Goal: Task Accomplishment & Management: Manage account settings

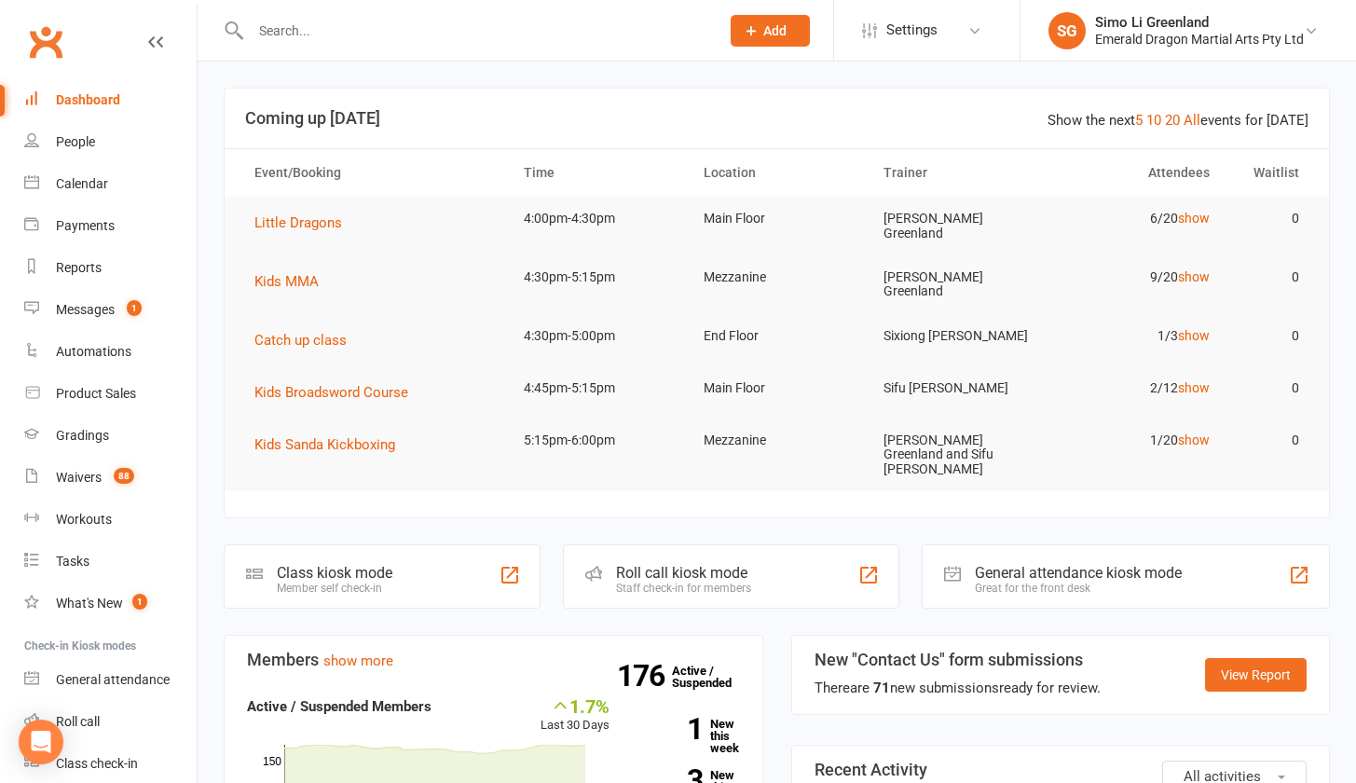
click at [334, 32] on input "text" at bounding box center [475, 31] width 461 height 26
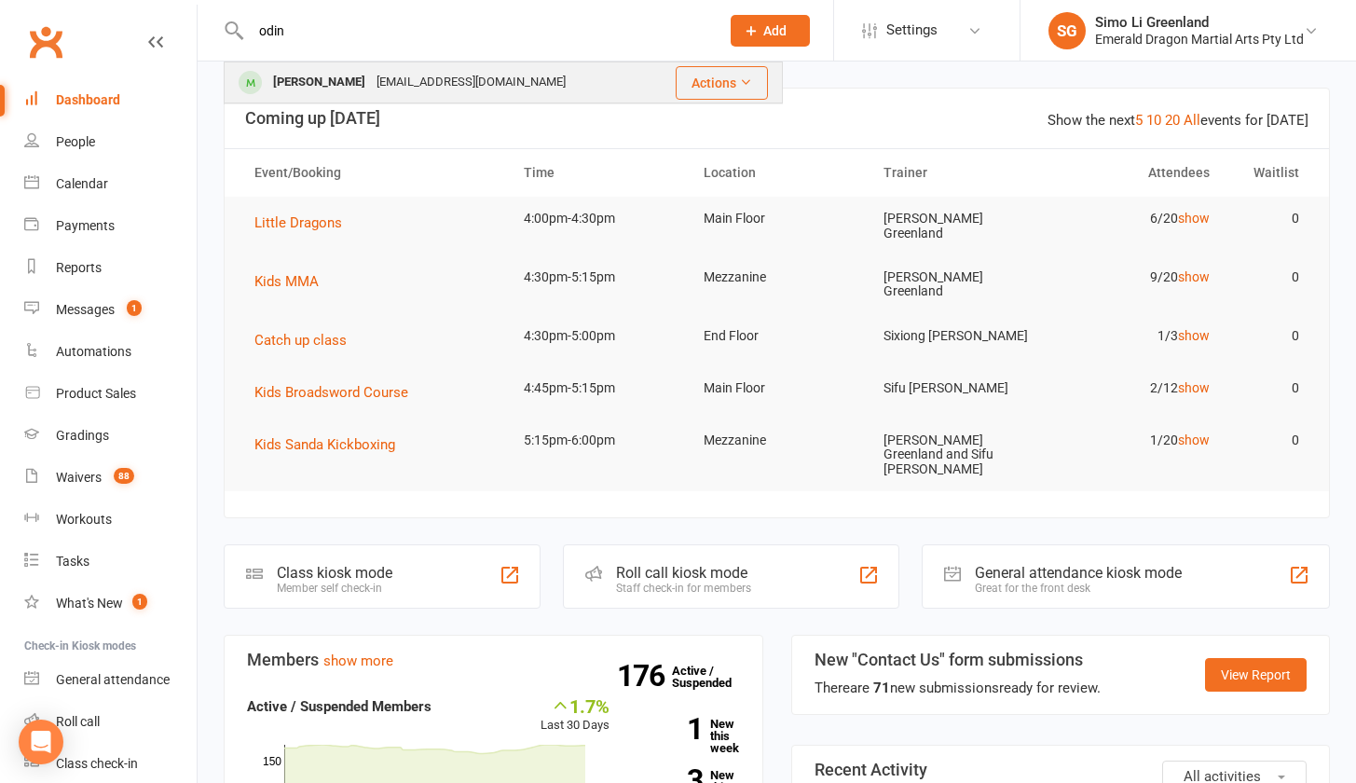
type input "odin"
click at [333, 91] on div "[PERSON_NAME]" at bounding box center [318, 82] width 103 height 27
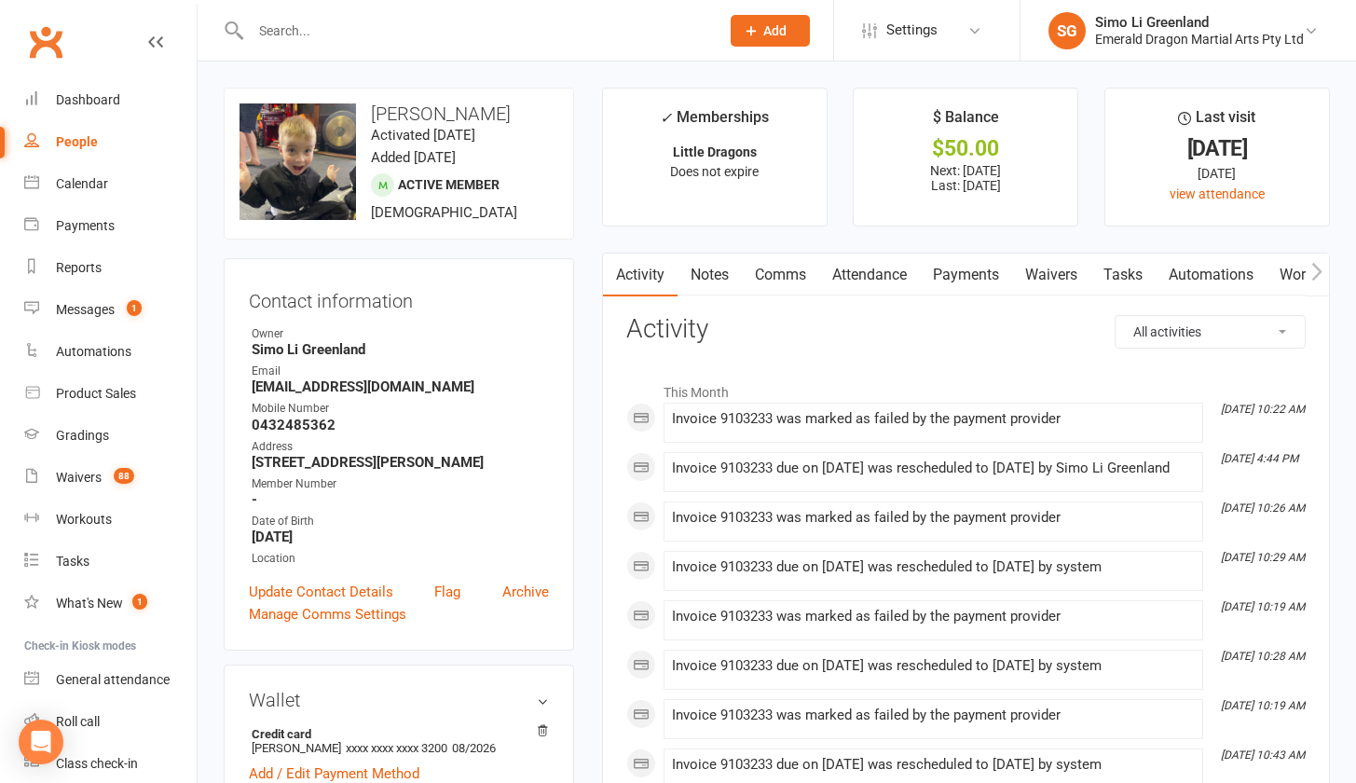
click at [977, 266] on link "Payments" at bounding box center [966, 274] width 92 height 43
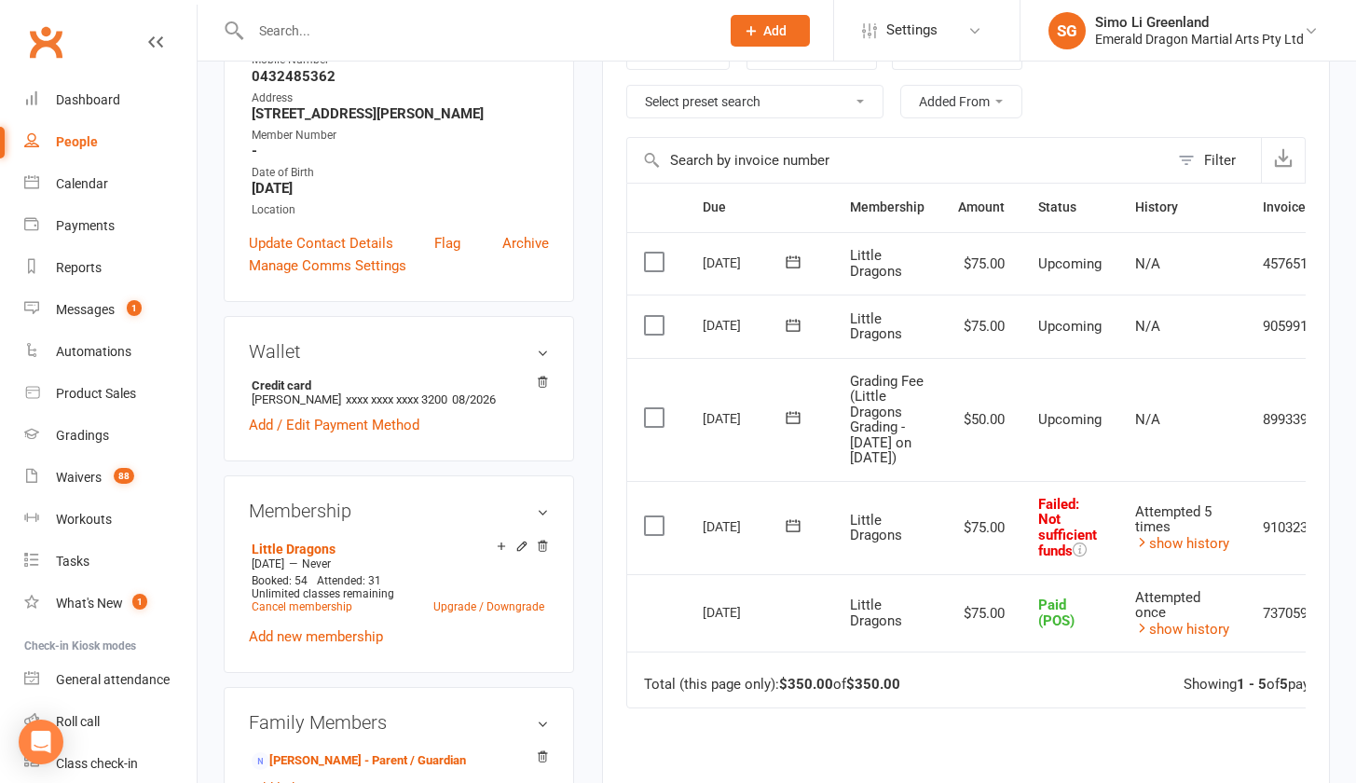
scroll to position [385, 0]
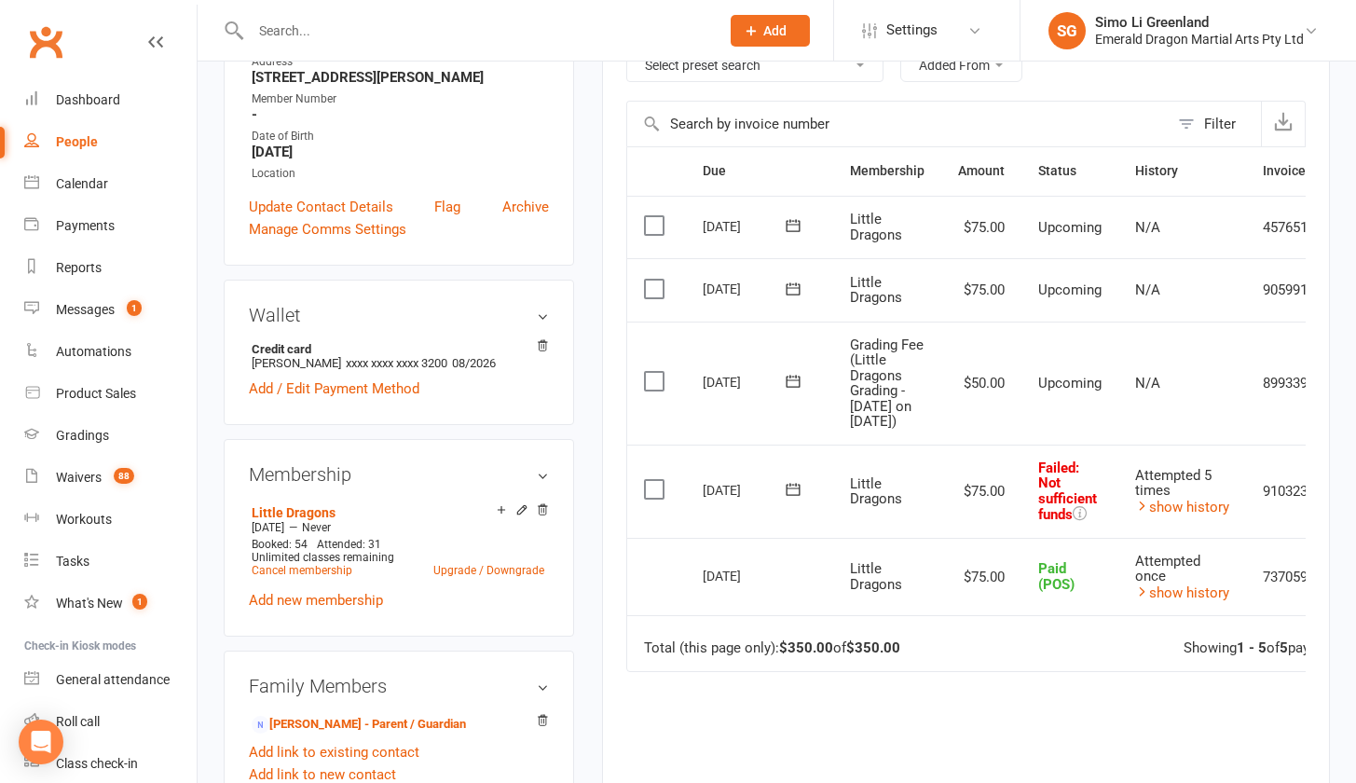
click at [655, 379] on label at bounding box center [656, 381] width 25 height 19
click at [655, 372] on input "checkbox" at bounding box center [650, 372] width 12 height 0
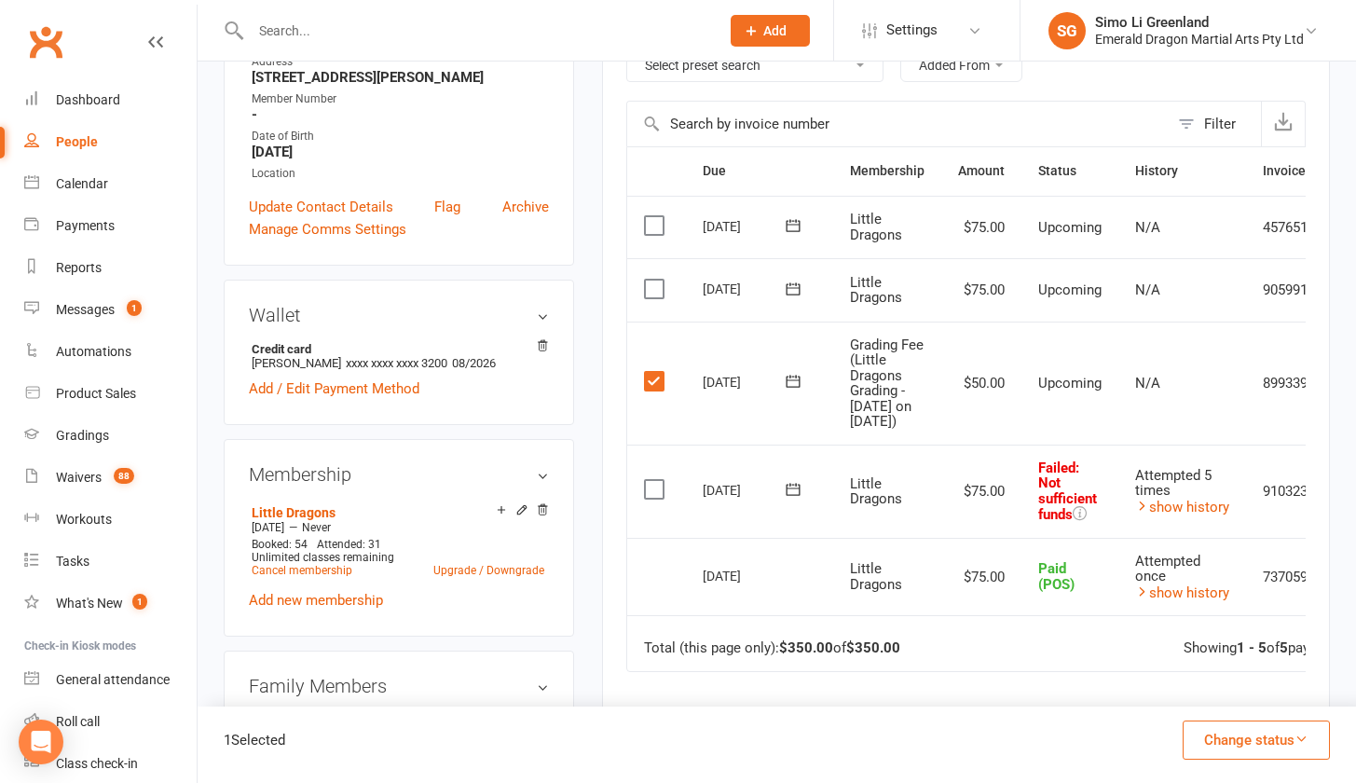
drag, startPoint x: 659, startPoint y: 494, endPoint x: 678, endPoint y: 503, distance: 21.7
click at [660, 494] on label at bounding box center [656, 489] width 25 height 19
click at [656, 480] on input "checkbox" at bounding box center [650, 480] width 12 height 0
click at [1265, 739] on button "Change status" at bounding box center [1255, 739] width 147 height 39
click at [1215, 611] on link "Paid (POS)" at bounding box center [1236, 614] width 184 height 37
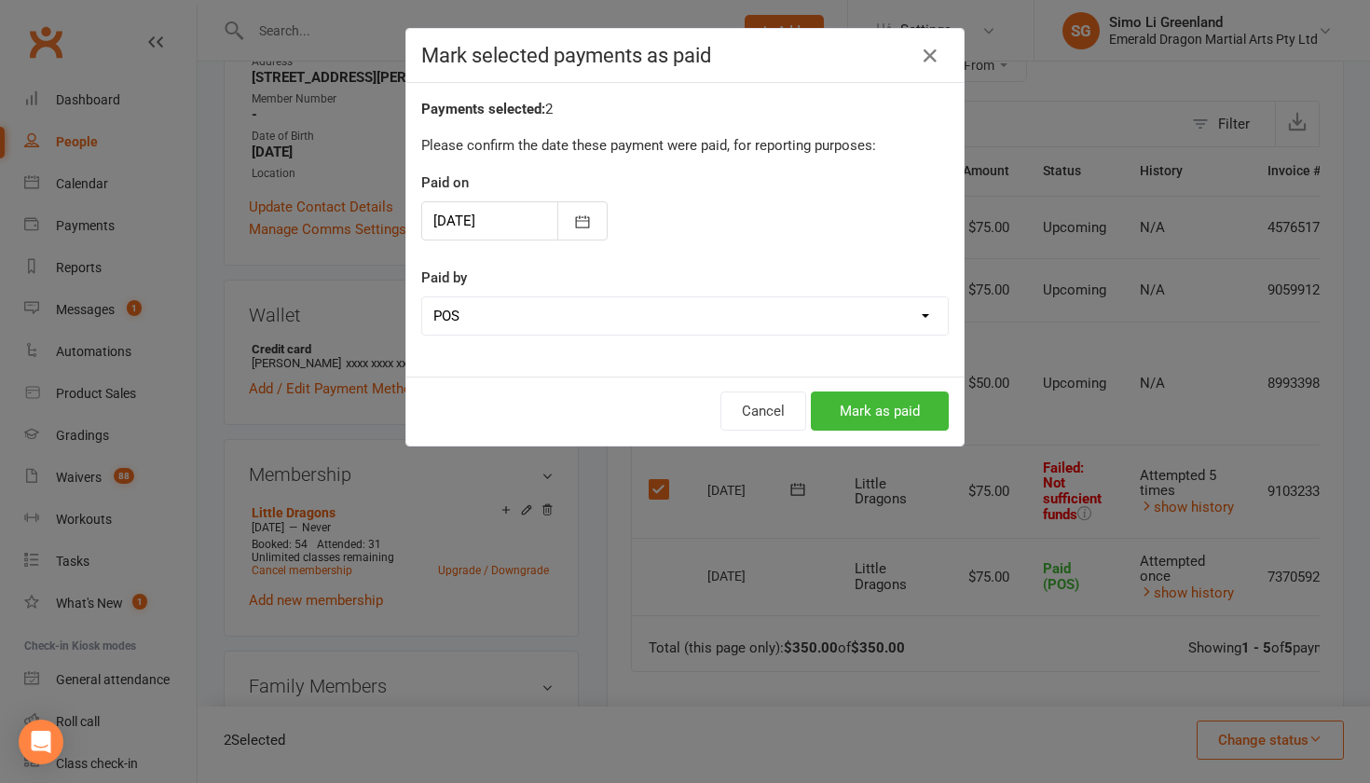
click at [850, 412] on button "Mark as paid" at bounding box center [880, 410] width 138 height 39
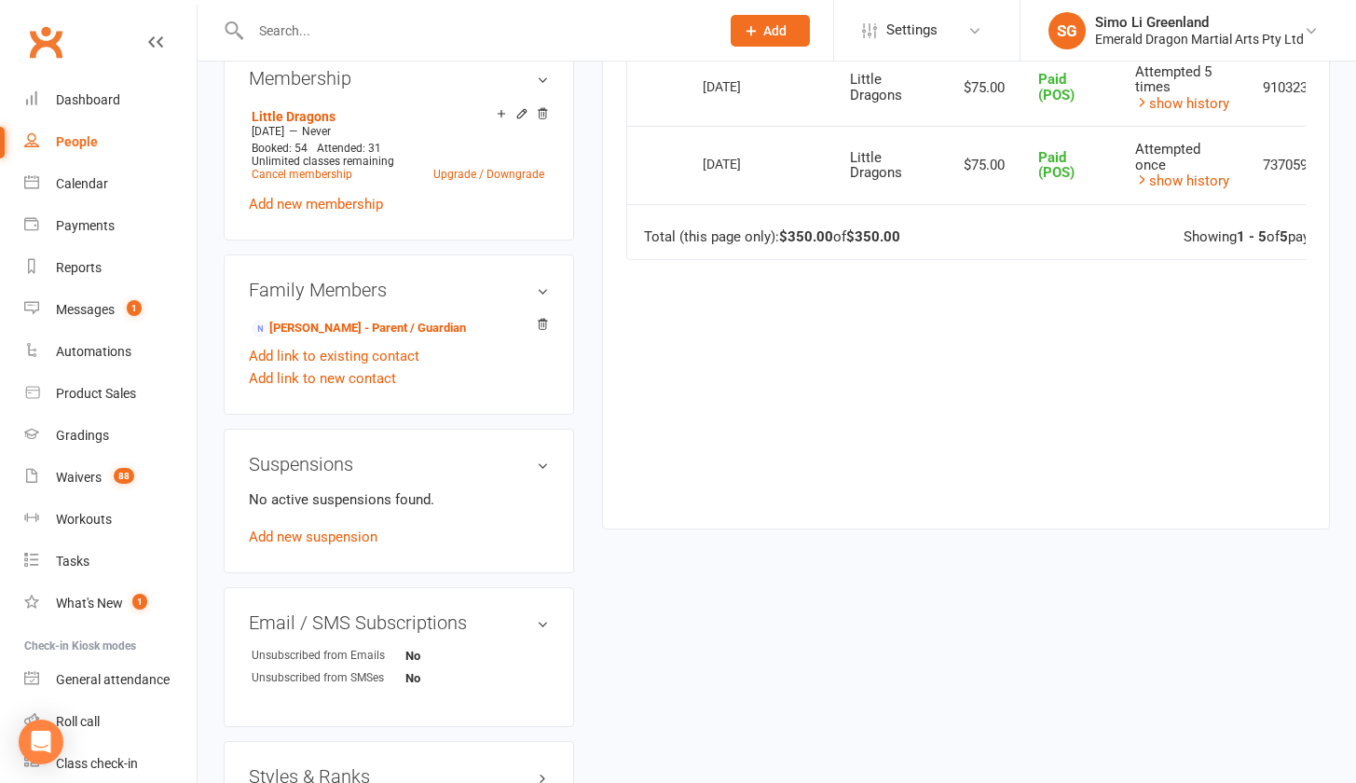
scroll to position [929, 0]
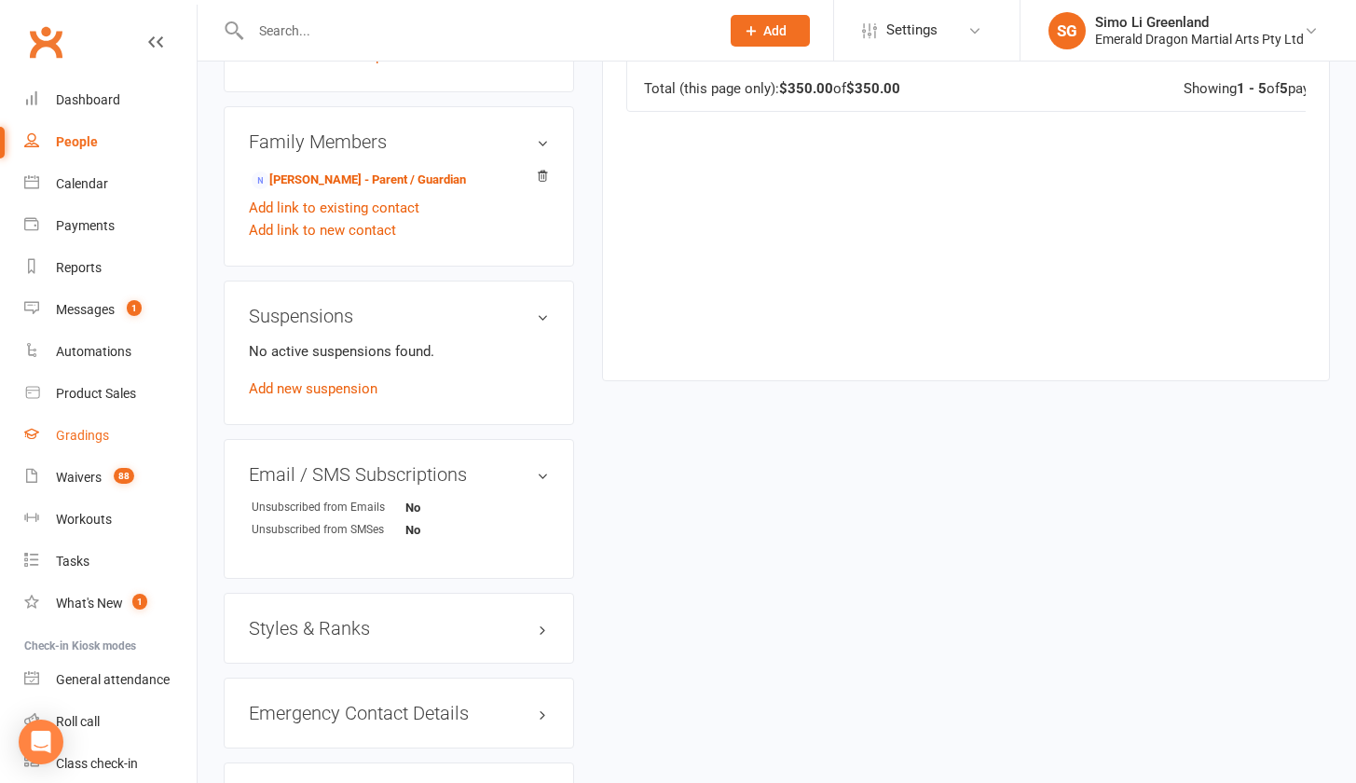
click at [80, 438] on div "Gradings" at bounding box center [82, 435] width 53 height 15
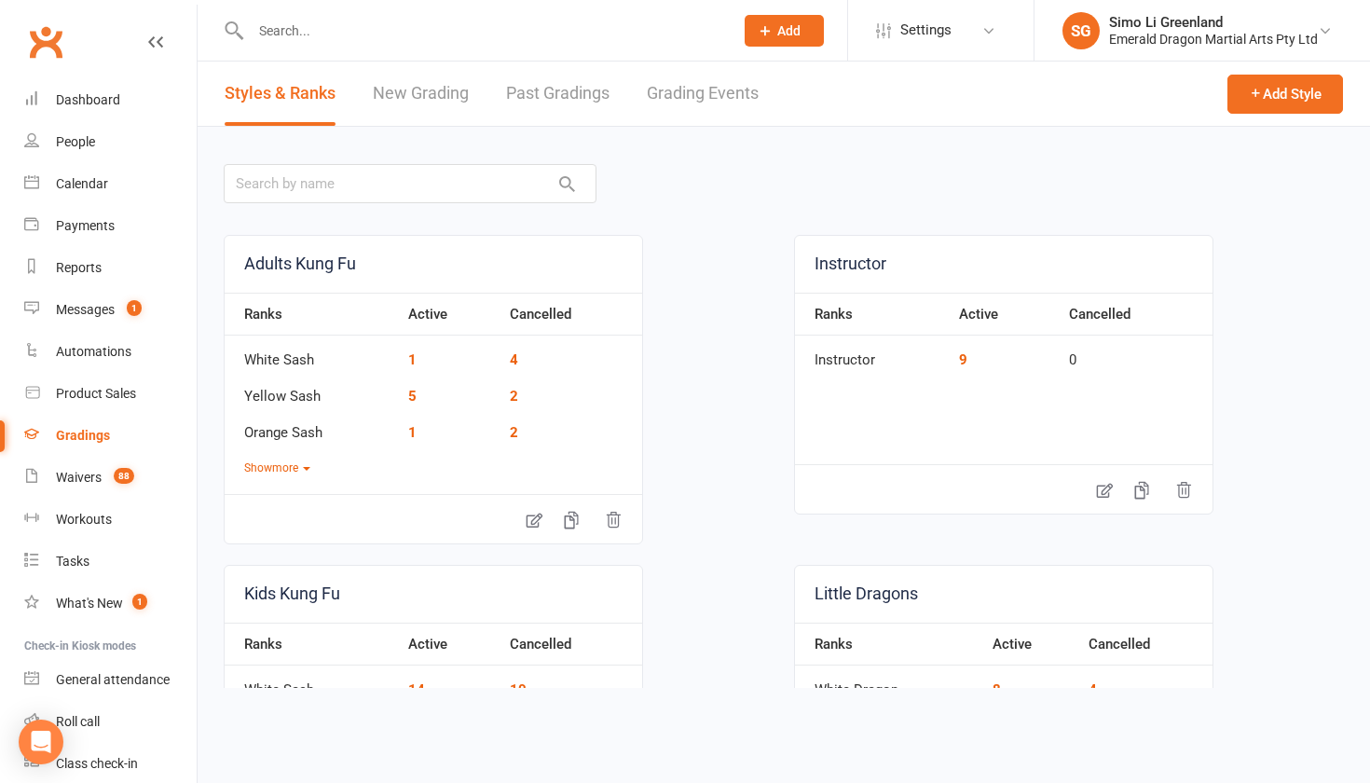
click at [685, 86] on link "Grading Events" at bounding box center [703, 93] width 112 height 64
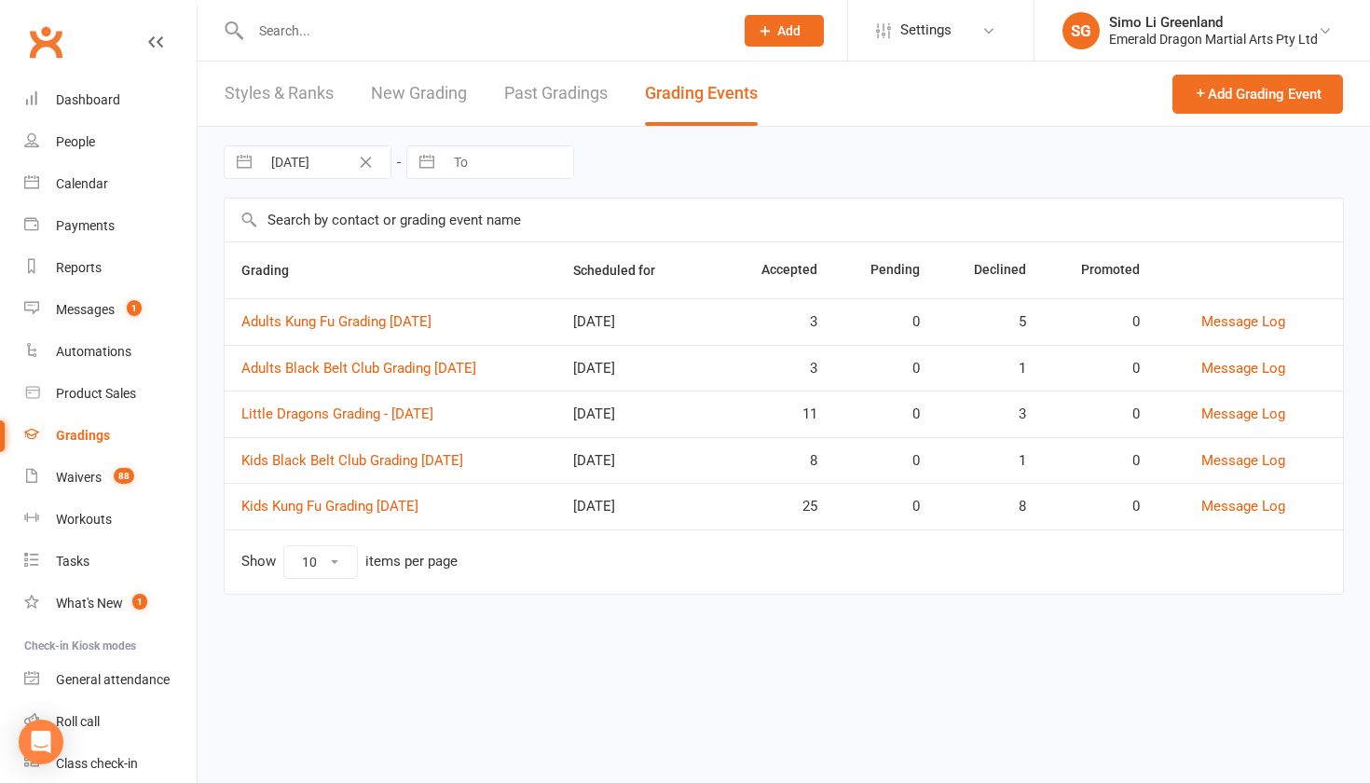
click at [416, 412] on link "Little Dragons Grading - [DATE]" at bounding box center [337, 413] width 192 height 17
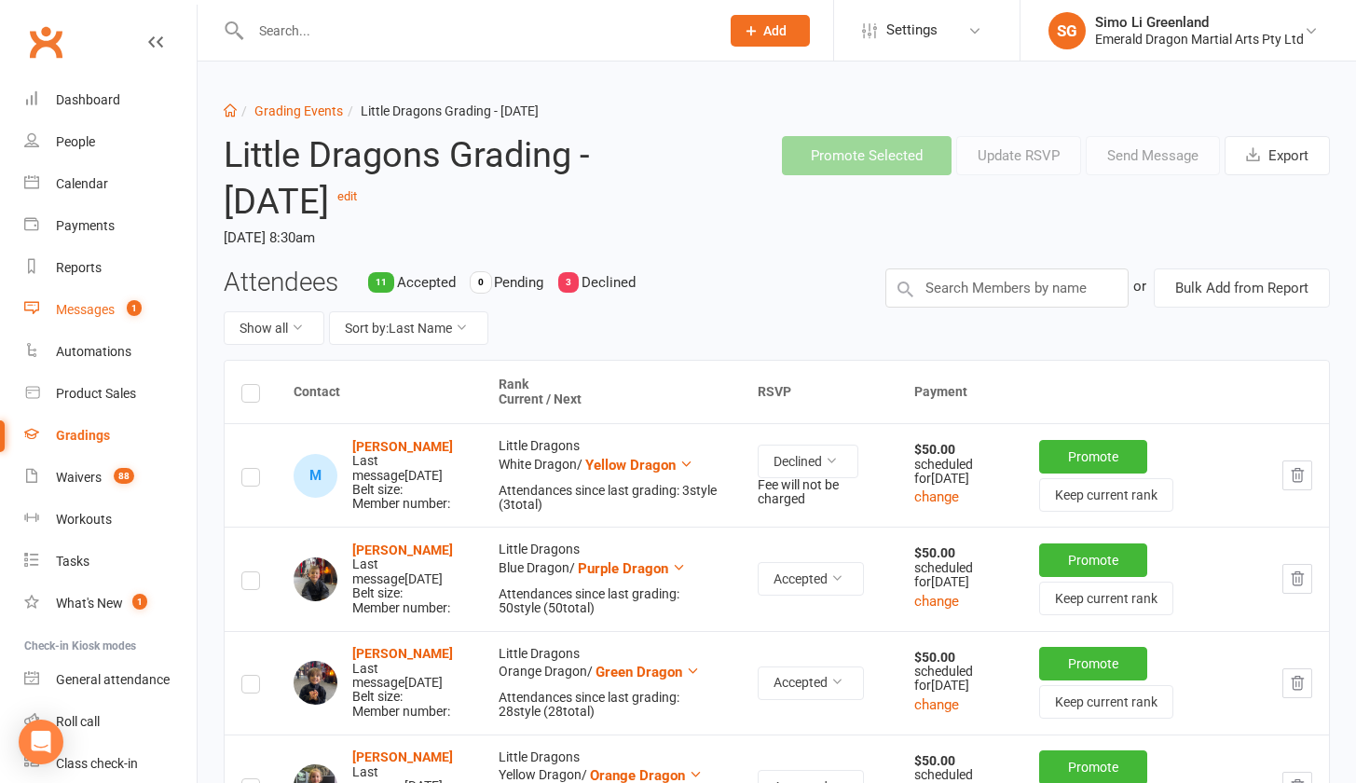
click at [76, 311] on div "Messages" at bounding box center [85, 309] width 59 height 15
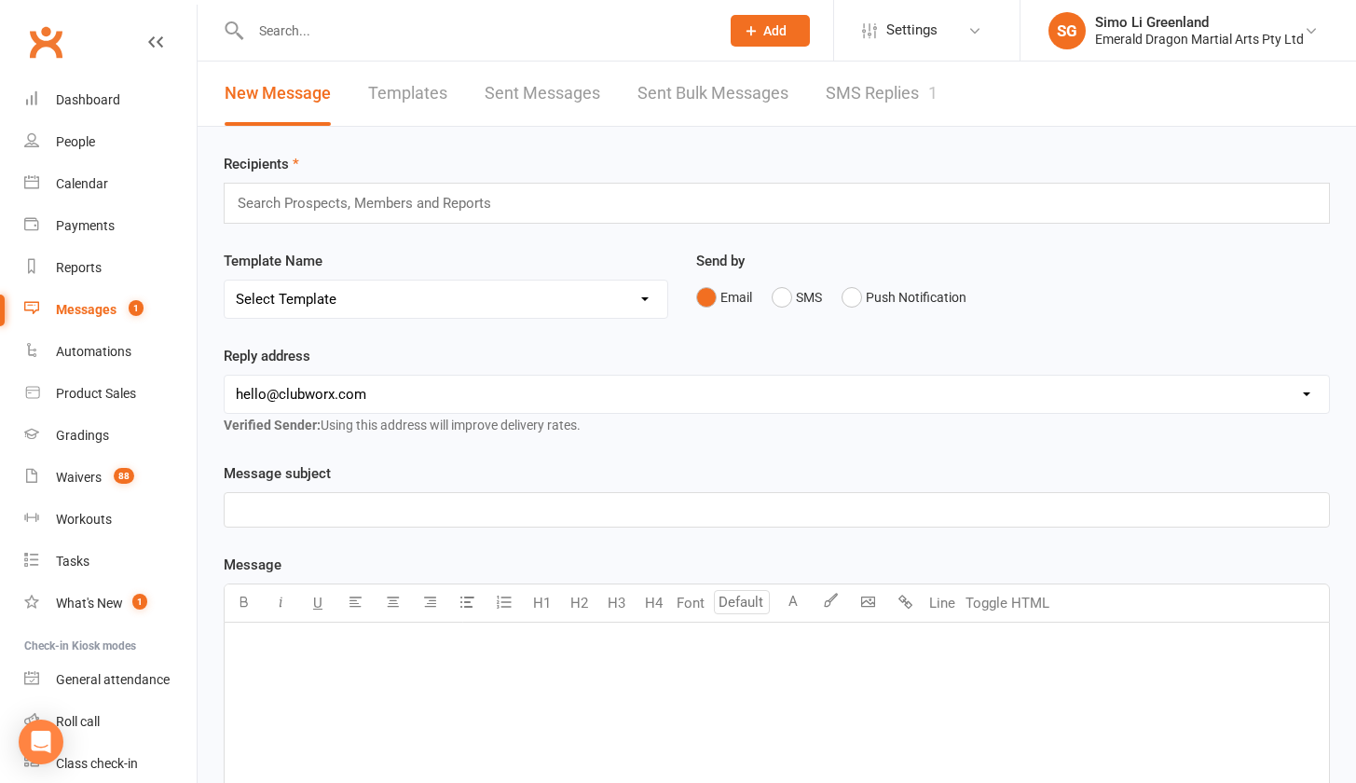
click at [848, 96] on link "SMS Replies 1" at bounding box center [881, 93] width 112 height 64
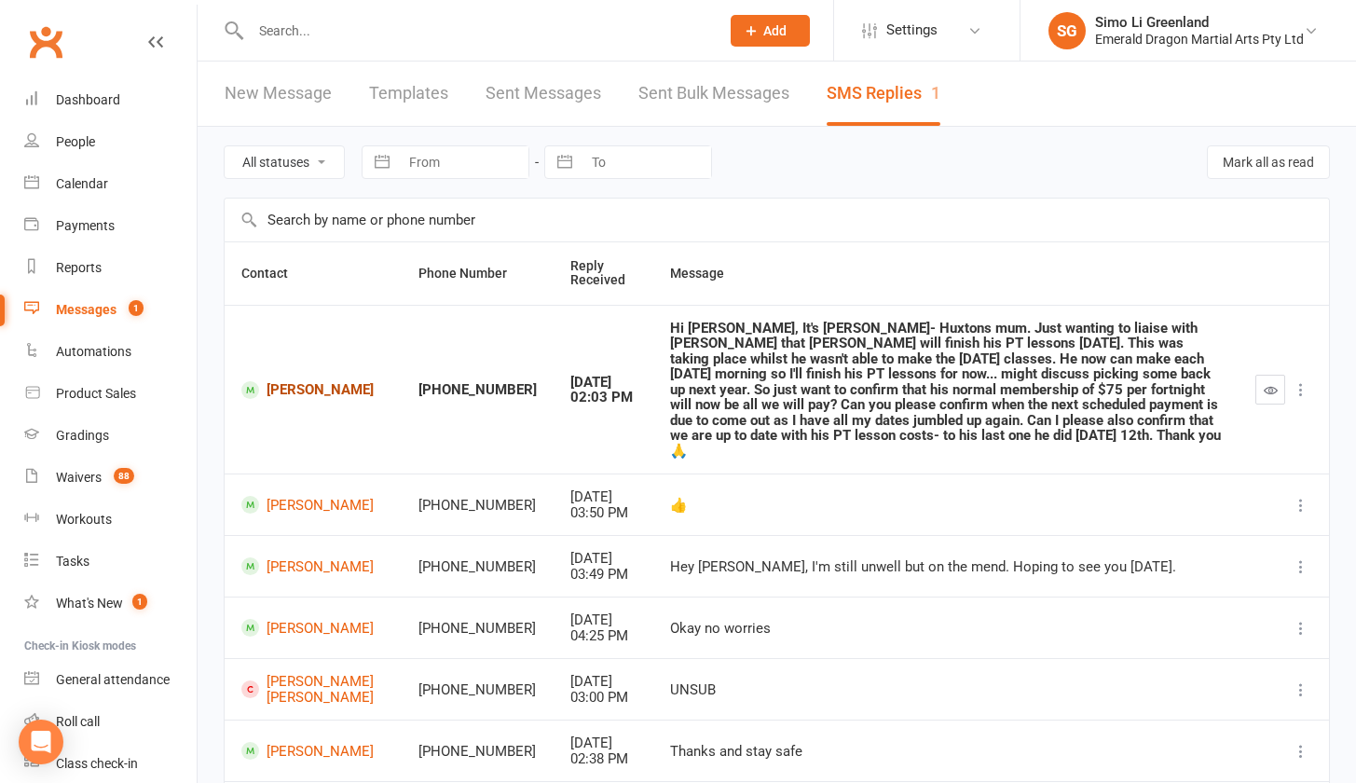
click at [293, 381] on link "[PERSON_NAME]" at bounding box center [312, 390] width 143 height 18
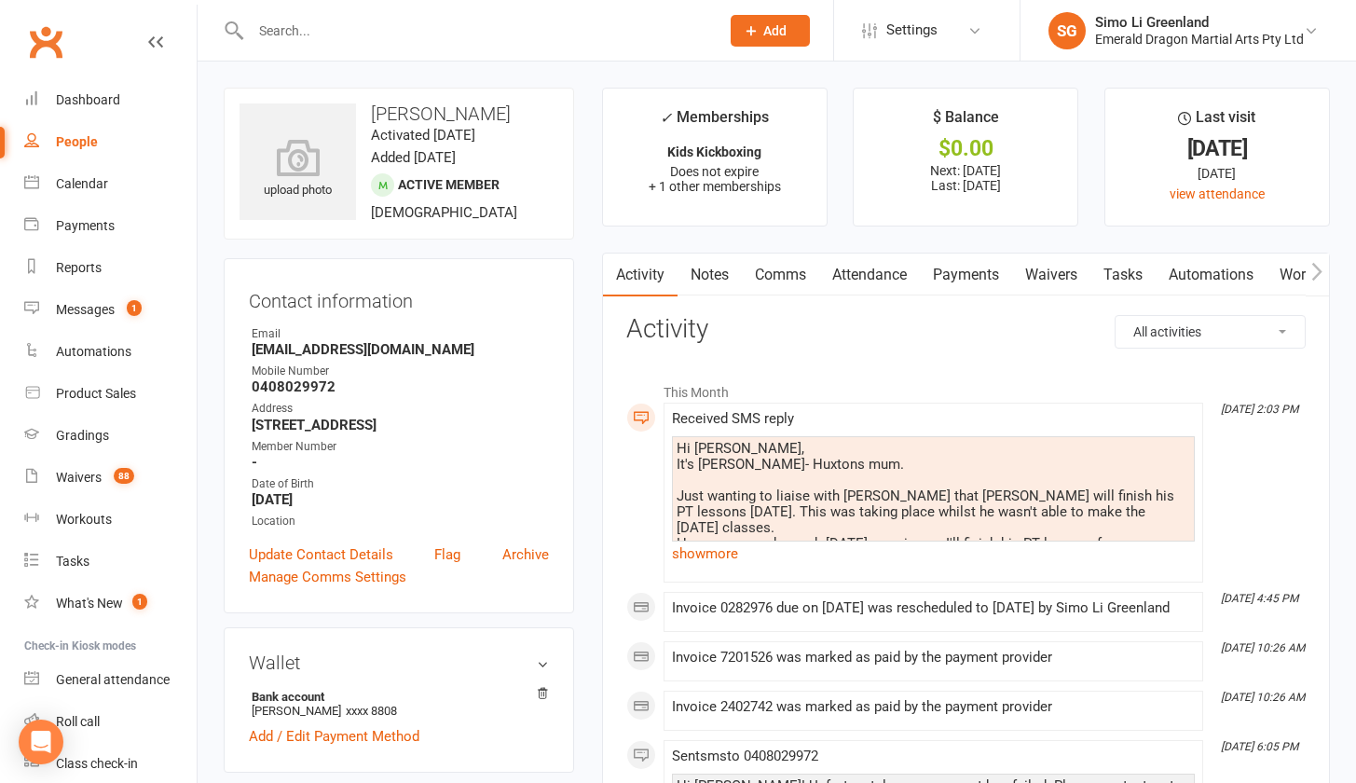
click at [958, 281] on link "Payments" at bounding box center [966, 274] width 92 height 43
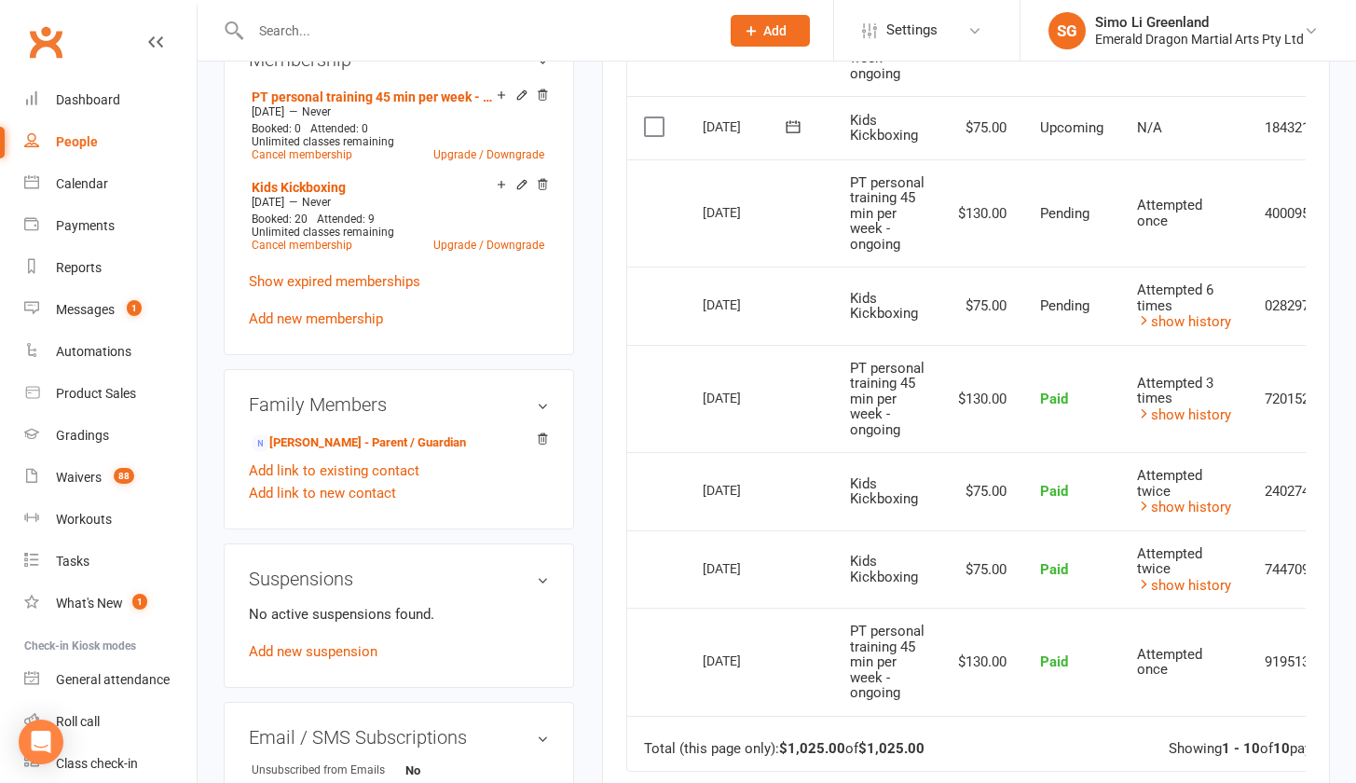
scroll to position [599, 0]
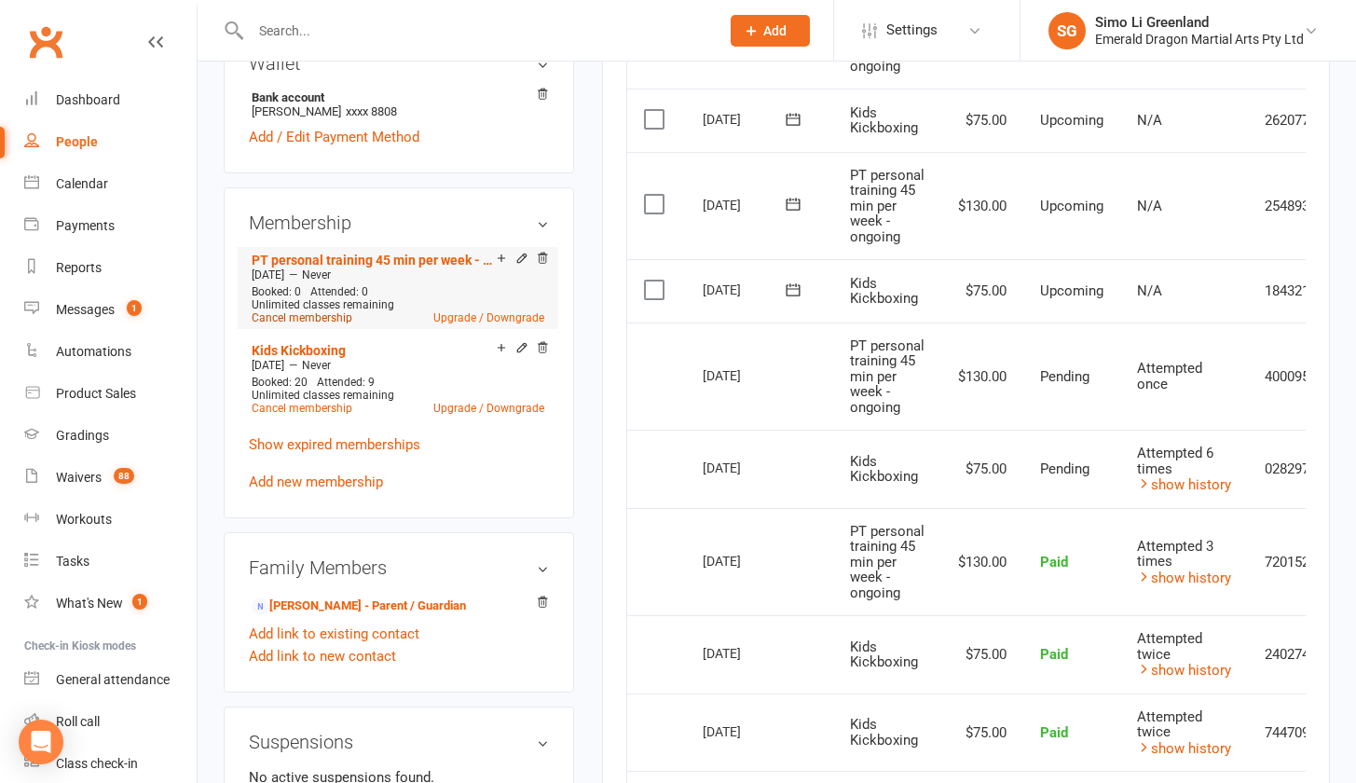
click at [302, 313] on link "Cancel membership" at bounding box center [302, 317] width 101 height 13
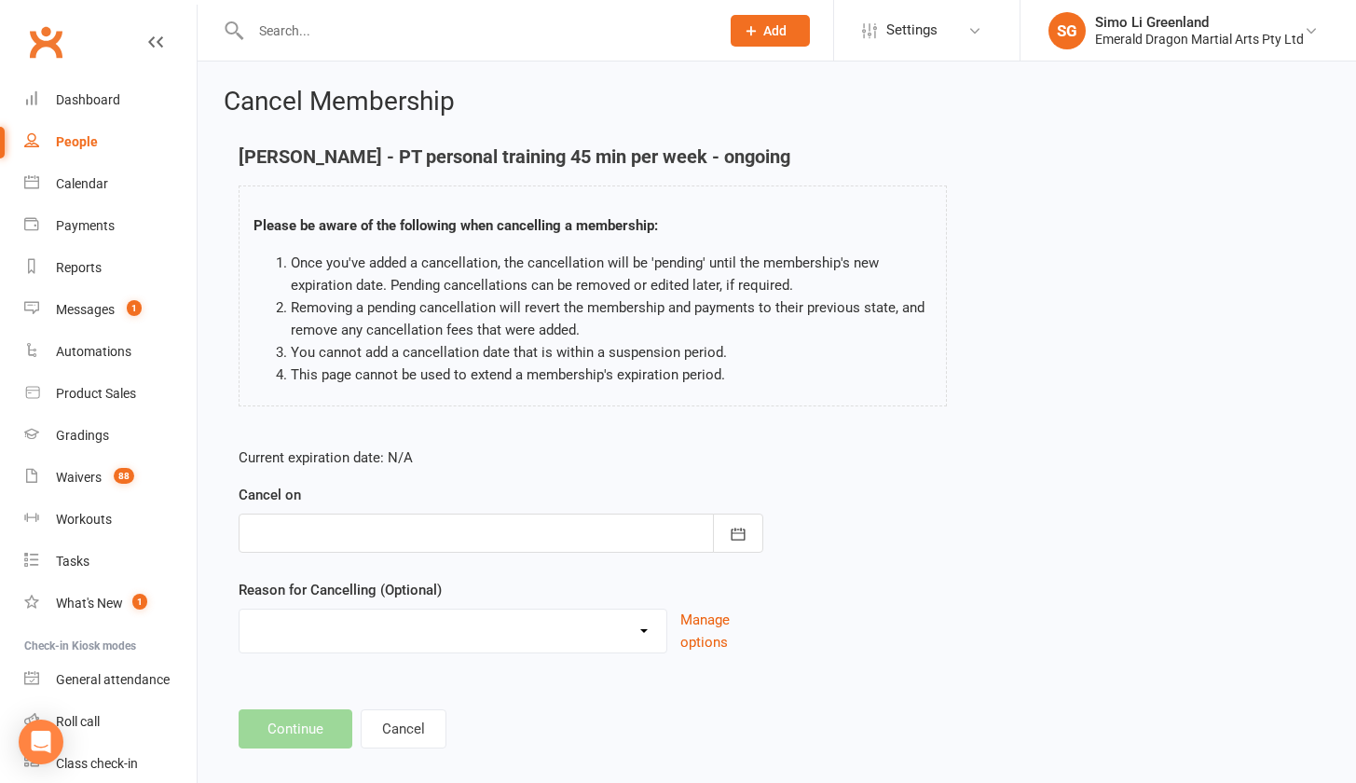
click at [308, 518] on div at bounding box center [501, 532] width 525 height 39
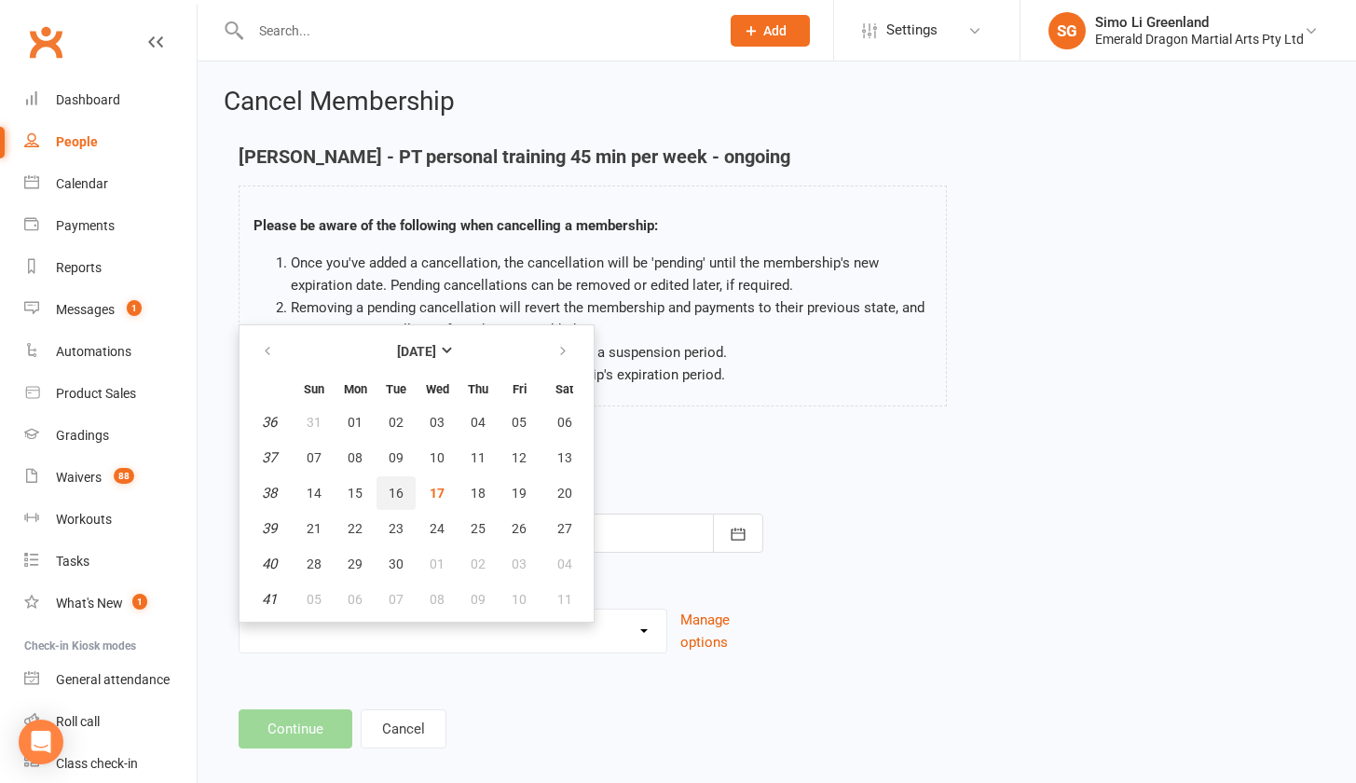
click at [399, 491] on span "16" at bounding box center [396, 492] width 15 height 15
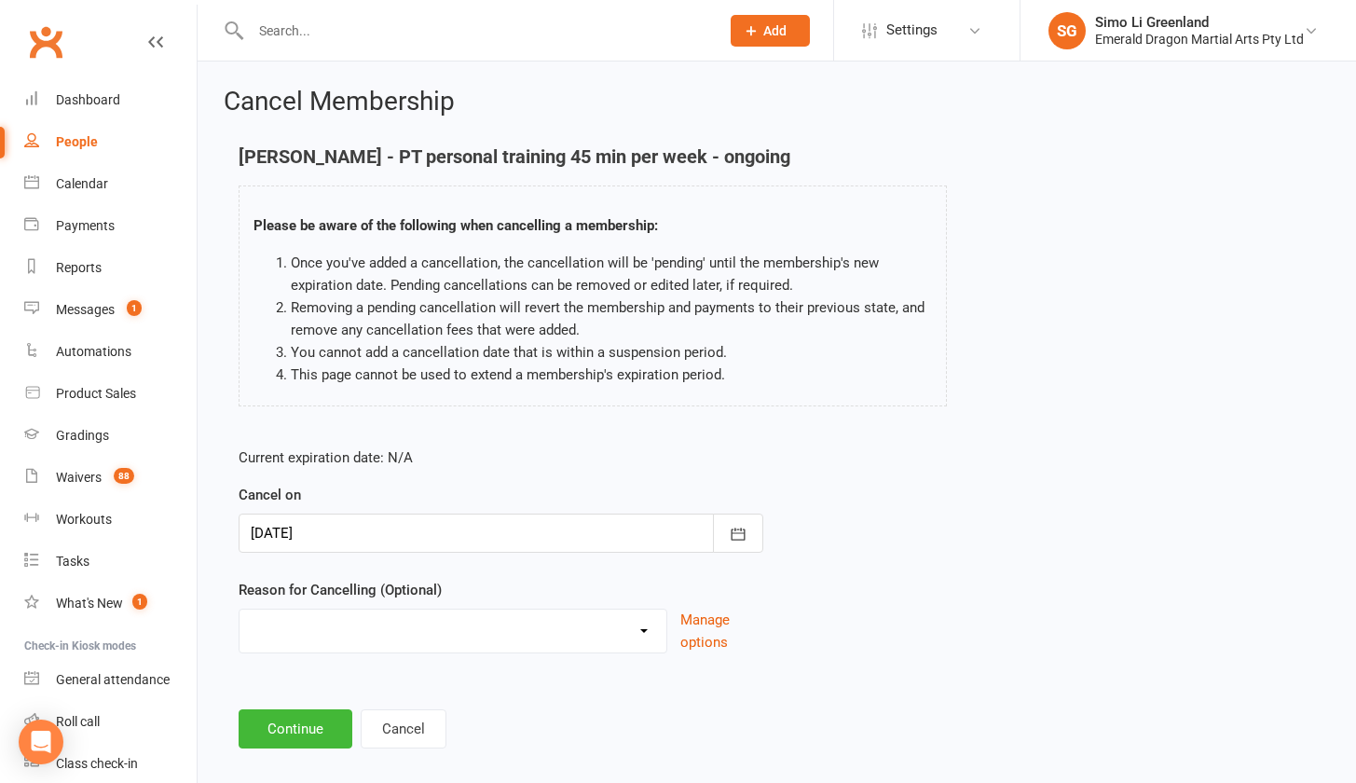
click at [376, 545] on div at bounding box center [501, 532] width 525 height 39
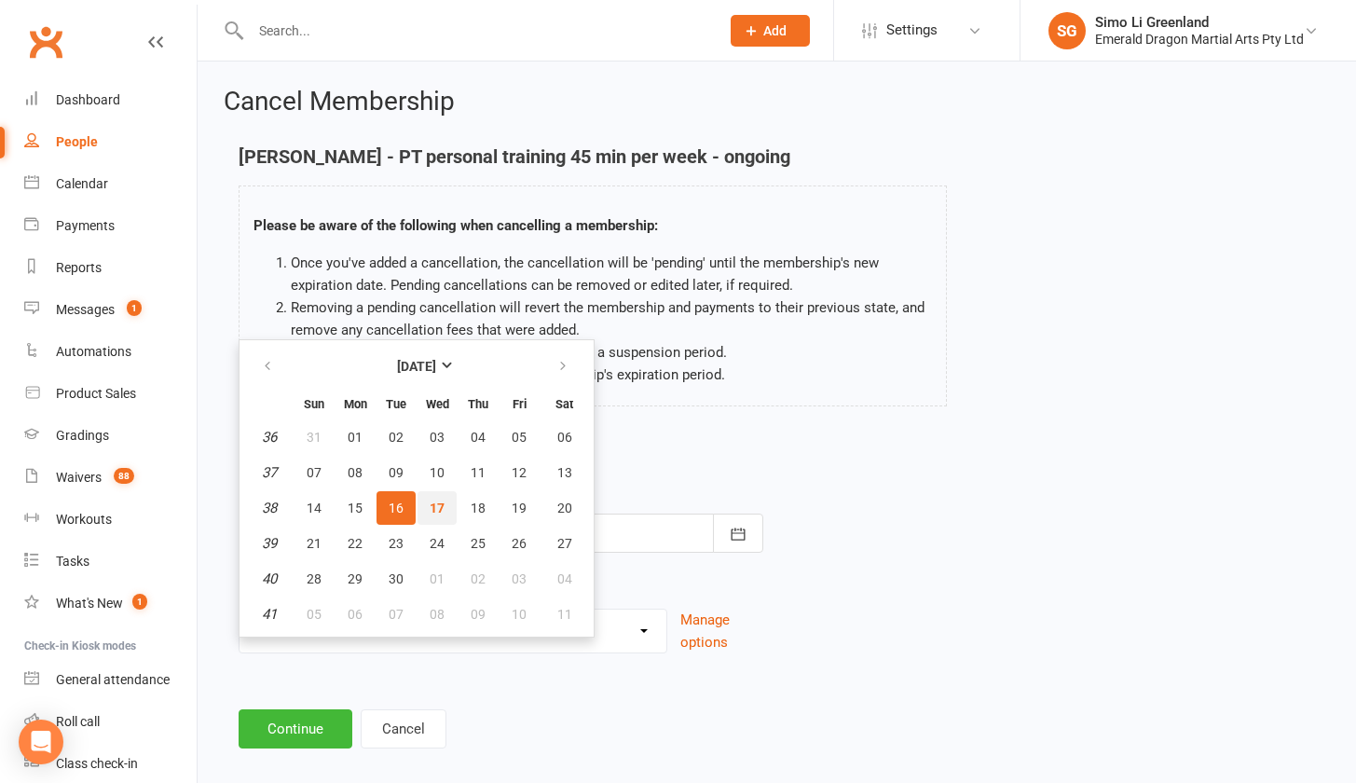
click at [444, 507] on button "17" at bounding box center [436, 508] width 39 height 34
type input "[DATE]"
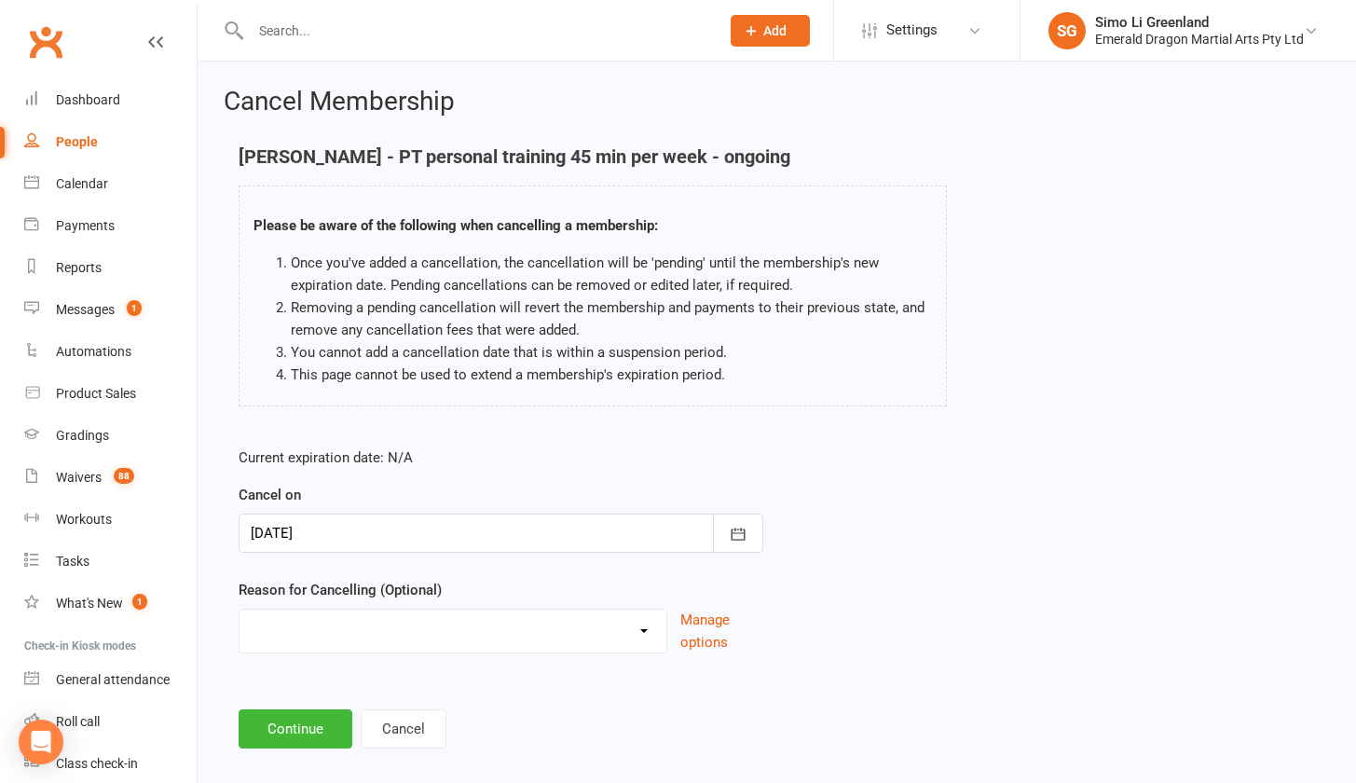
select select "2"
click at [385, 730] on input at bounding box center [501, 728] width 525 height 39
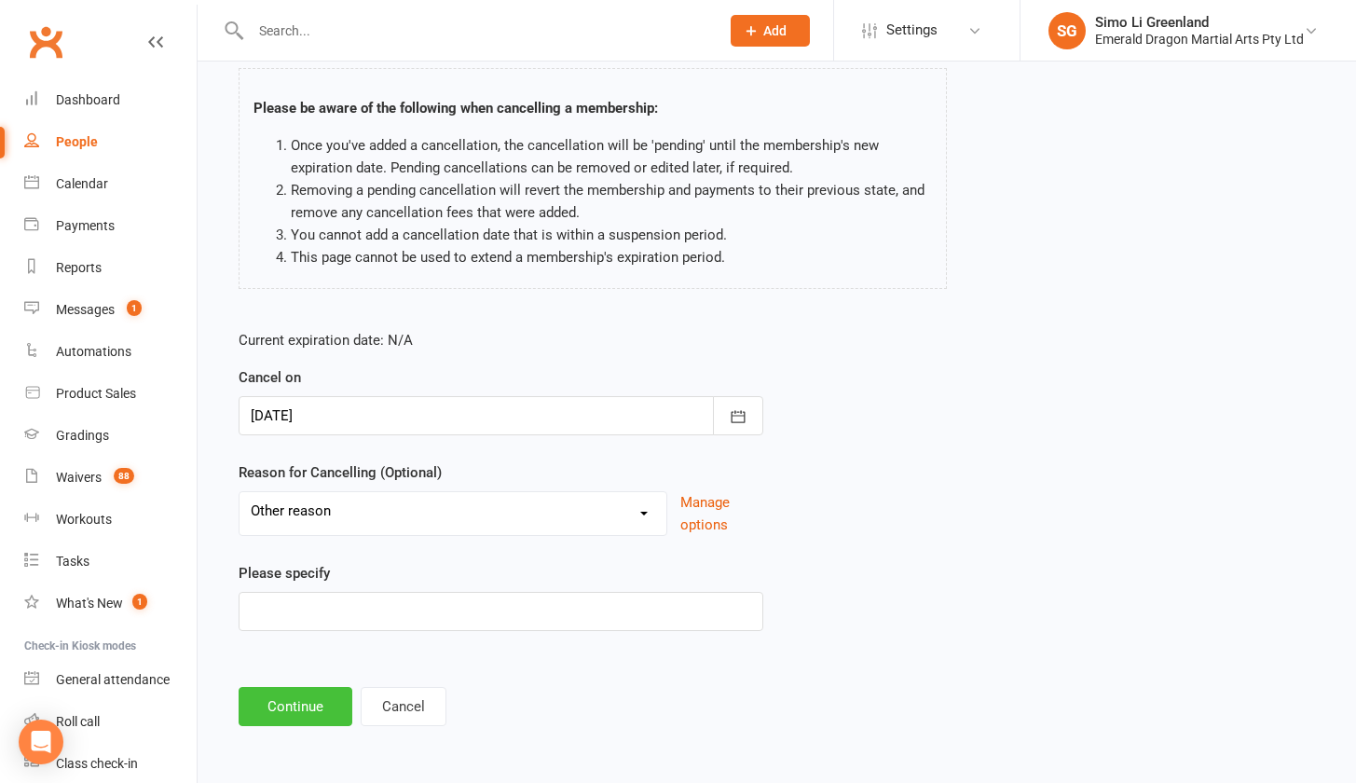
click at [307, 692] on button "Continue" at bounding box center [296, 706] width 114 height 39
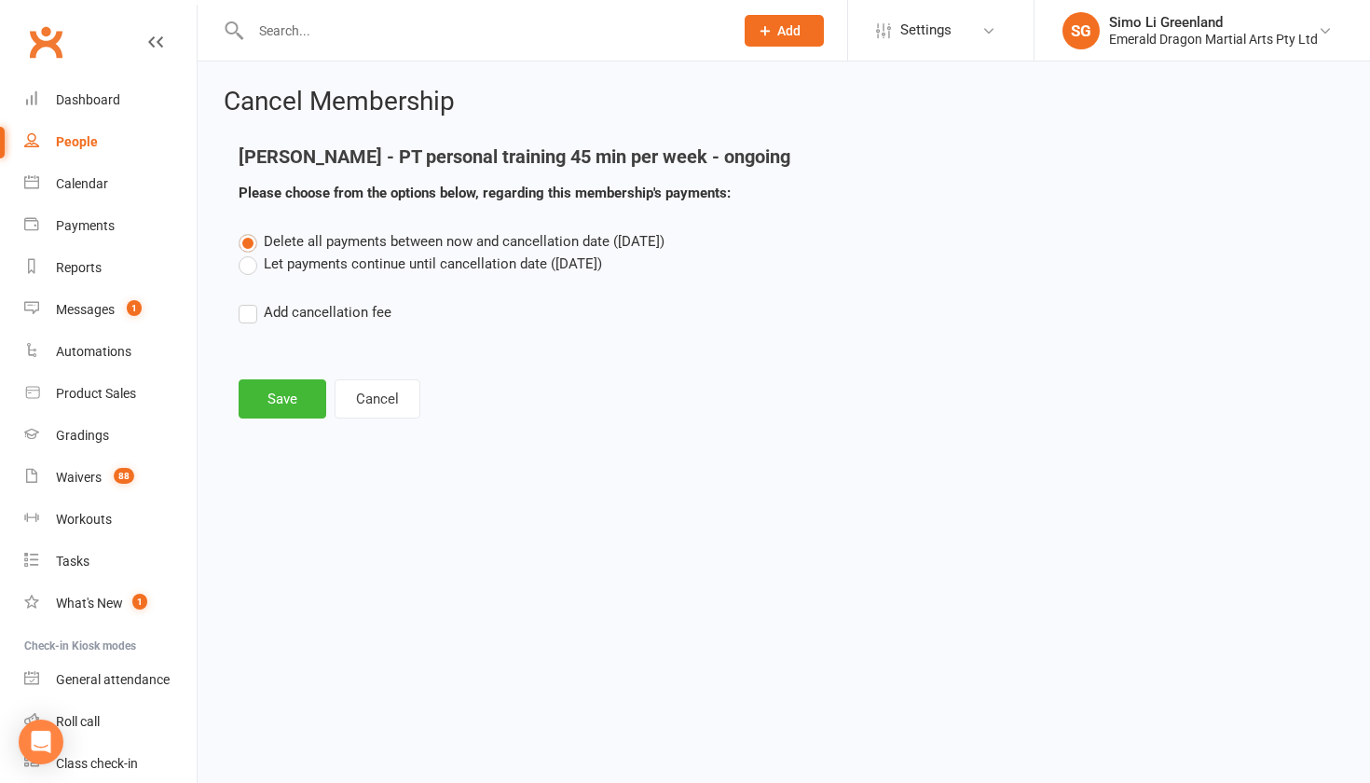
click at [341, 260] on label "Let payments continue until cancellation date (Sep 17, 2025)" at bounding box center [420, 263] width 363 height 22
click at [251, 252] on input "Let payments continue until cancellation date (Sep 17, 2025)" at bounding box center [245, 252] width 12 height 0
click at [320, 235] on span "Delete all payments between now and cancellation date (Sep 17, 2025)" at bounding box center [464, 241] width 401 height 17
click at [251, 230] on input "Delete all payments between now and cancellation date (Sep 17, 2025)" at bounding box center [245, 230] width 12 height 0
click at [319, 266] on label "Let payments continue until cancellation date (Sep 17, 2025)" at bounding box center [420, 263] width 363 height 22
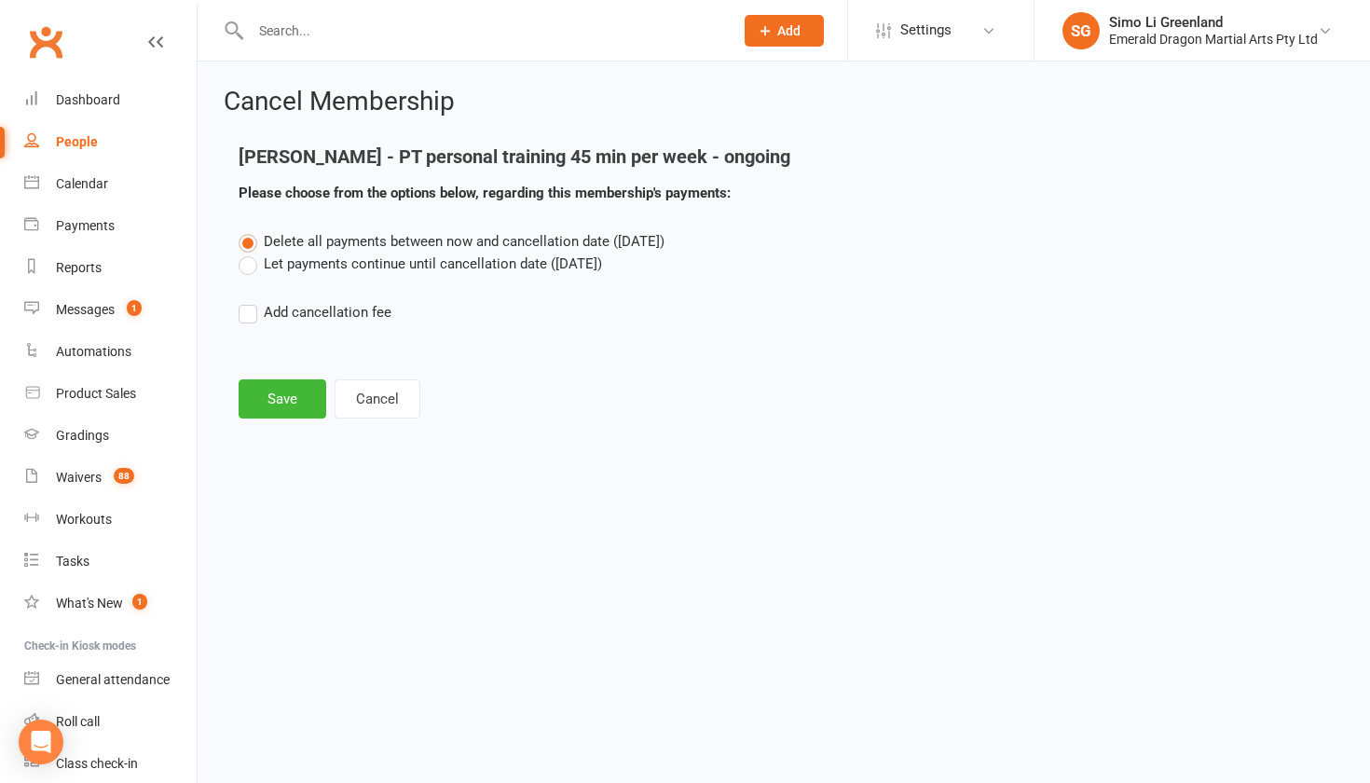
click at [251, 252] on input "Let payments continue until cancellation date (Sep 17, 2025)" at bounding box center [245, 252] width 12 height 0
click at [294, 410] on button "Save" at bounding box center [283, 398] width 88 height 39
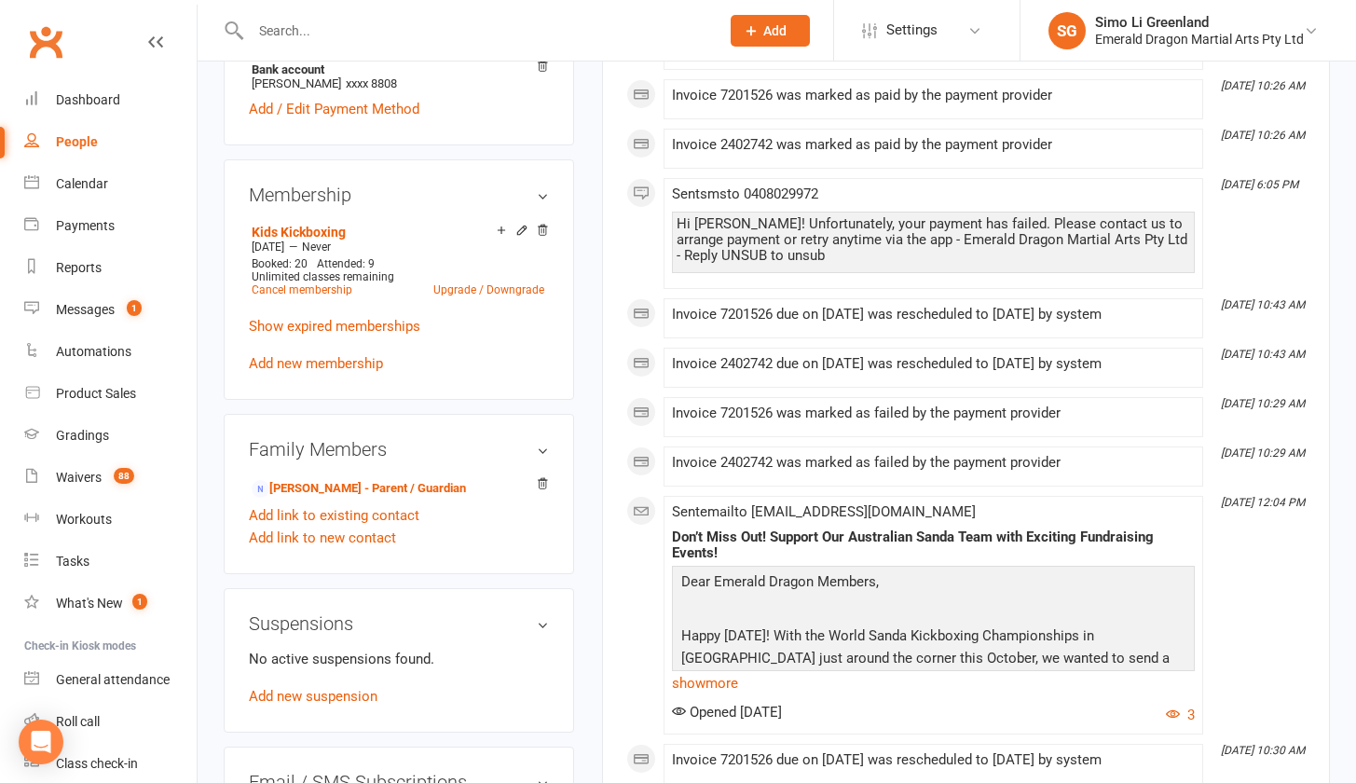
scroll to position [17, 0]
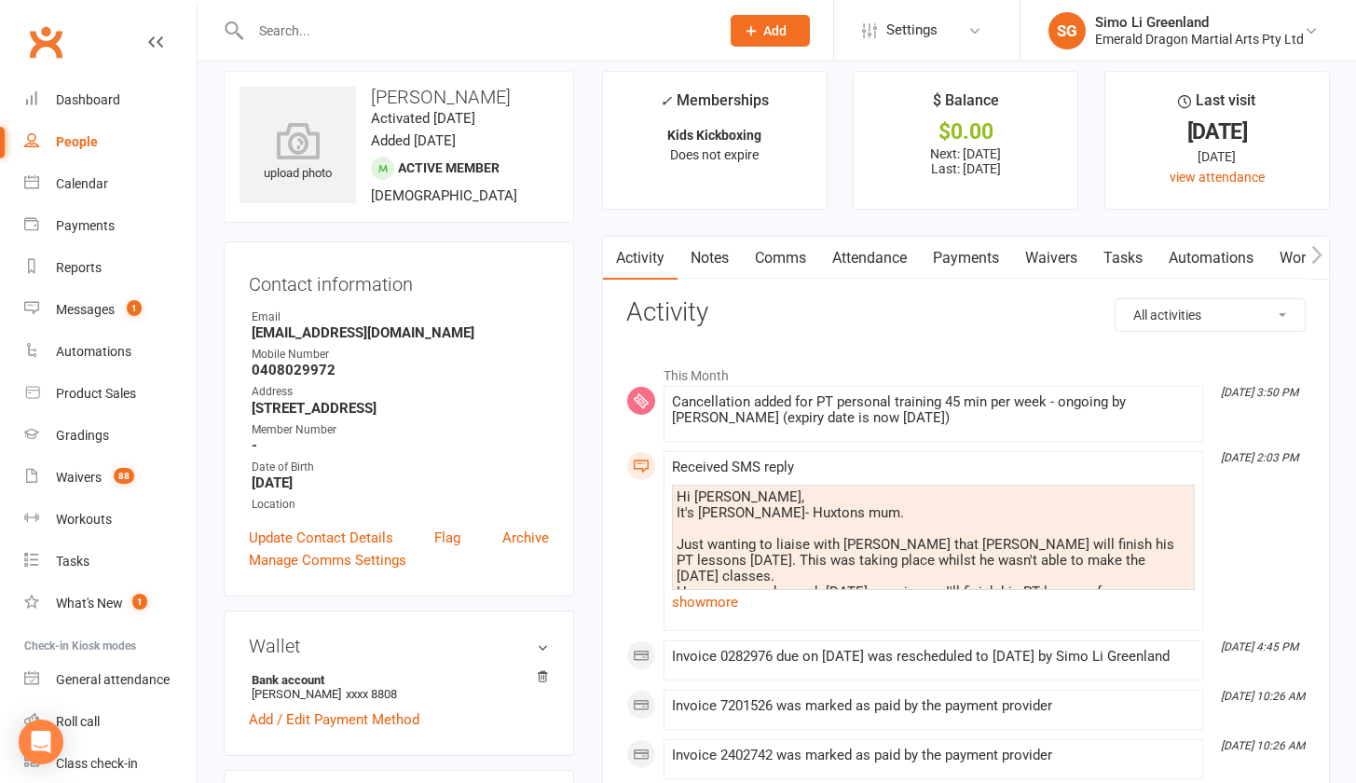
click at [975, 255] on link "Payments" at bounding box center [966, 258] width 92 height 43
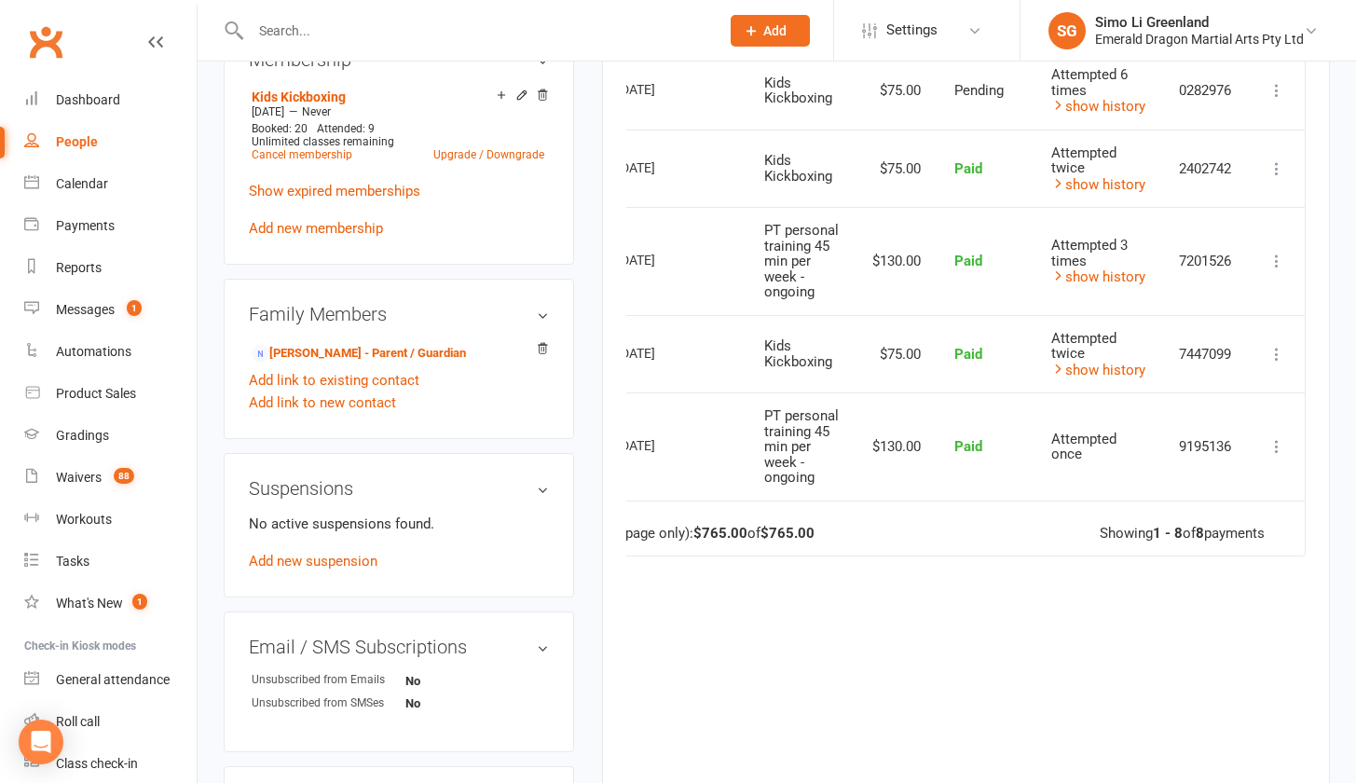
scroll to position [644, 0]
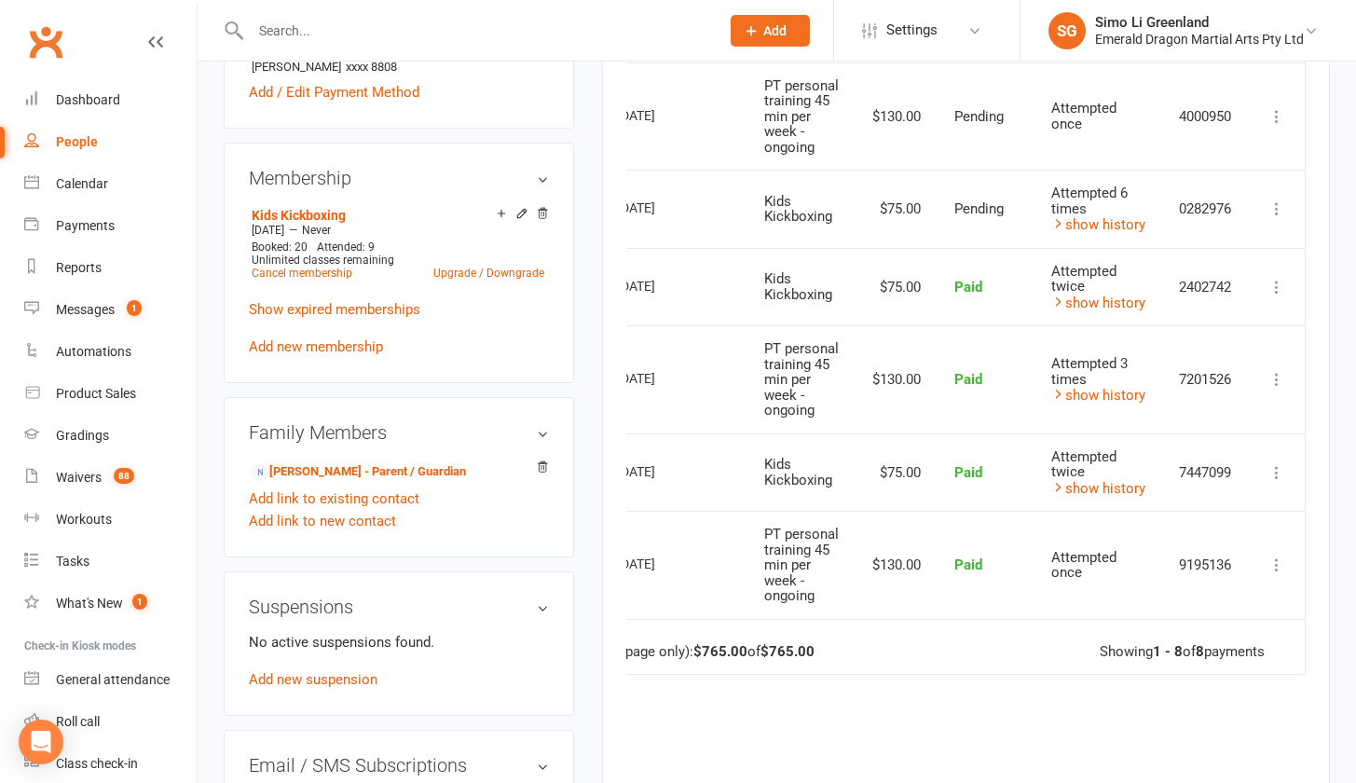
click at [1275, 116] on icon at bounding box center [1276, 116] width 19 height 19
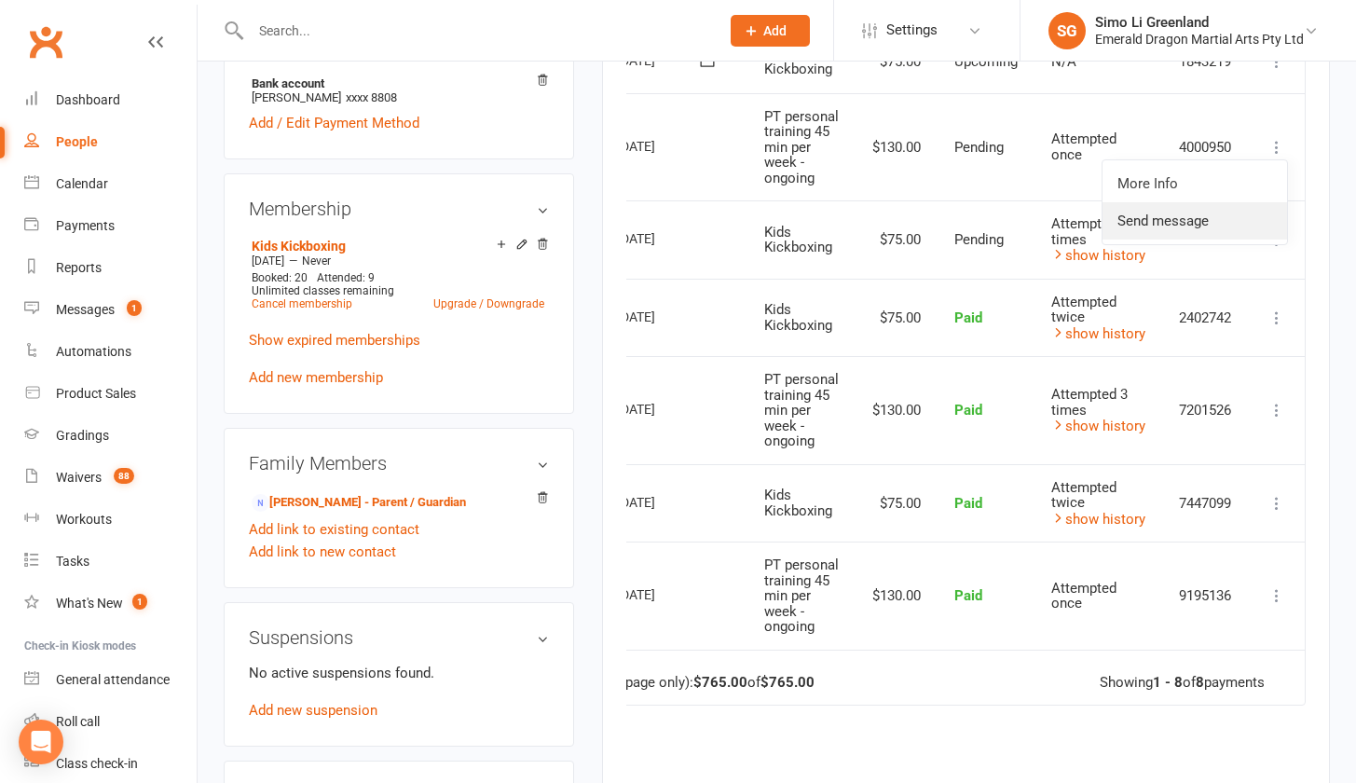
click at [1181, 228] on link "Send message" at bounding box center [1194, 220] width 184 height 37
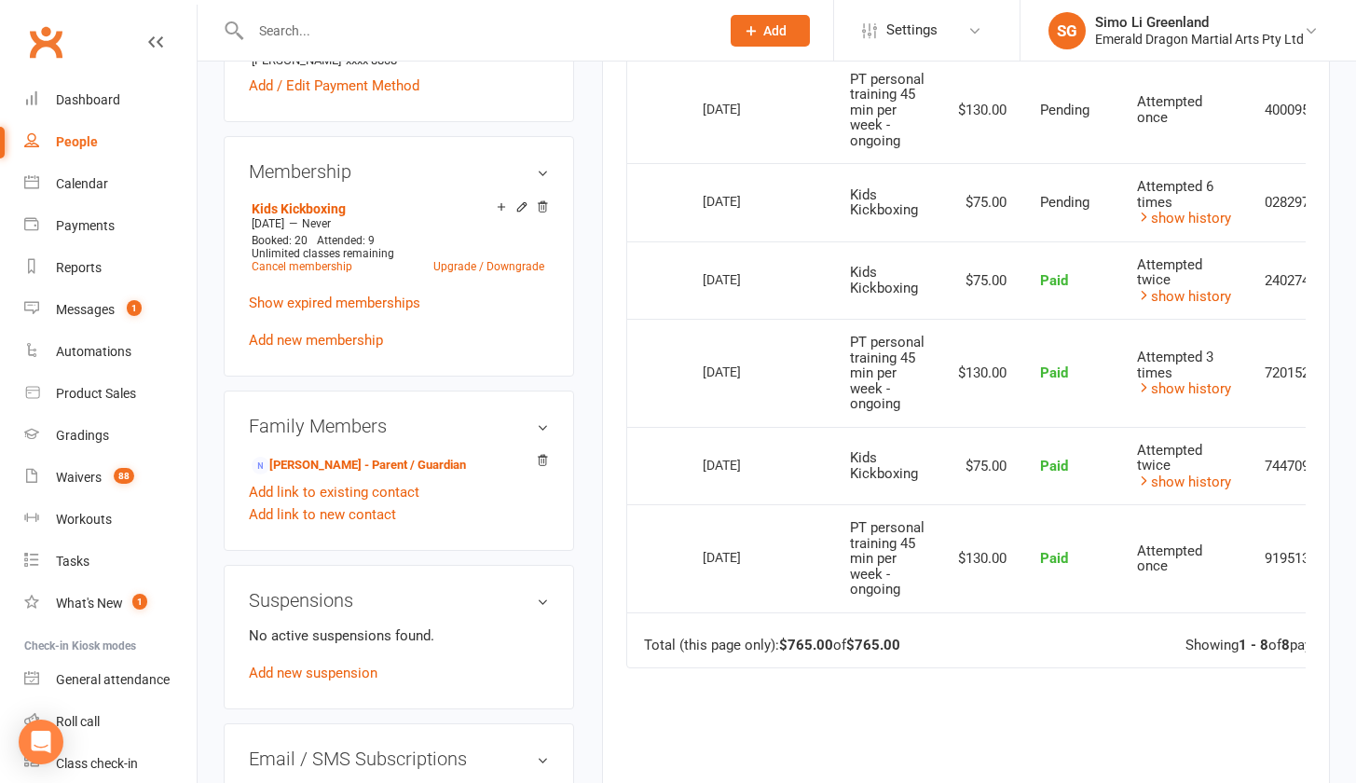
scroll to position [486, 0]
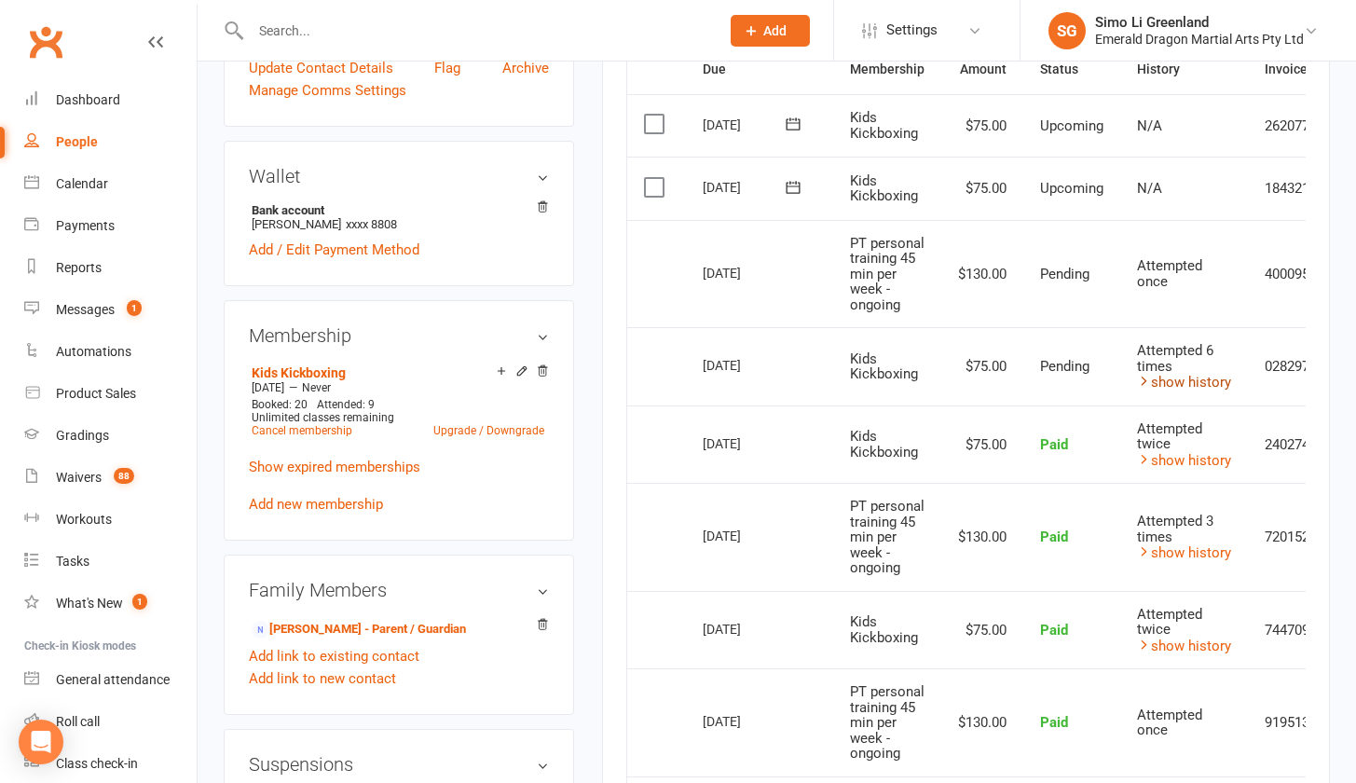
click at [1183, 385] on link "show history" at bounding box center [1184, 382] width 94 height 17
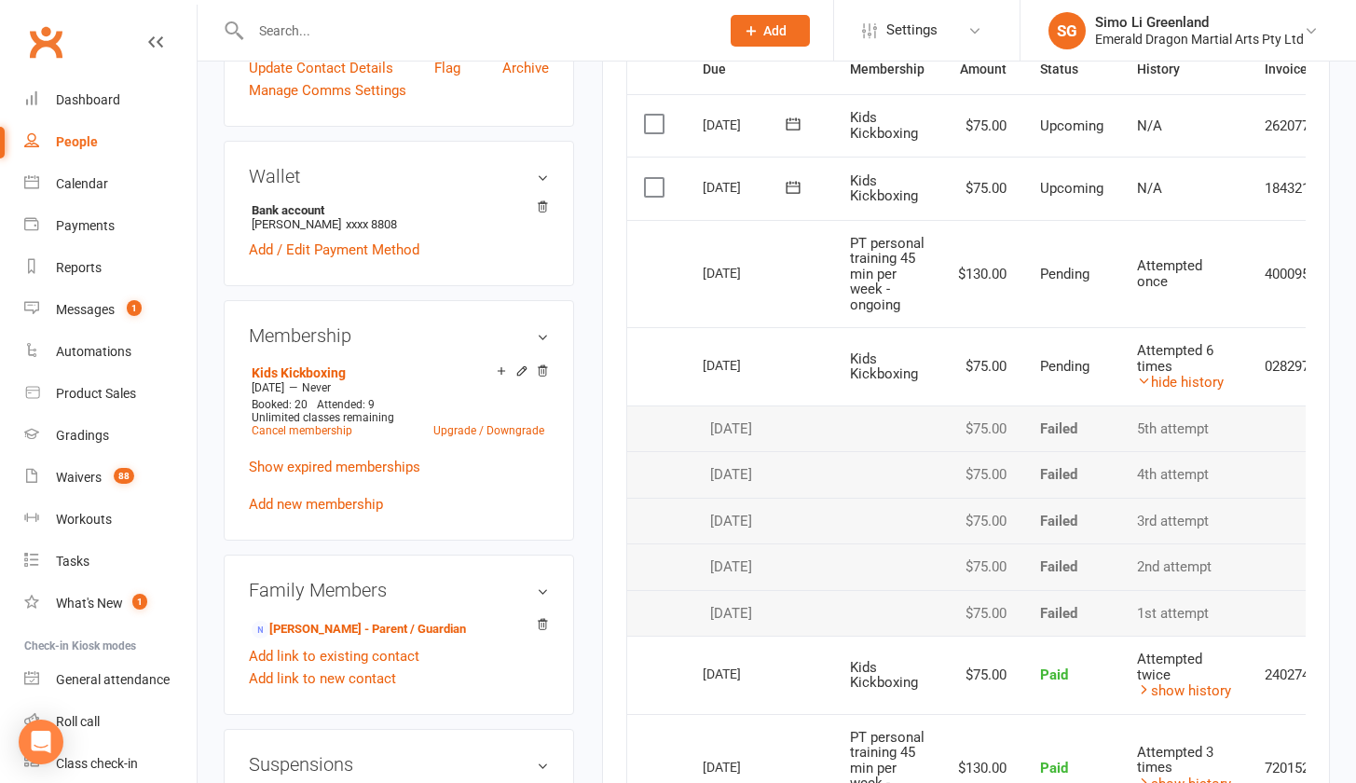
click at [816, 397] on td "[DATE]" at bounding box center [759, 366] width 147 height 78
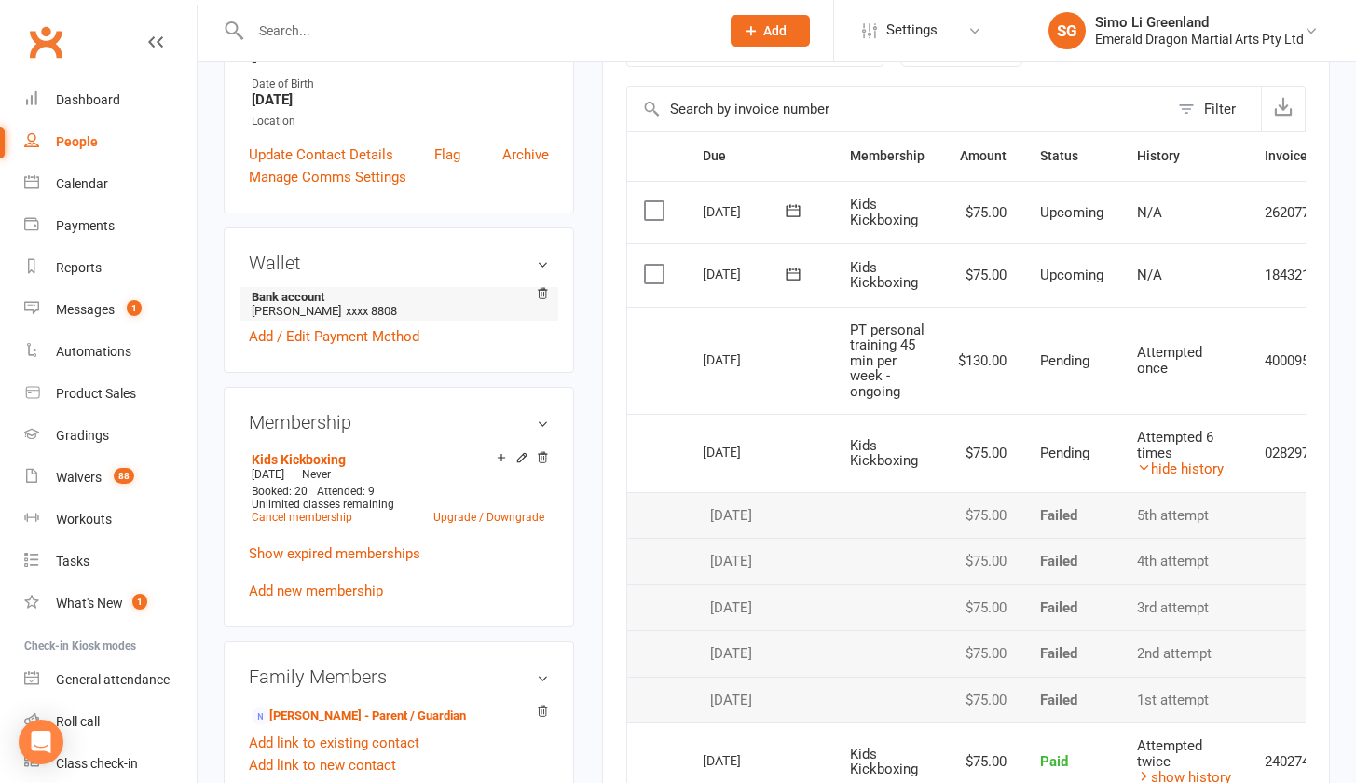
scroll to position [0, 0]
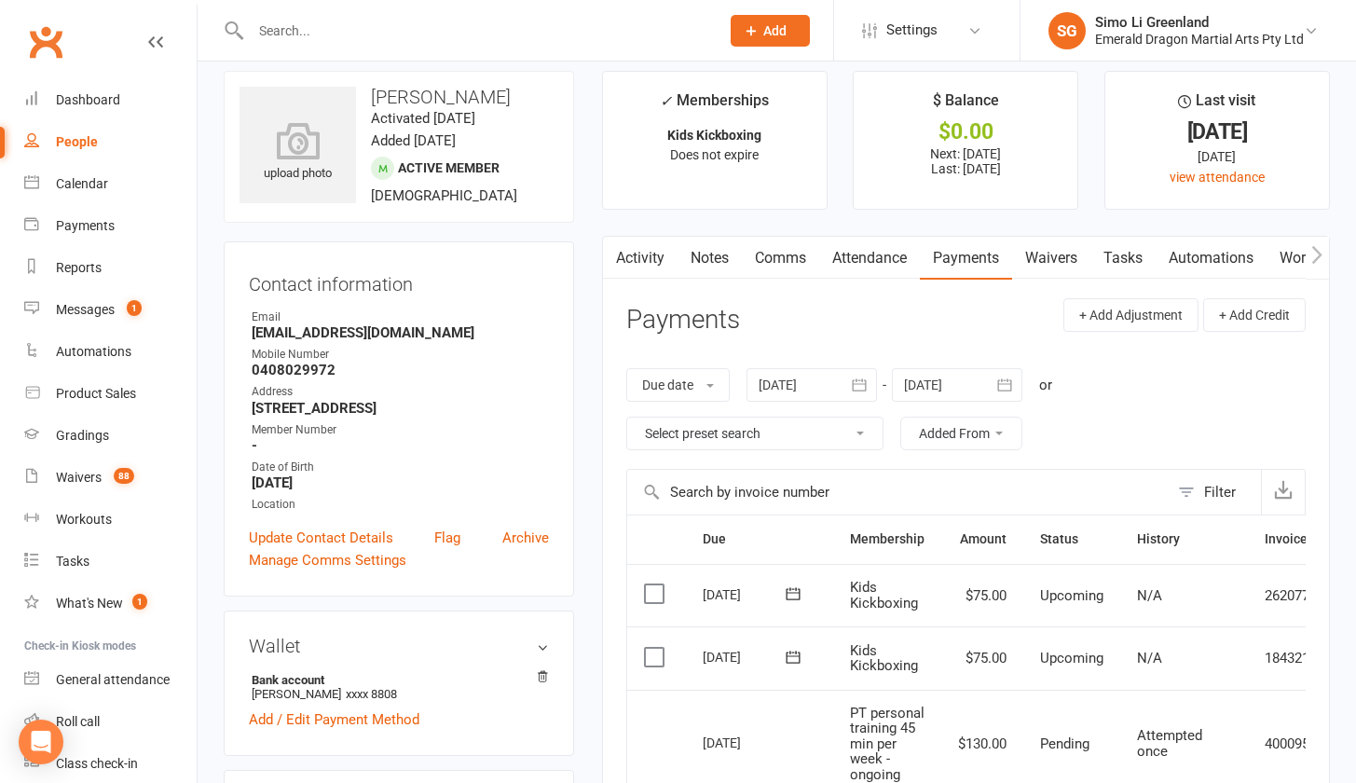
scroll to position [178, 0]
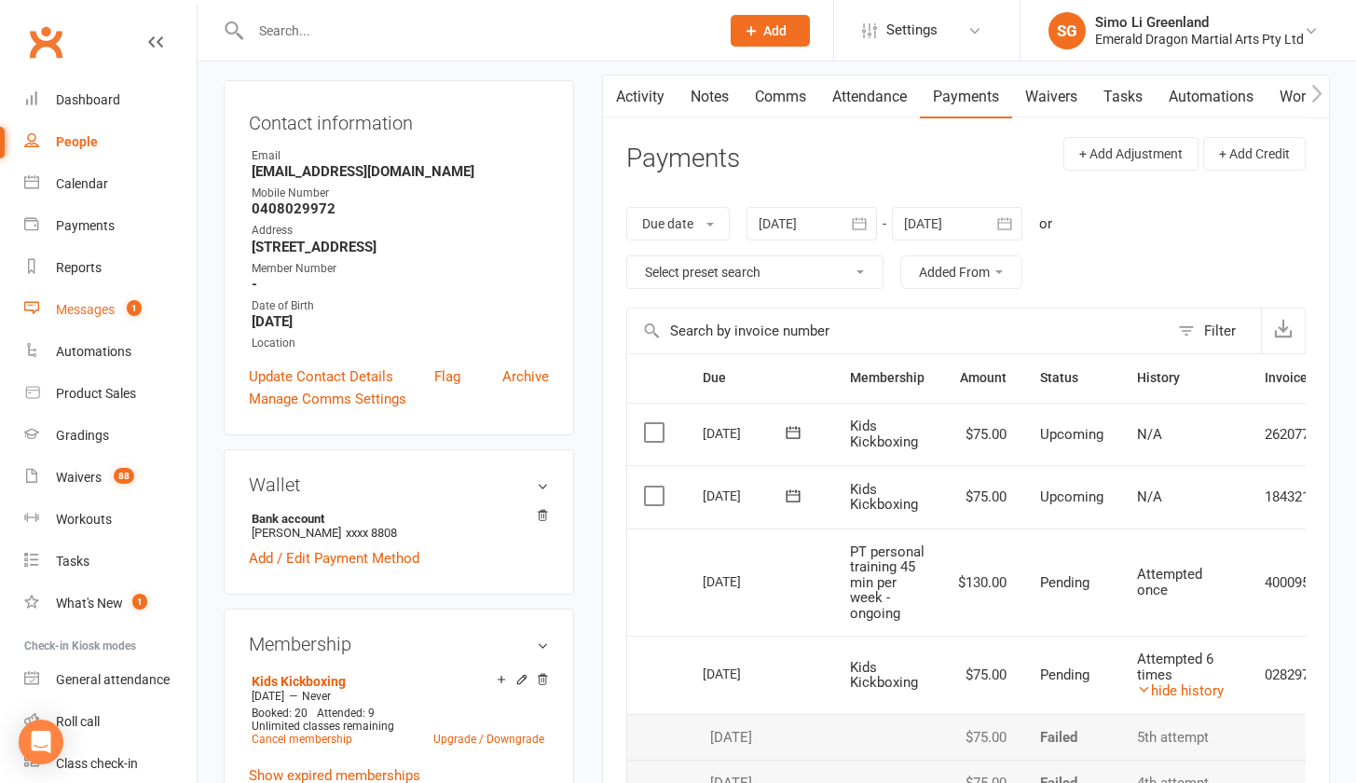
click at [68, 306] on div "Messages" at bounding box center [85, 309] width 59 height 15
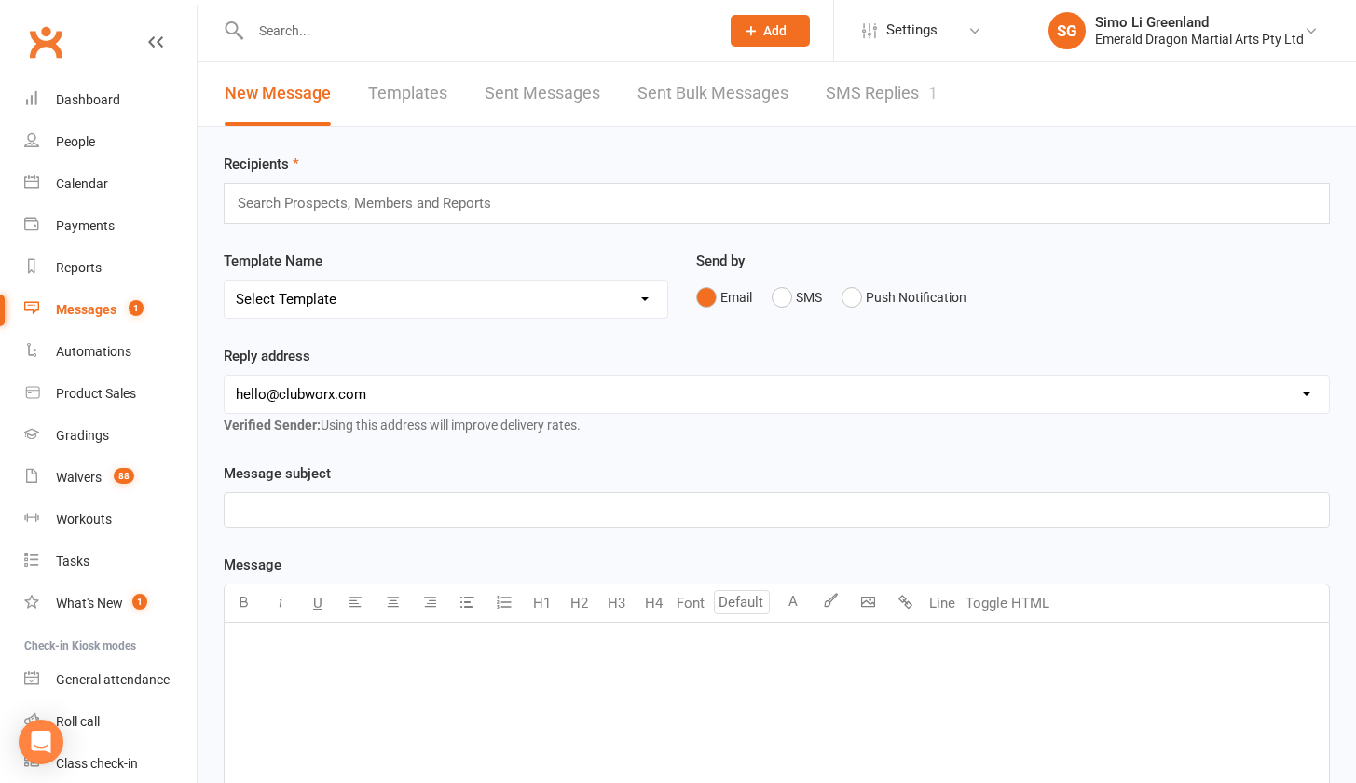
click at [838, 89] on link "SMS Replies 1" at bounding box center [881, 93] width 112 height 64
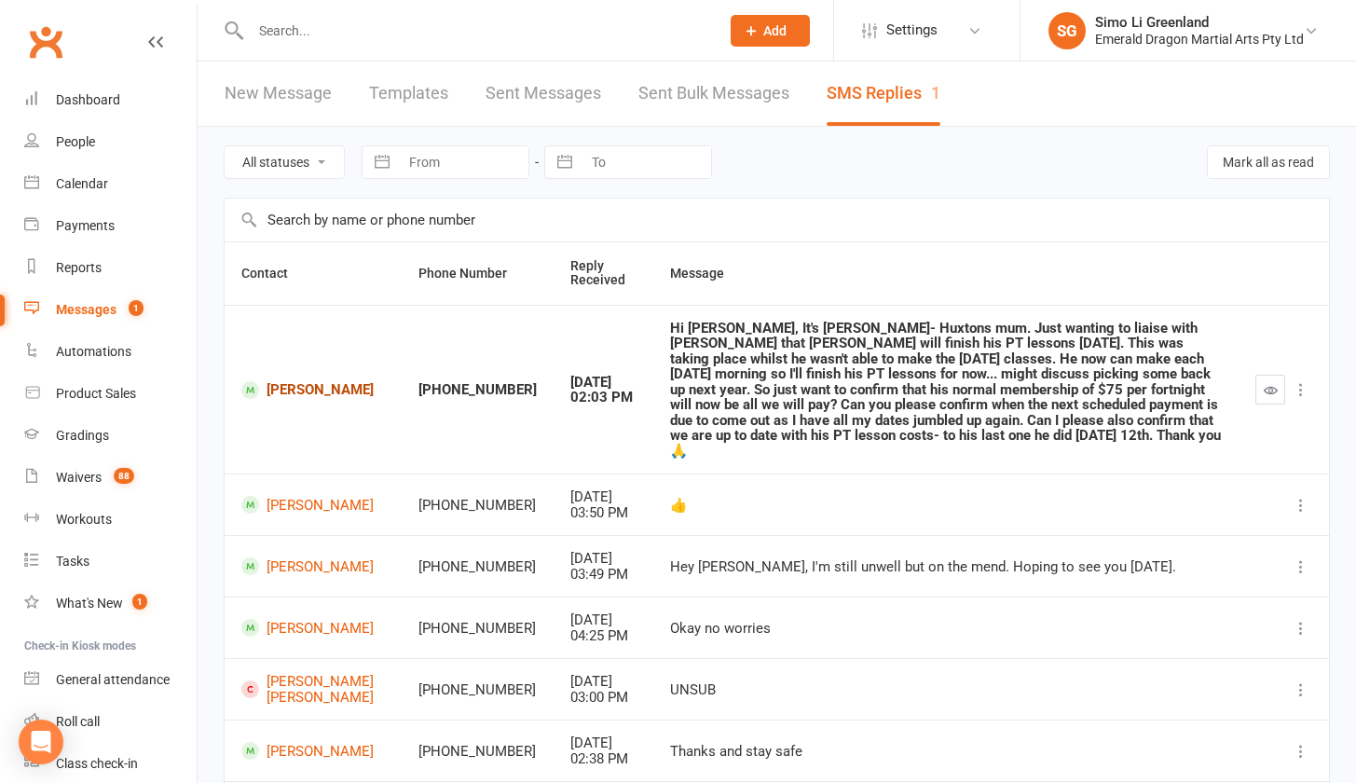
click at [301, 381] on link "[PERSON_NAME]" at bounding box center [312, 390] width 143 height 18
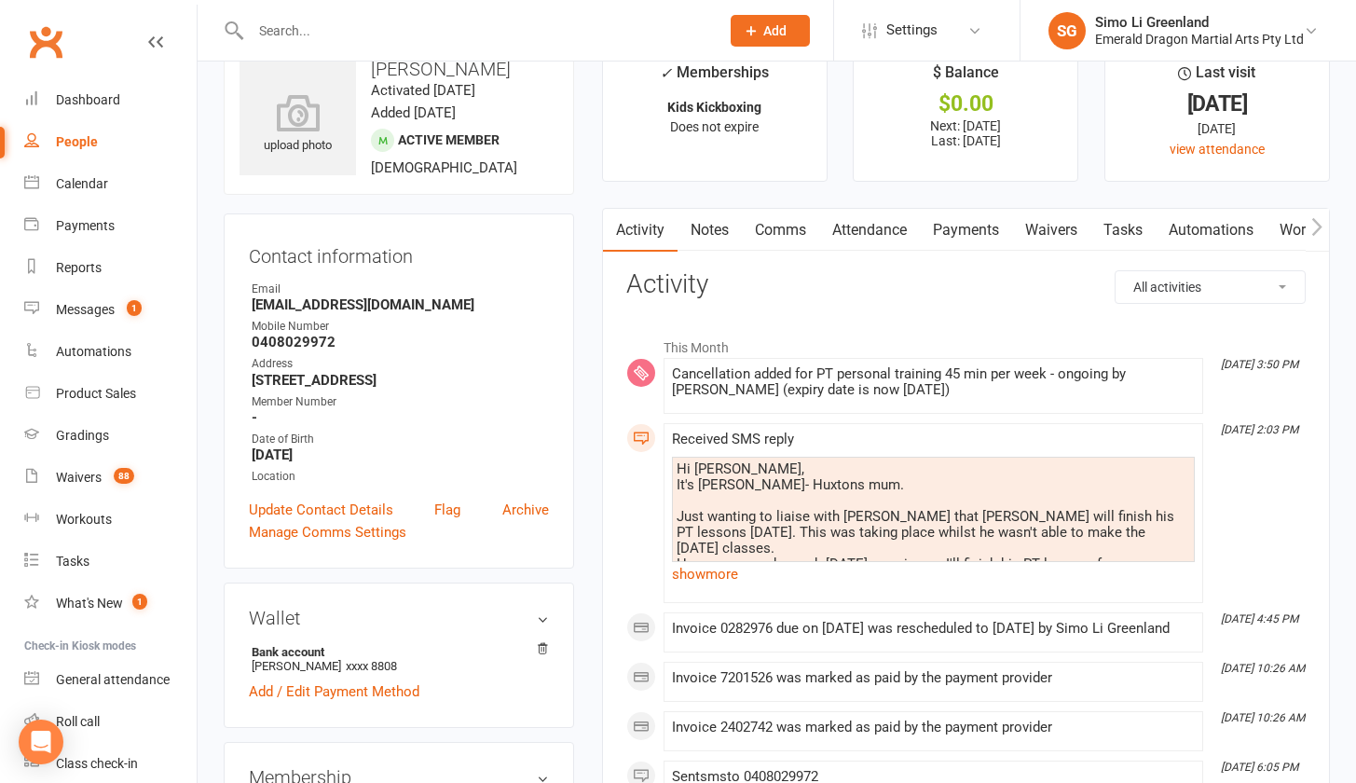
scroll to position [12, 0]
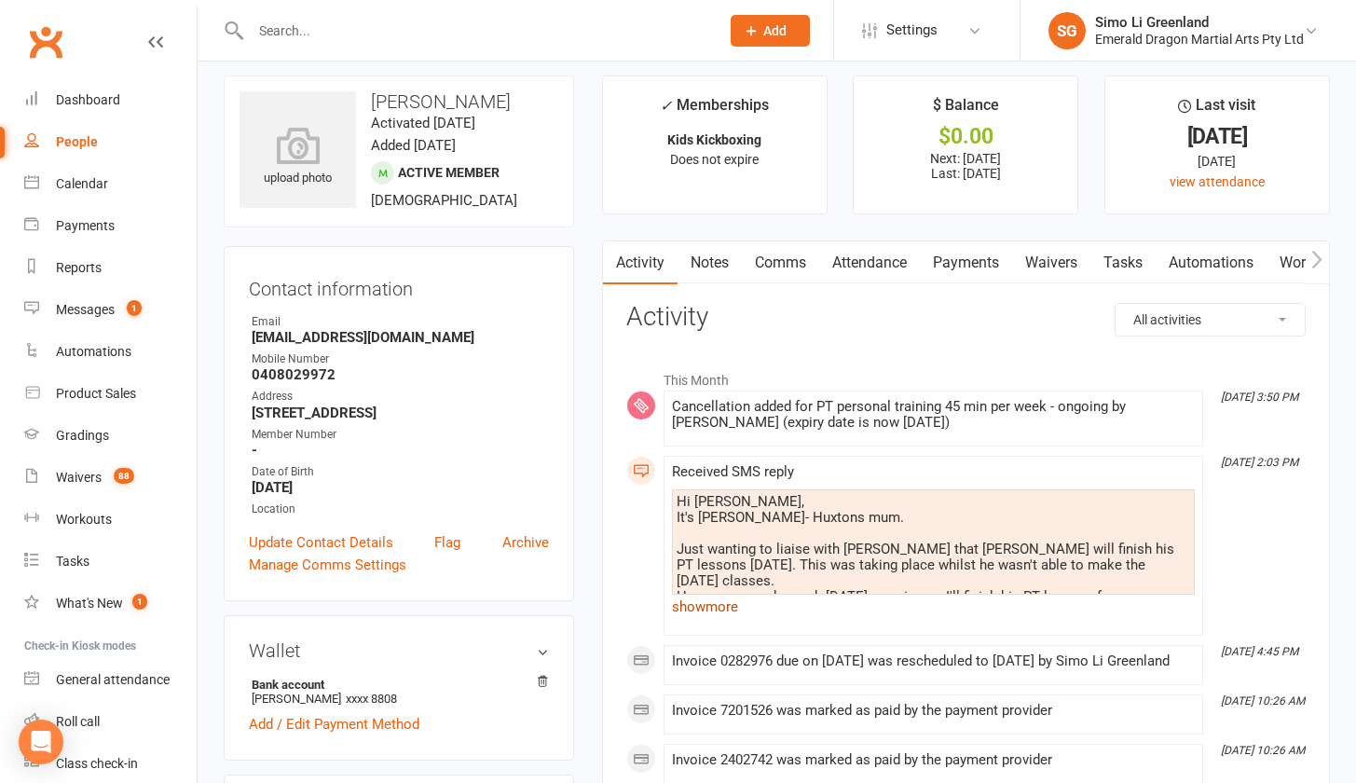
click at [707, 607] on link "show more" at bounding box center [933, 606] width 523 height 26
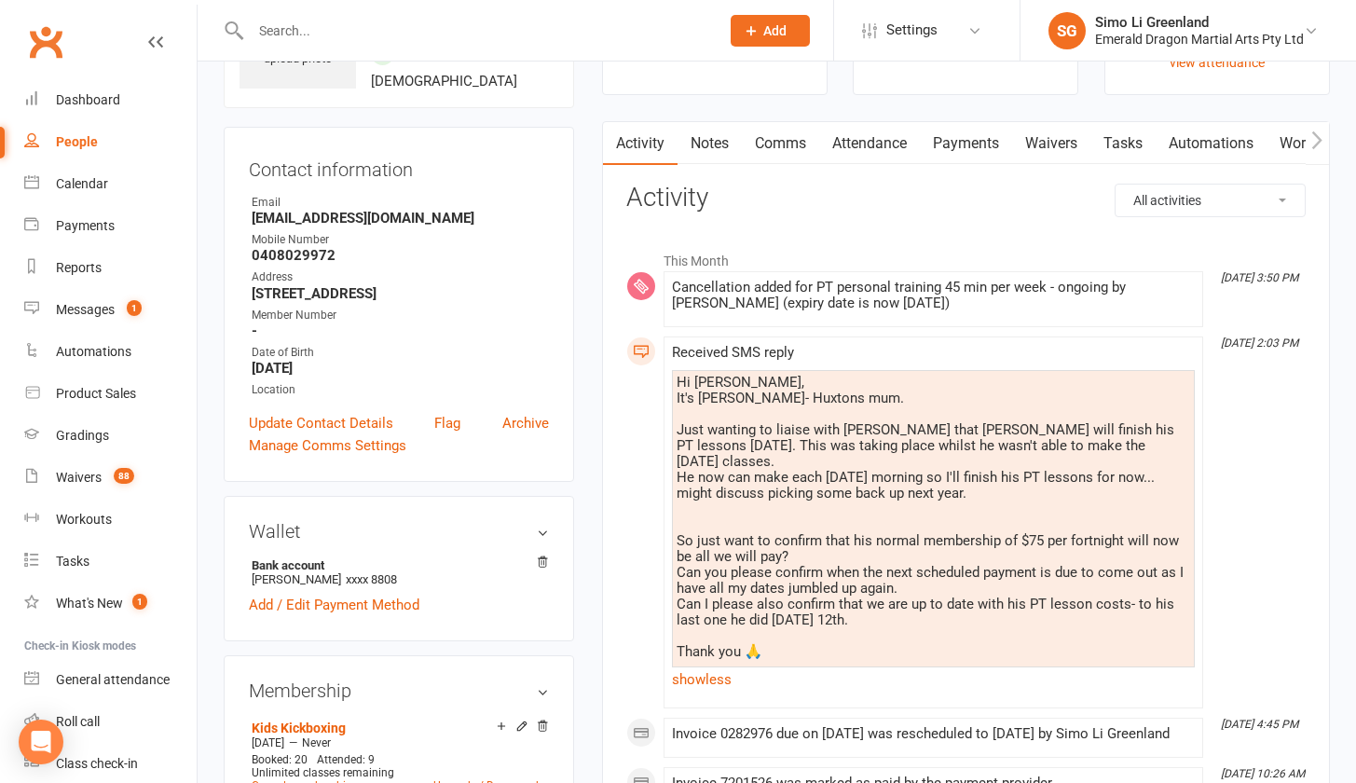
scroll to position [283, 0]
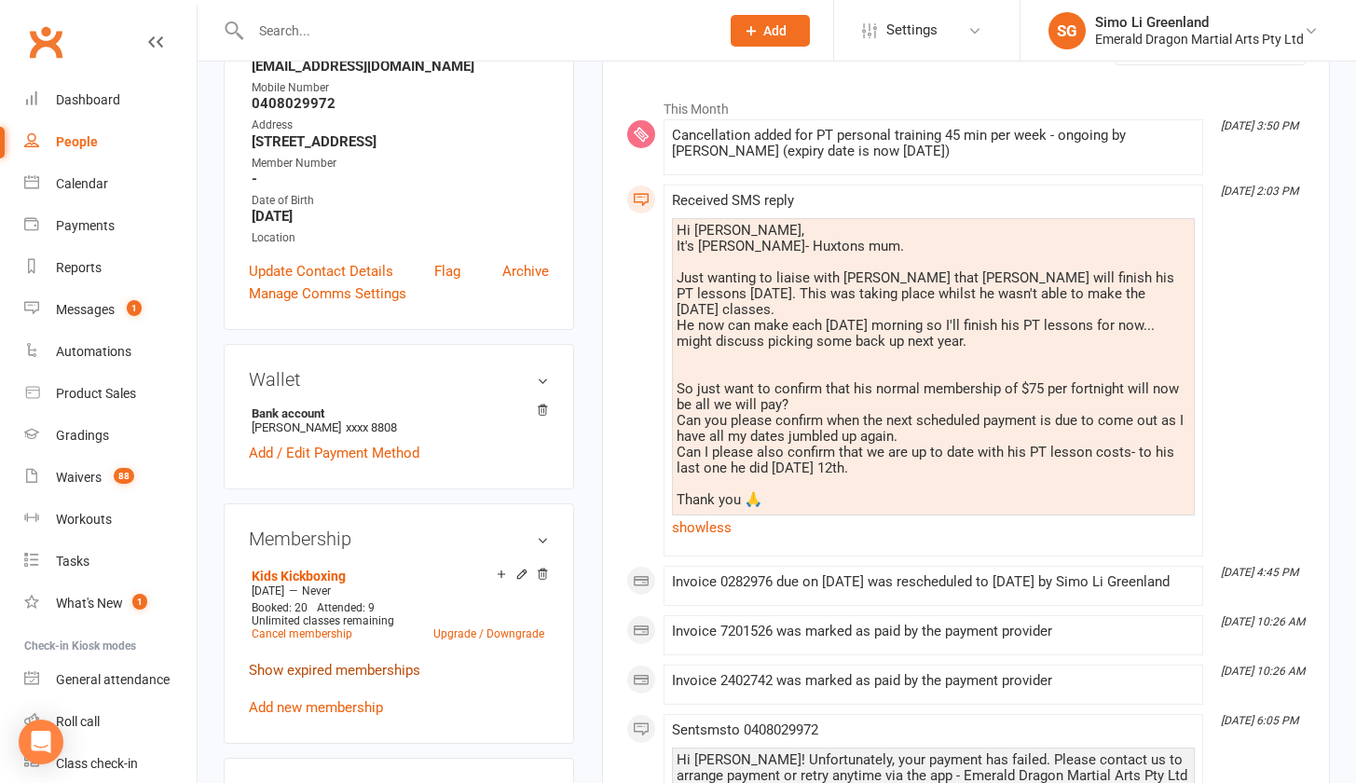
click at [318, 670] on link "Show expired memberships" at bounding box center [334, 669] width 171 height 17
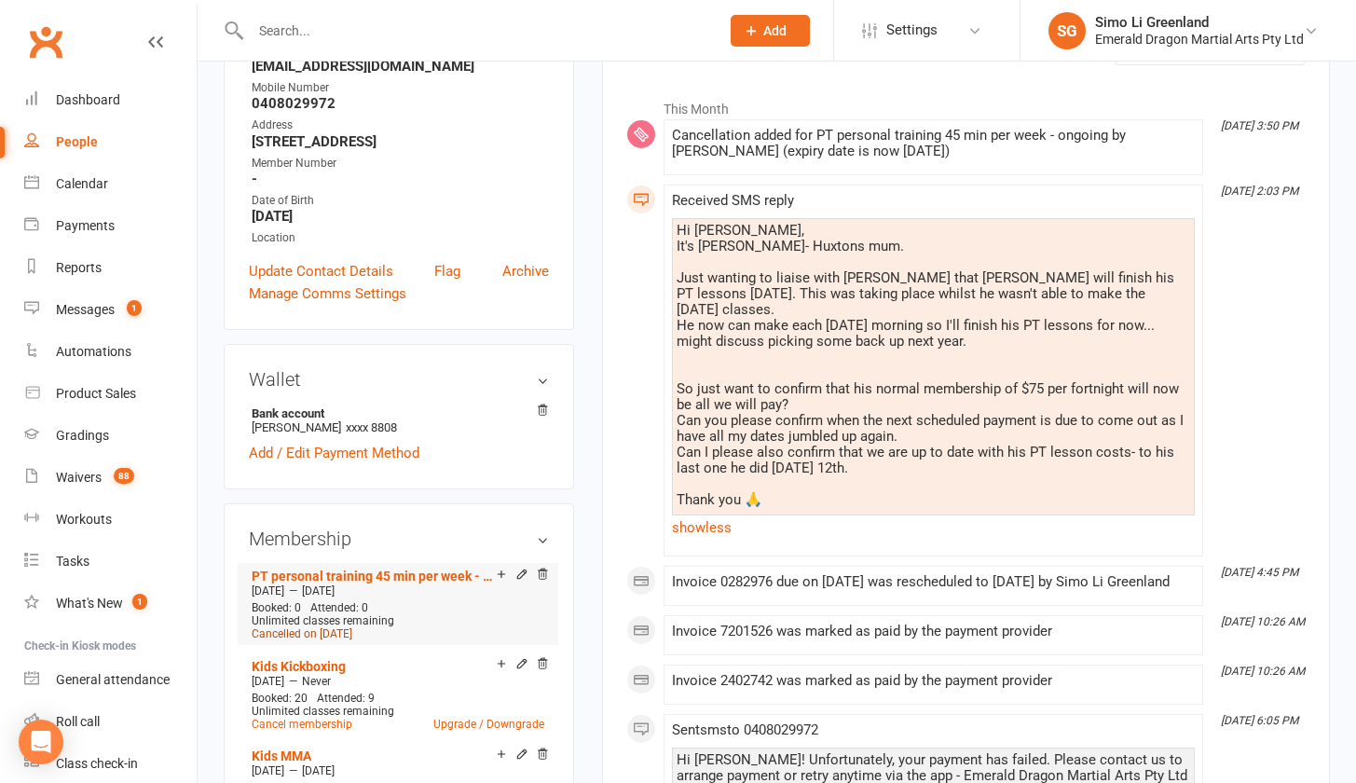
click at [336, 630] on span "Cancelled on [DATE]" at bounding box center [302, 633] width 101 height 13
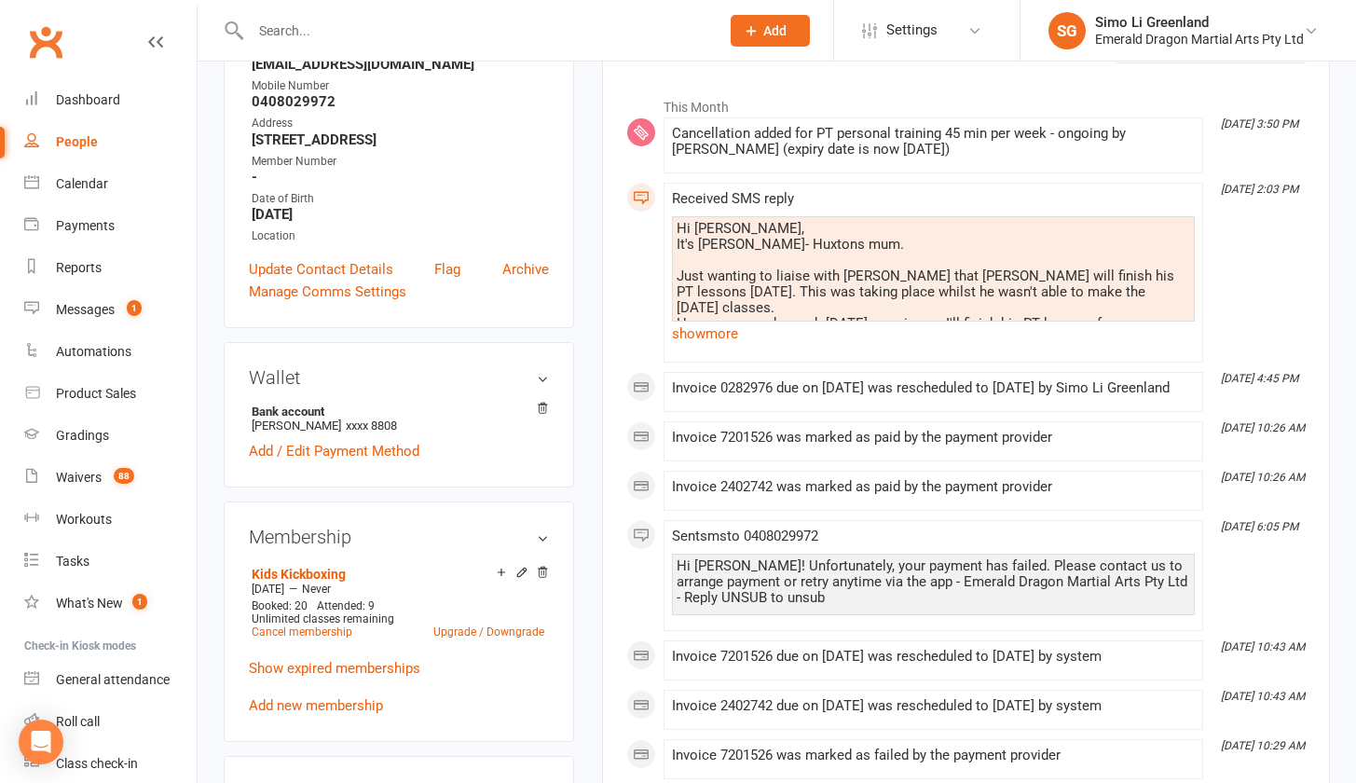
scroll to position [320, 0]
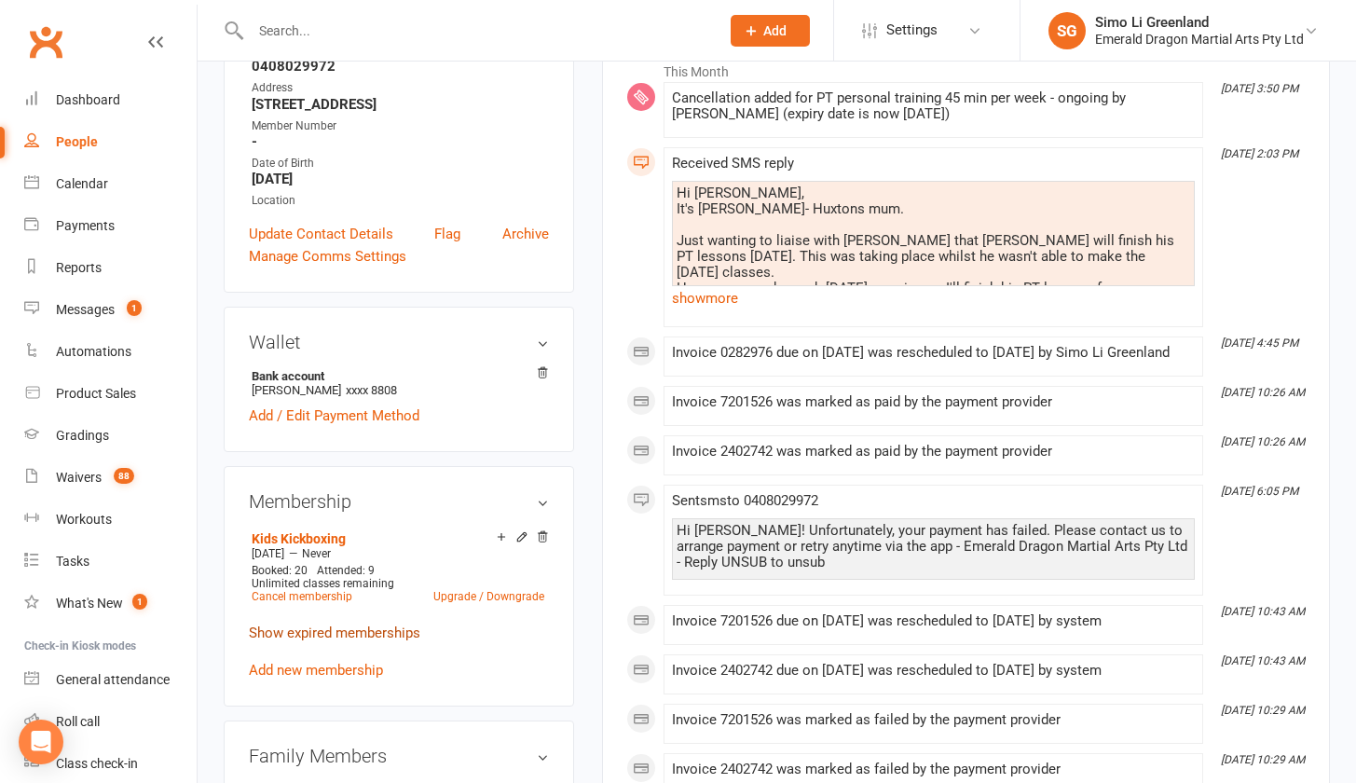
click at [334, 628] on link "Show expired memberships" at bounding box center [334, 632] width 171 height 17
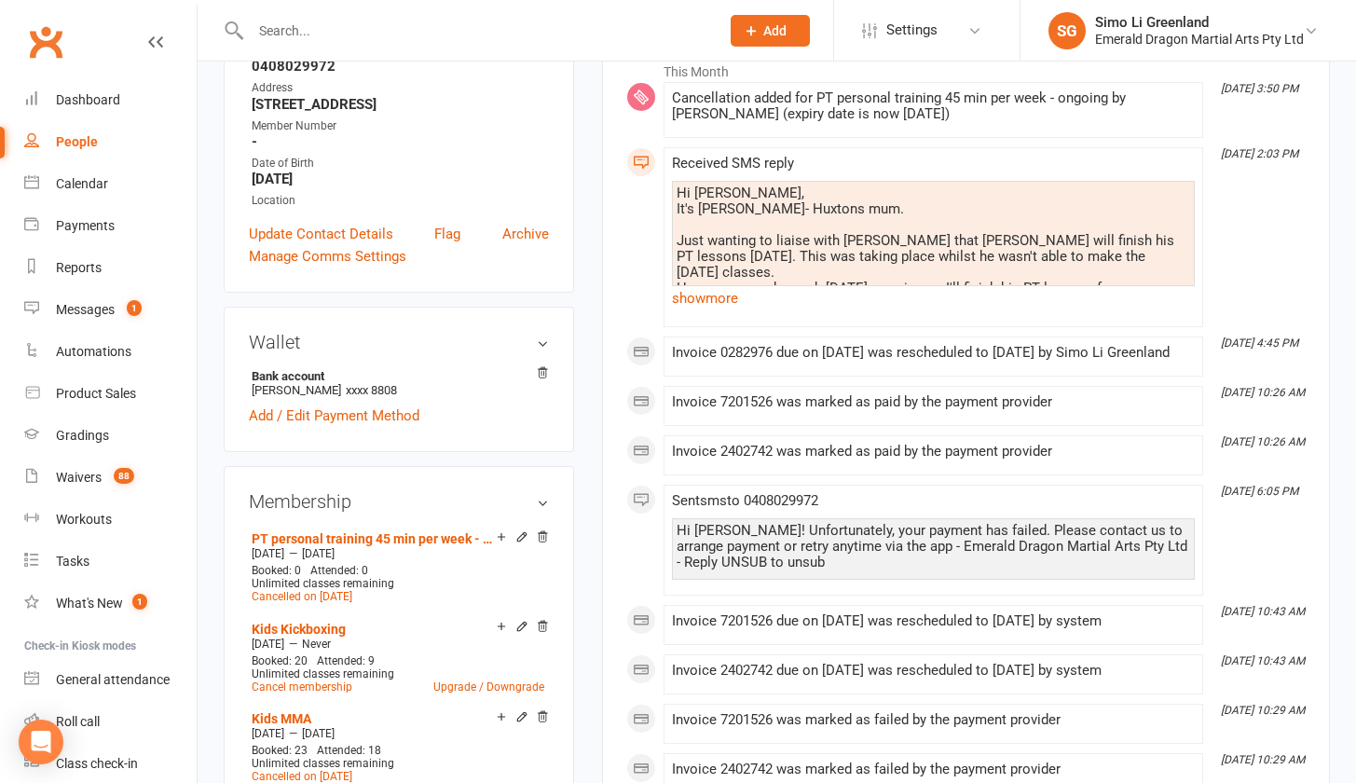
click at [520, 535] on icon at bounding box center [521, 536] width 8 height 8
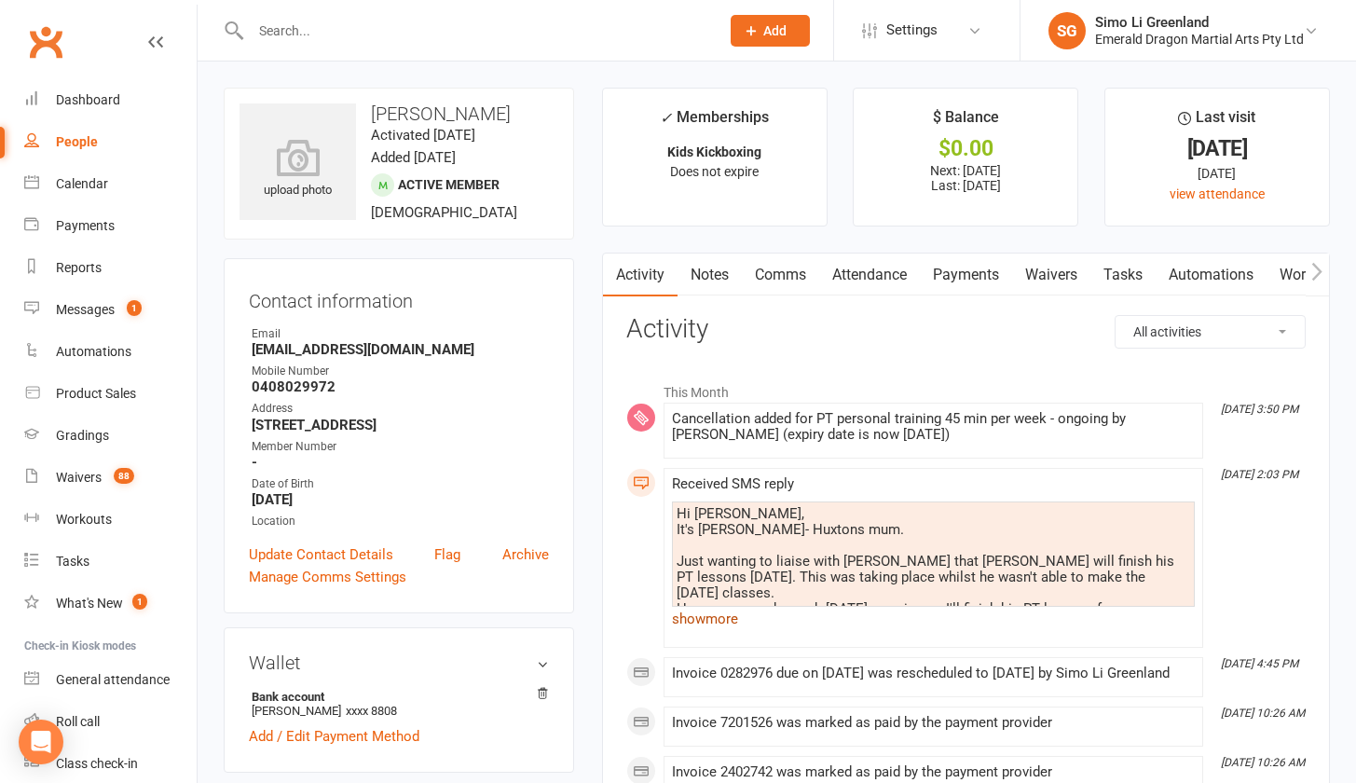
click at [710, 619] on link "show more" at bounding box center [933, 619] width 523 height 26
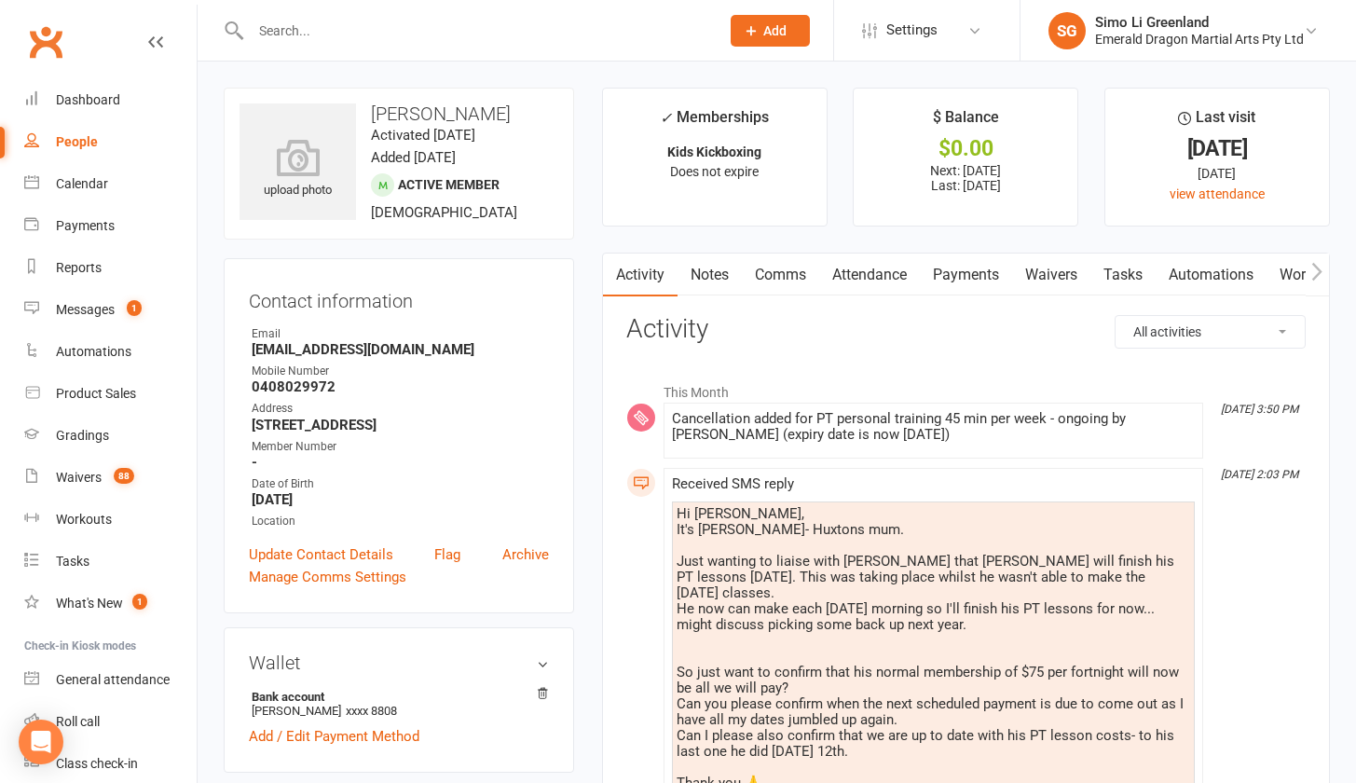
scroll to position [139, 0]
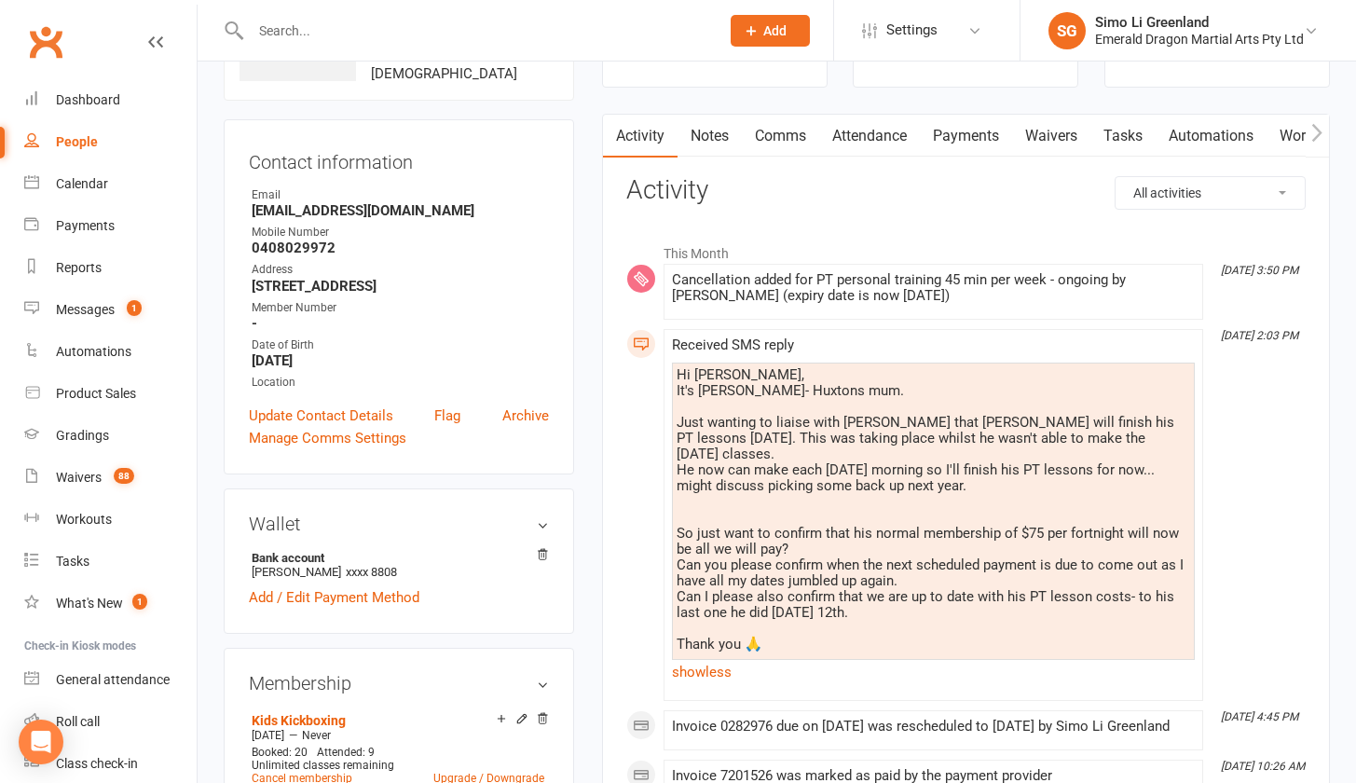
click at [278, 28] on input "text" at bounding box center [475, 31] width 461 height 26
type input "y"
type input "说撒"
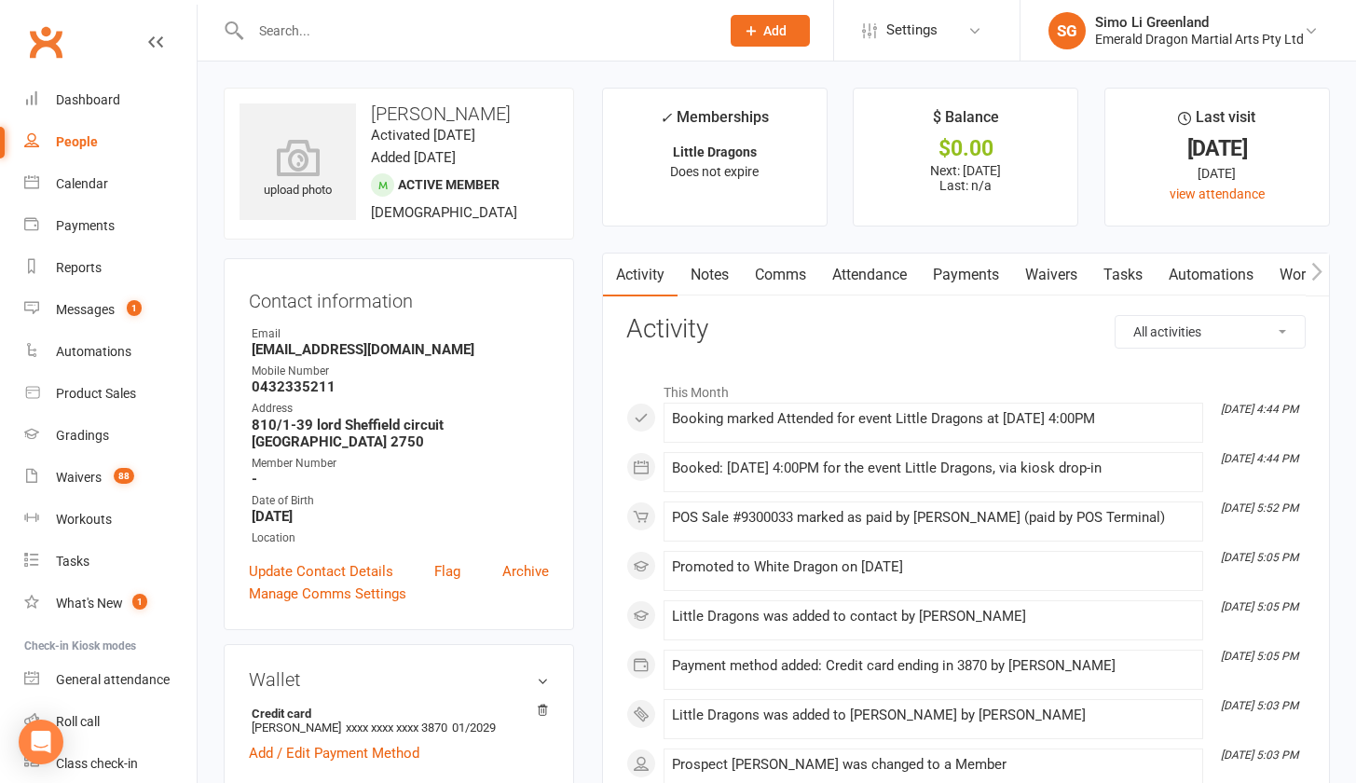
click at [952, 268] on link "Payments" at bounding box center [966, 274] width 92 height 43
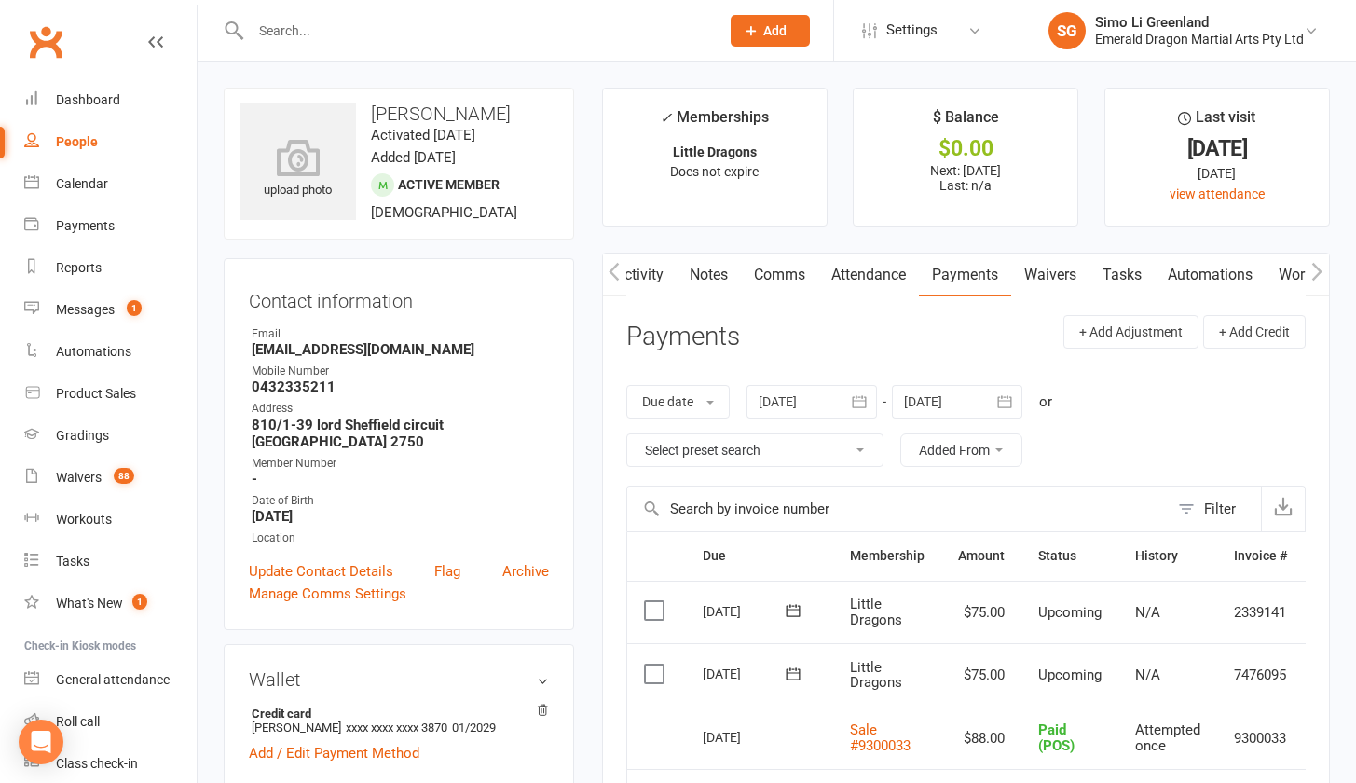
click at [633, 271] on link "Activity" at bounding box center [639, 274] width 75 height 43
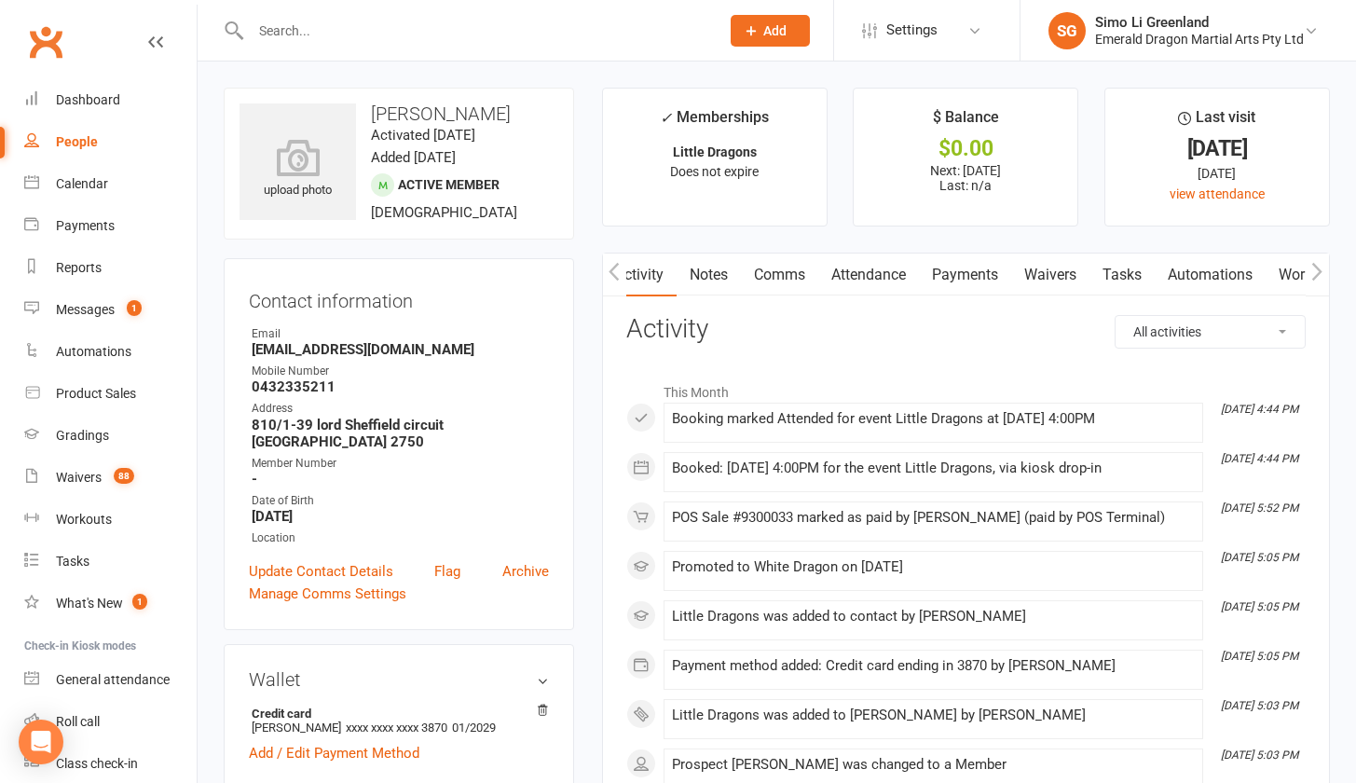
click at [615, 265] on icon "button" at bounding box center [613, 271] width 10 height 18
click at [699, 275] on link "Notes" at bounding box center [709, 274] width 64 height 43
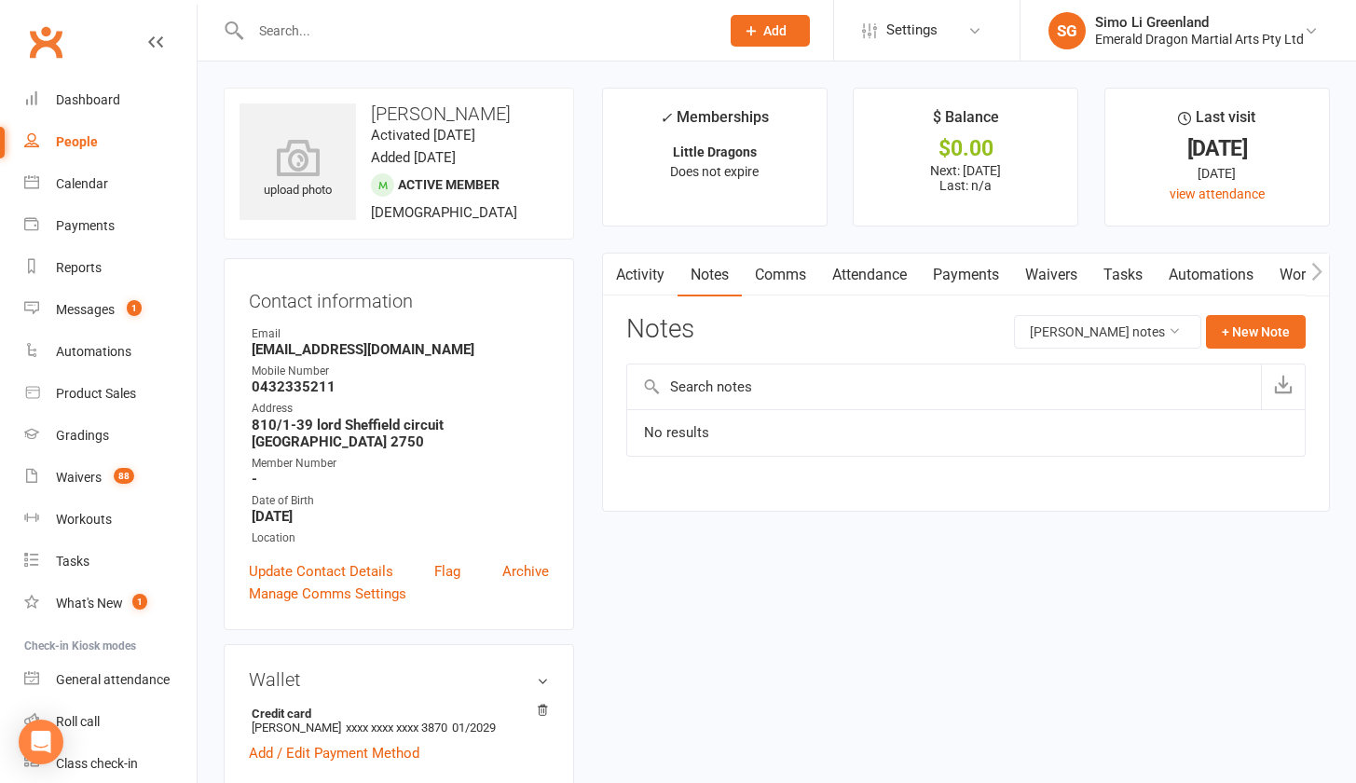
click at [785, 274] on link "Comms" at bounding box center [780, 274] width 77 height 43
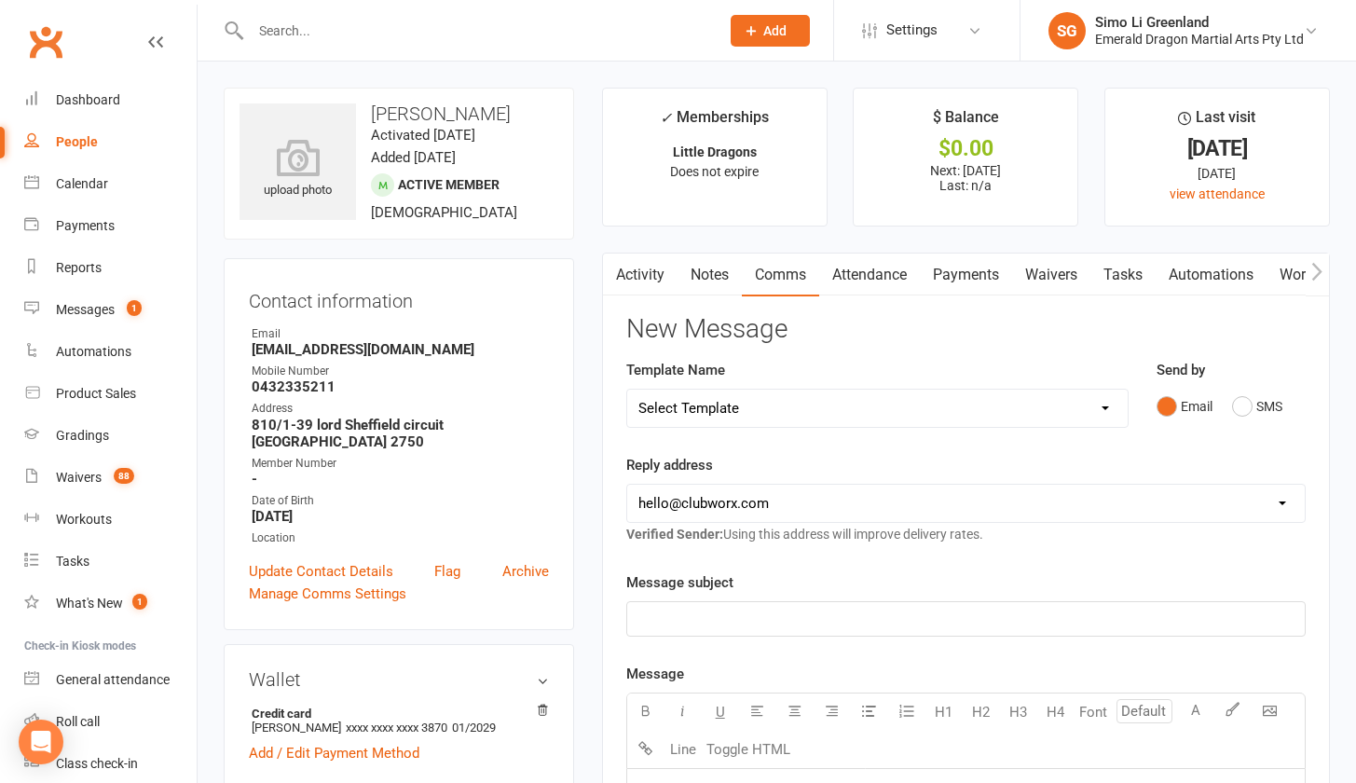
click at [866, 271] on link "Attendance" at bounding box center [869, 274] width 101 height 43
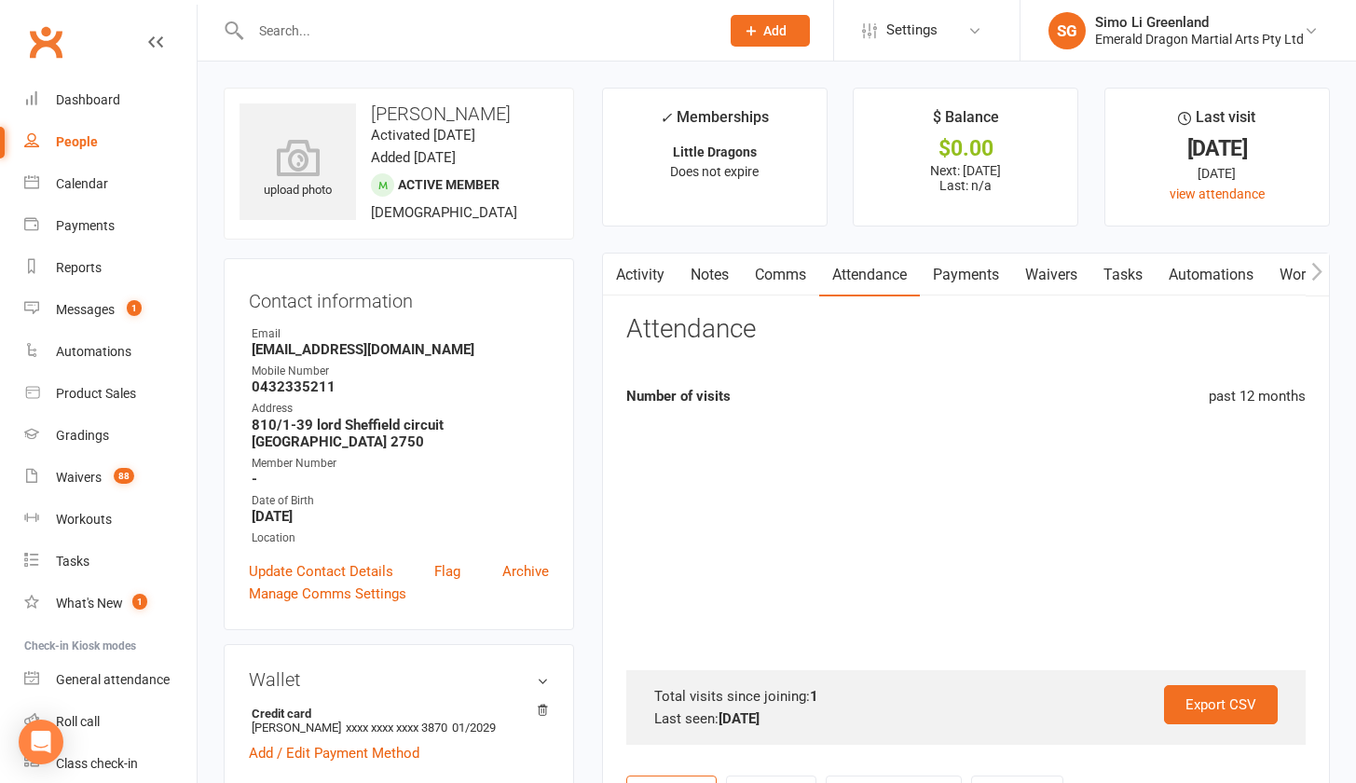
click at [970, 267] on link "Payments" at bounding box center [966, 274] width 92 height 43
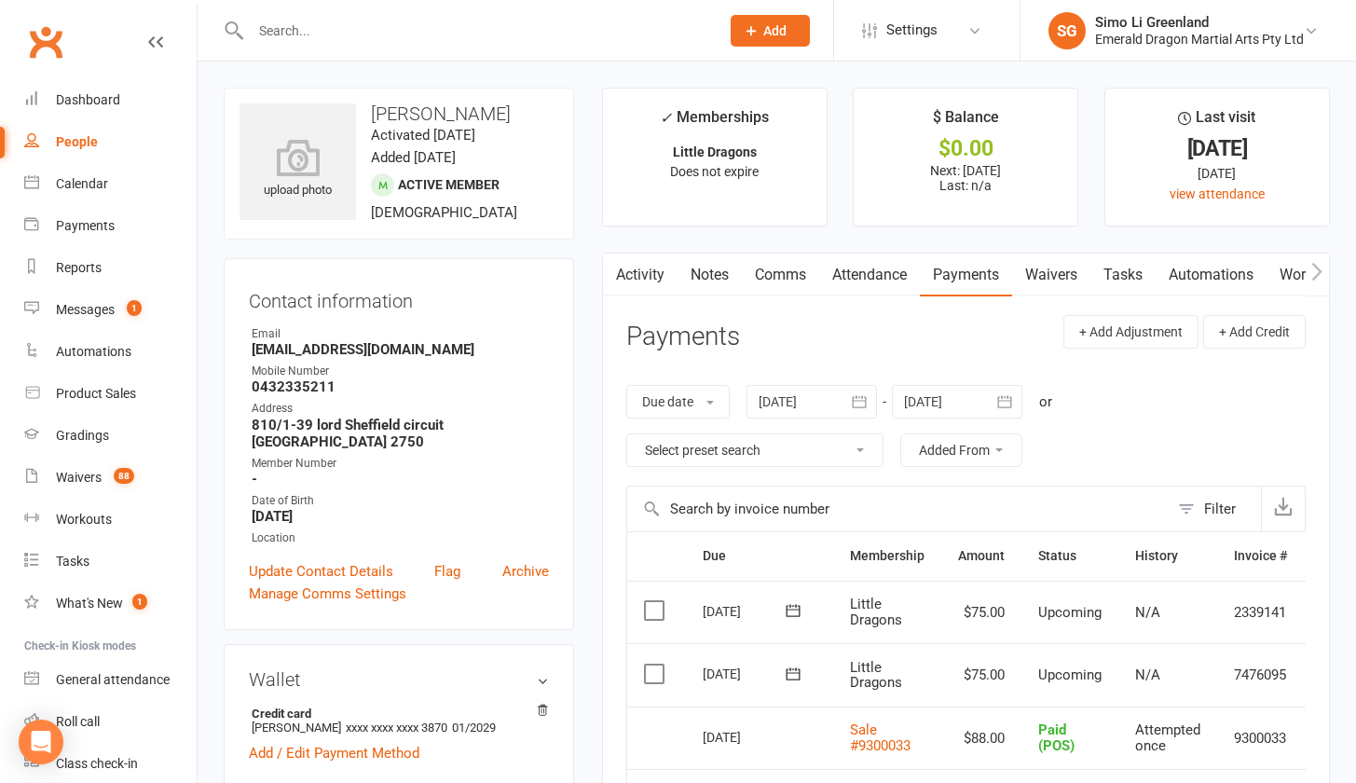
click at [640, 269] on link "Activity" at bounding box center [640, 274] width 75 height 43
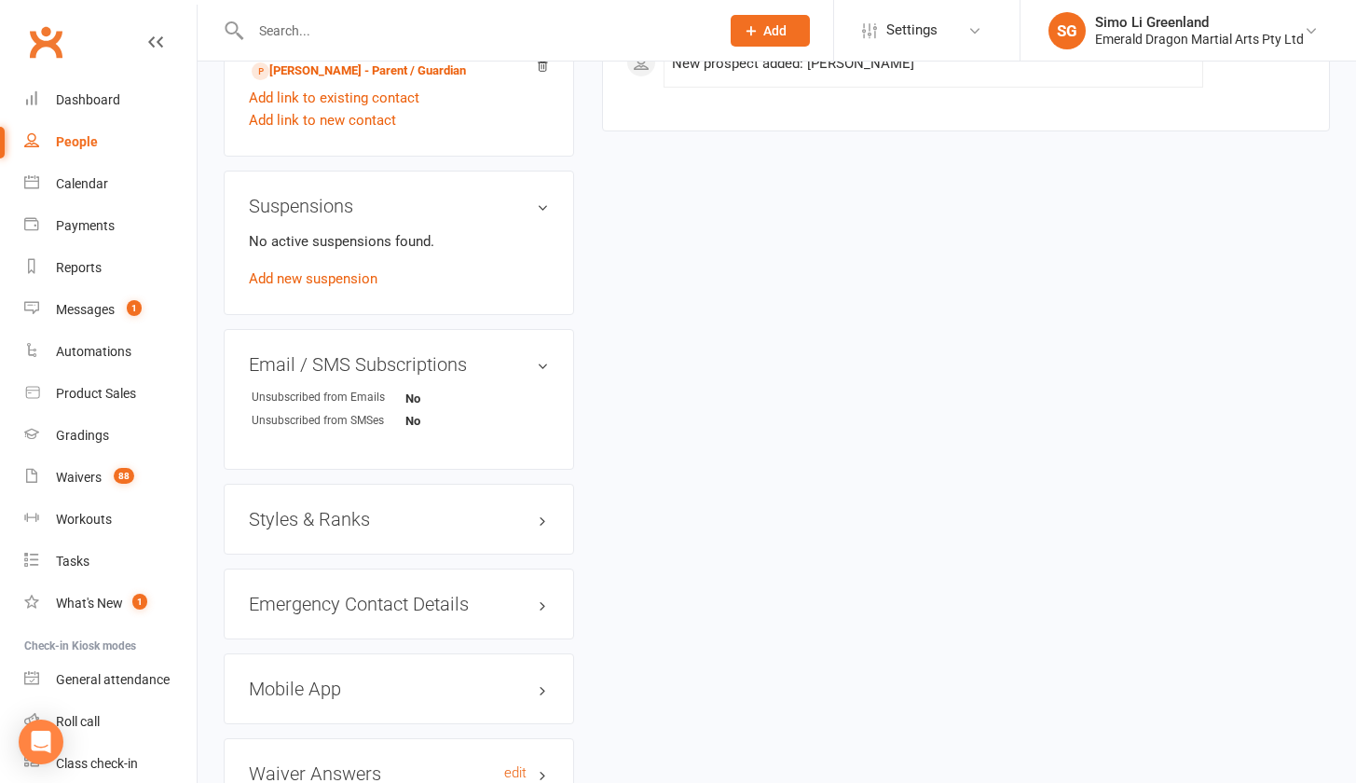
scroll to position [1275, 0]
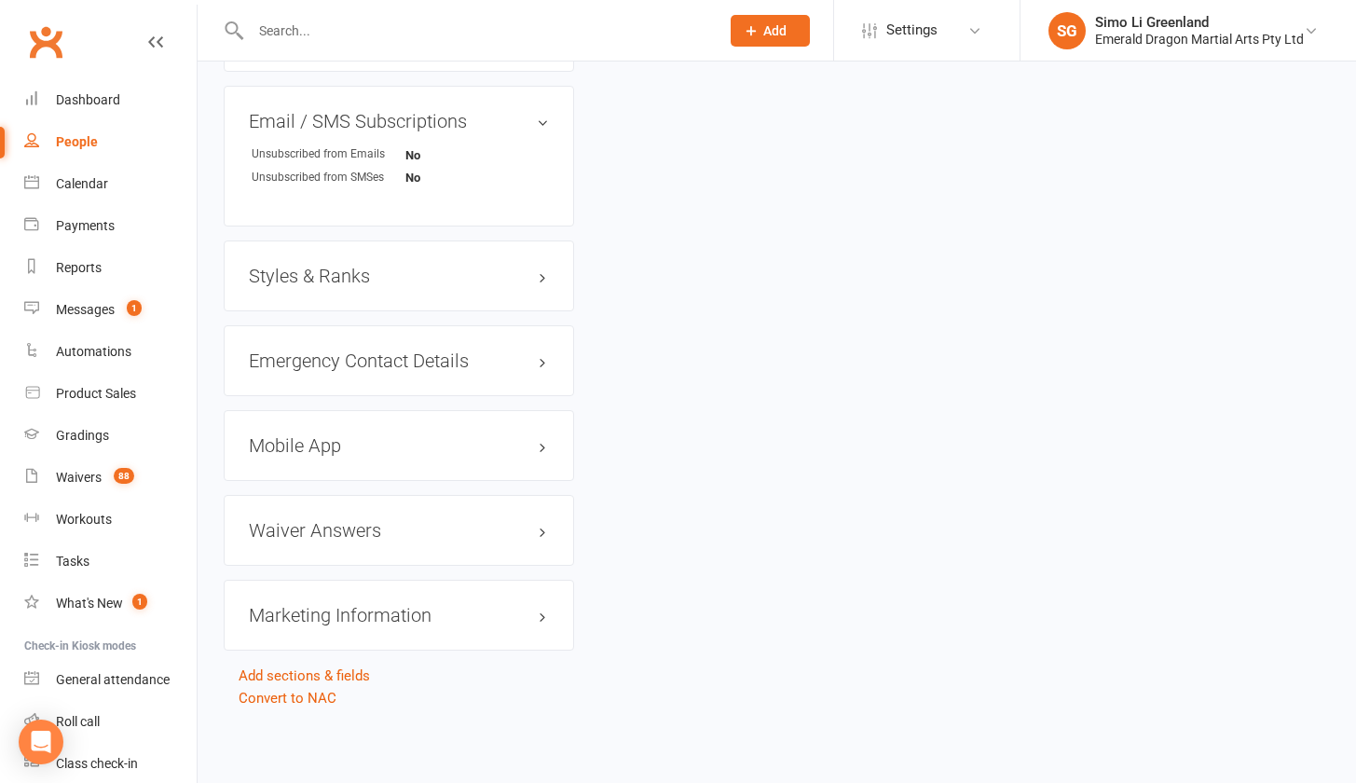
click at [319, 276] on div "Styles & Ranks" at bounding box center [399, 275] width 350 height 71
click at [326, 247] on div "Styles & Ranks" at bounding box center [399, 275] width 350 height 71
click at [326, 266] on h3 "Styles & Ranks" at bounding box center [399, 276] width 300 height 20
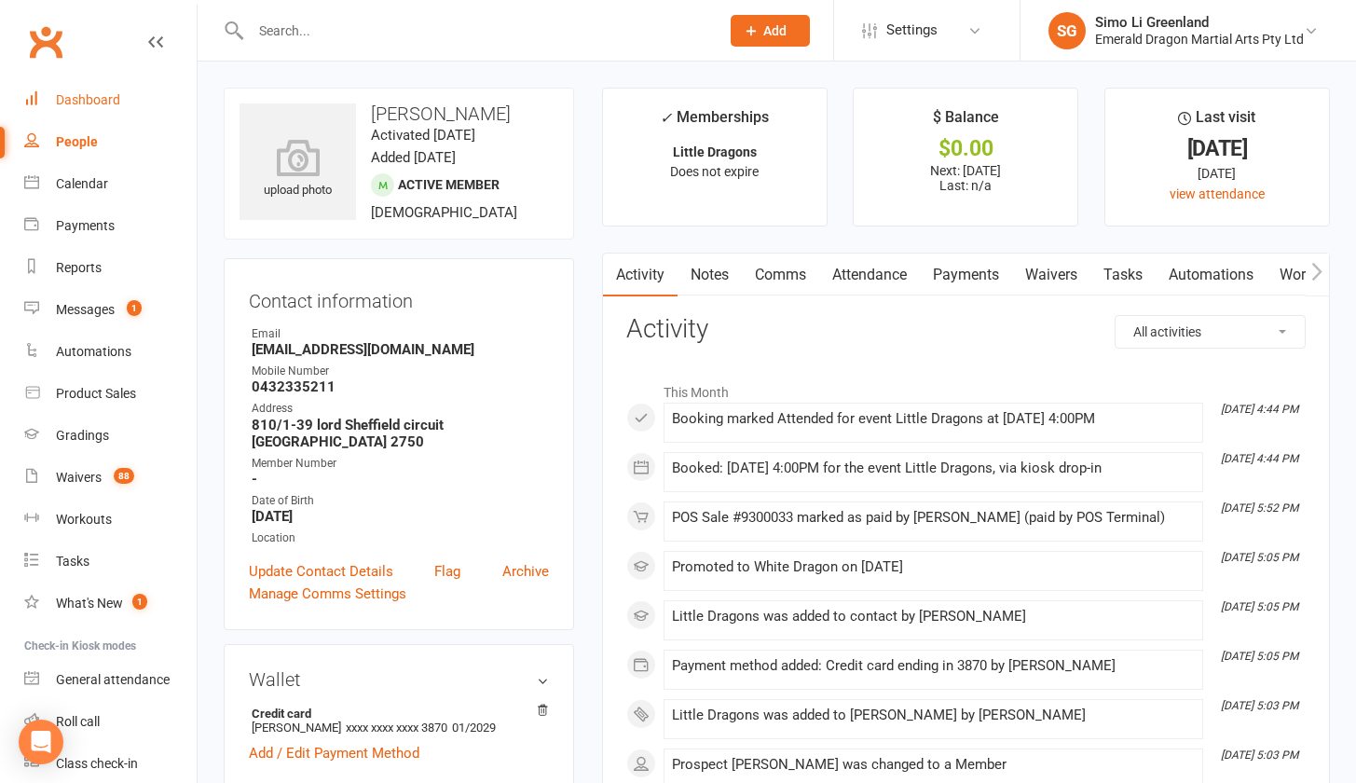
click at [84, 90] on link "Dashboard" at bounding box center [110, 100] width 172 height 42
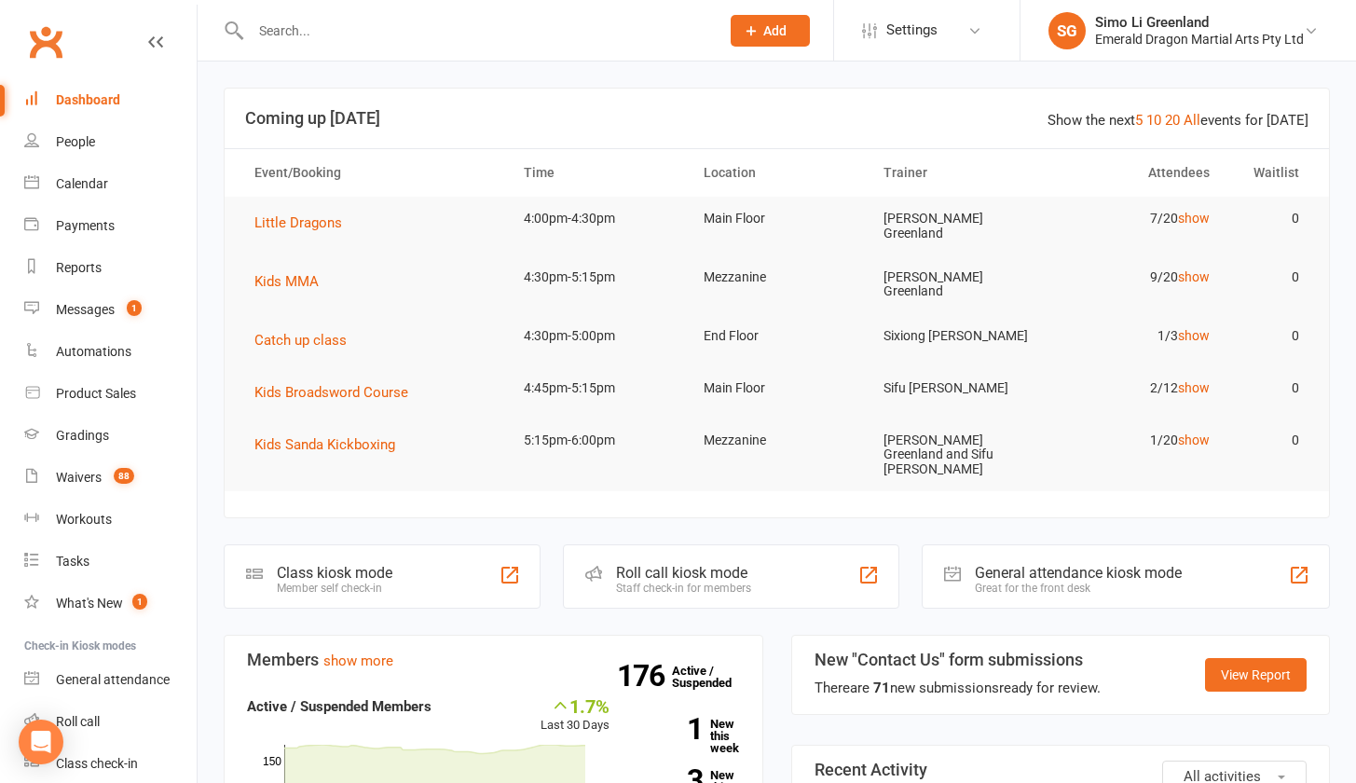
click at [320, 34] on input "text" at bounding box center [475, 31] width 461 height 26
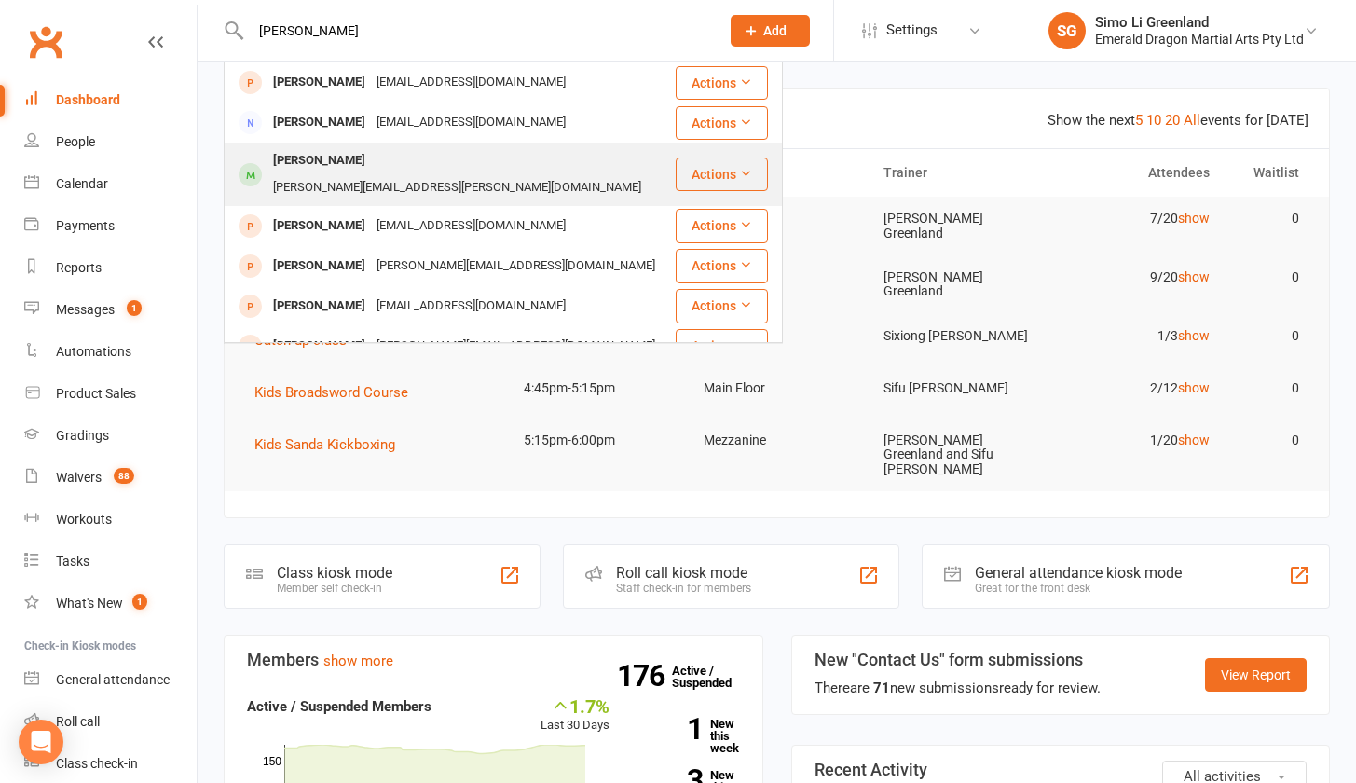
type input "Laura"
click at [293, 157] on div "Laura Smith" at bounding box center [318, 160] width 103 height 27
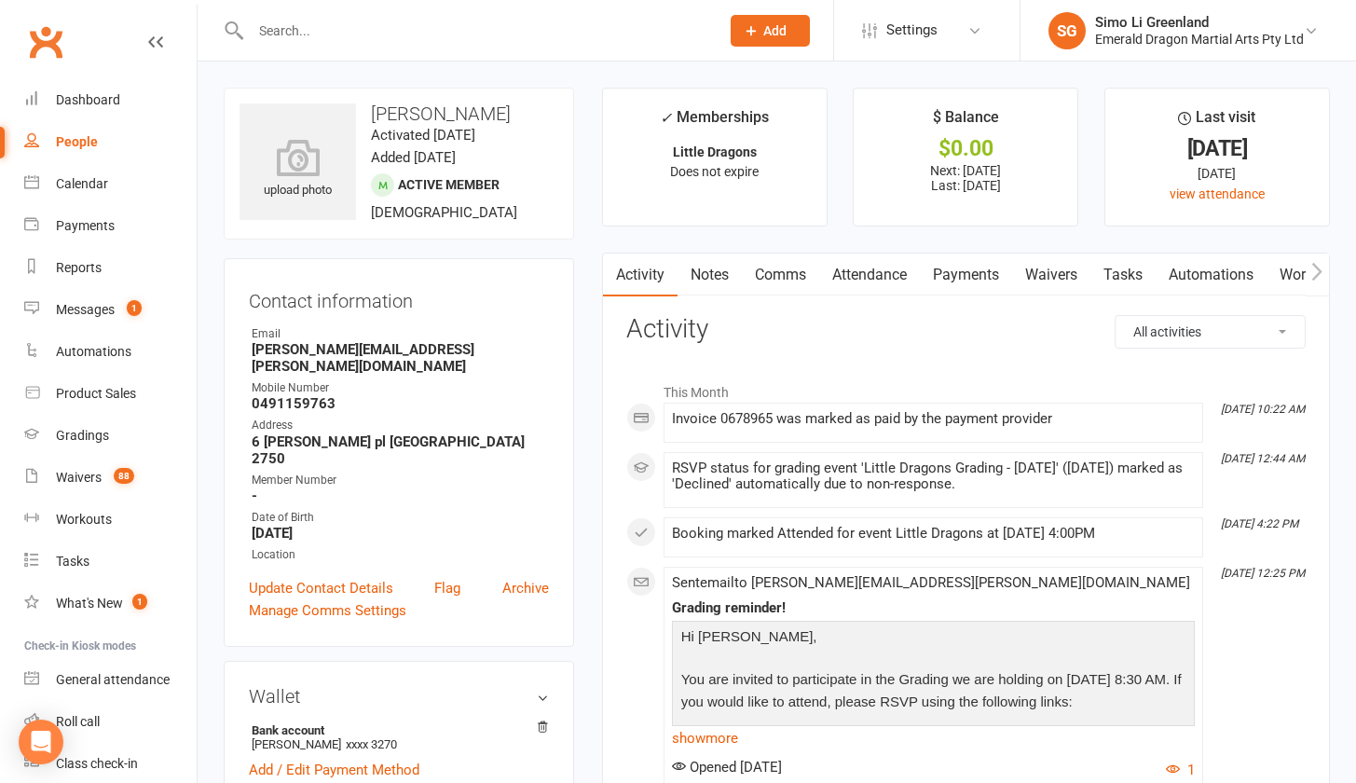
click at [979, 276] on link "Payments" at bounding box center [966, 274] width 92 height 43
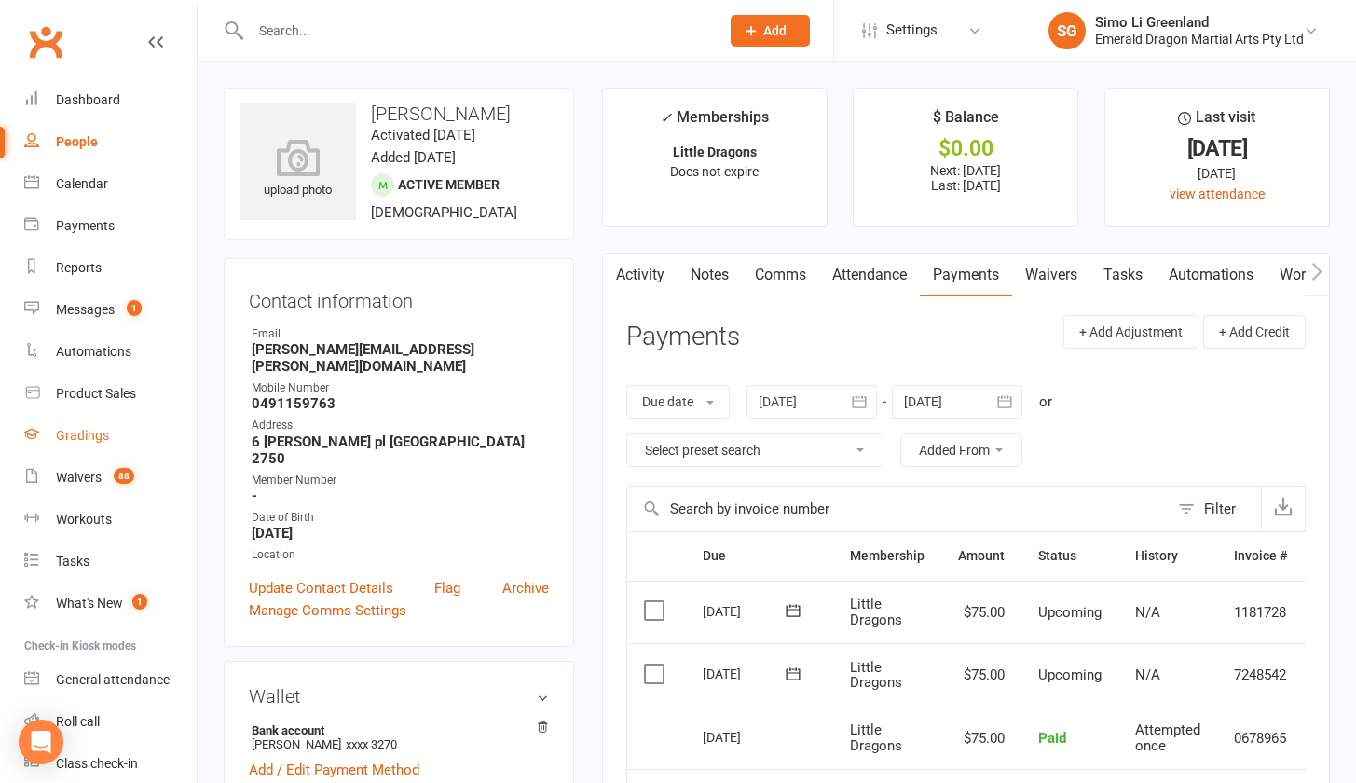
click at [85, 437] on div "Gradings" at bounding box center [82, 435] width 53 height 15
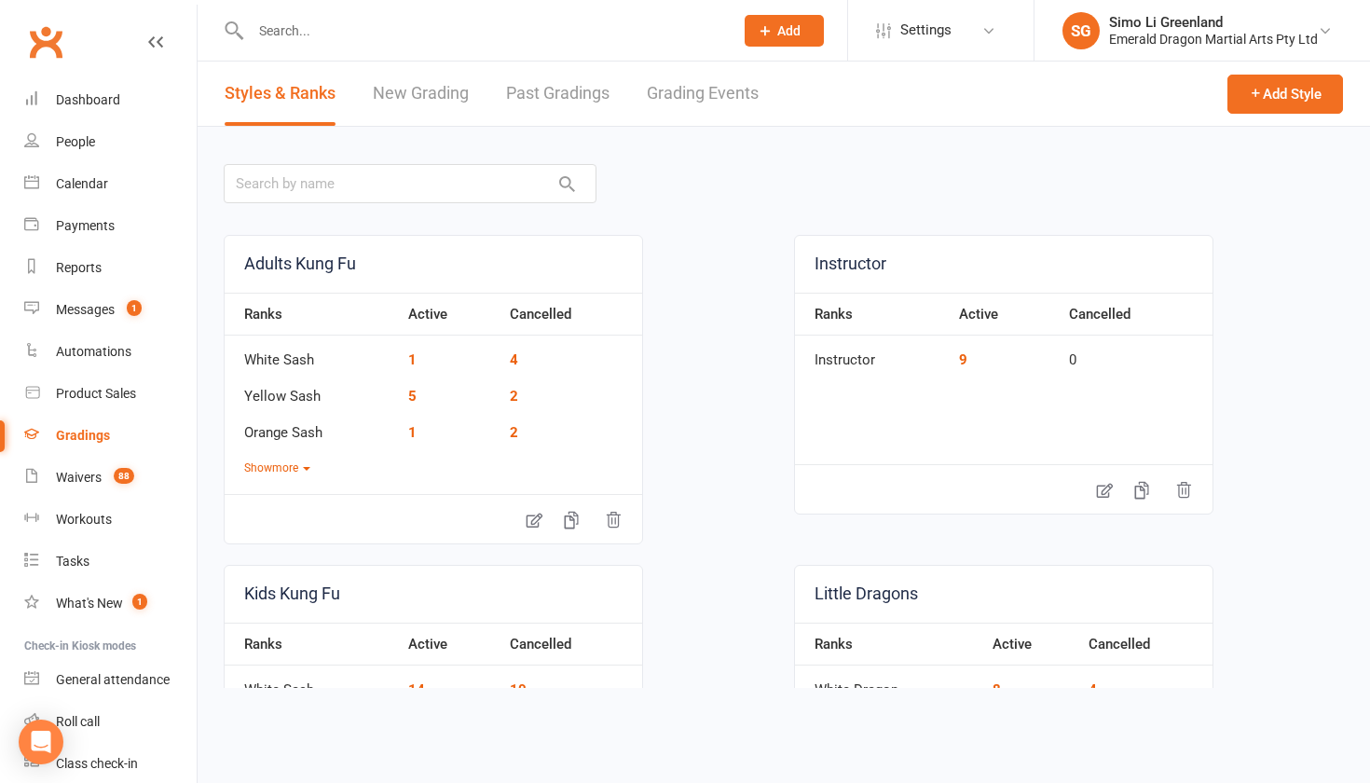
click at [679, 80] on link "Grading Events" at bounding box center [703, 93] width 112 height 64
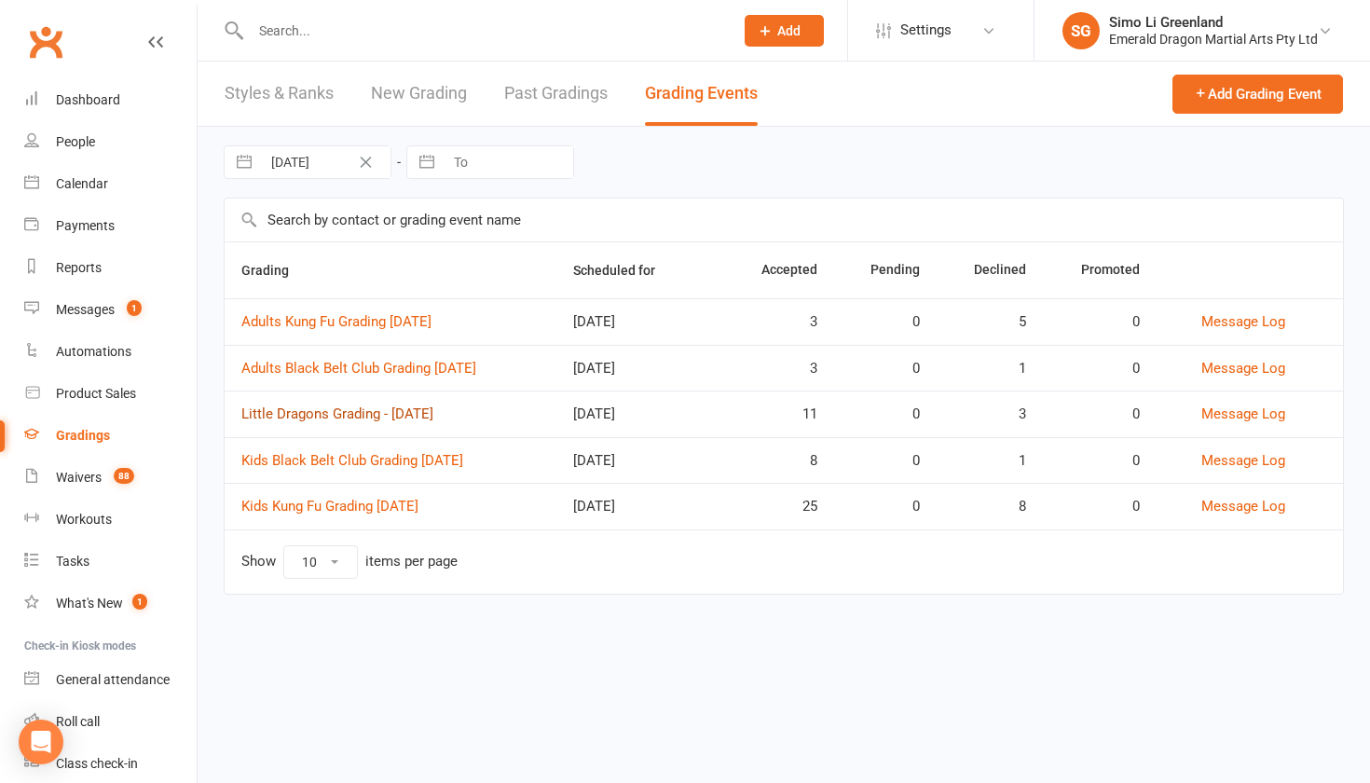
click at [349, 413] on link "Little Dragons Grading - September 2025" at bounding box center [337, 413] width 192 height 17
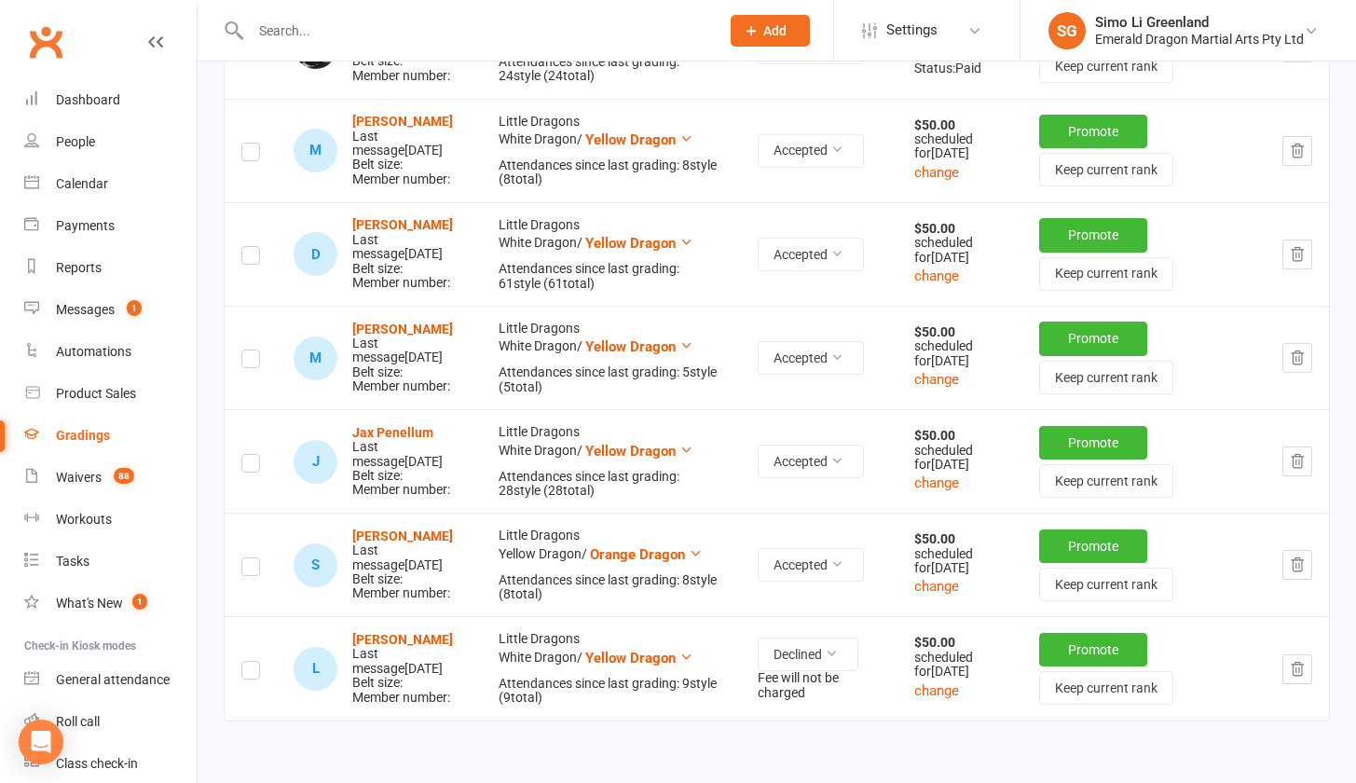
scroll to position [1346, 0]
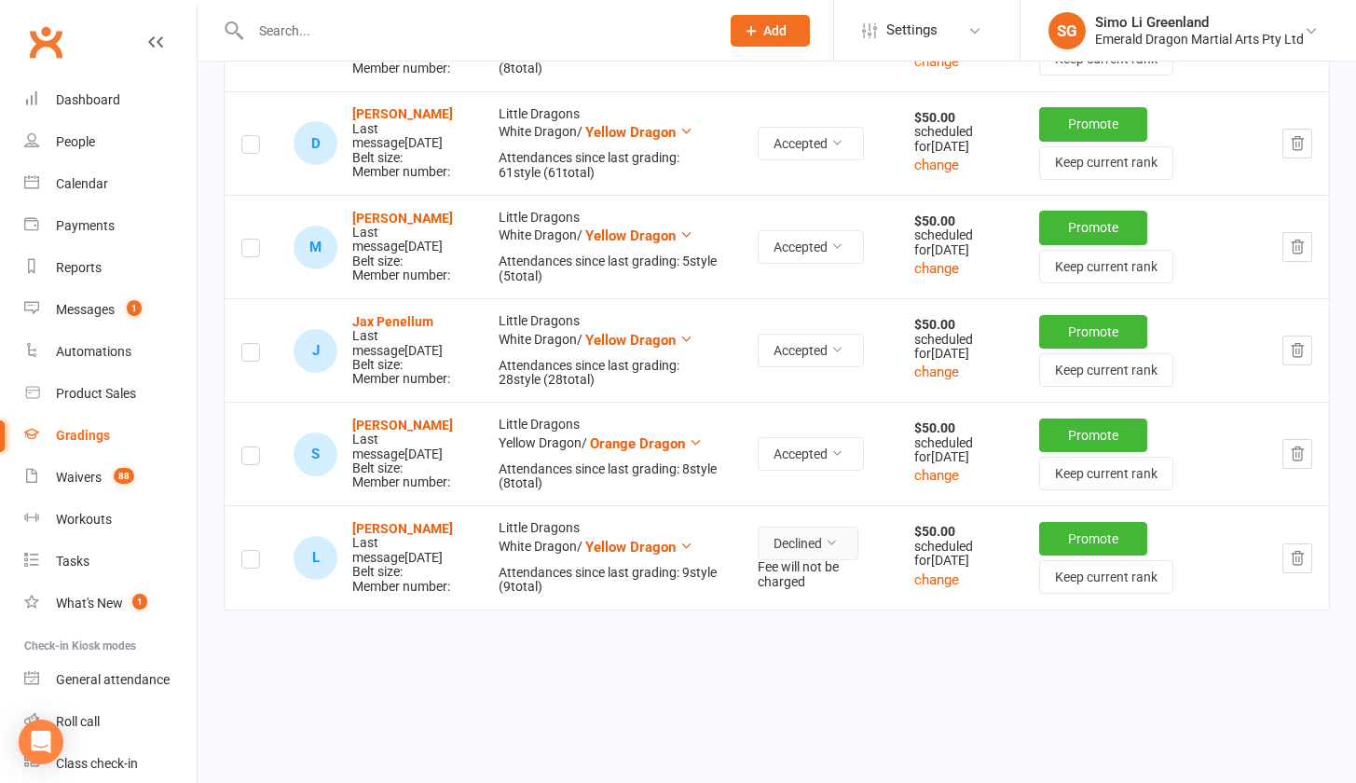
click at [848, 526] on button "Declined" at bounding box center [807, 543] width 101 height 34
click at [759, 631] on link "Accepted" at bounding box center [777, 649] width 184 height 37
click at [402, 521] on strong "Laura Smith" at bounding box center [402, 528] width 101 height 15
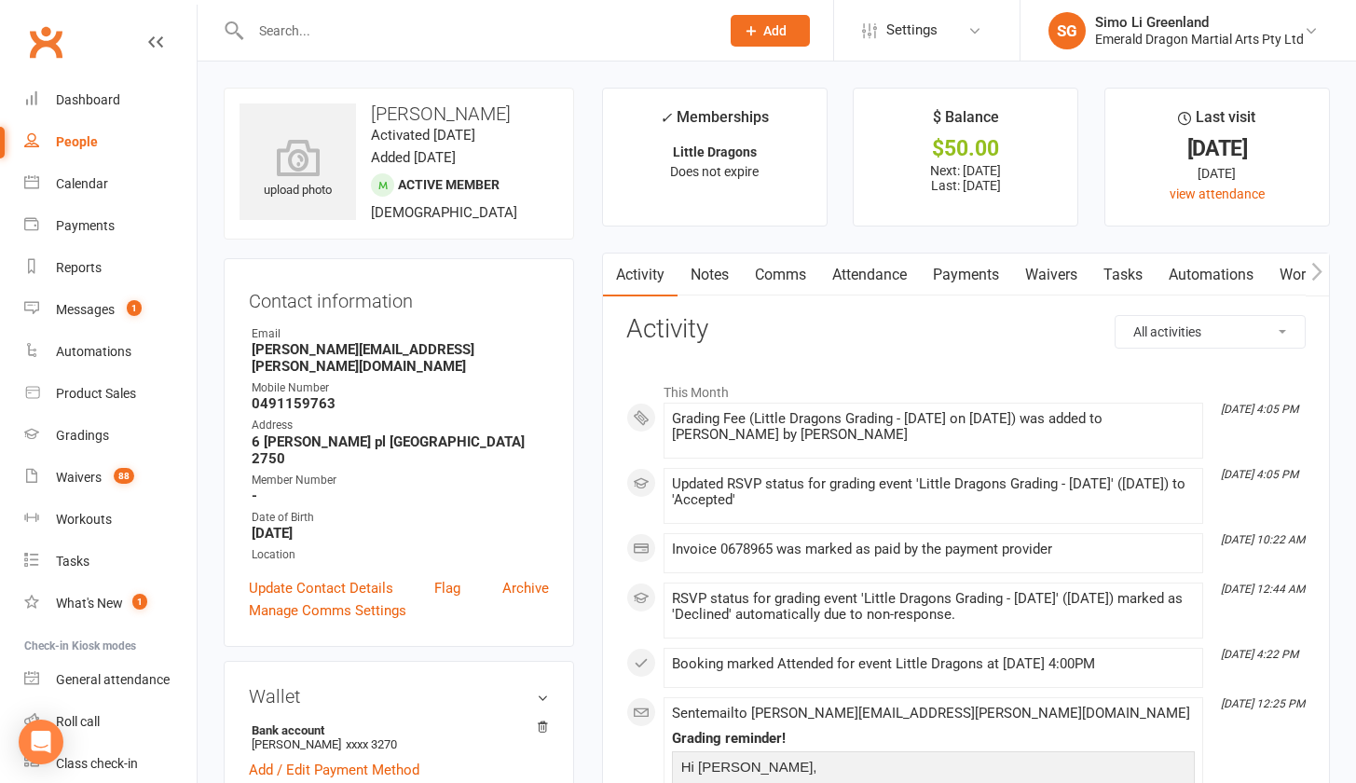
click at [963, 273] on link "Payments" at bounding box center [966, 274] width 92 height 43
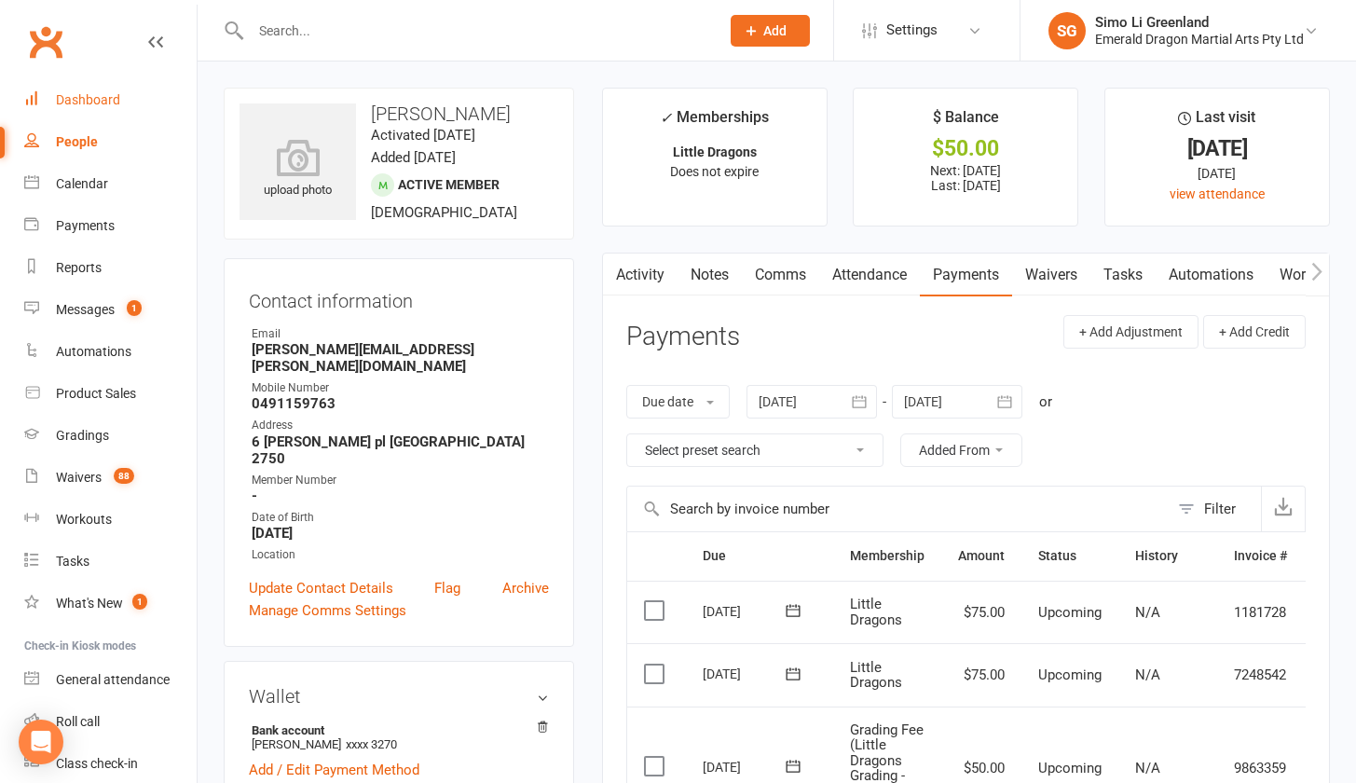
click at [89, 95] on div "Dashboard" at bounding box center [88, 99] width 64 height 15
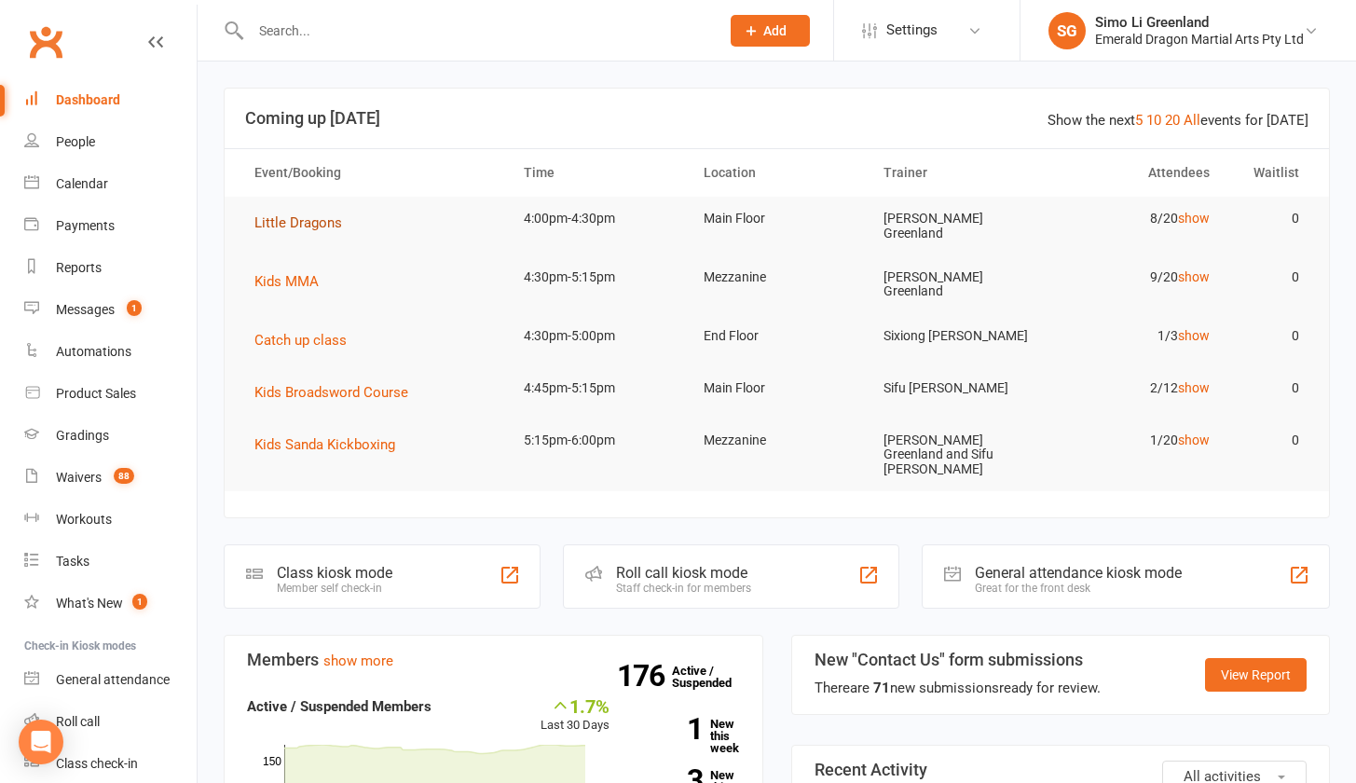
click at [271, 224] on span "Little Dragons" at bounding box center [298, 222] width 88 height 17
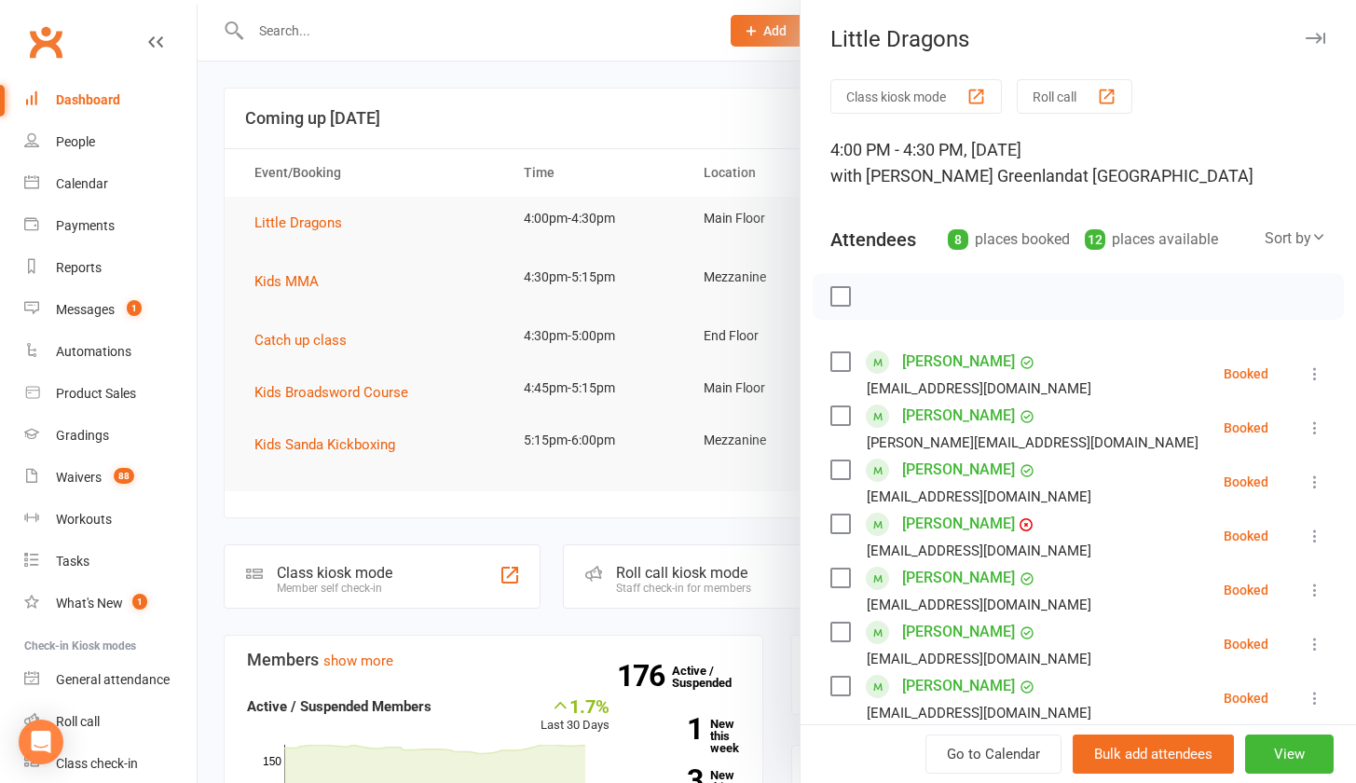
click at [908, 84] on button "Class kiosk mode" at bounding box center [915, 96] width 171 height 34
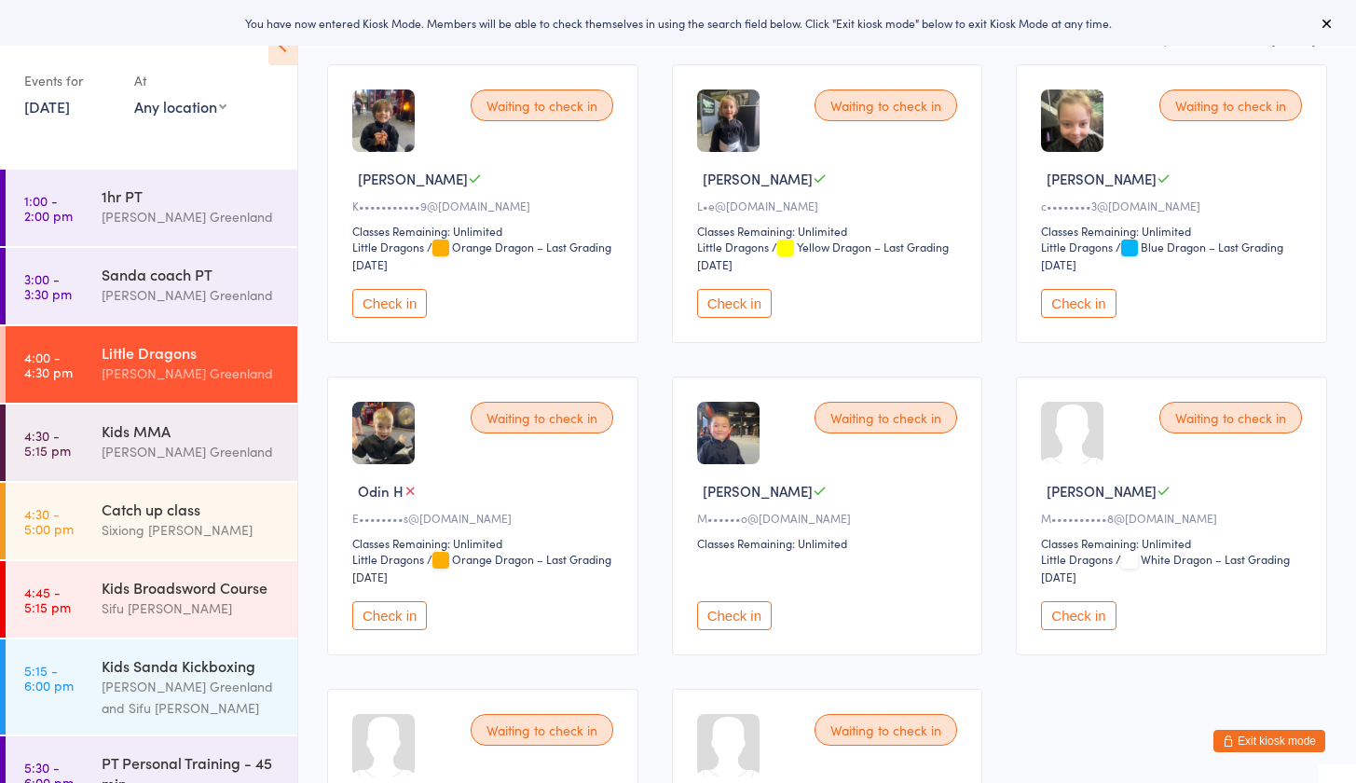
scroll to position [320, 0]
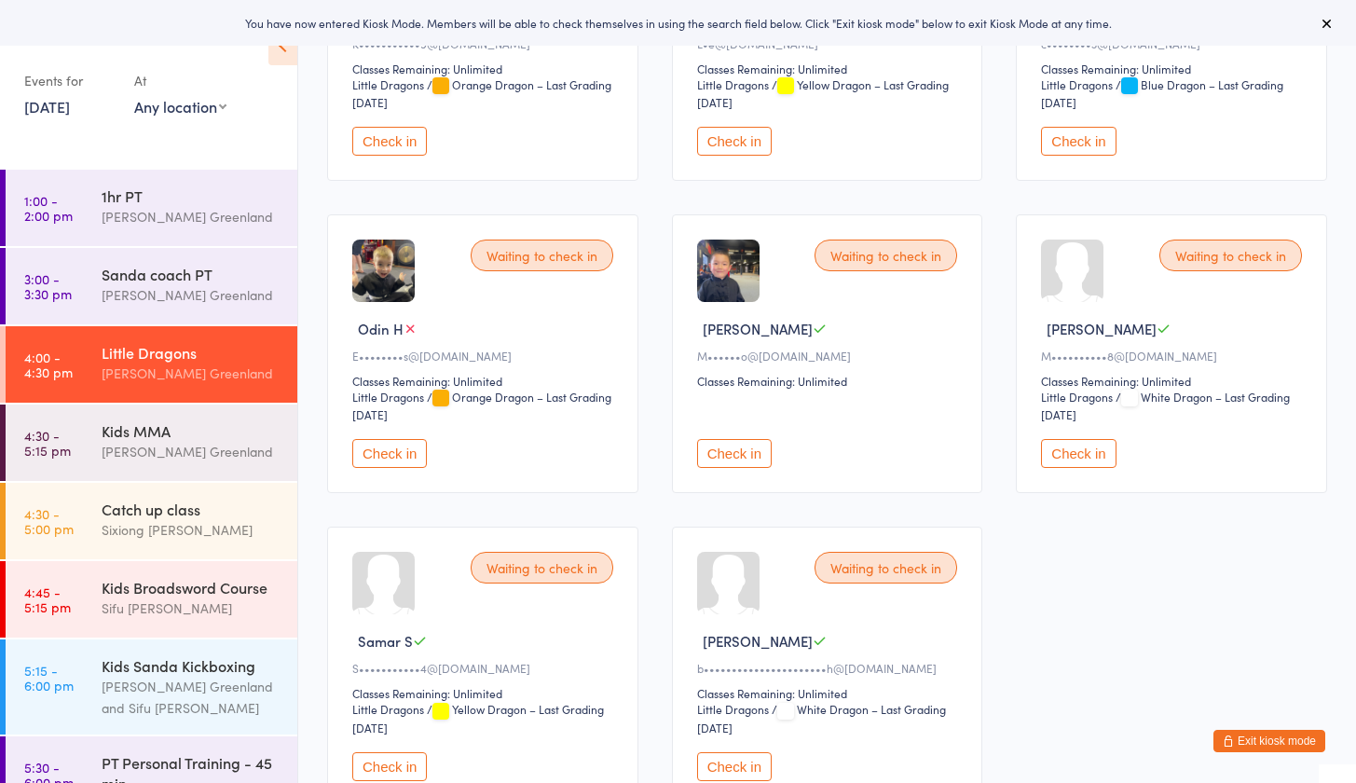
click at [733, 143] on button "Check in" at bounding box center [734, 141] width 75 height 29
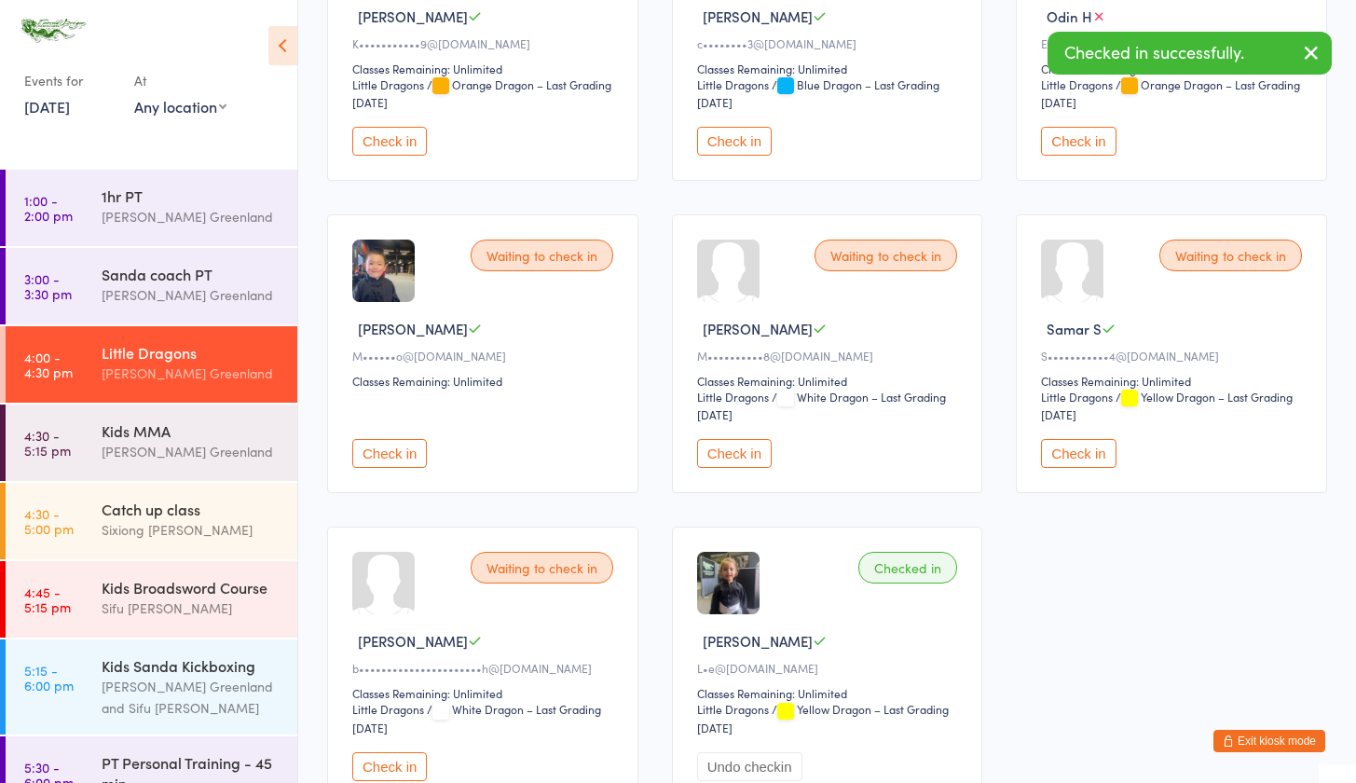
scroll to position [0, 0]
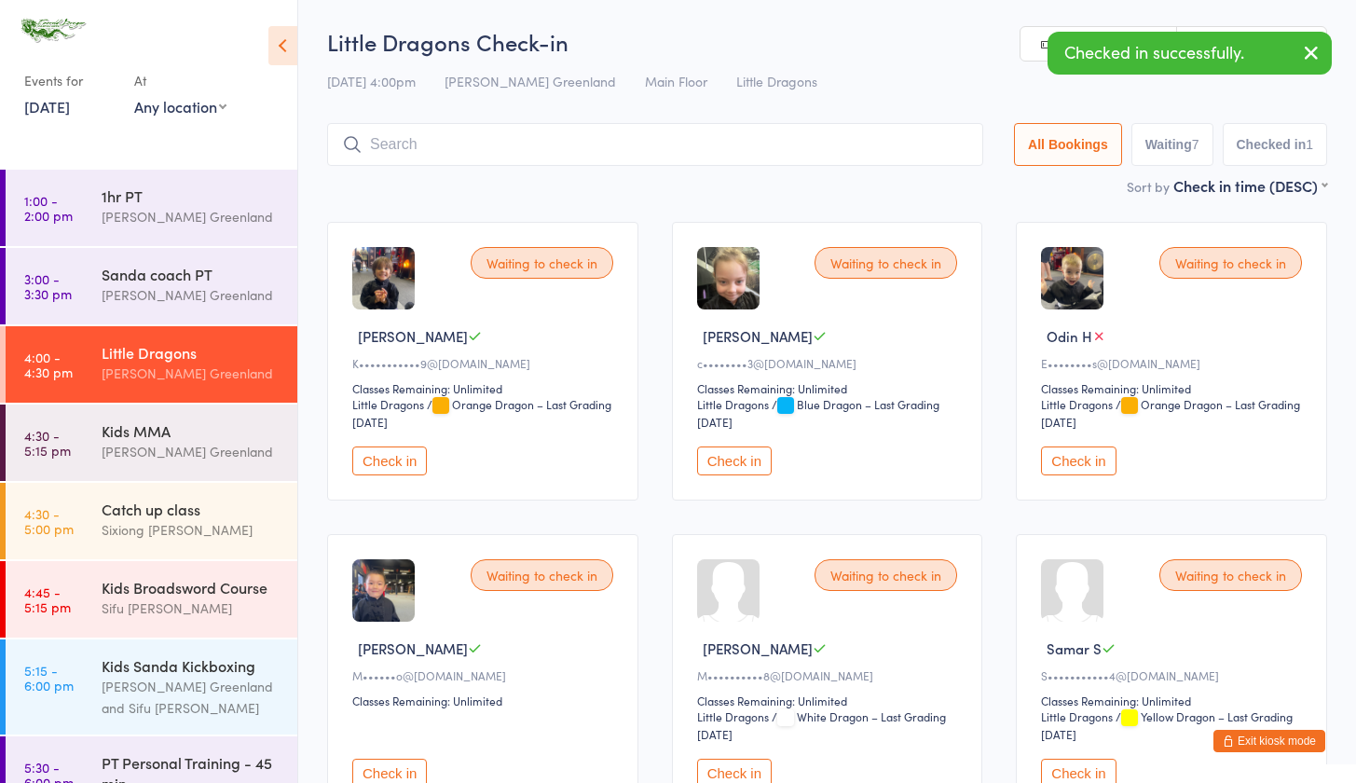
click at [731, 457] on button "Check in" at bounding box center [734, 460] width 75 height 29
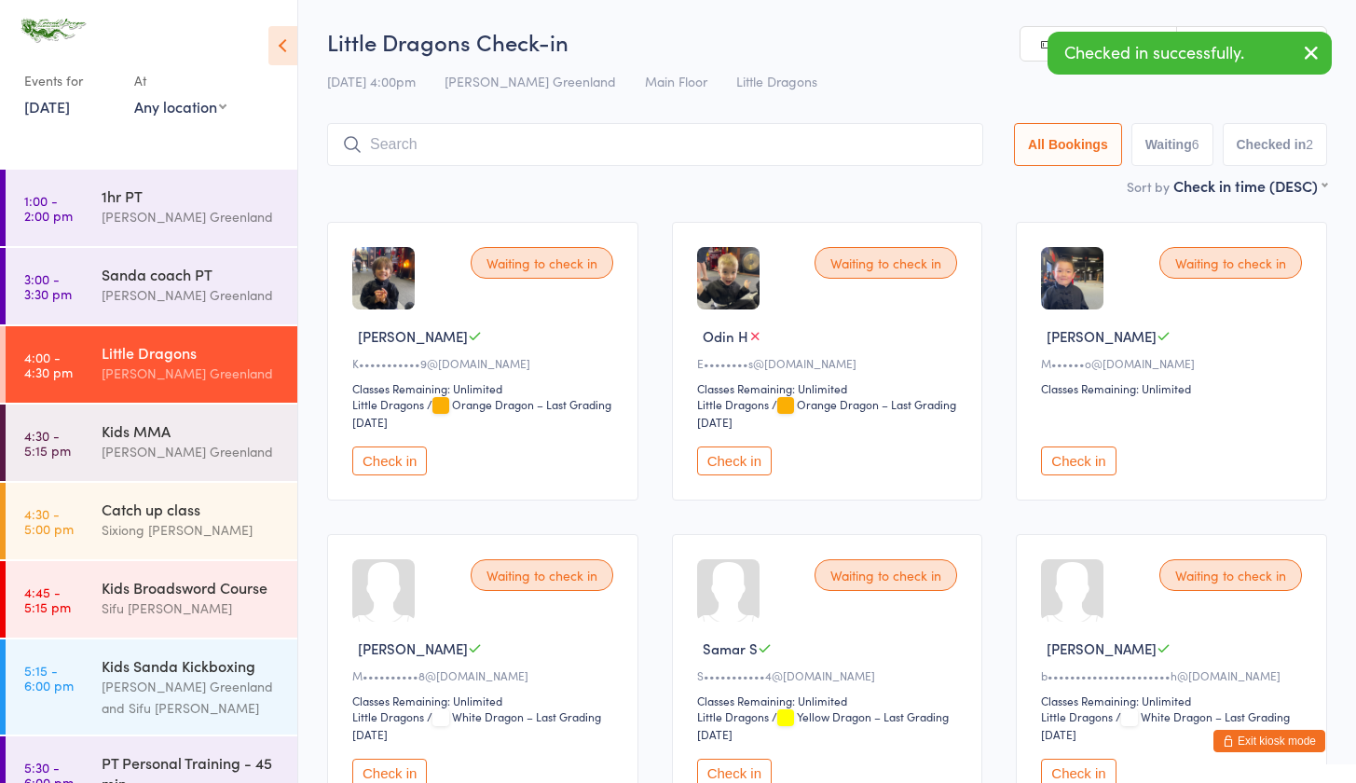
click at [731, 460] on button "Check in" at bounding box center [734, 460] width 75 height 29
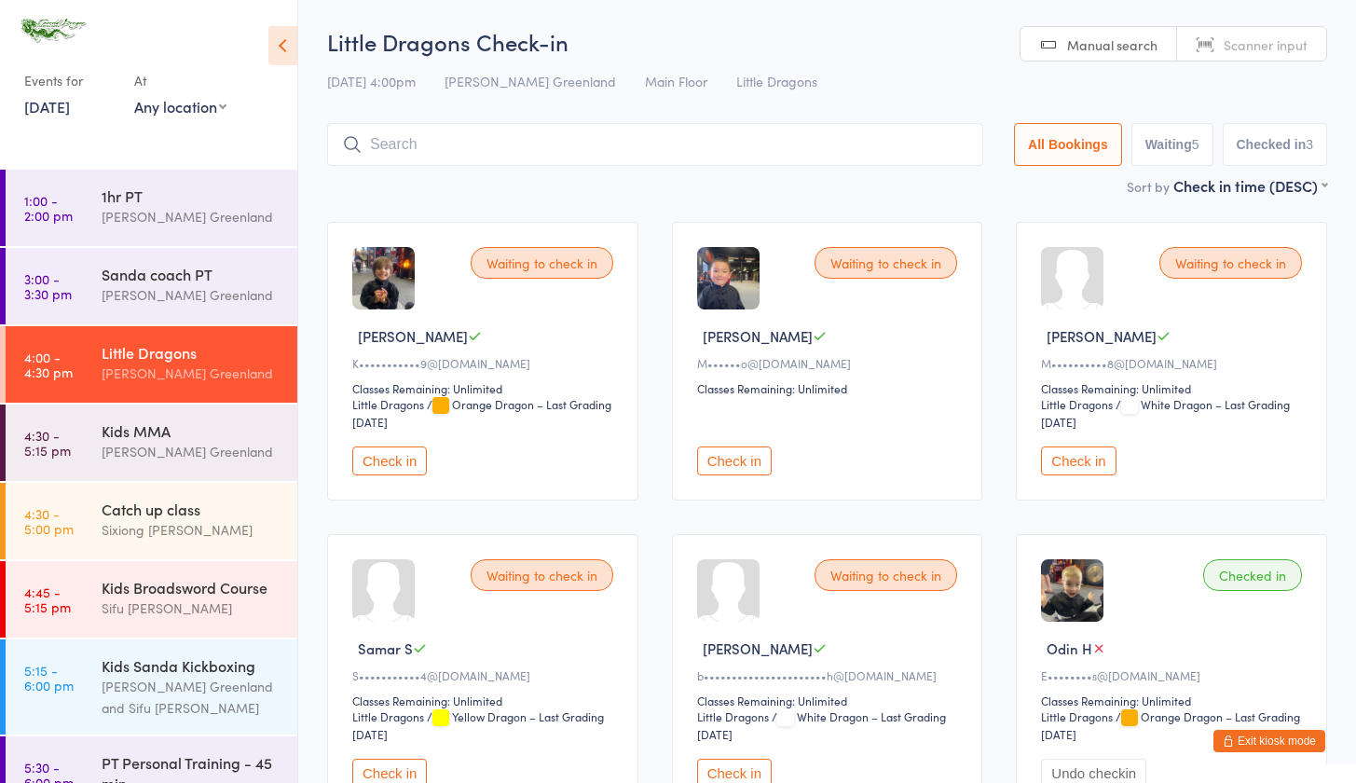
click at [1272, 738] on button "Exit kiosk mode" at bounding box center [1269, 741] width 112 height 22
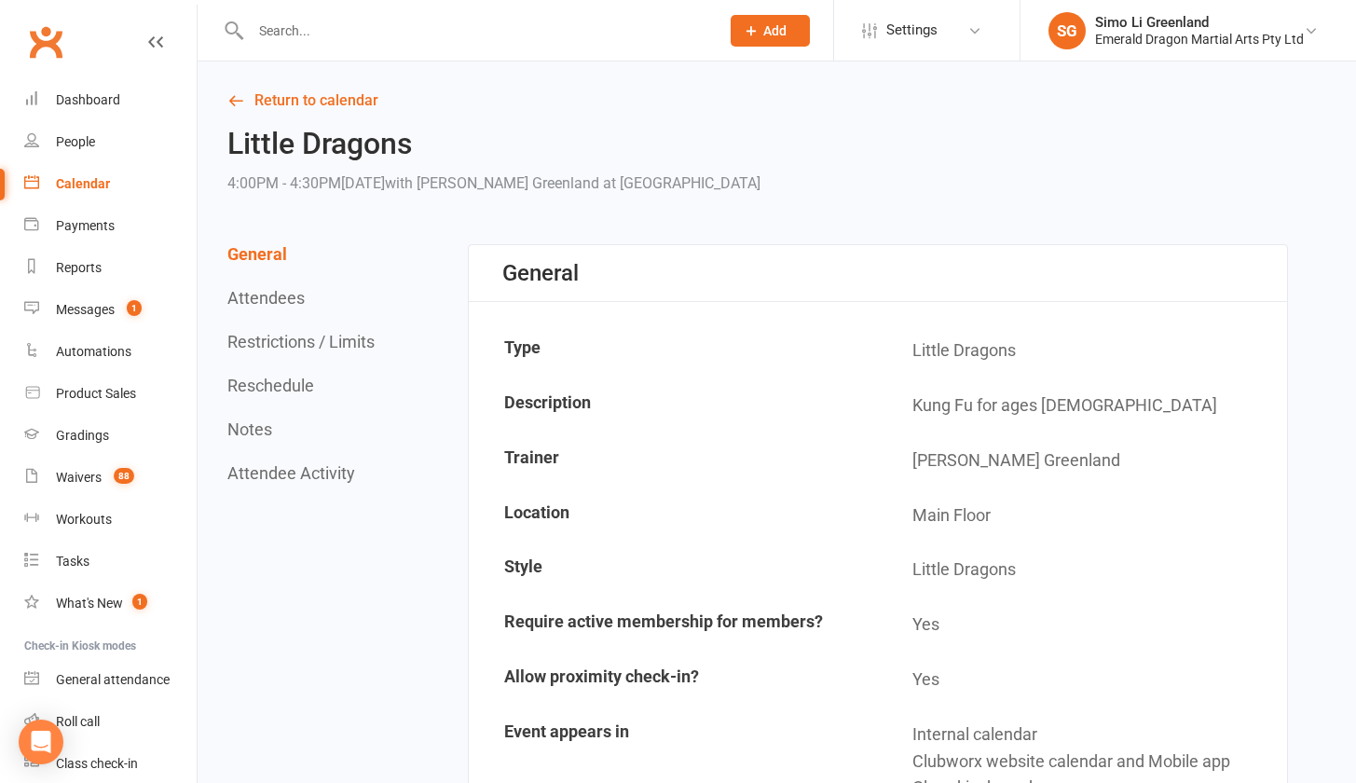
click at [324, 32] on input "text" at bounding box center [475, 31] width 461 height 26
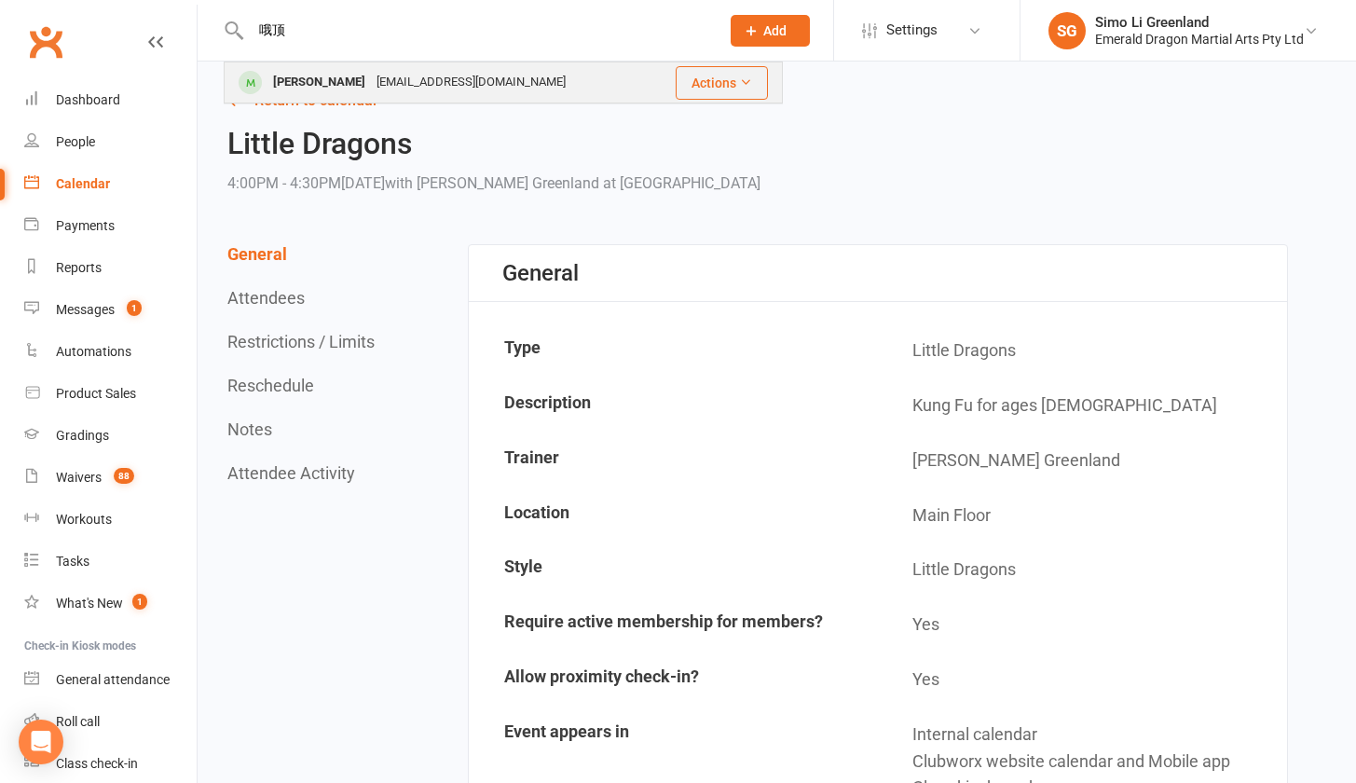
type input "哦顶"
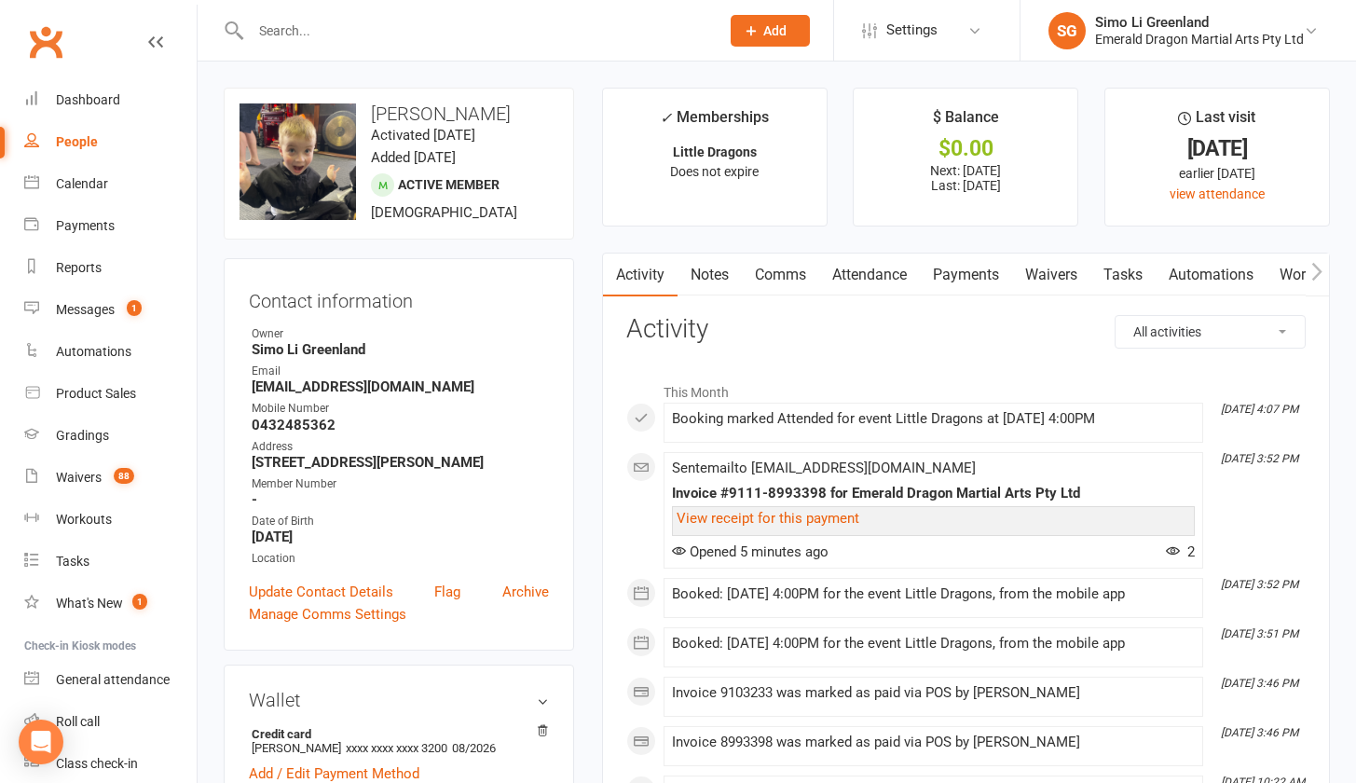
scroll to position [4, 0]
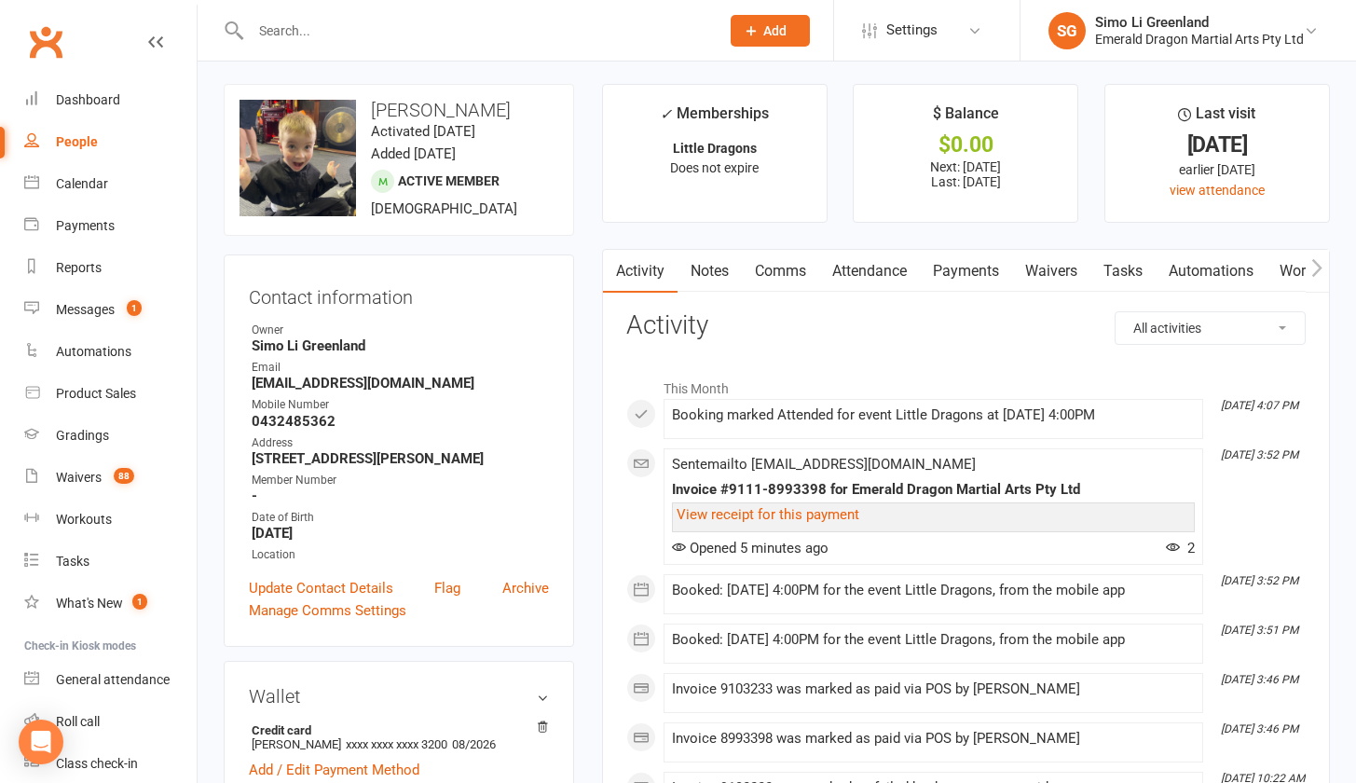
click at [972, 266] on link "Payments" at bounding box center [966, 271] width 92 height 43
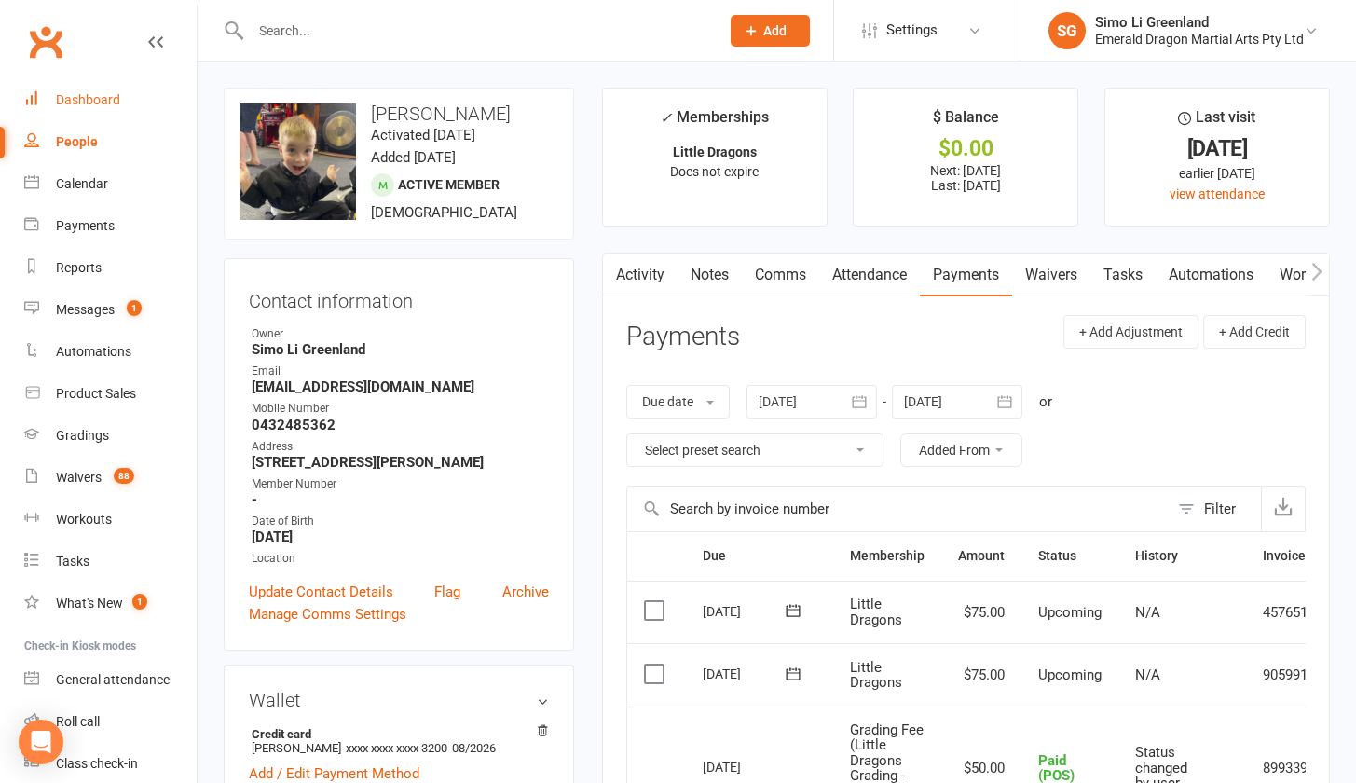
click at [98, 98] on div "Dashboard" at bounding box center [88, 99] width 64 height 15
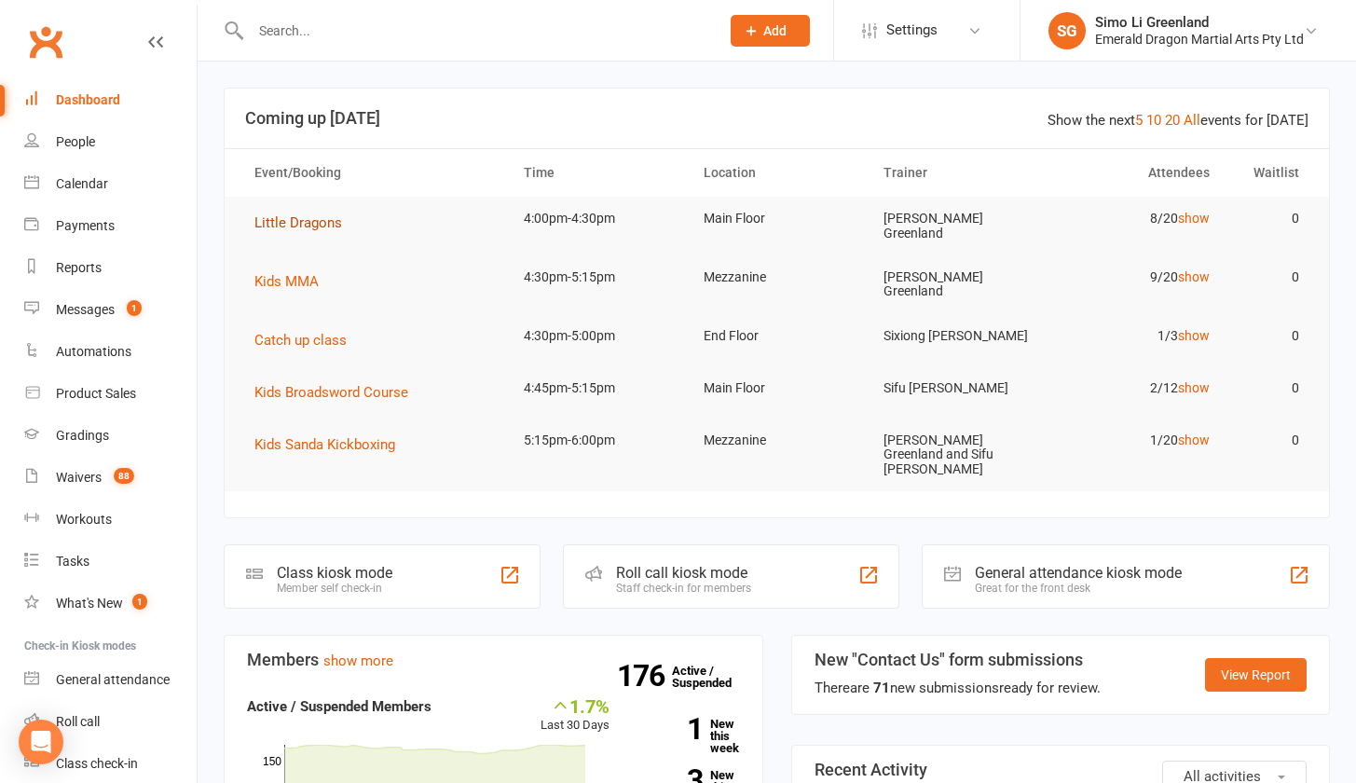
click at [319, 214] on span "Little Dragons" at bounding box center [298, 222] width 88 height 17
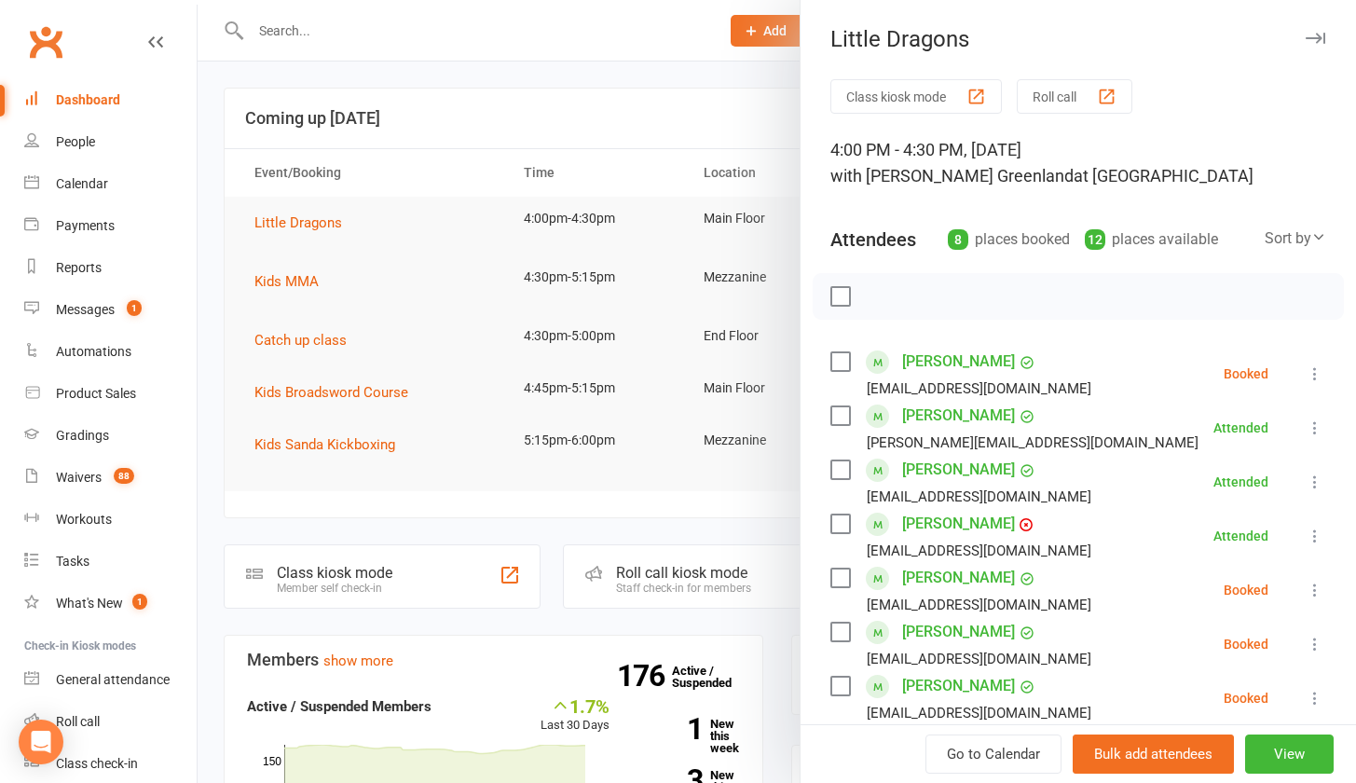
click at [919, 87] on button "Class kiosk mode" at bounding box center [915, 96] width 171 height 34
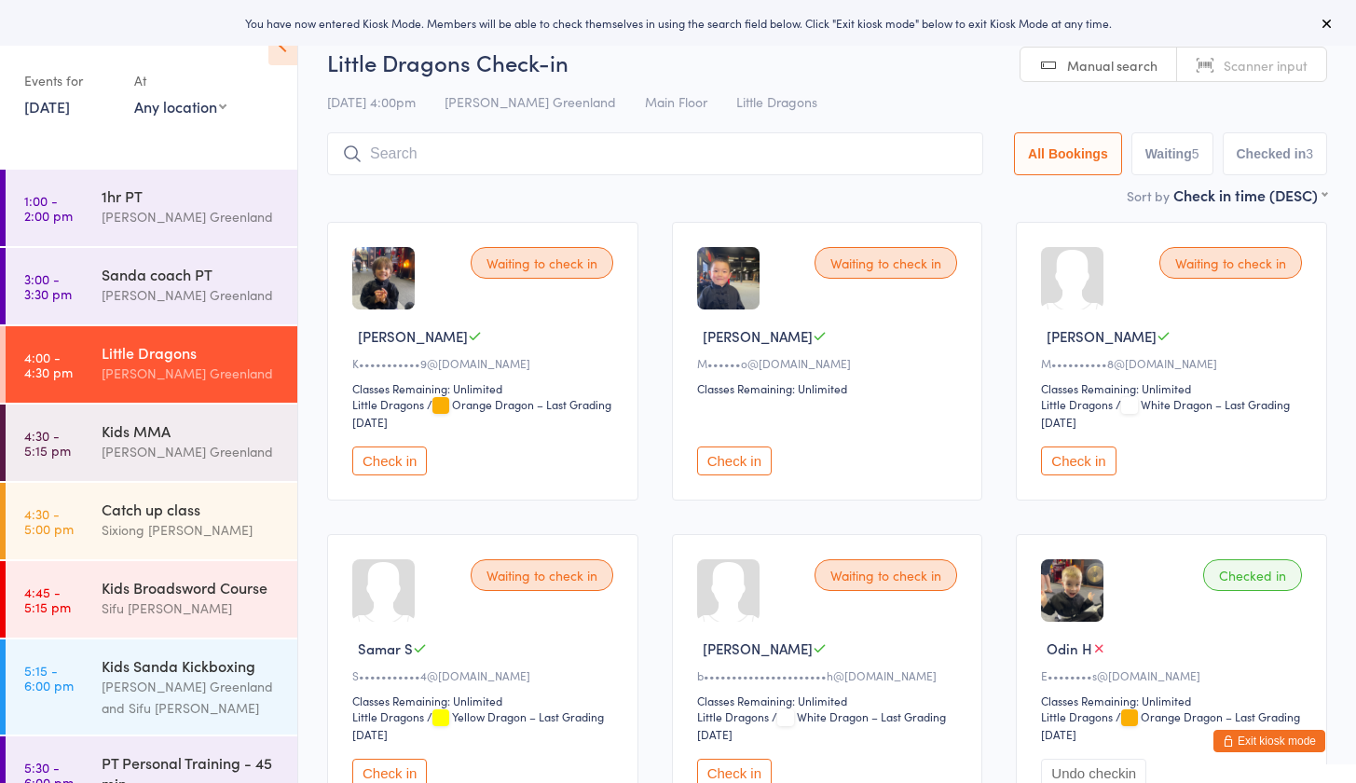
scroll to position [31, 0]
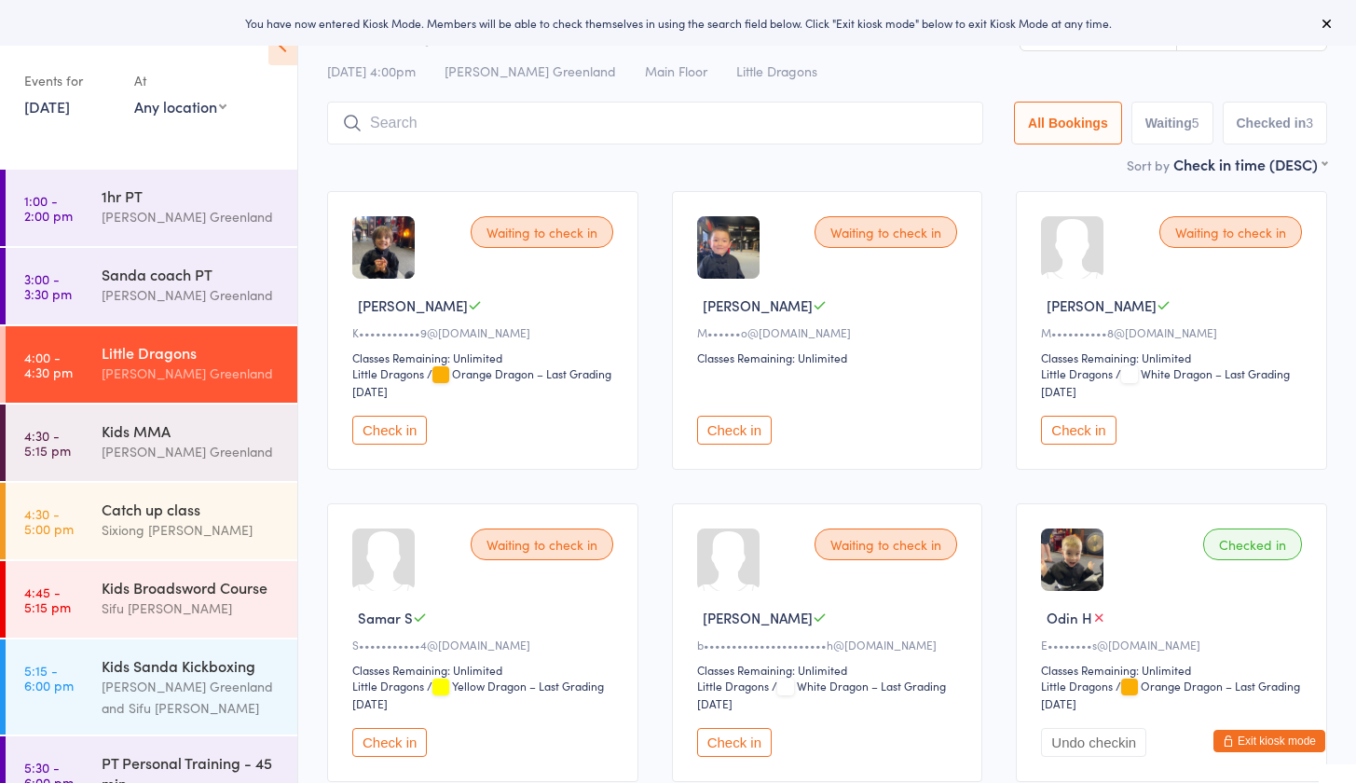
click at [1092, 425] on button "Check in" at bounding box center [1078, 430] width 75 height 29
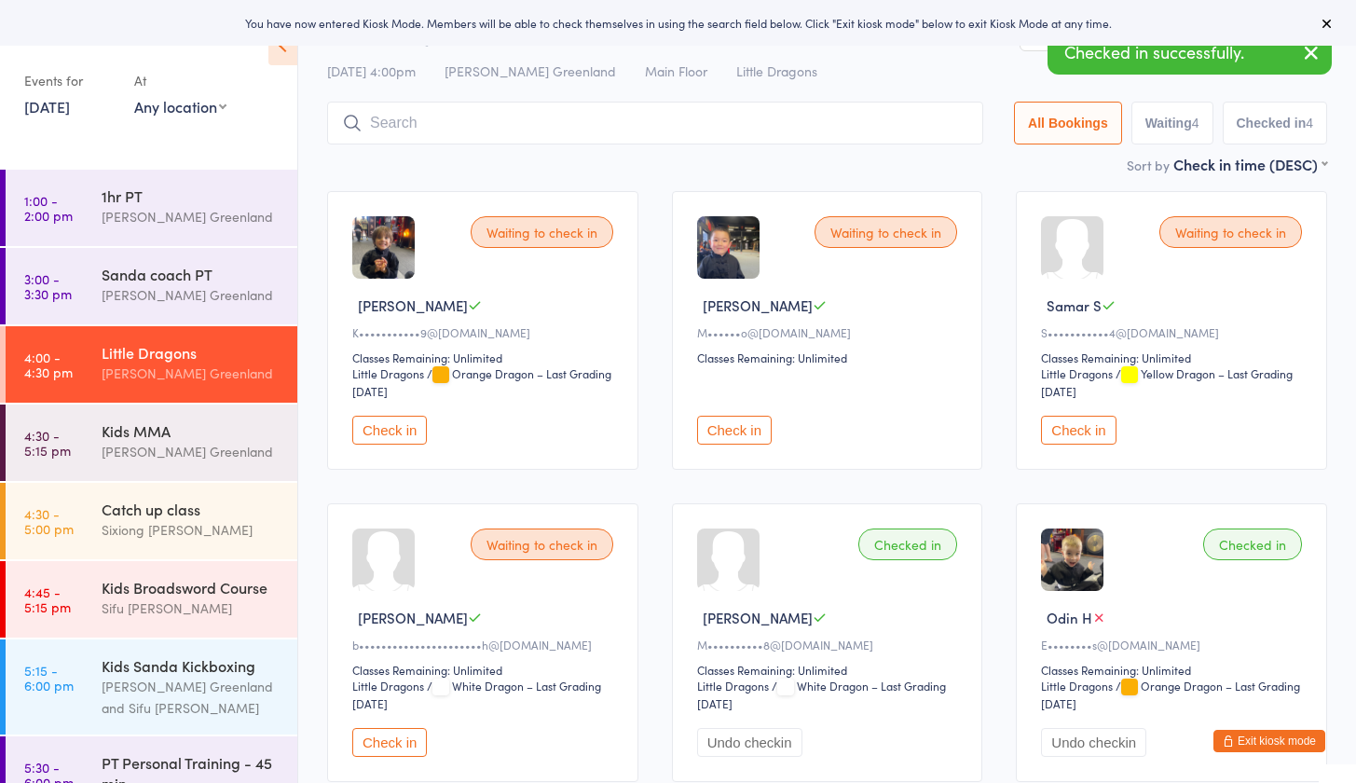
click at [387, 432] on button "Check in" at bounding box center [389, 430] width 75 height 29
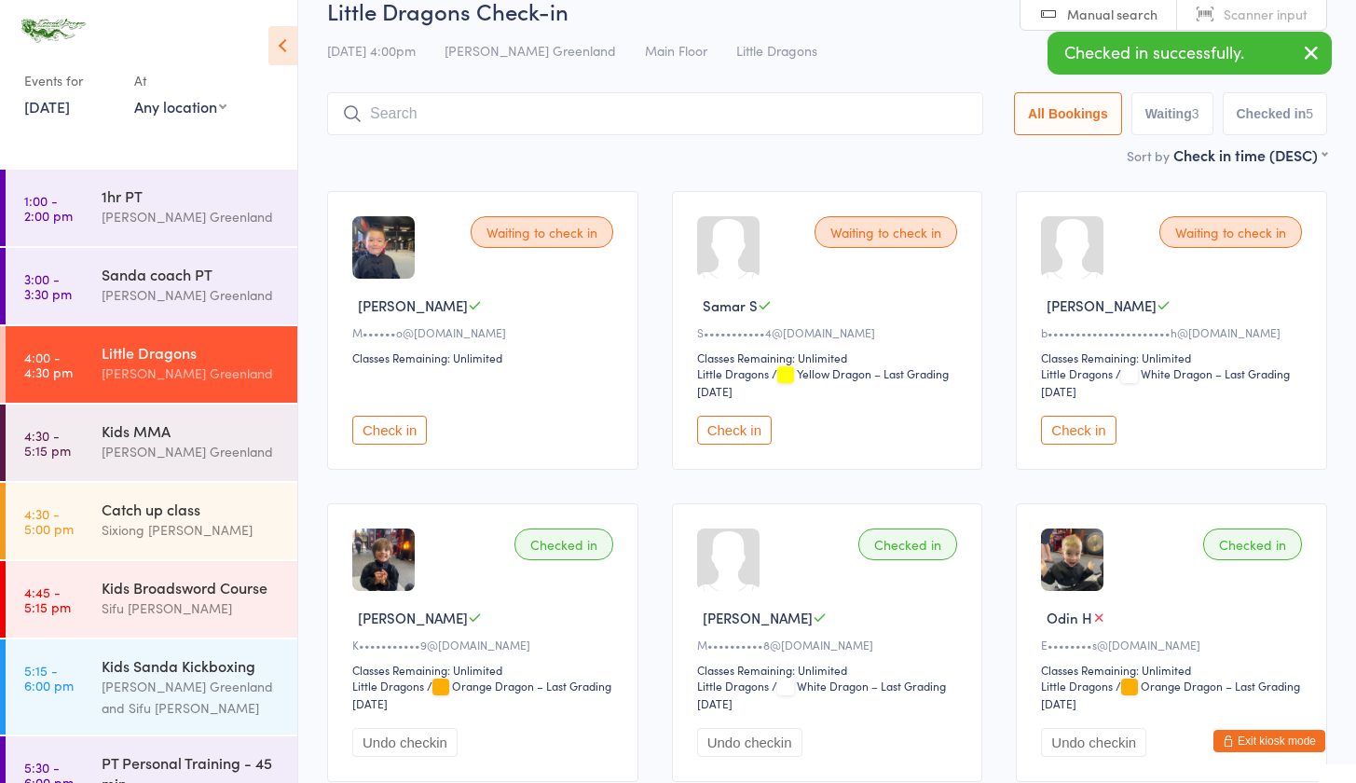
click at [1068, 427] on button "Check in" at bounding box center [1078, 430] width 75 height 29
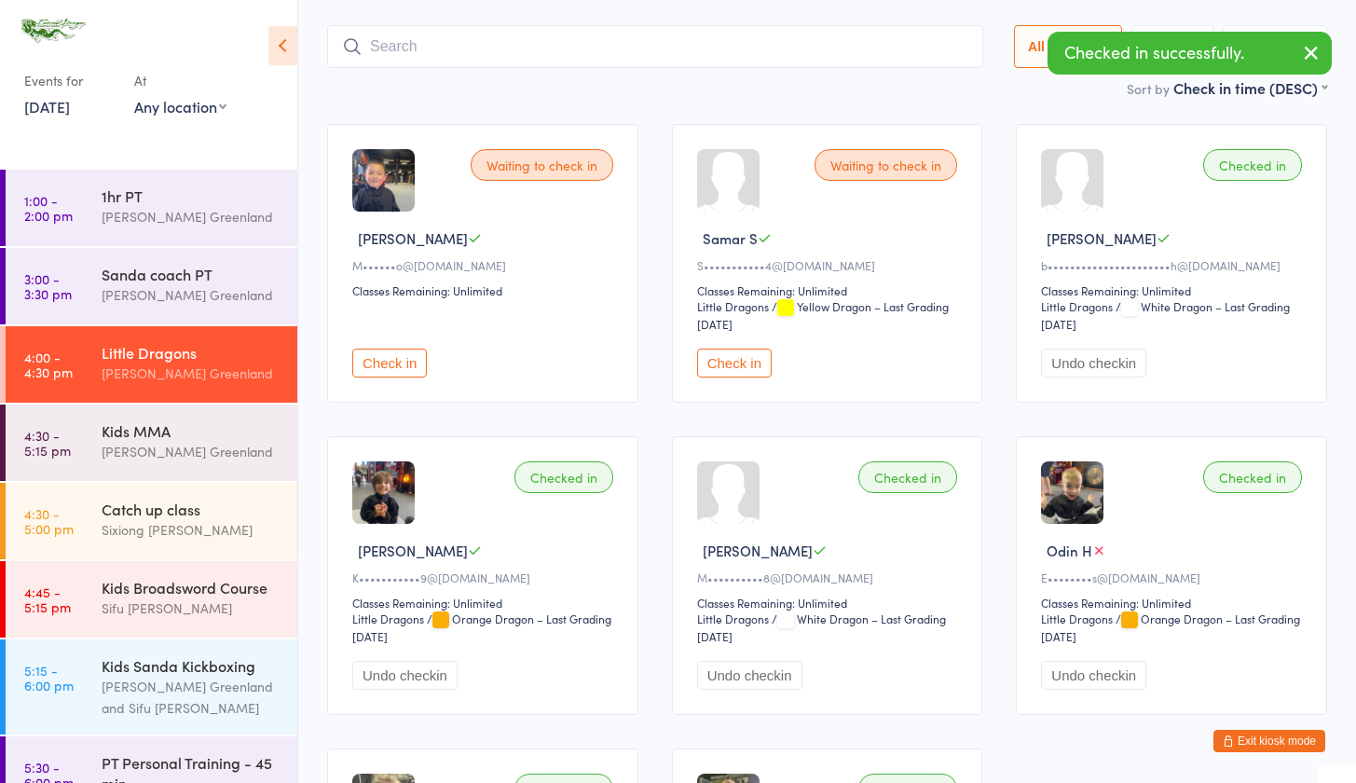
scroll to position [0, 0]
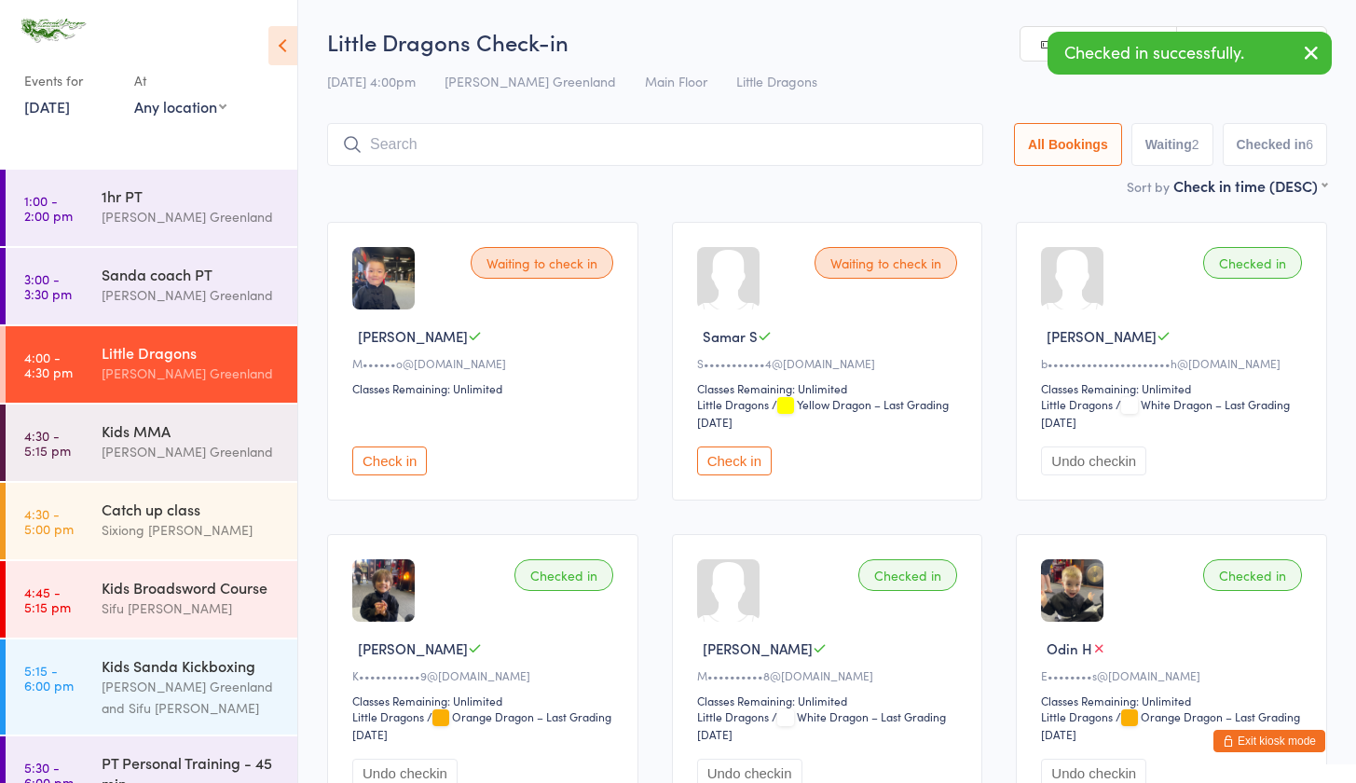
click at [446, 132] on input "search" at bounding box center [655, 144] width 656 height 43
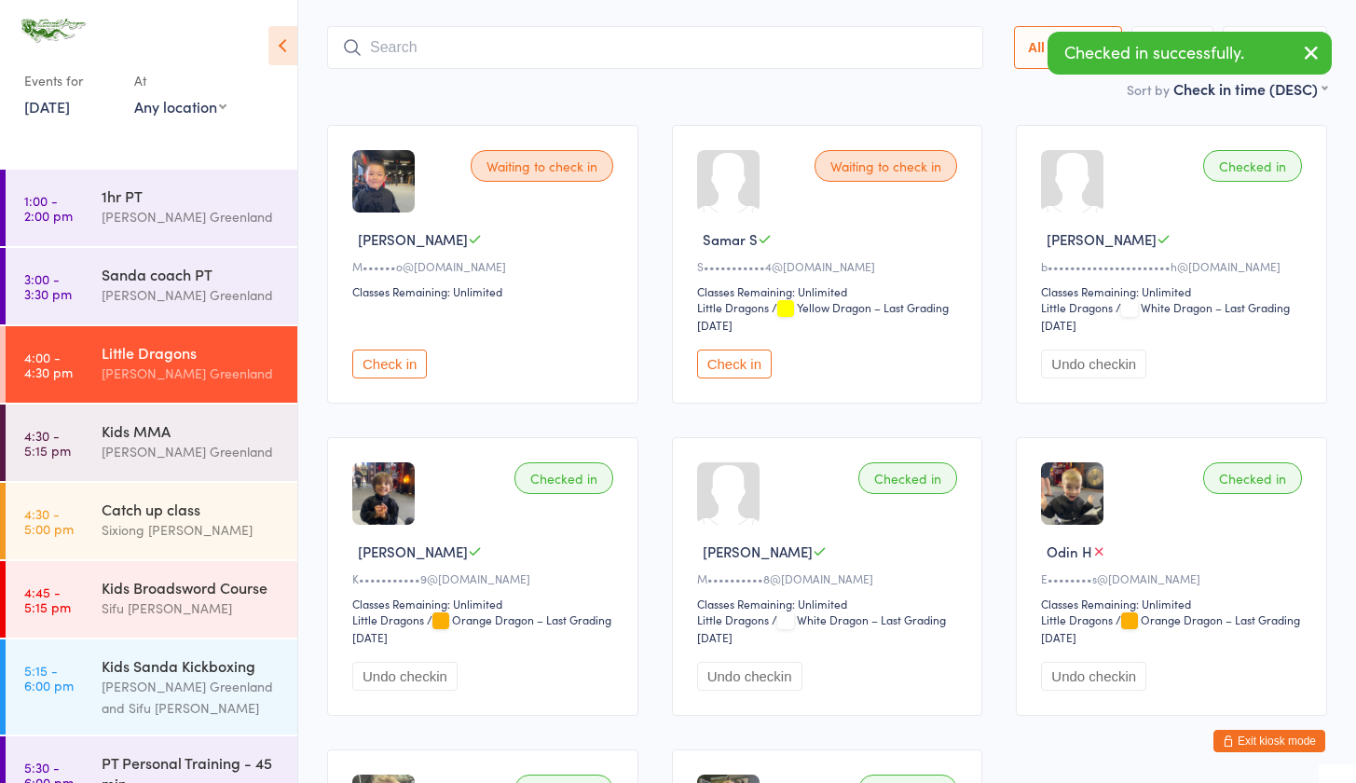
scroll to position [123, 0]
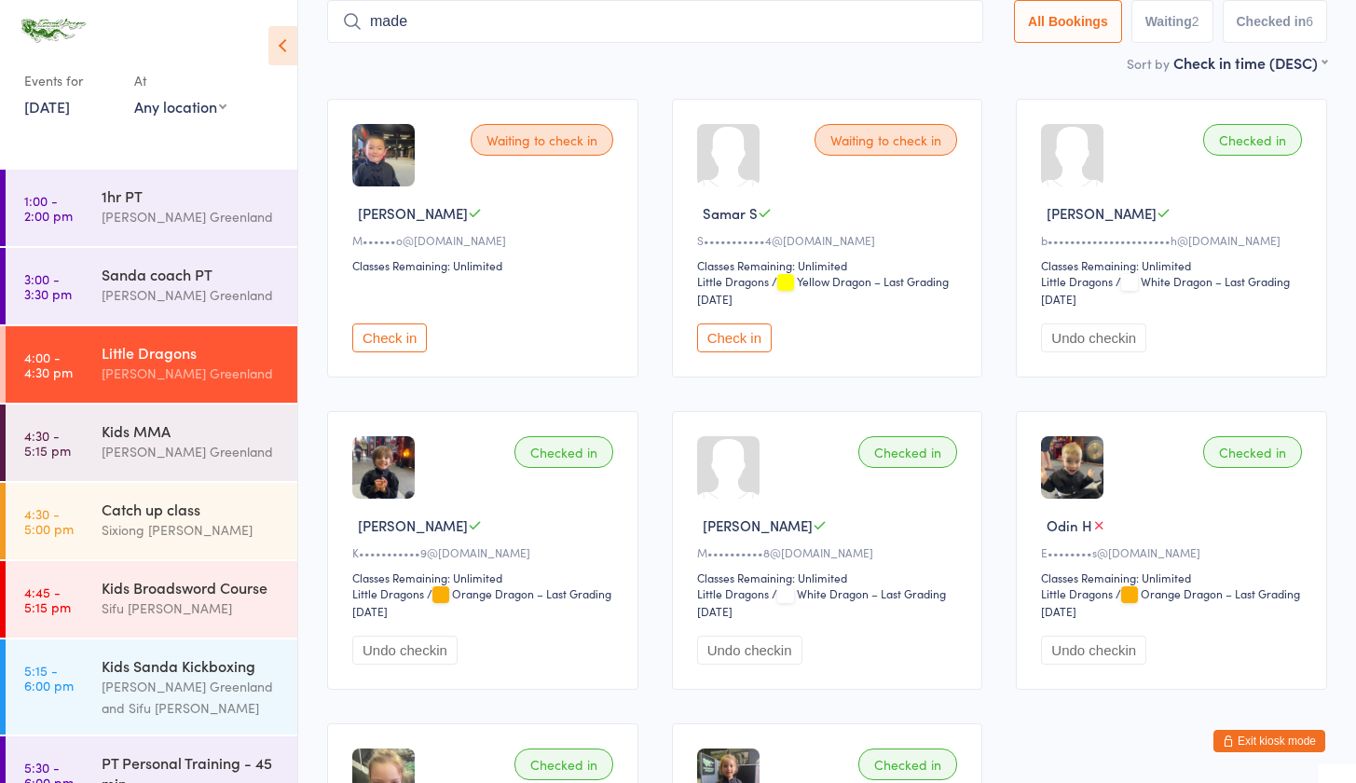
type input "農"
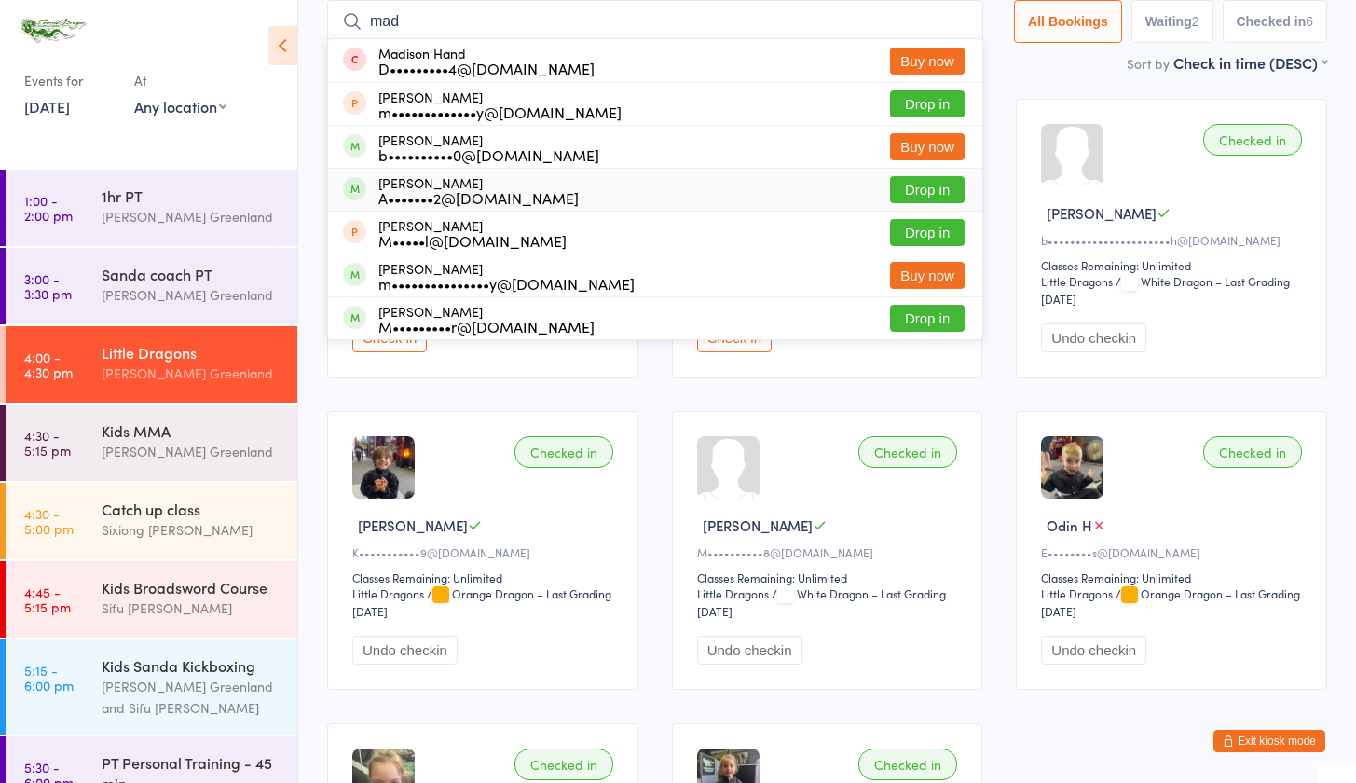
type input "mad"
click at [907, 176] on button "Drop in" at bounding box center [927, 189] width 75 height 27
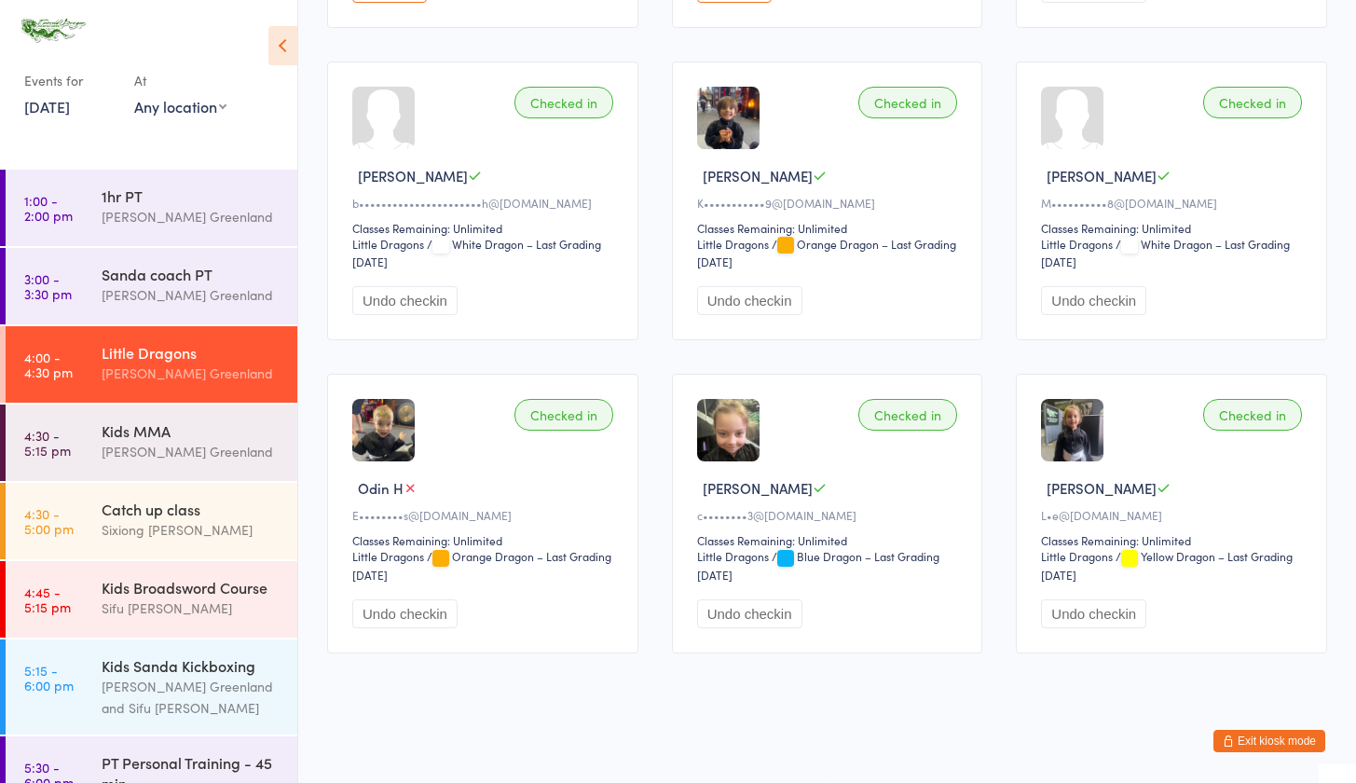
scroll to position [0, 0]
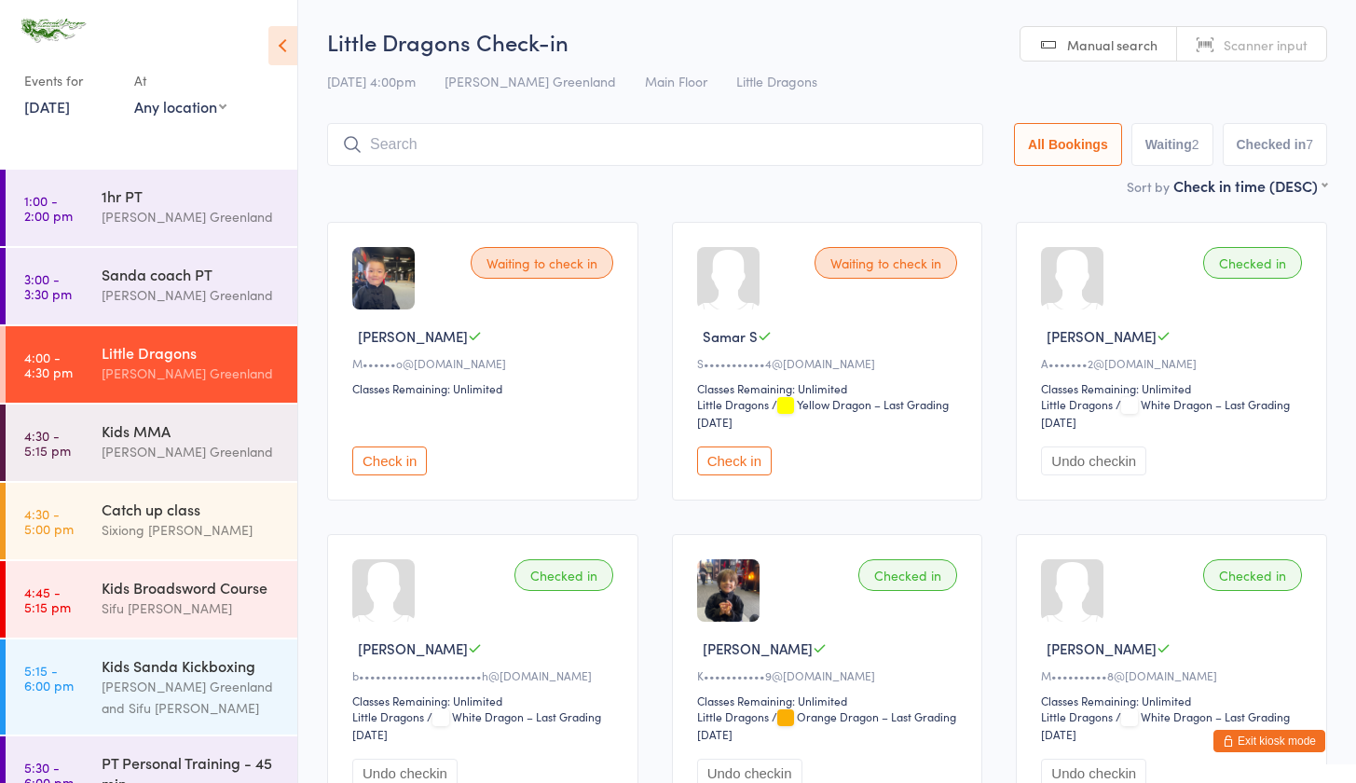
click at [417, 148] on input "search" at bounding box center [655, 144] width 656 height 43
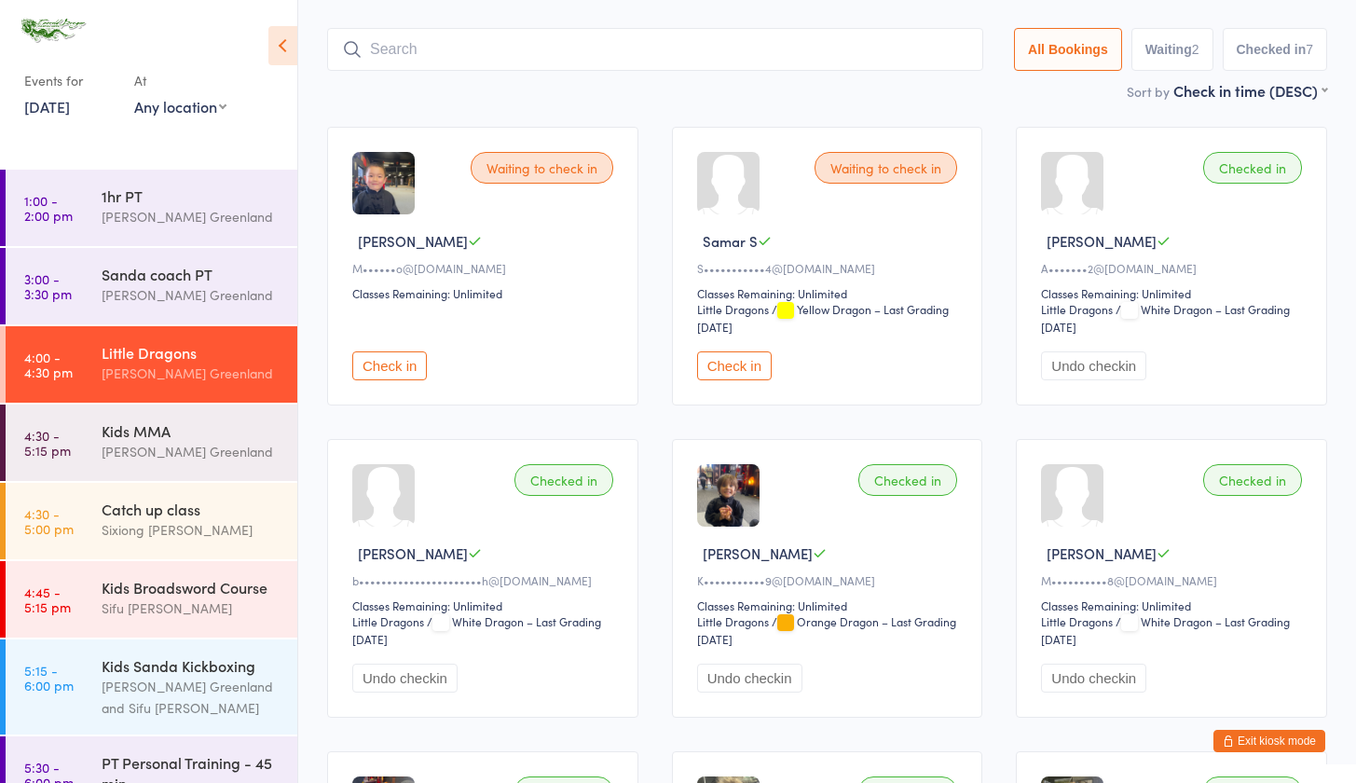
scroll to position [123, 0]
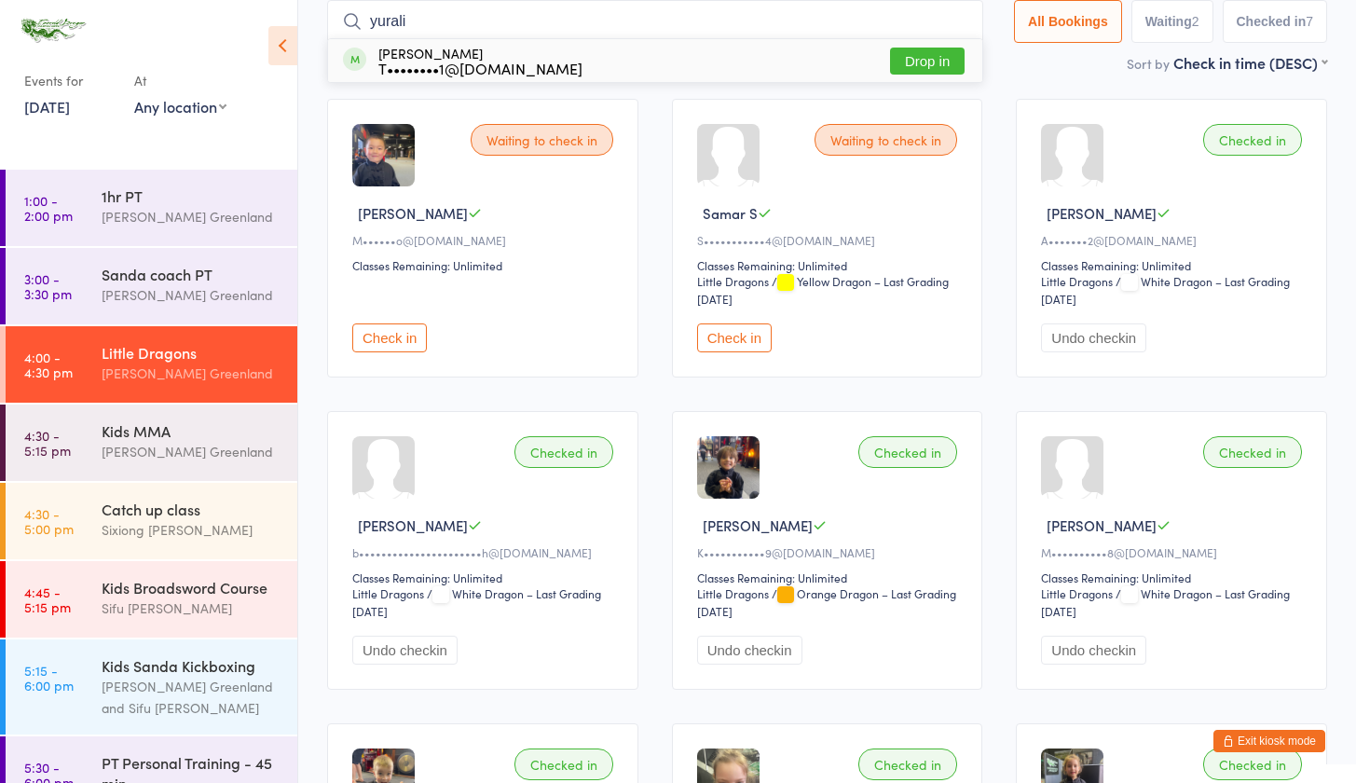
type input "yurali"
click at [912, 60] on button "Drop in" at bounding box center [927, 61] width 75 height 27
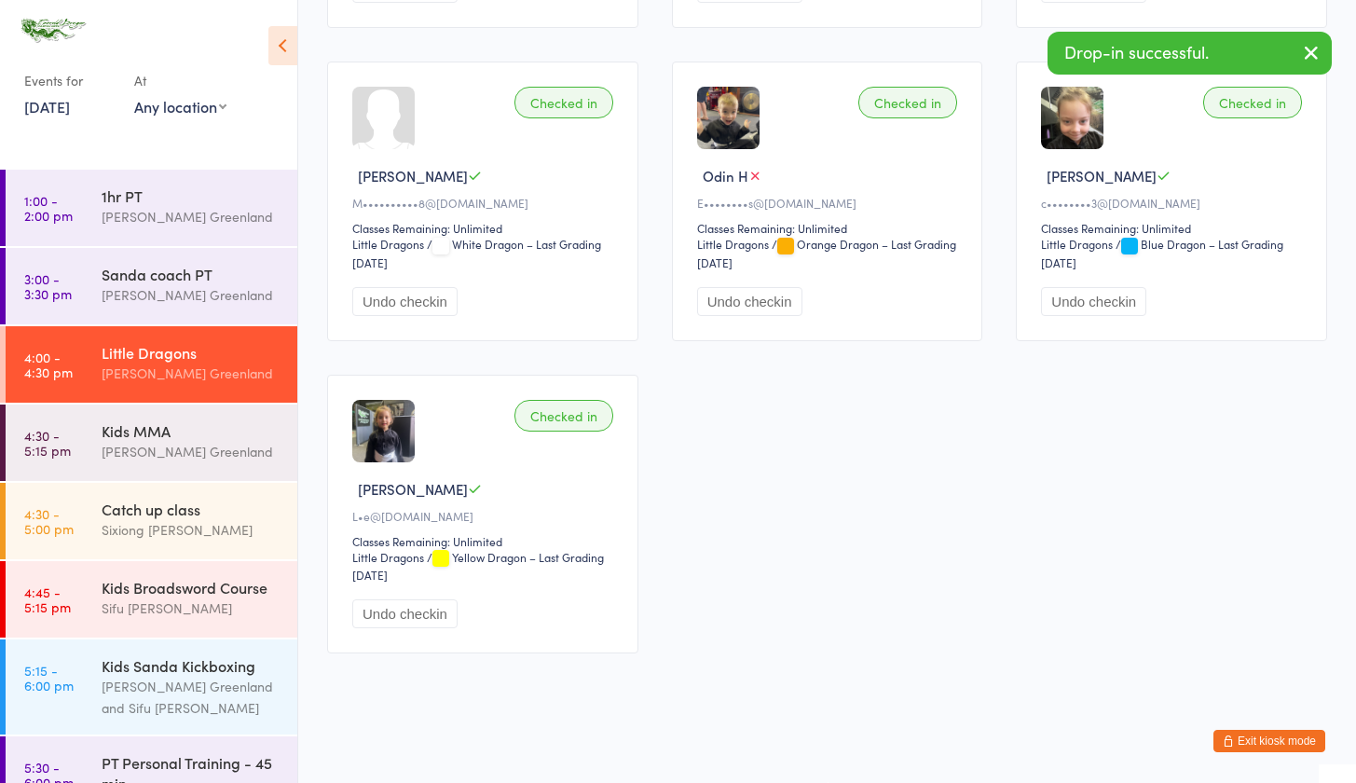
scroll to position [0, 0]
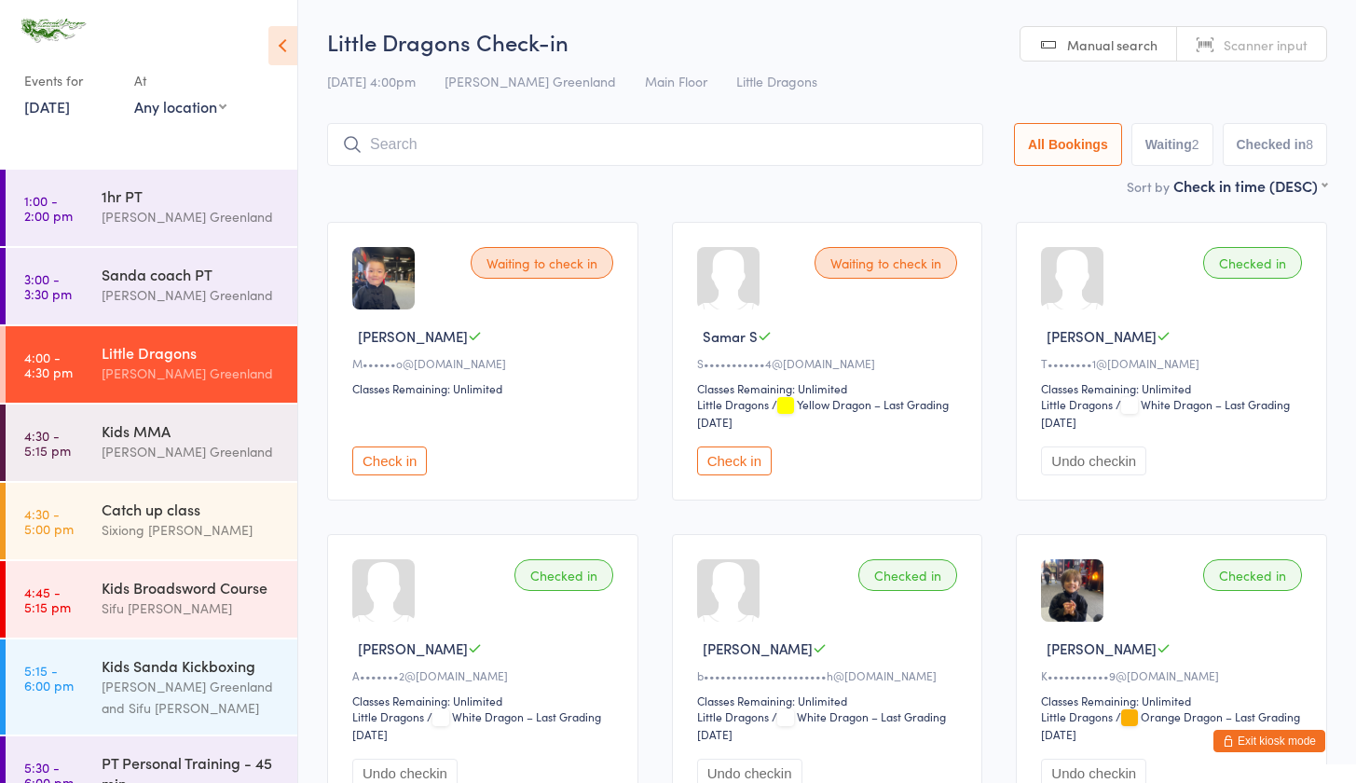
click at [1229, 730] on button "Exit kiosk mode" at bounding box center [1269, 741] width 112 height 22
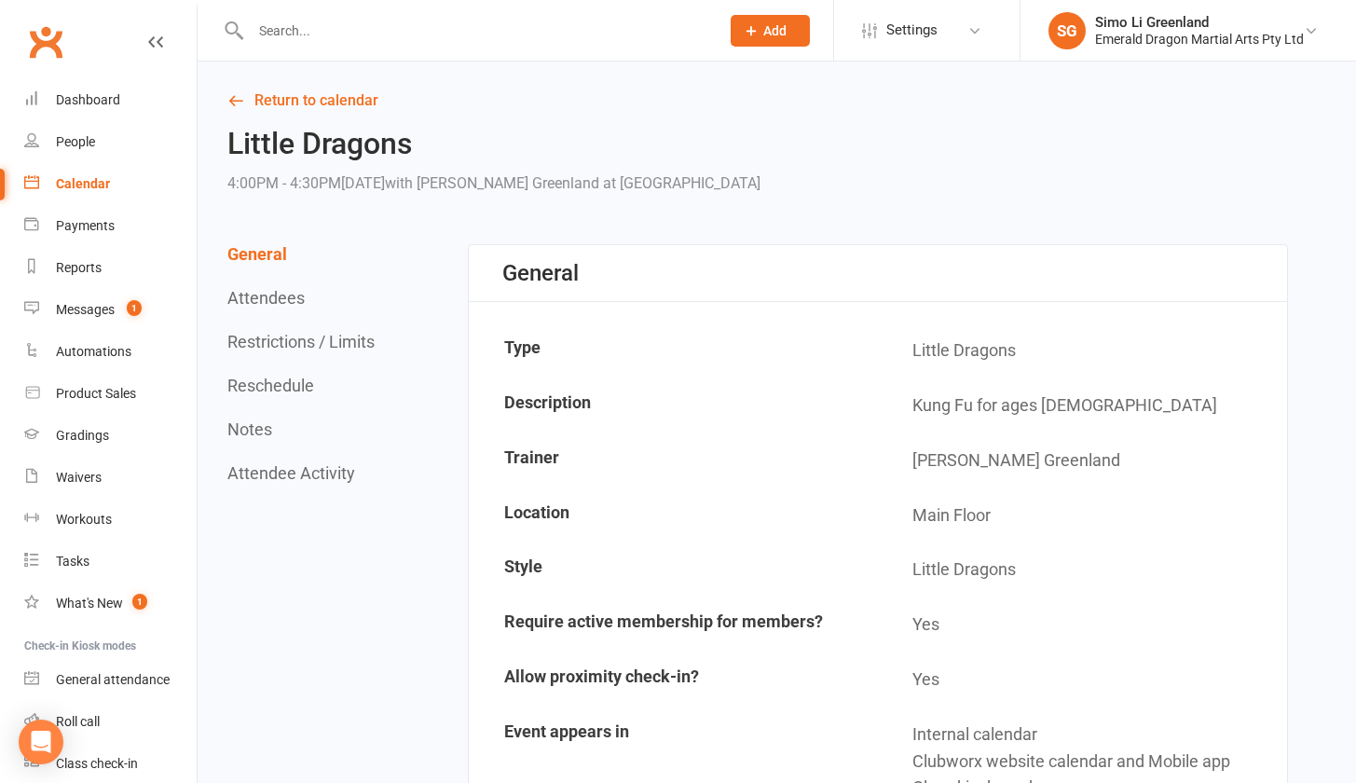
click at [372, 15] on div at bounding box center [465, 30] width 483 height 61
click at [348, 29] on input "text" at bounding box center [475, 31] width 461 height 26
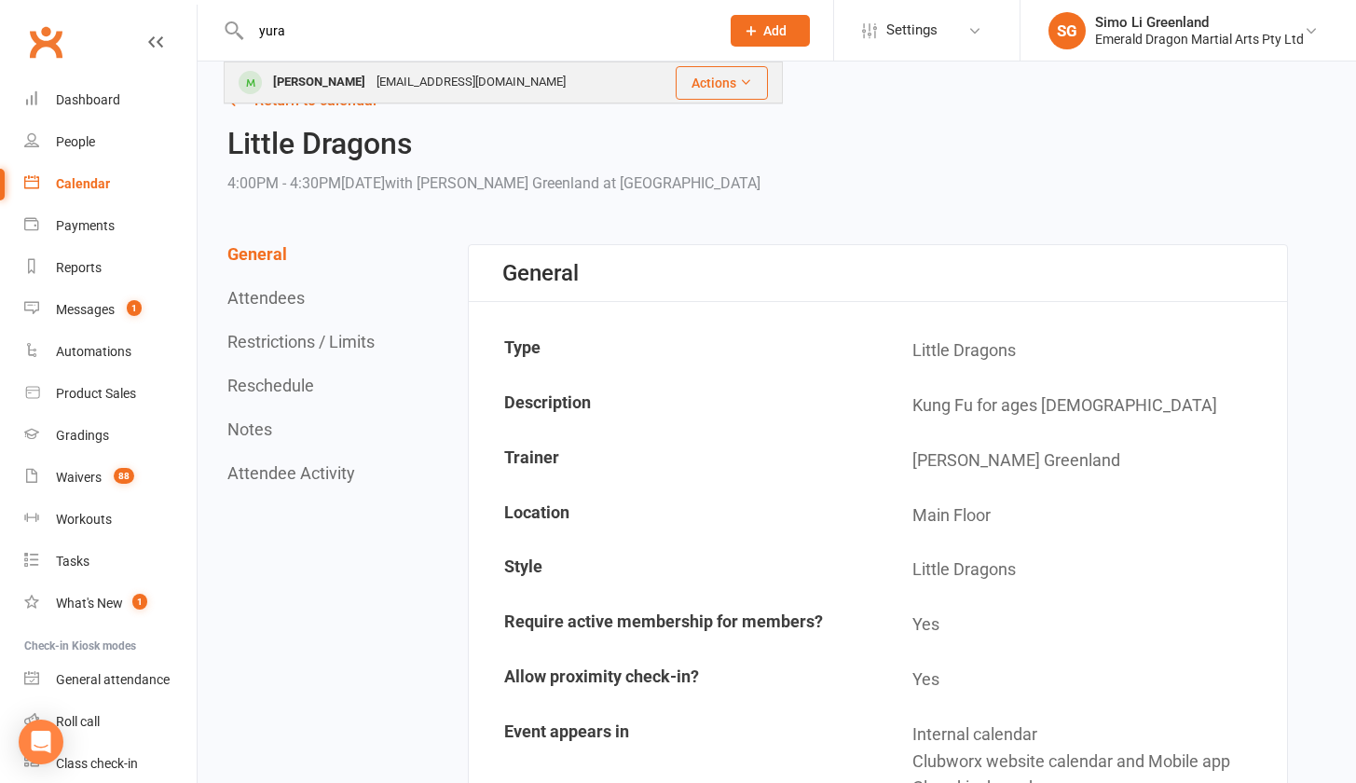
type input "yura"
click at [361, 86] on div "[PERSON_NAME]" at bounding box center [318, 82] width 103 height 27
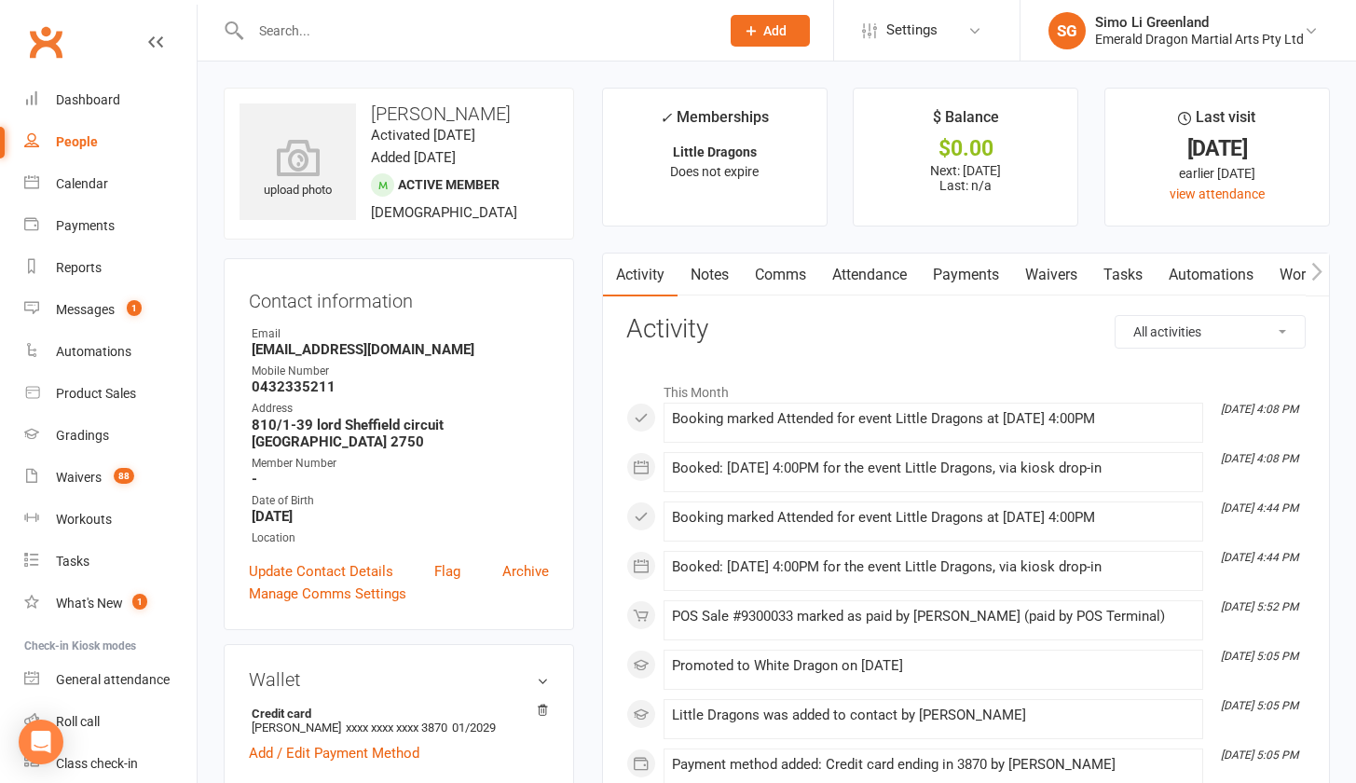
click at [967, 271] on link "Payments" at bounding box center [966, 274] width 92 height 43
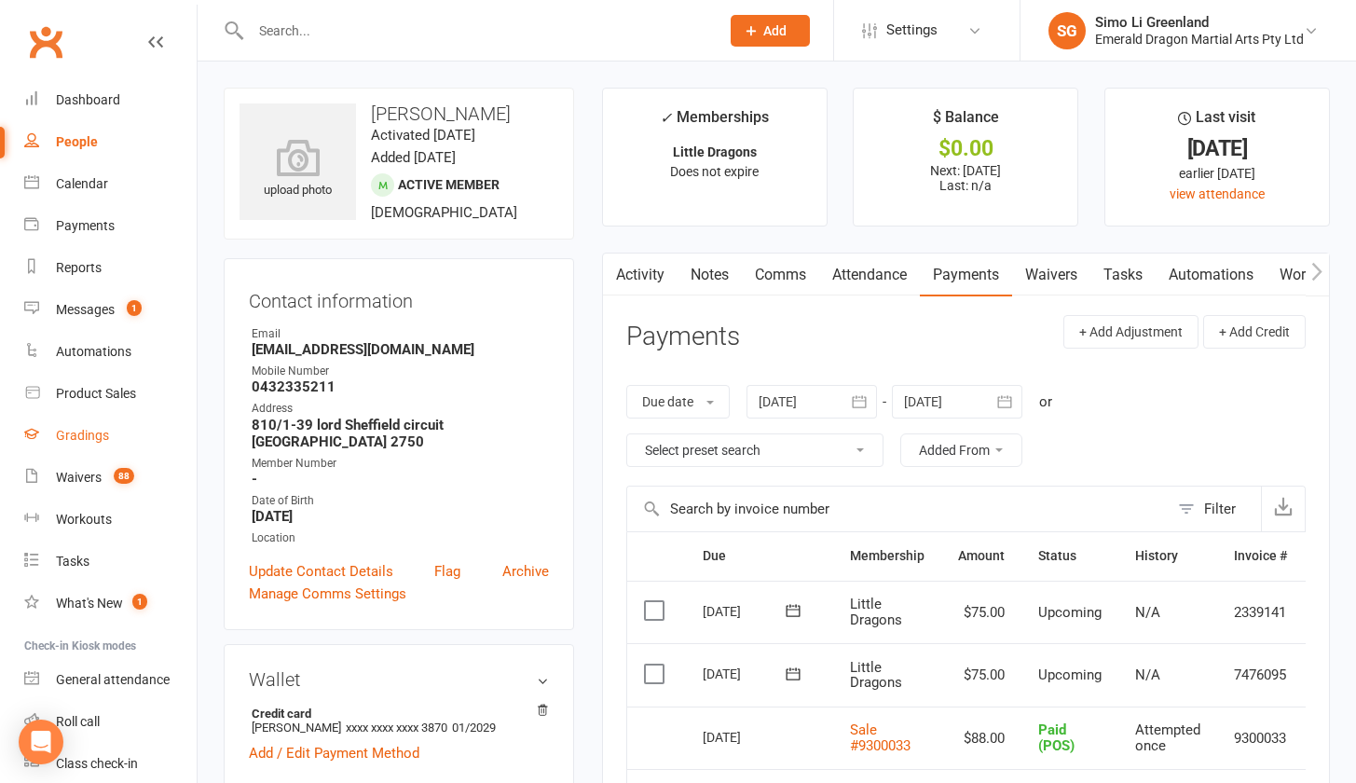
click at [89, 438] on div "Gradings" at bounding box center [82, 435] width 53 height 15
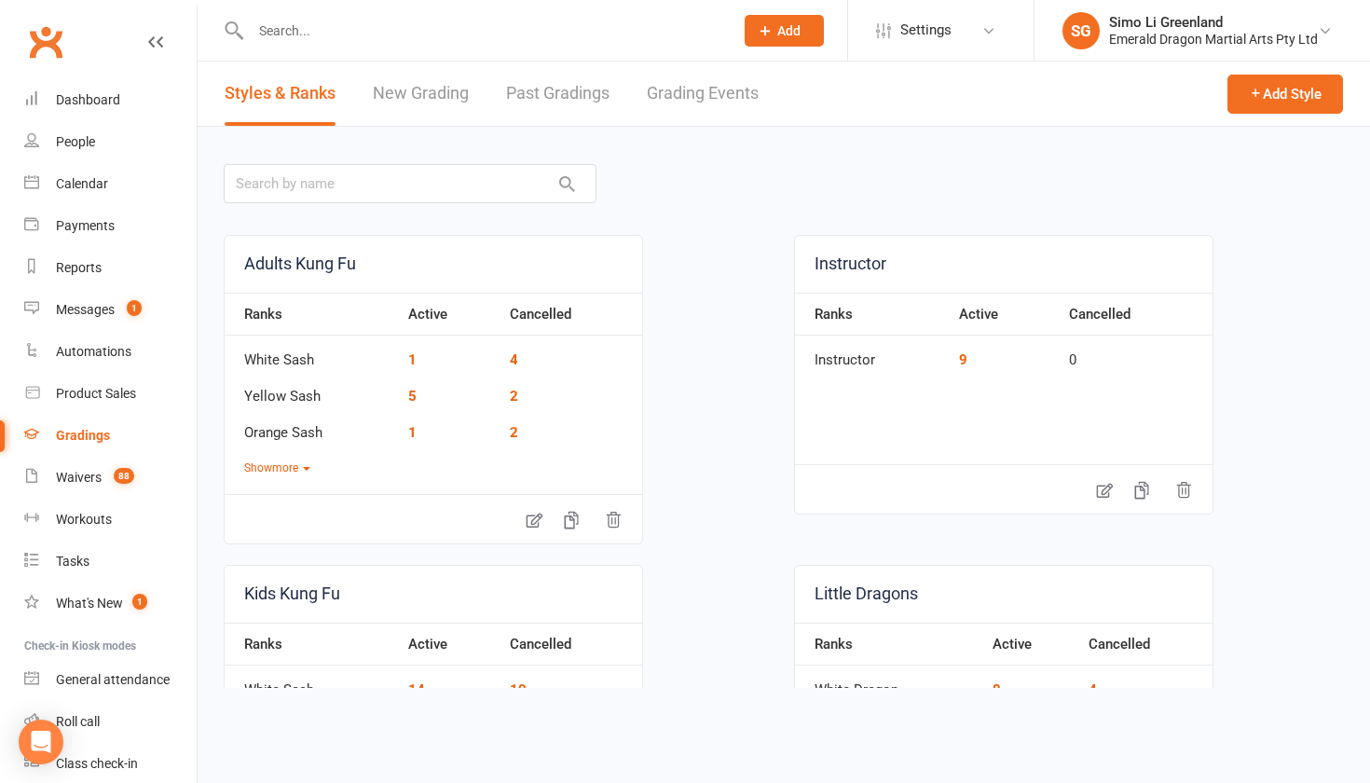
click at [416, 34] on input "text" at bounding box center [482, 31] width 475 height 26
type input "m"
click at [684, 81] on link "Grading Events" at bounding box center [703, 93] width 112 height 64
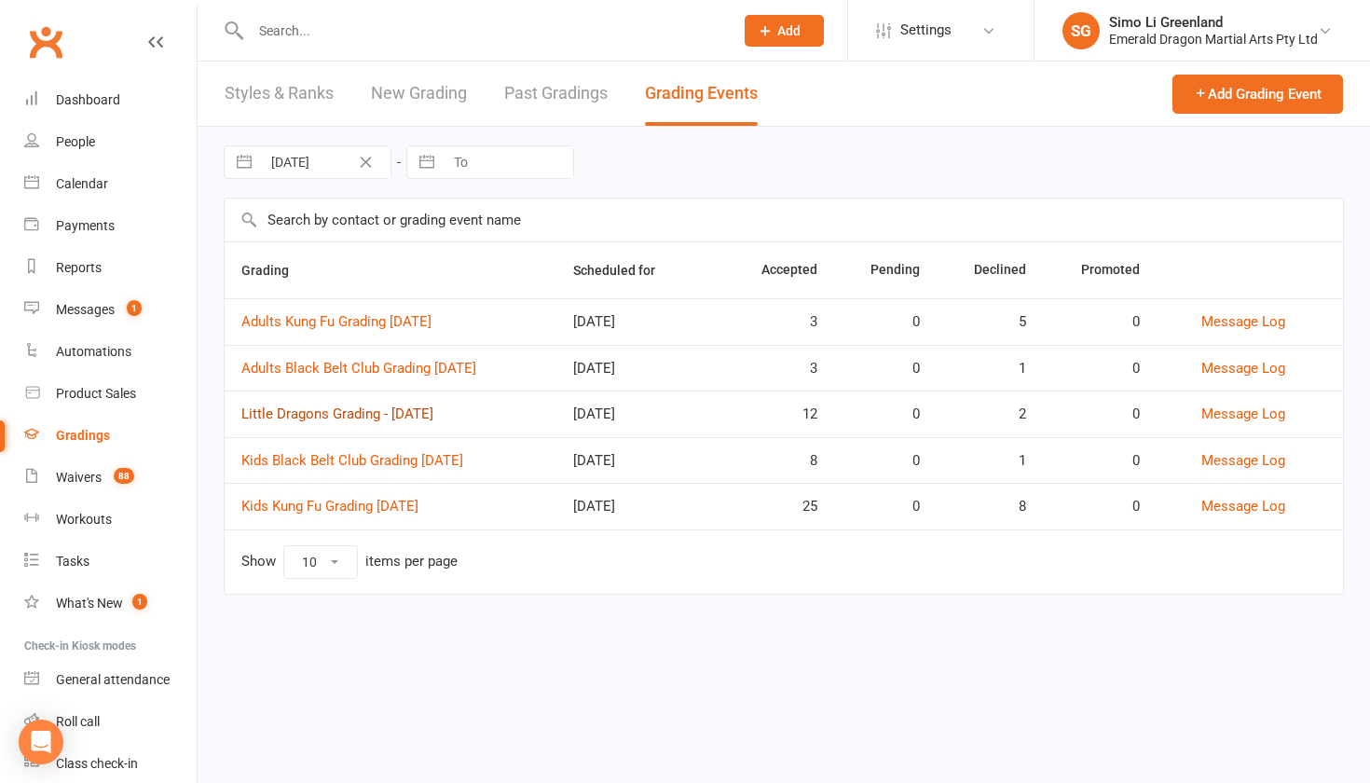
click at [315, 409] on link "Little Dragons Grading - [DATE]" at bounding box center [337, 413] width 192 height 17
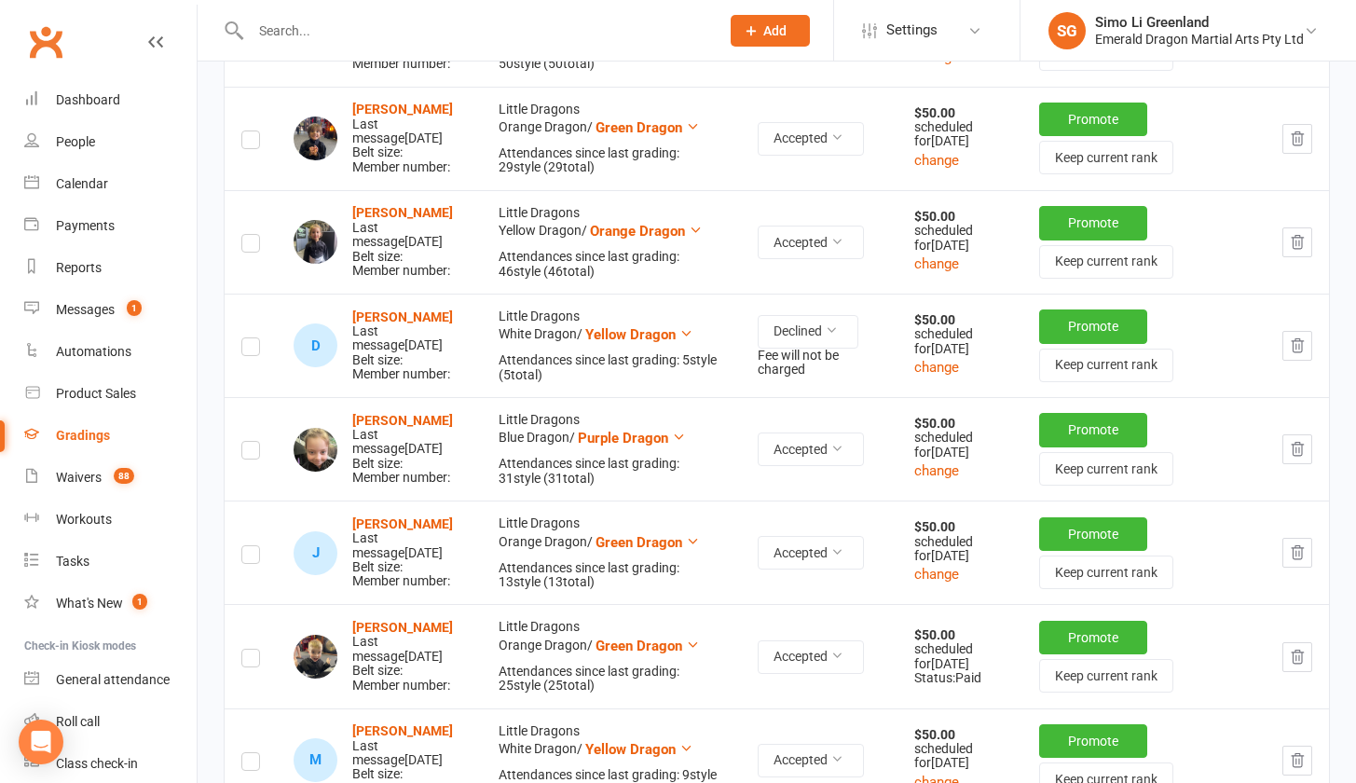
scroll to position [1346, 0]
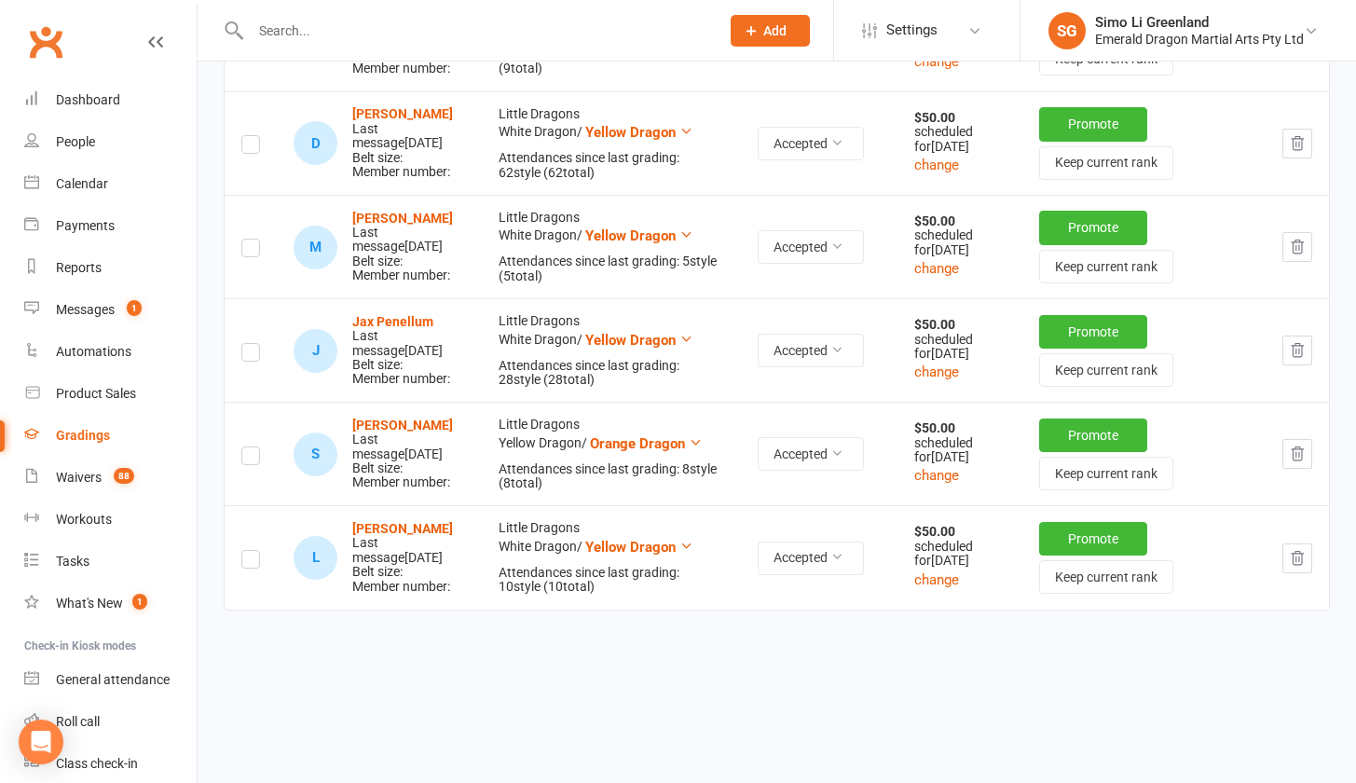
click at [82, 307] on div "Messages" at bounding box center [85, 309] width 59 height 15
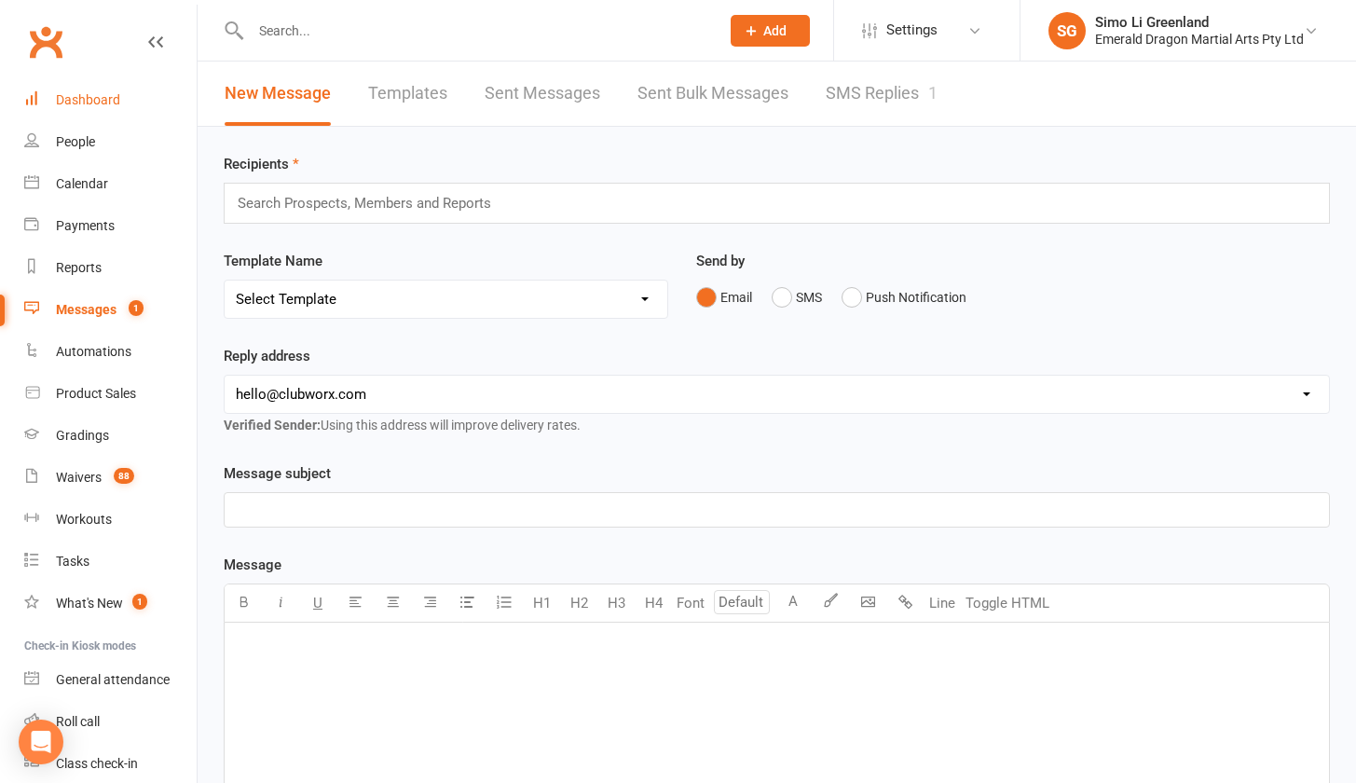
click at [95, 104] on div "Dashboard" at bounding box center [88, 99] width 64 height 15
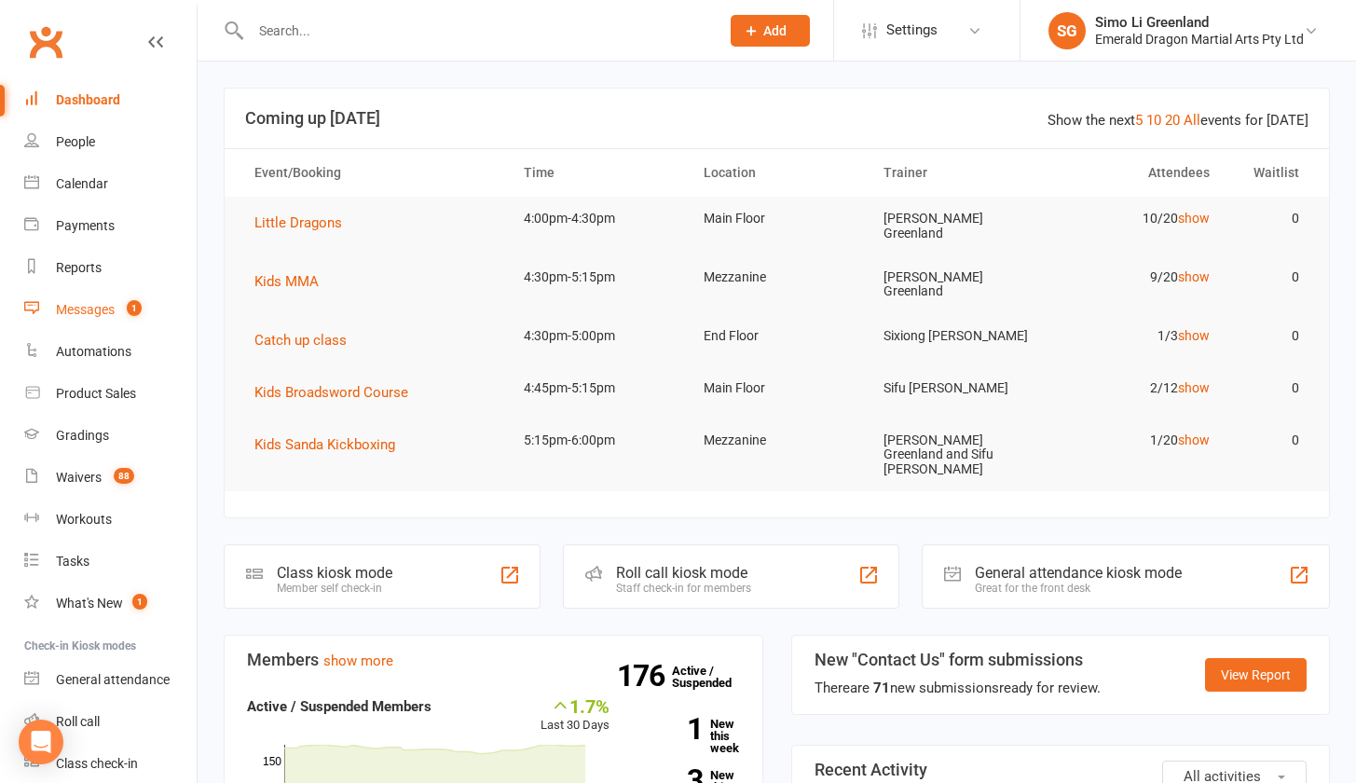
click at [78, 311] on div "Messages" at bounding box center [85, 309] width 59 height 15
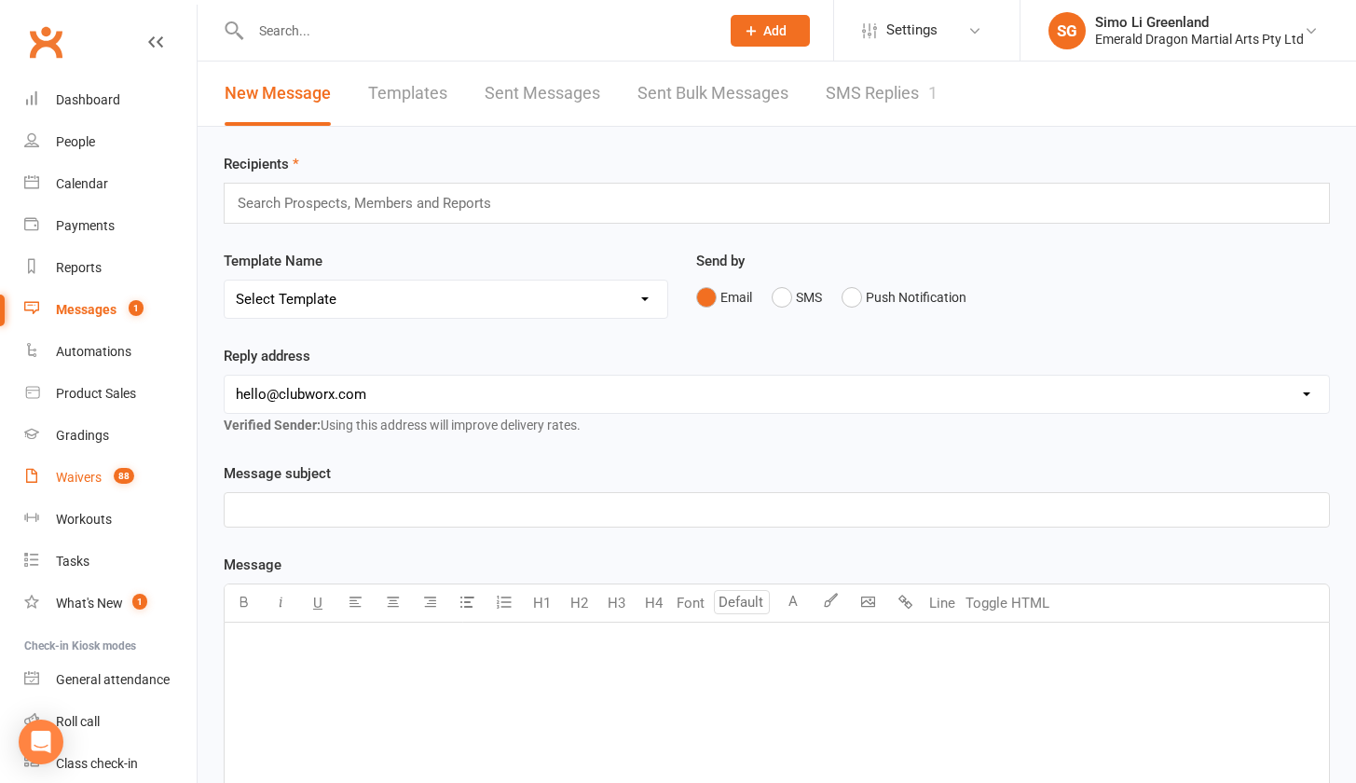
click at [80, 468] on link "Waivers 88" at bounding box center [110, 478] width 172 height 42
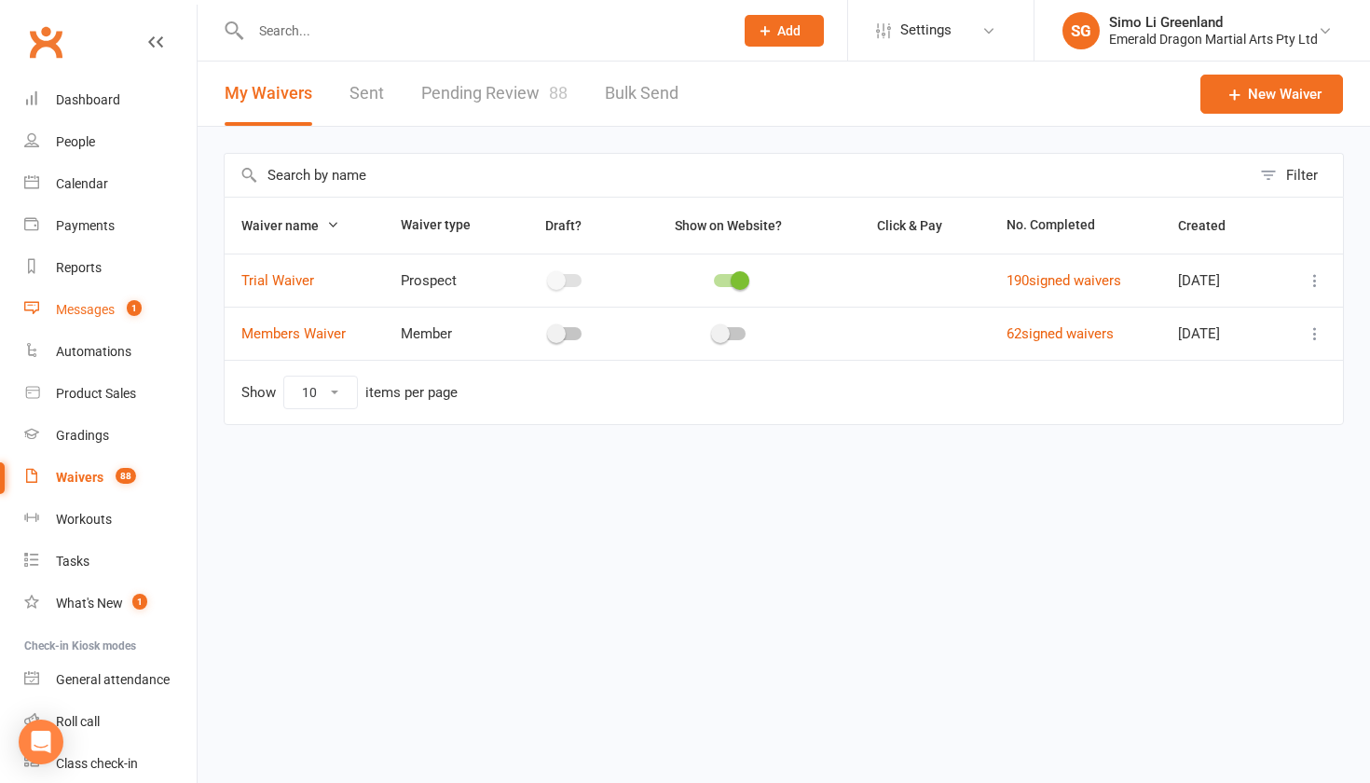
click at [106, 307] on div "Messages" at bounding box center [85, 309] width 59 height 15
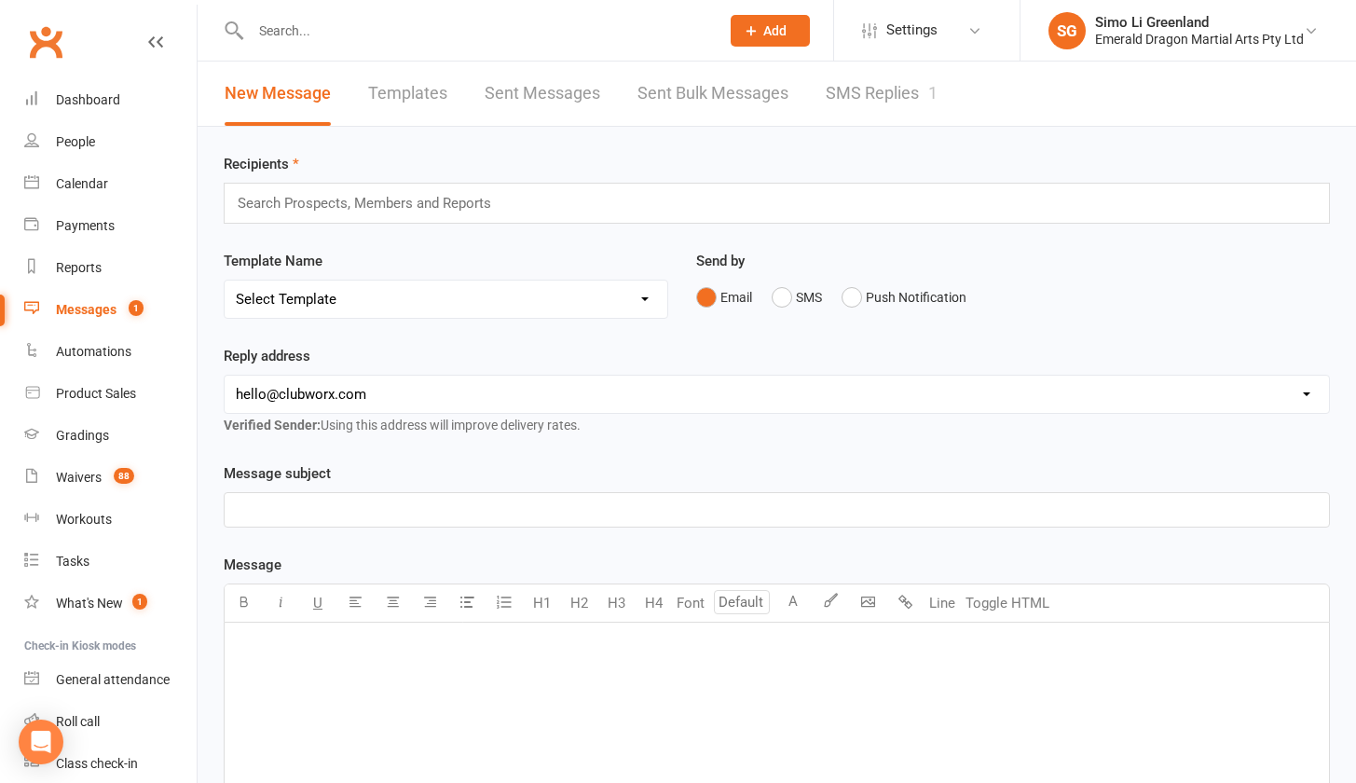
click at [66, 313] on div "Messages" at bounding box center [86, 309] width 61 height 15
click at [70, 303] on div "Messages" at bounding box center [86, 309] width 61 height 15
click at [865, 98] on link "SMS Replies 1" at bounding box center [881, 93] width 112 height 64
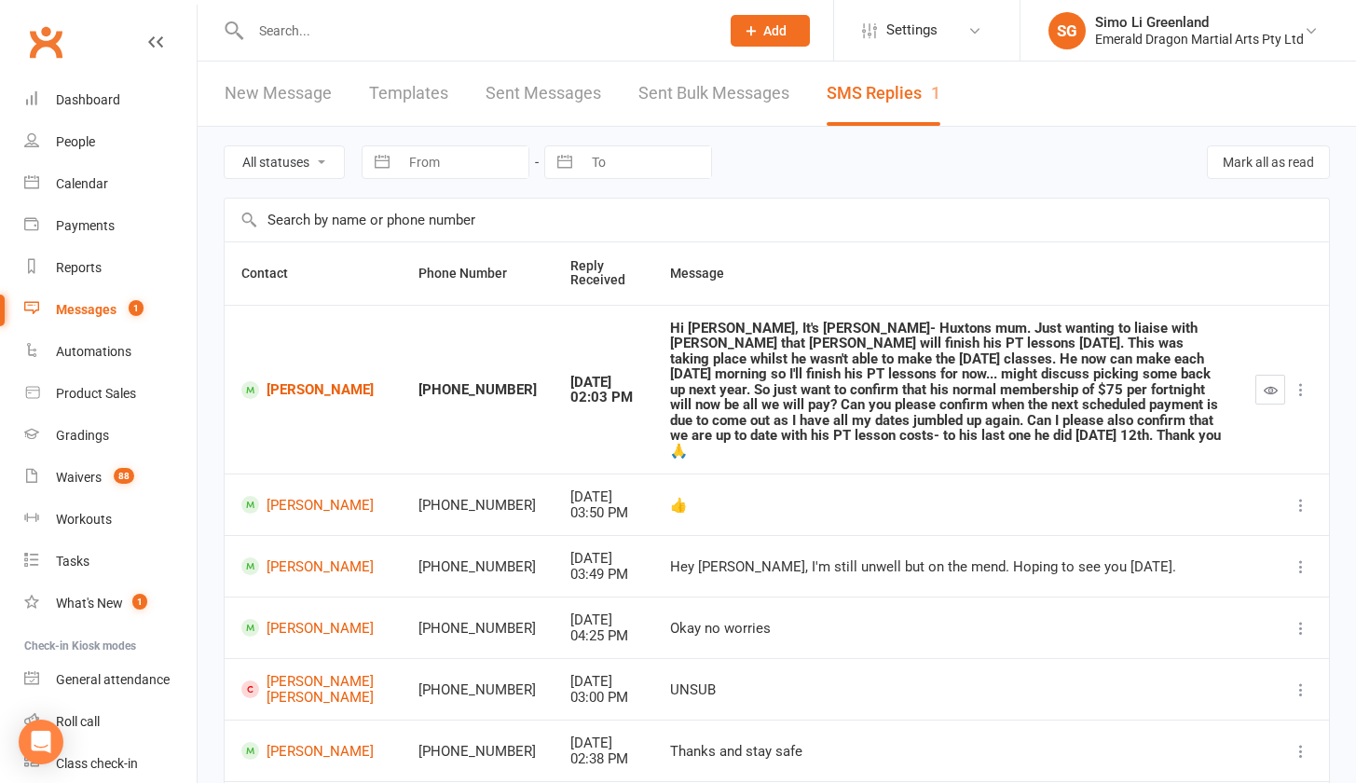
click at [682, 390] on div "Hi [PERSON_NAME], It's [PERSON_NAME]- Huxtons mum. Just wanting to liaise with …" at bounding box center [946, 389] width 552 height 139
click at [1270, 383] on icon "button" at bounding box center [1270, 390] width 14 height 14
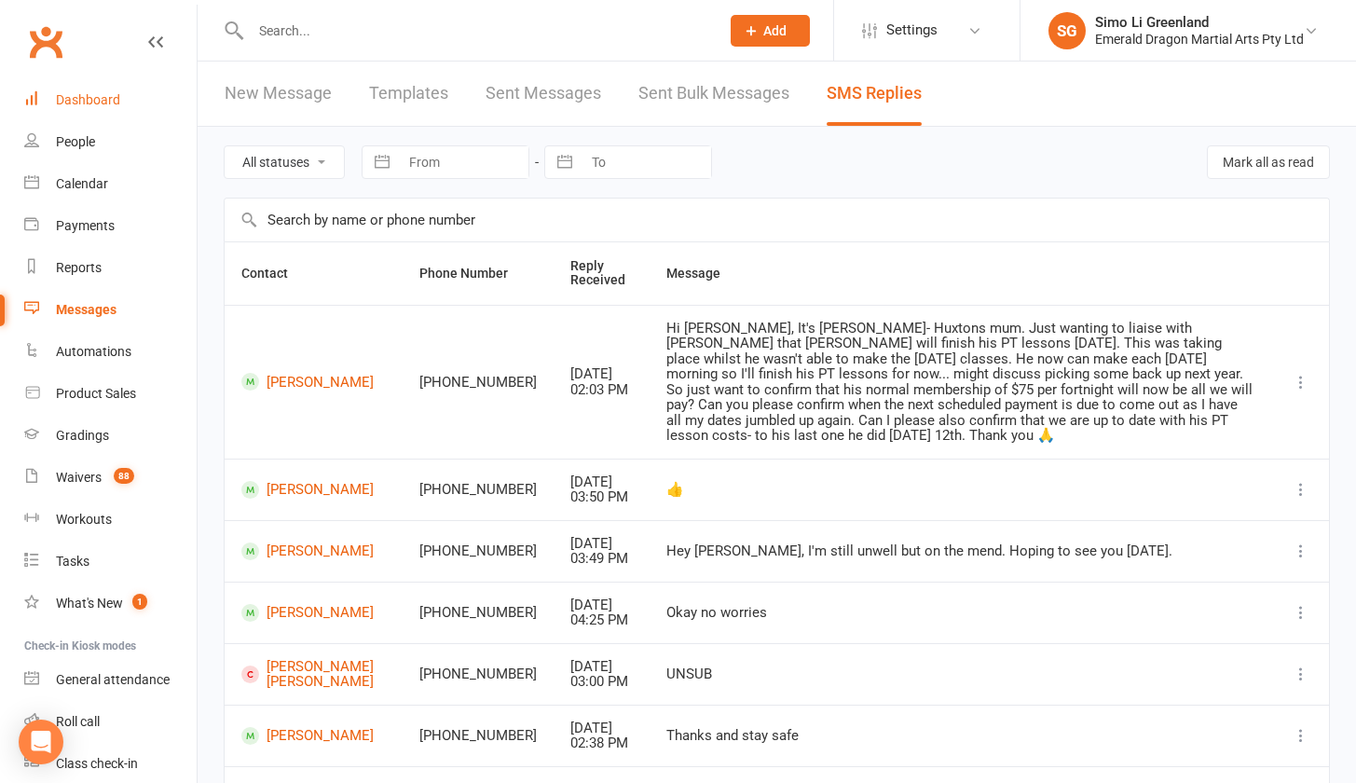
click at [89, 100] on div "Dashboard" at bounding box center [88, 99] width 64 height 15
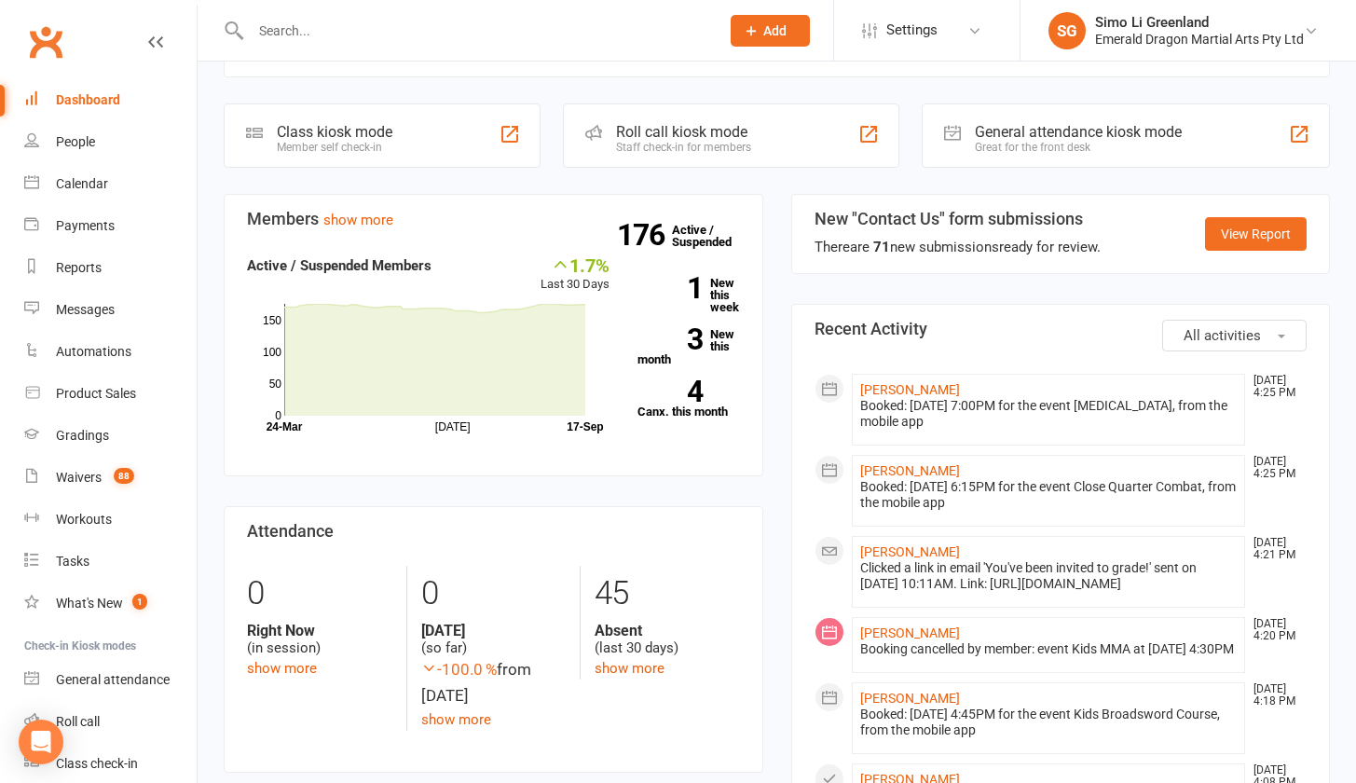
scroll to position [524, 0]
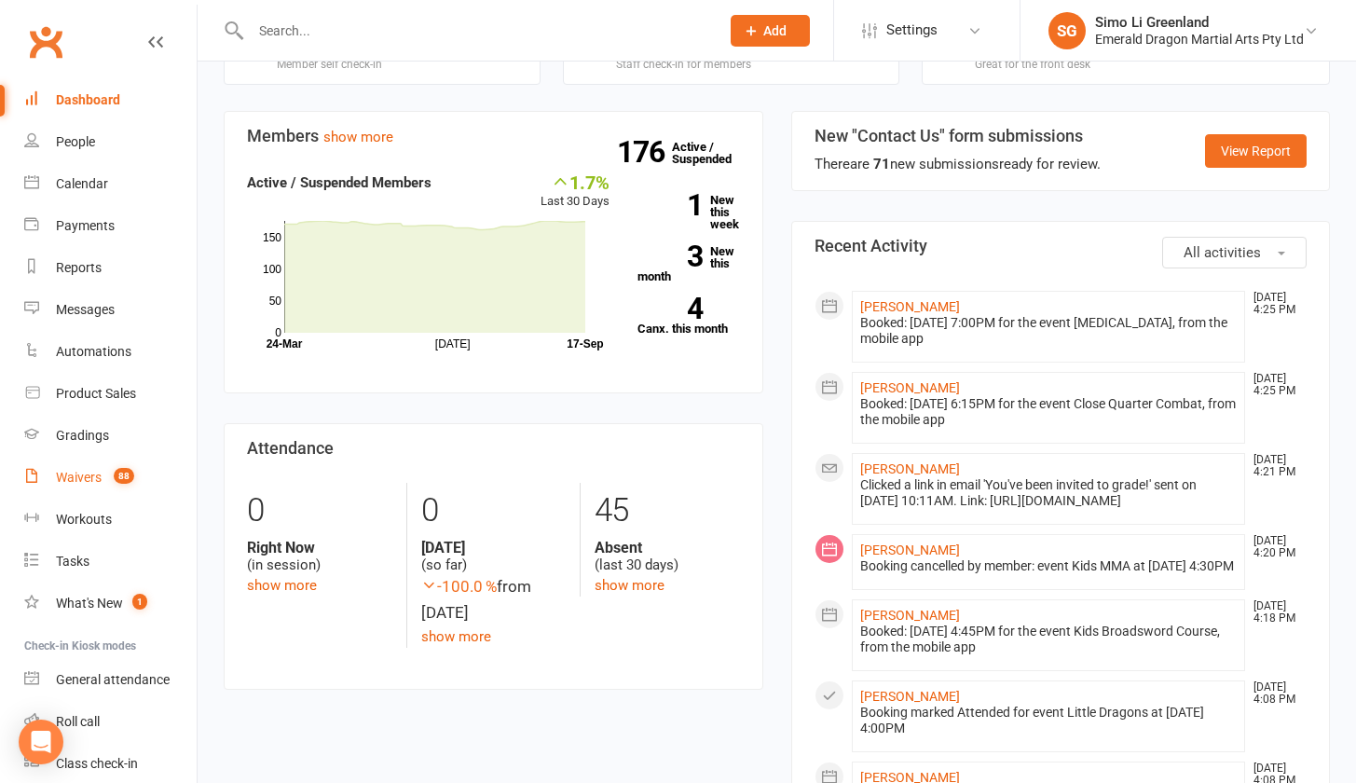
click at [70, 467] on link "Waivers 88" at bounding box center [110, 478] width 172 height 42
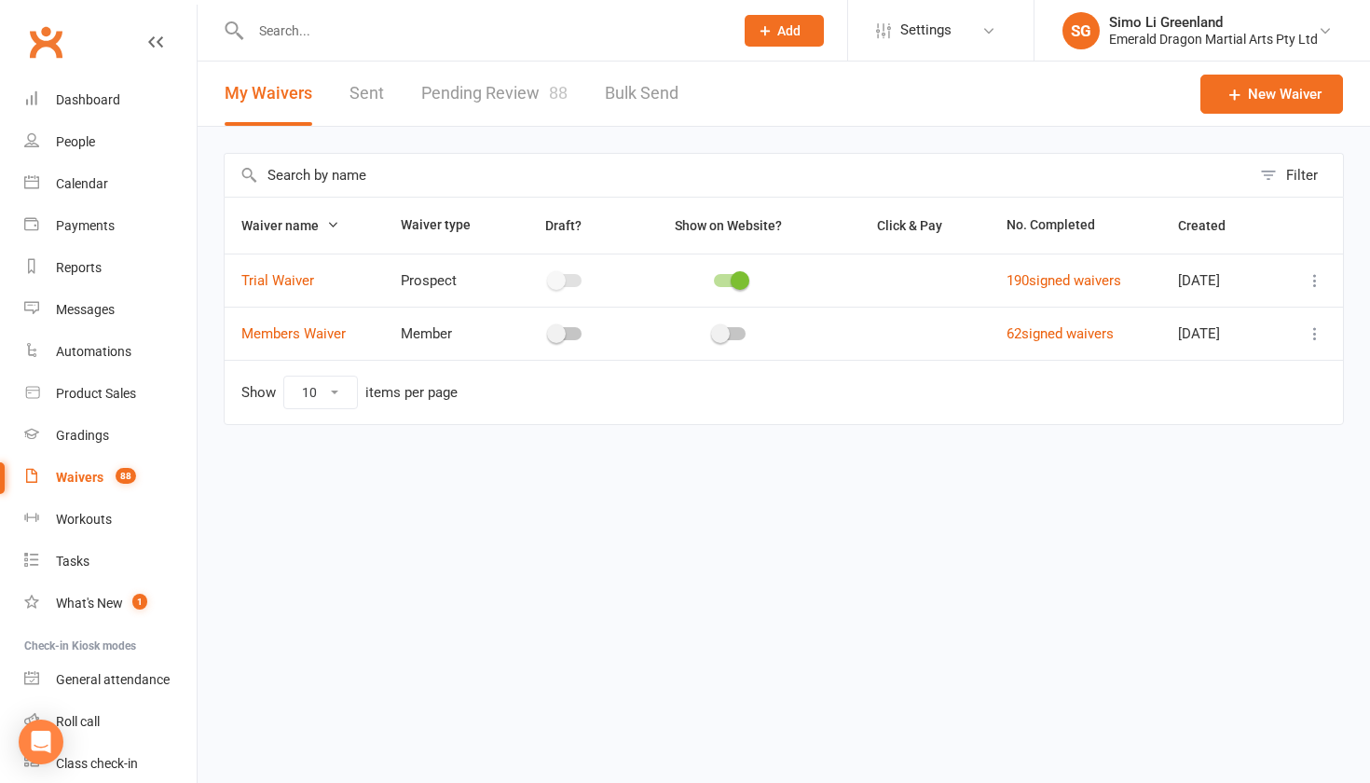
click at [540, 86] on link "Pending Review 88" at bounding box center [494, 93] width 146 height 64
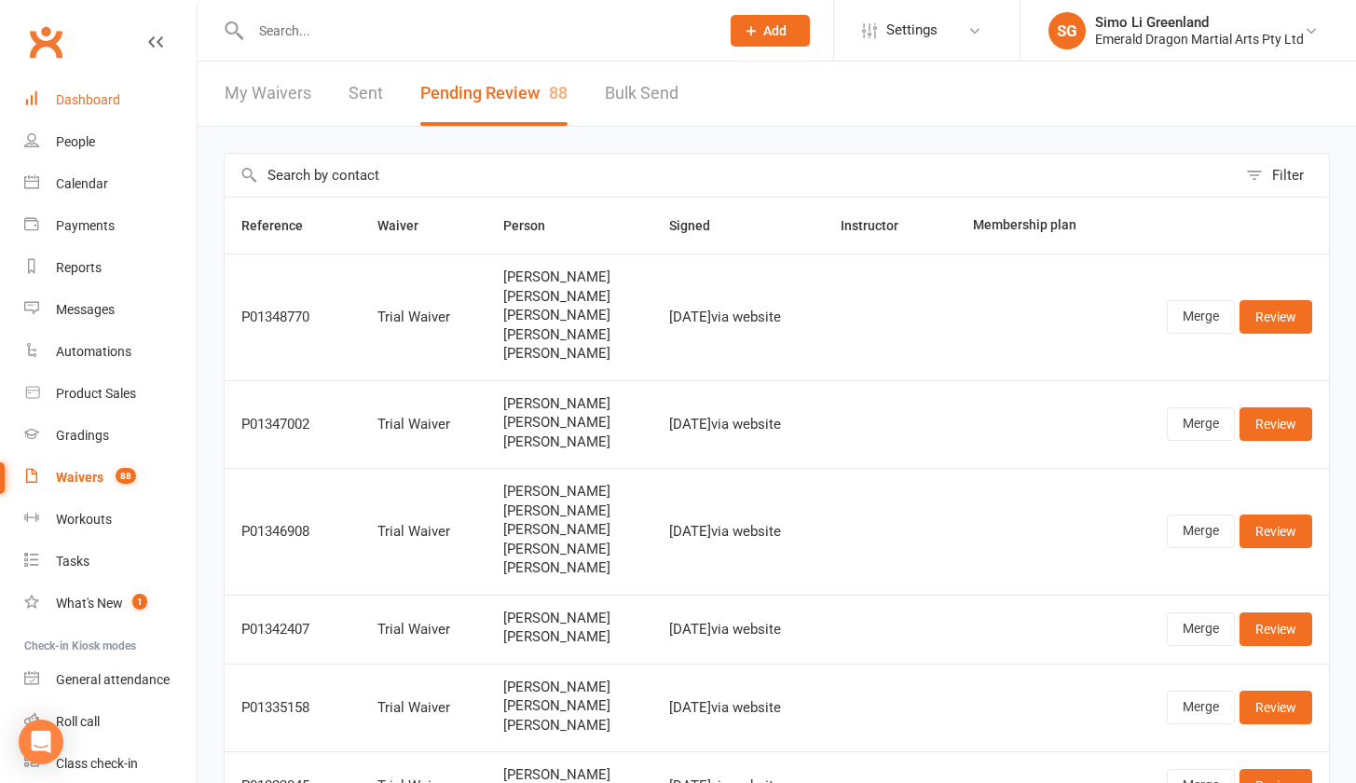
click at [59, 98] on div "Dashboard" at bounding box center [88, 99] width 64 height 15
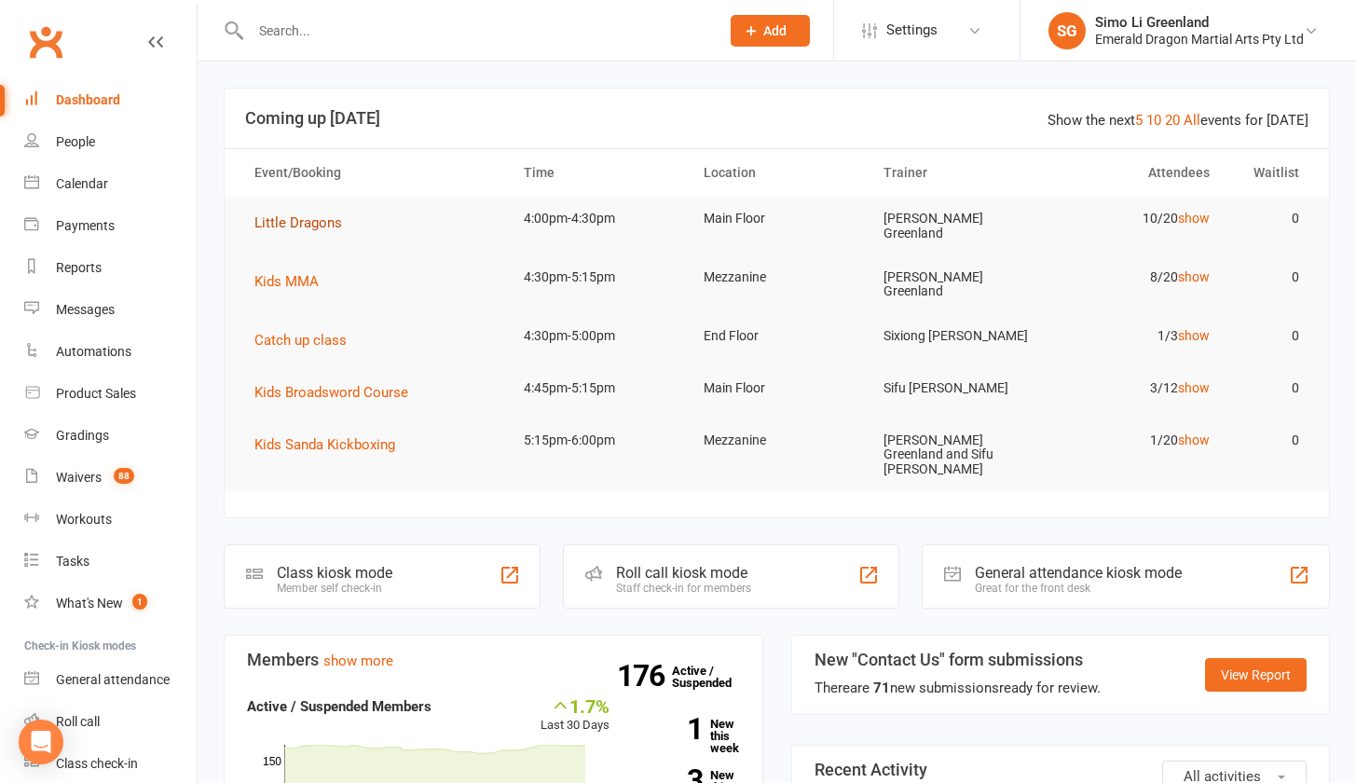
click at [330, 221] on span "Little Dragons" at bounding box center [298, 222] width 88 height 17
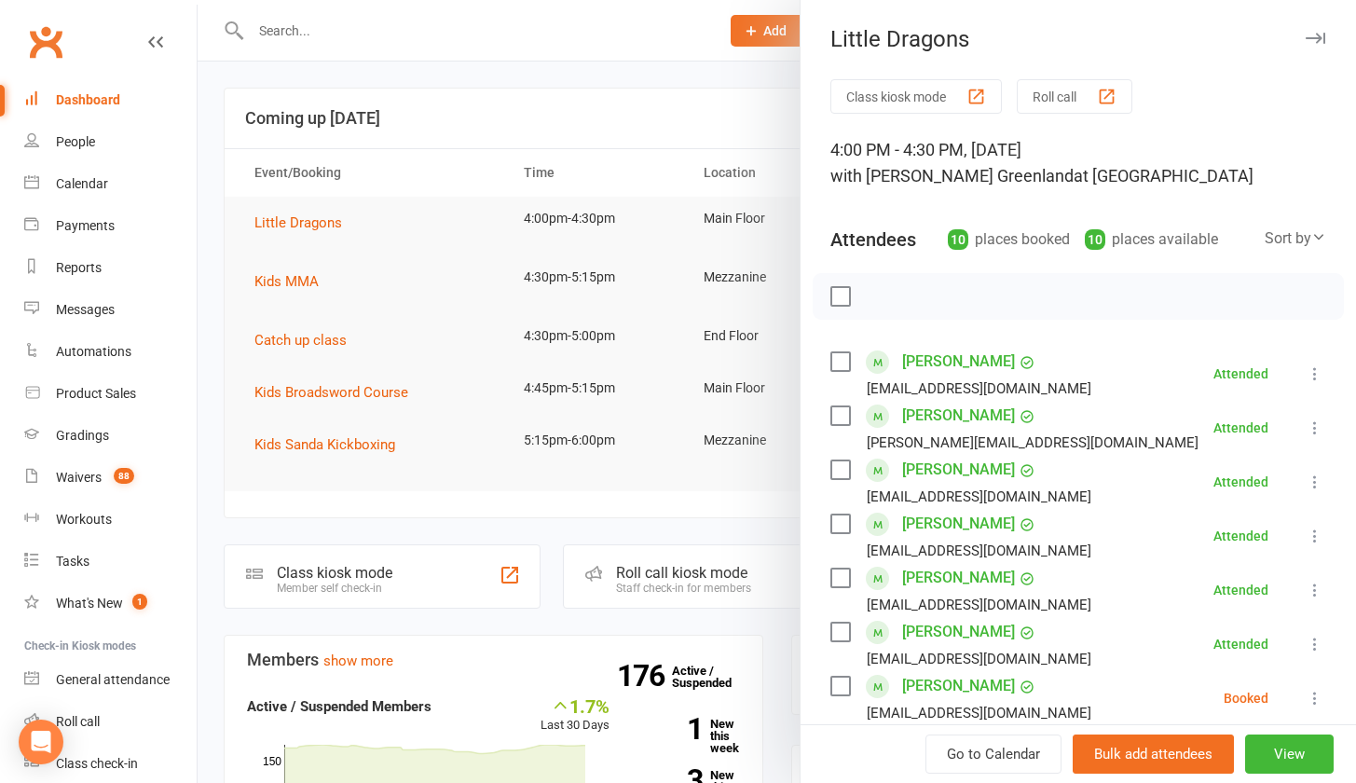
scroll to position [33, 0]
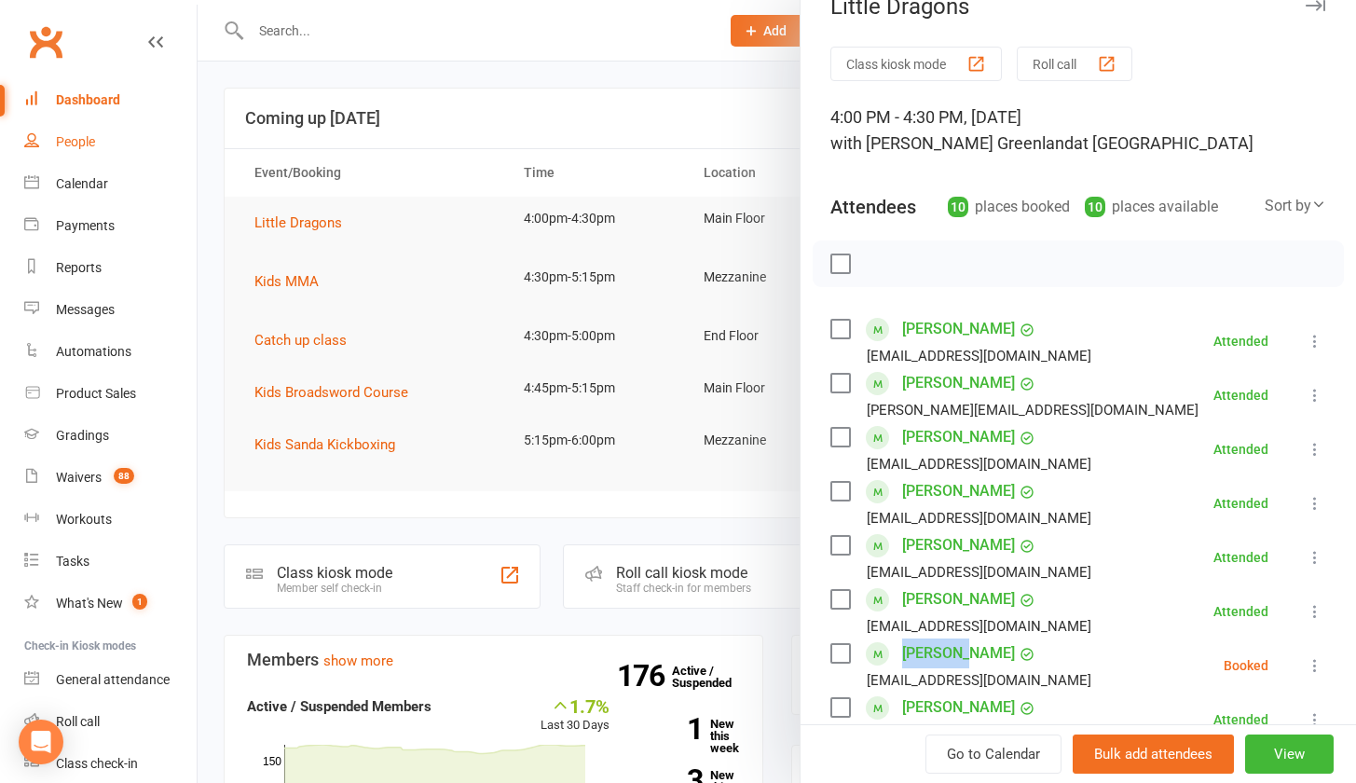
click at [93, 140] on div "People" at bounding box center [75, 141] width 39 height 15
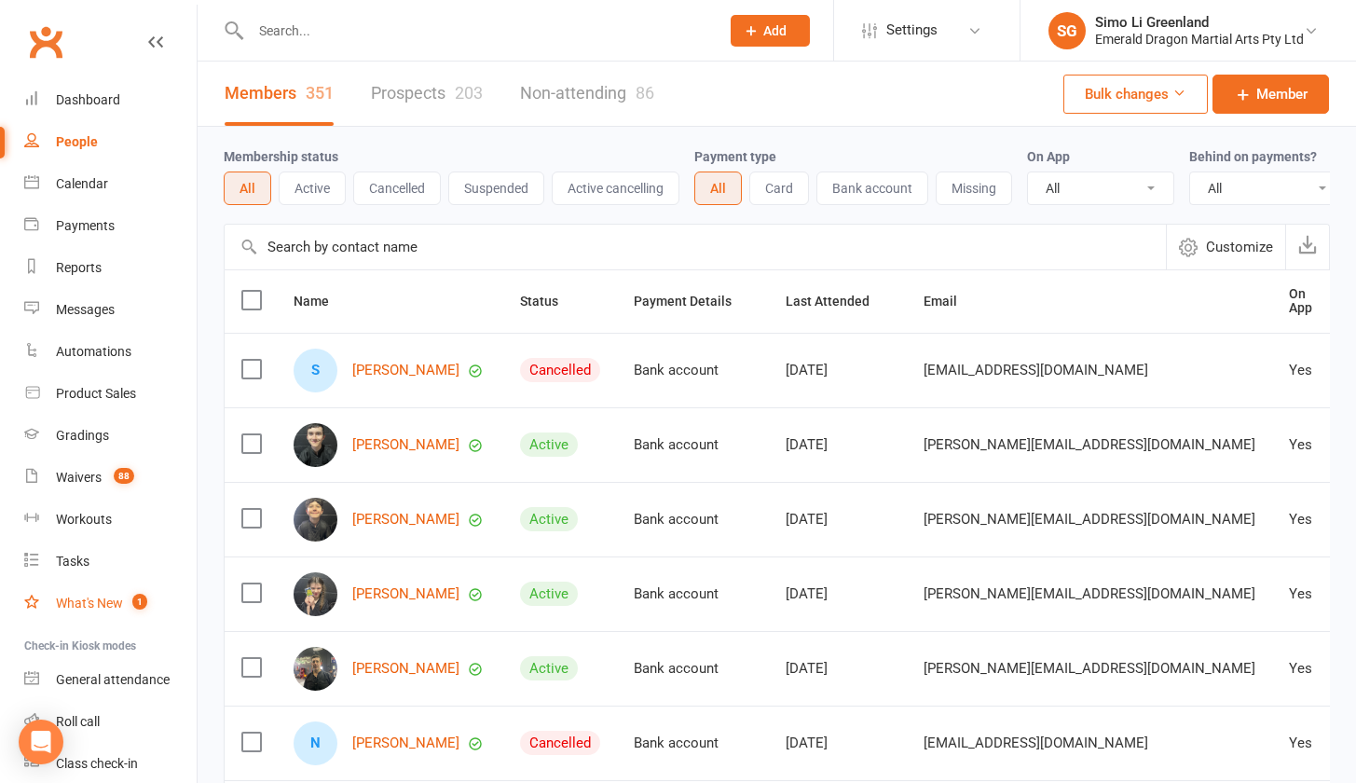
click at [88, 594] on link "What's New 1" at bounding box center [110, 603] width 172 height 42
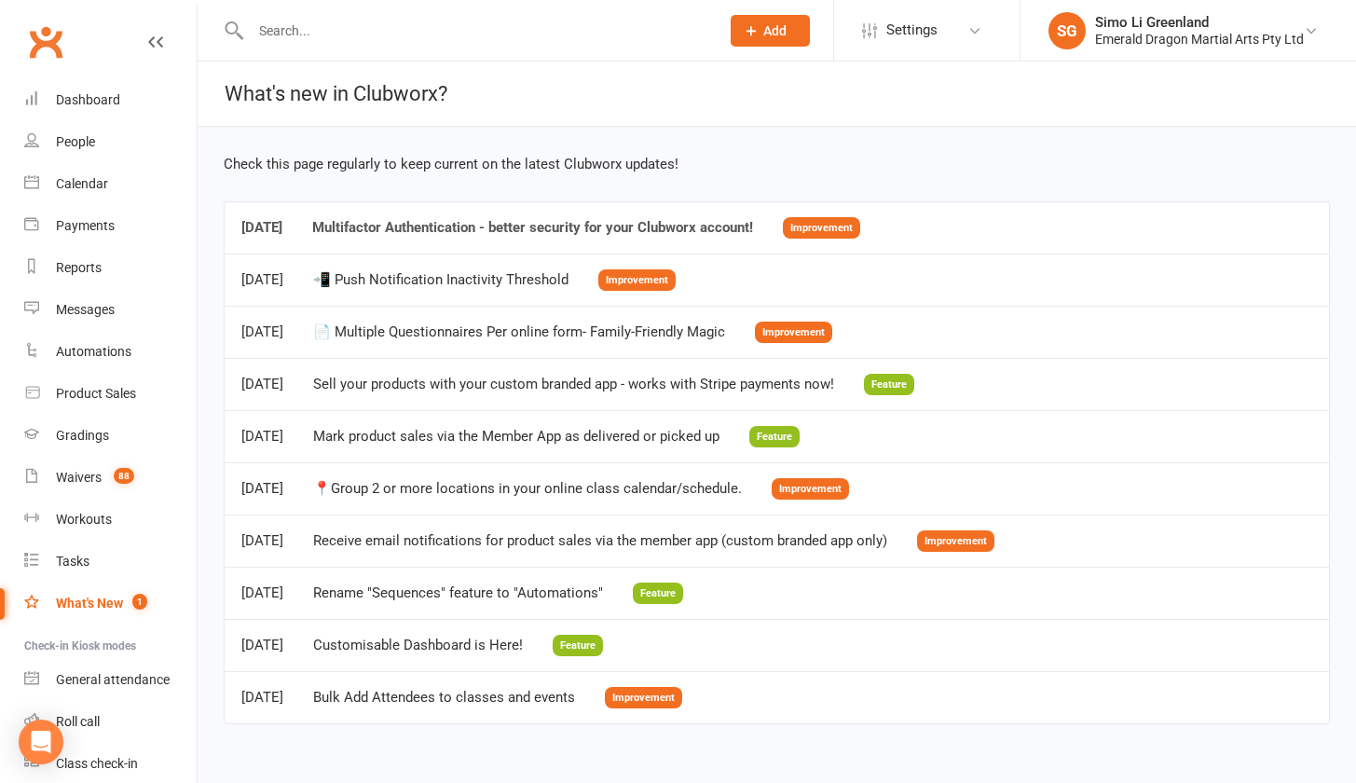
click at [741, 230] on div "Multifactor Authentication - better security for your Clubworx account!" at bounding box center [532, 228] width 441 height 16
click at [79, 476] on div "Waivers" at bounding box center [79, 477] width 46 height 15
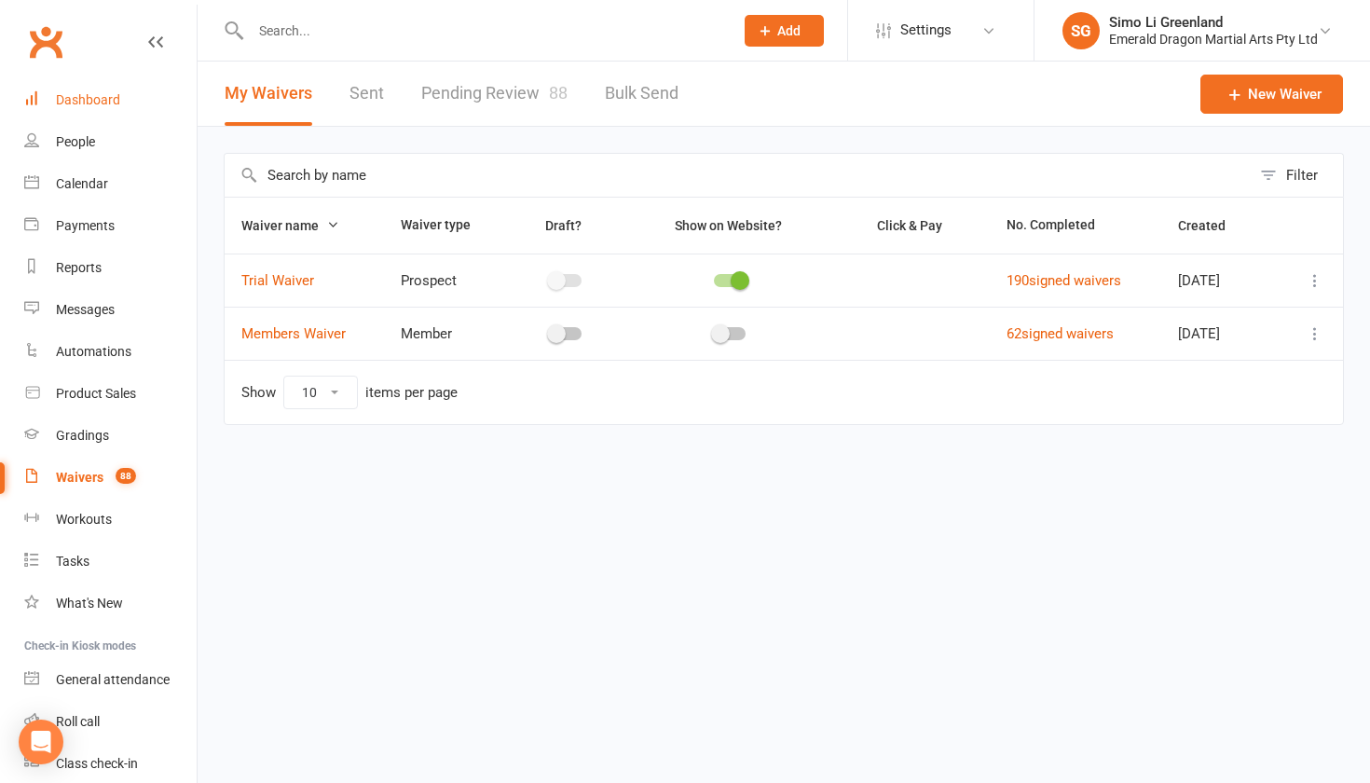
click at [51, 92] on link "Dashboard" at bounding box center [110, 100] width 172 height 42
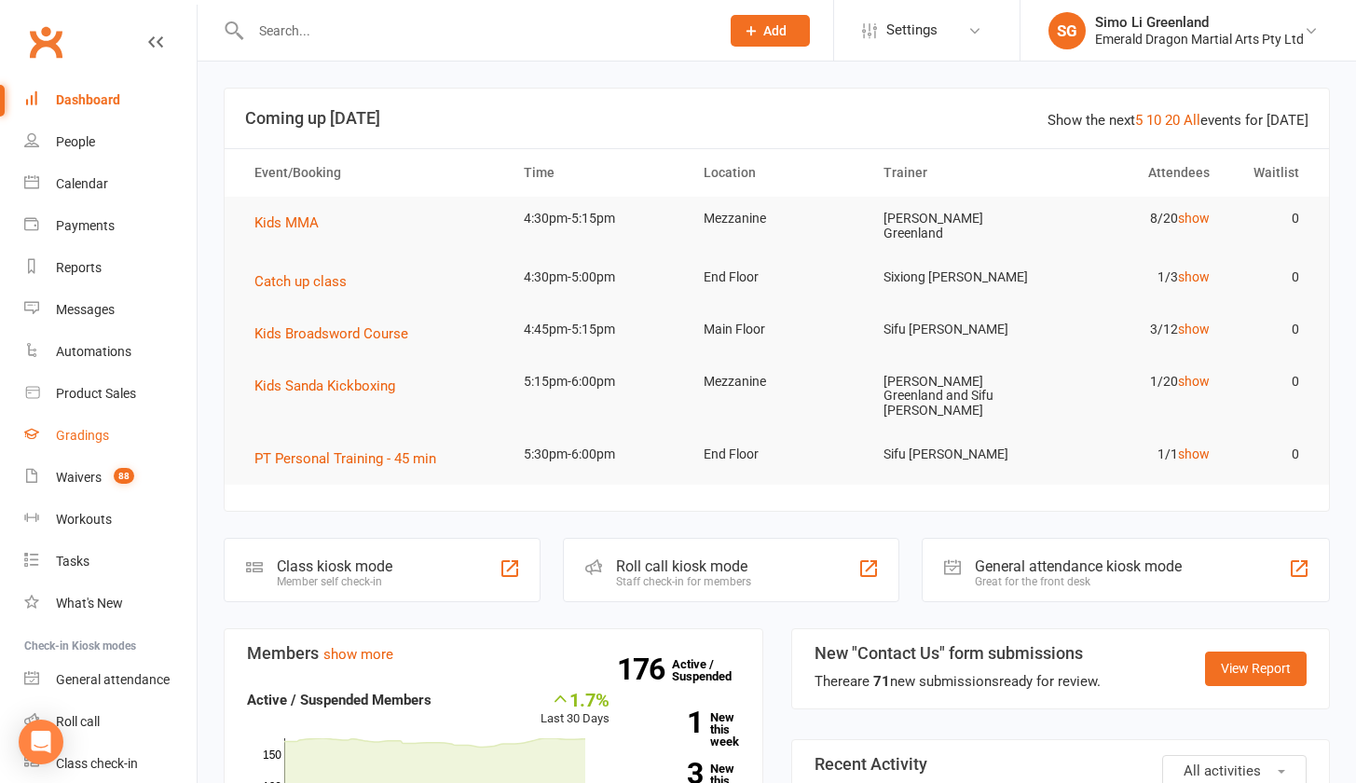
click at [69, 438] on div "Gradings" at bounding box center [82, 435] width 53 height 15
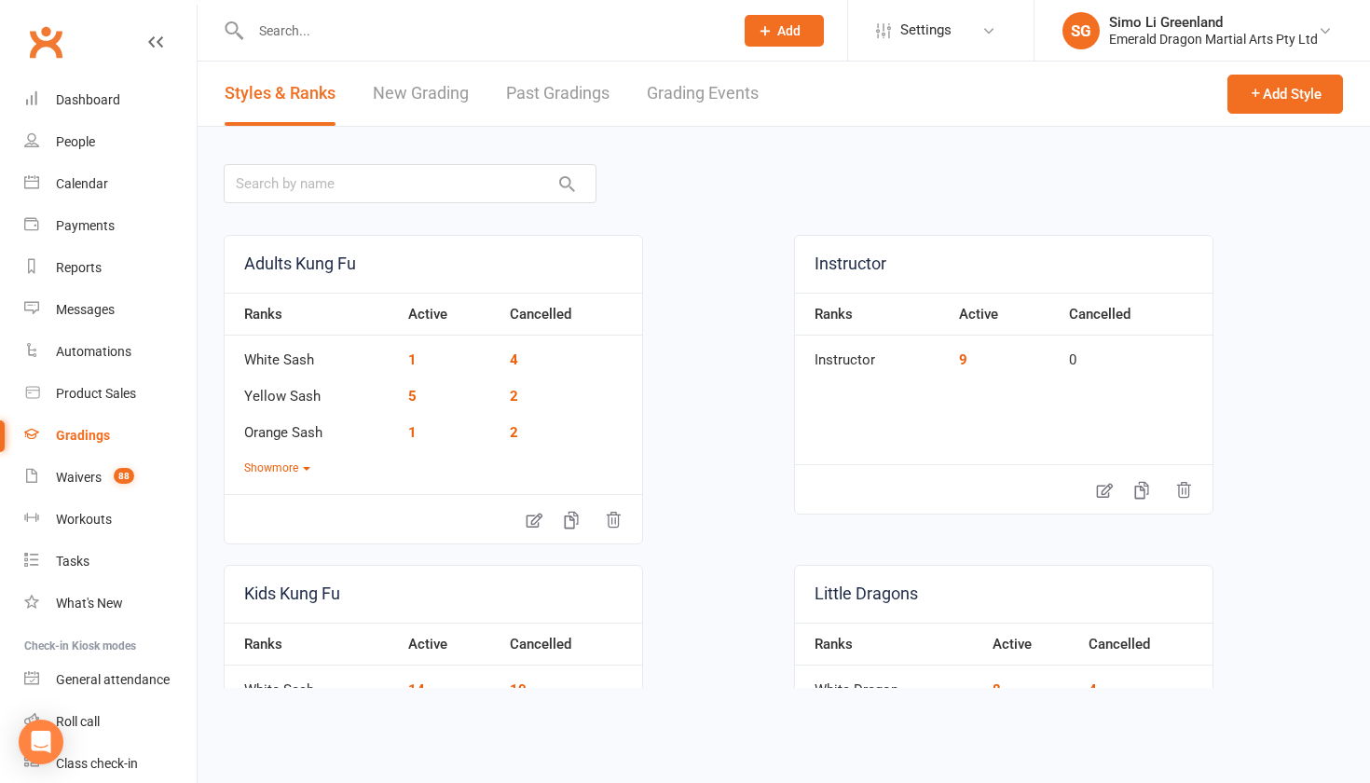
click at [720, 90] on link "Grading Events" at bounding box center [703, 93] width 112 height 64
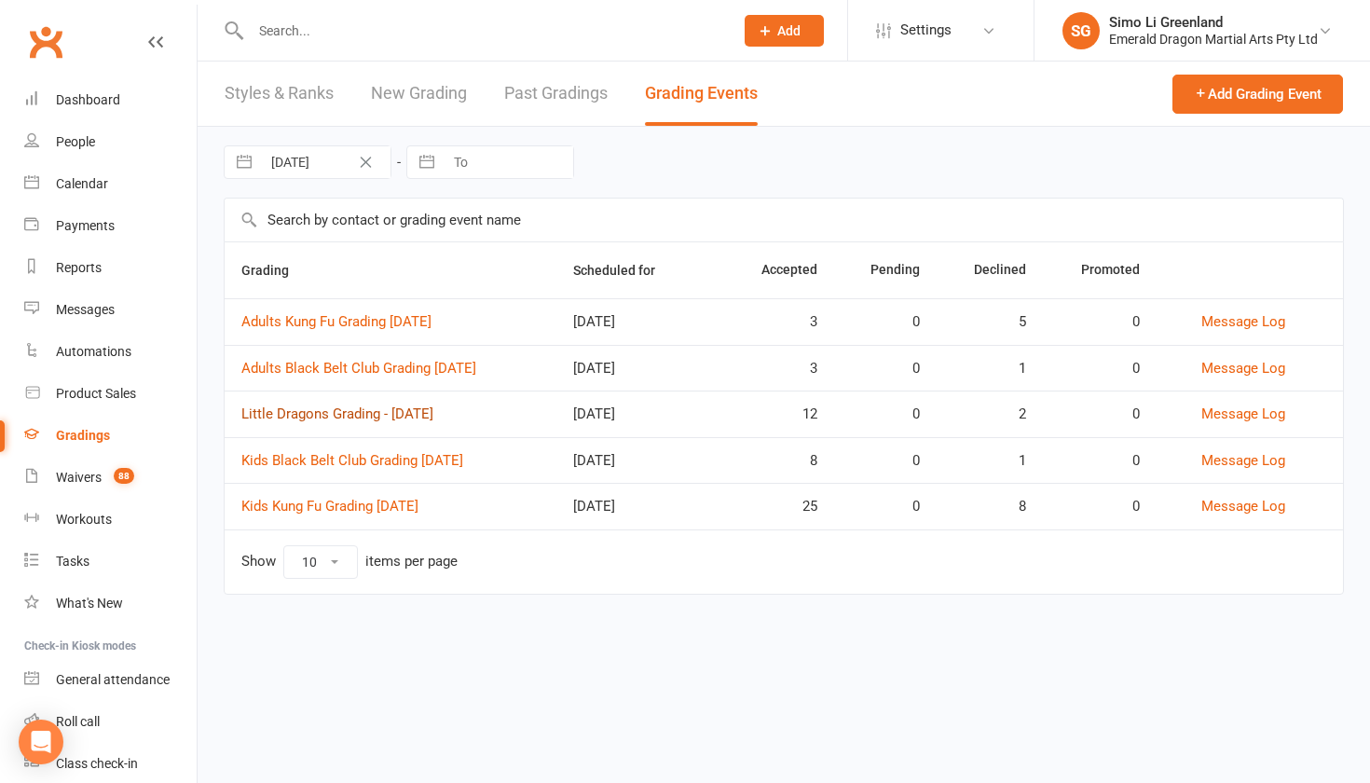
click at [332, 414] on link "Little Dragons Grading - September 2025" at bounding box center [337, 413] width 192 height 17
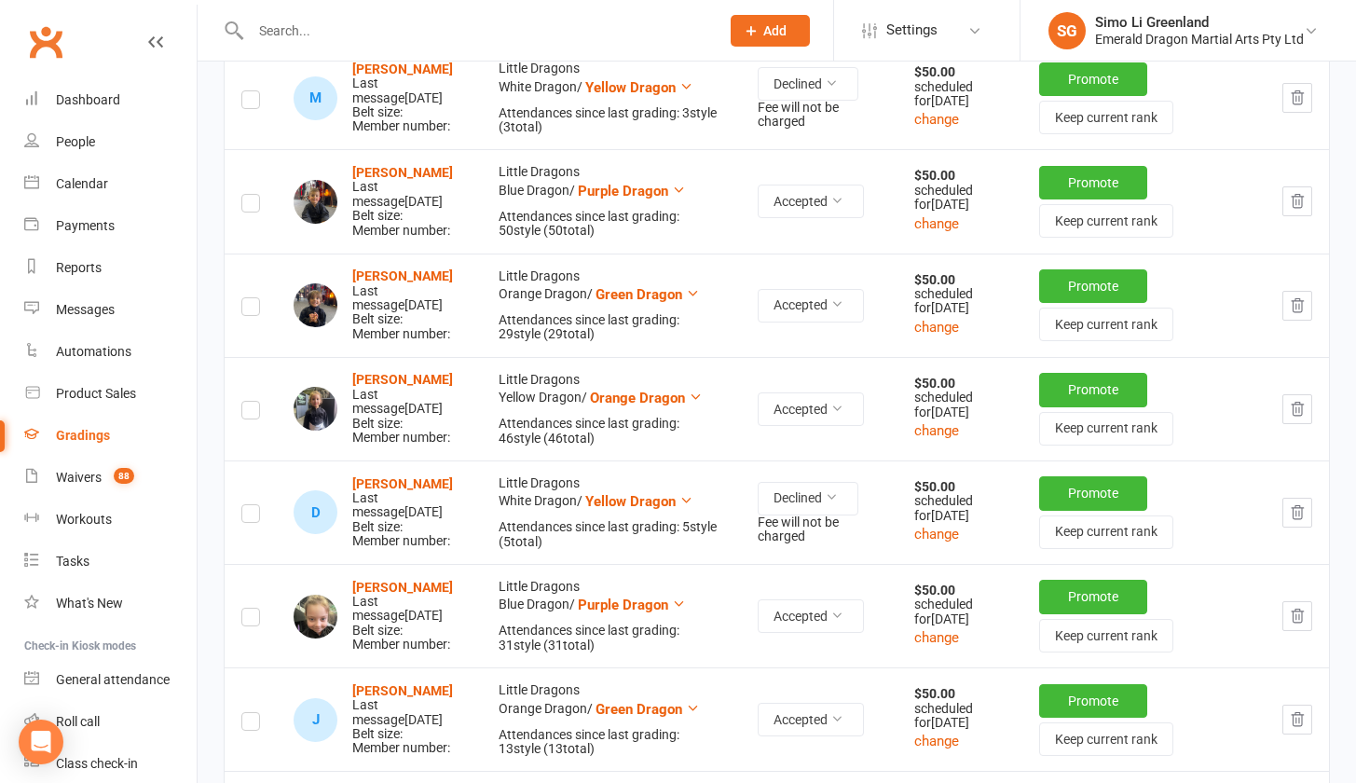
scroll to position [455, 0]
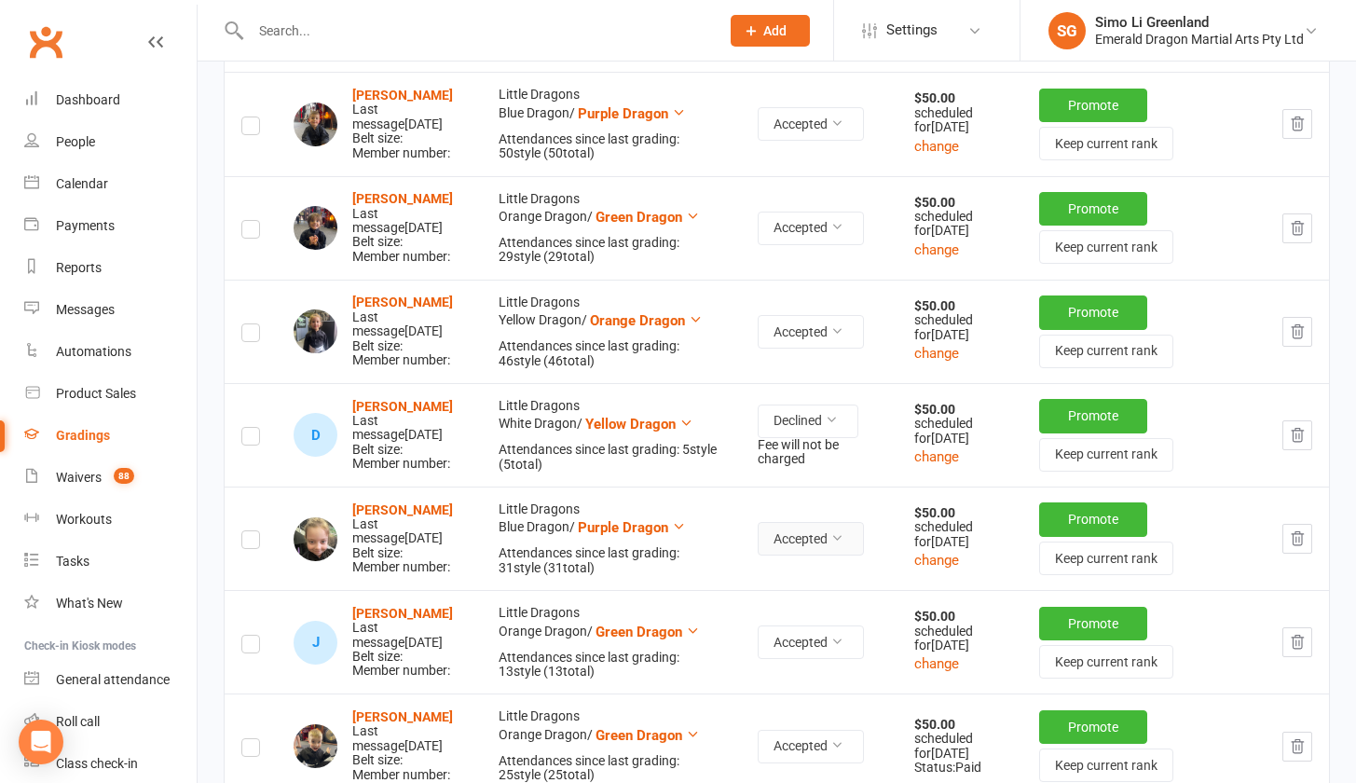
click at [843, 544] on icon at bounding box center [836, 537] width 13 height 13
click at [853, 595] on link "Accepted" at bounding box center [781, 607] width 184 height 37
click at [1022, 590] on td "$50.00 scheduled for Sep 21, 2025 change" at bounding box center [959, 537] width 125 height 103
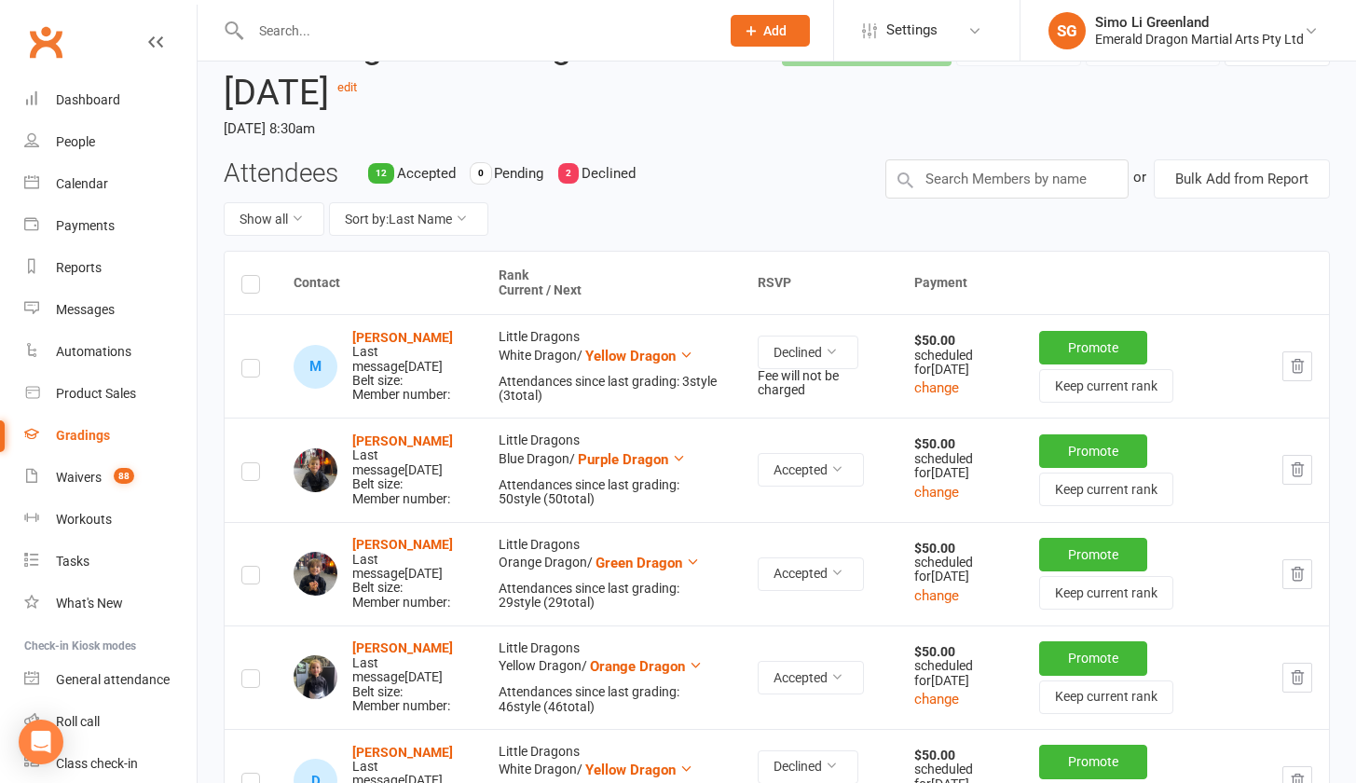
scroll to position [0, 0]
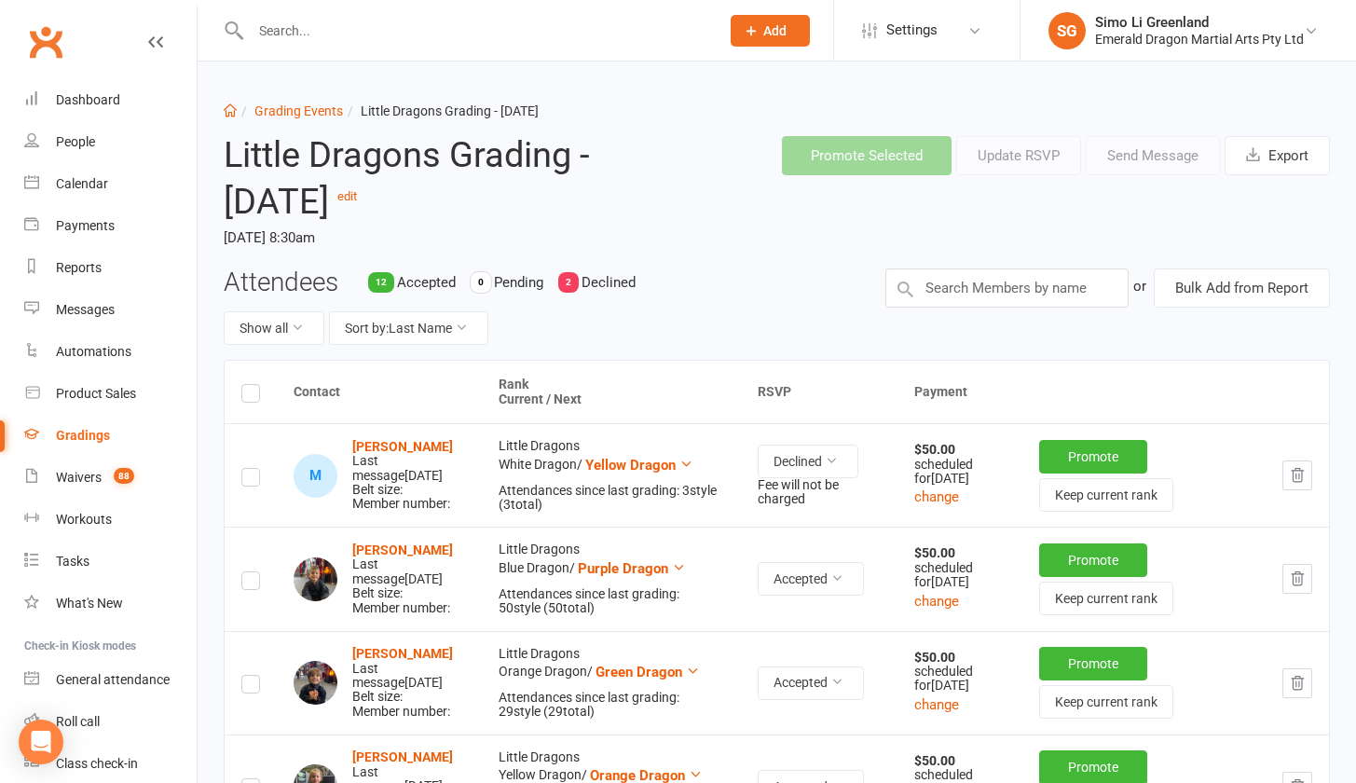
click at [85, 426] on link "Gradings" at bounding box center [110, 436] width 172 height 42
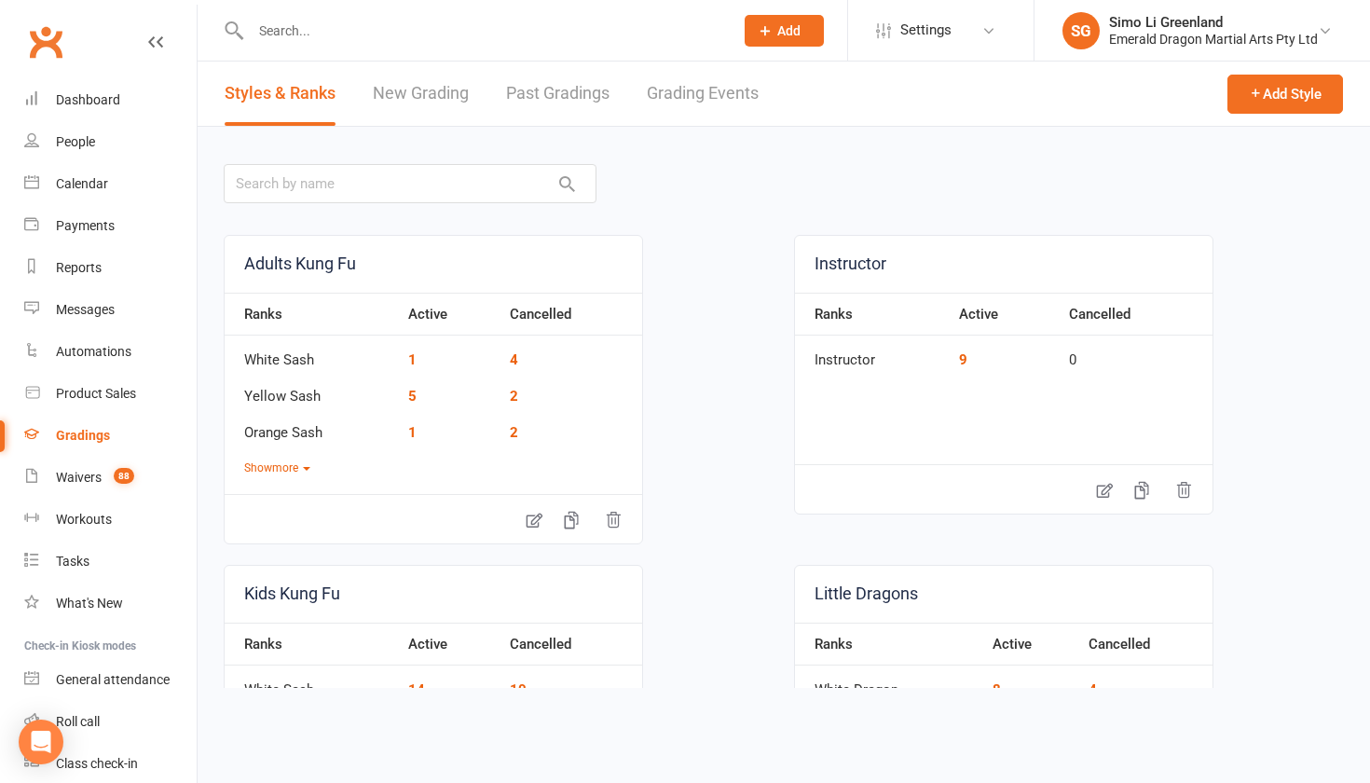
click at [673, 94] on link "Grading Events" at bounding box center [703, 93] width 112 height 64
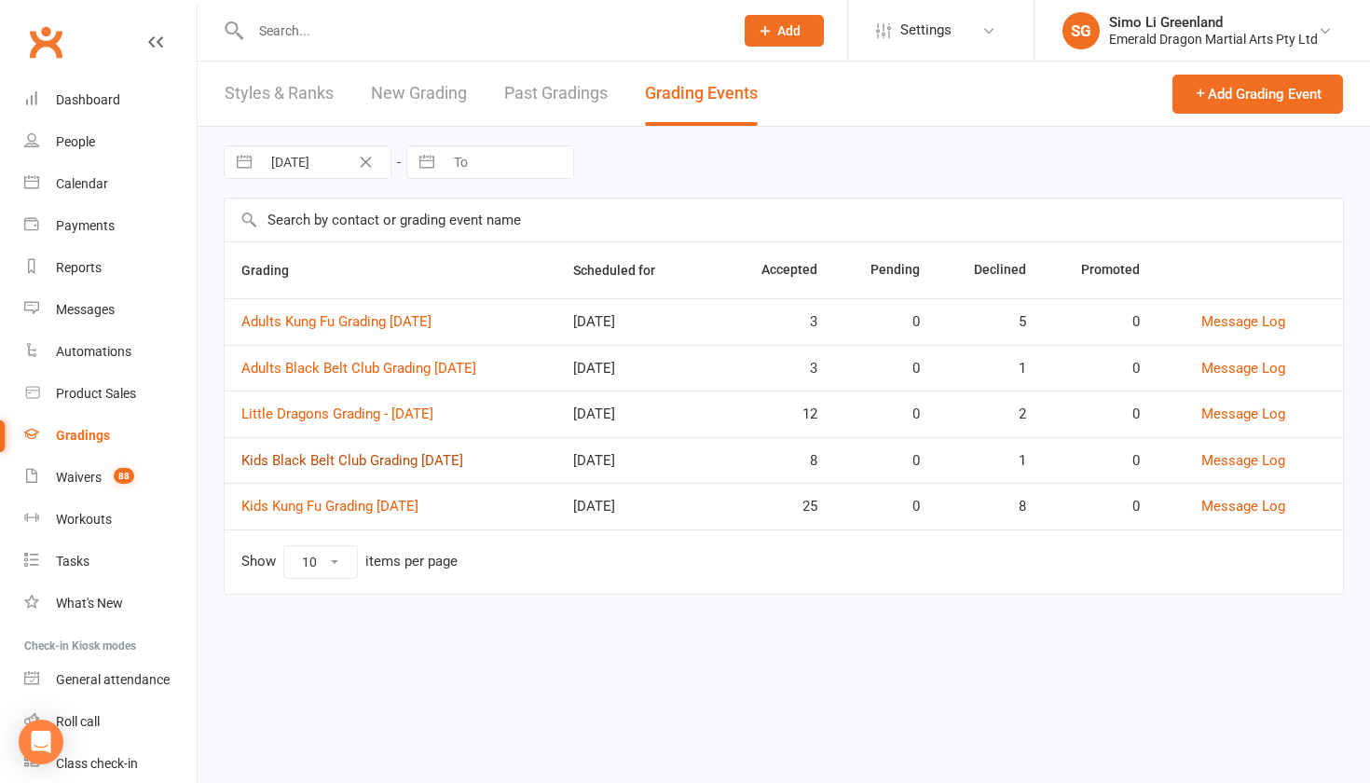
click at [399, 457] on link "Kids Black Belt Club Grading September 2025" at bounding box center [352, 460] width 222 height 17
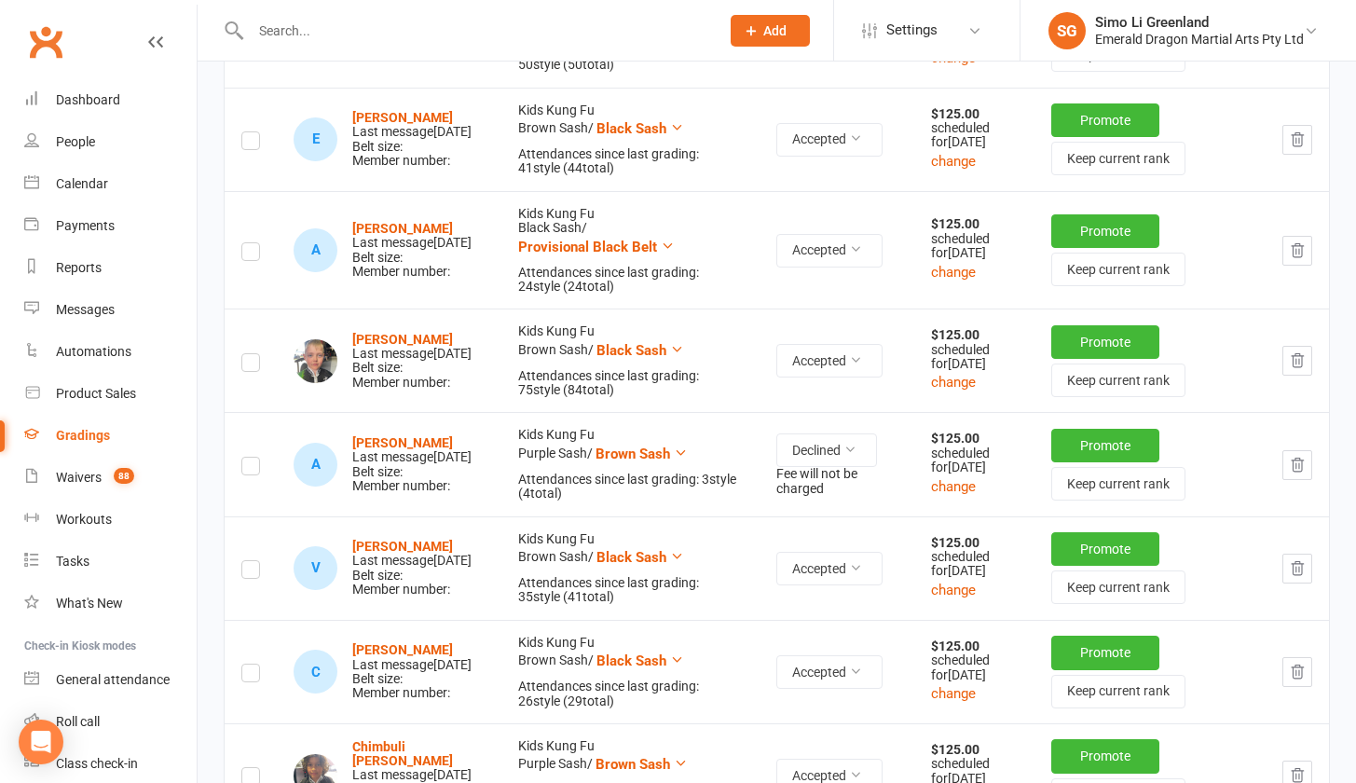
scroll to position [808, 0]
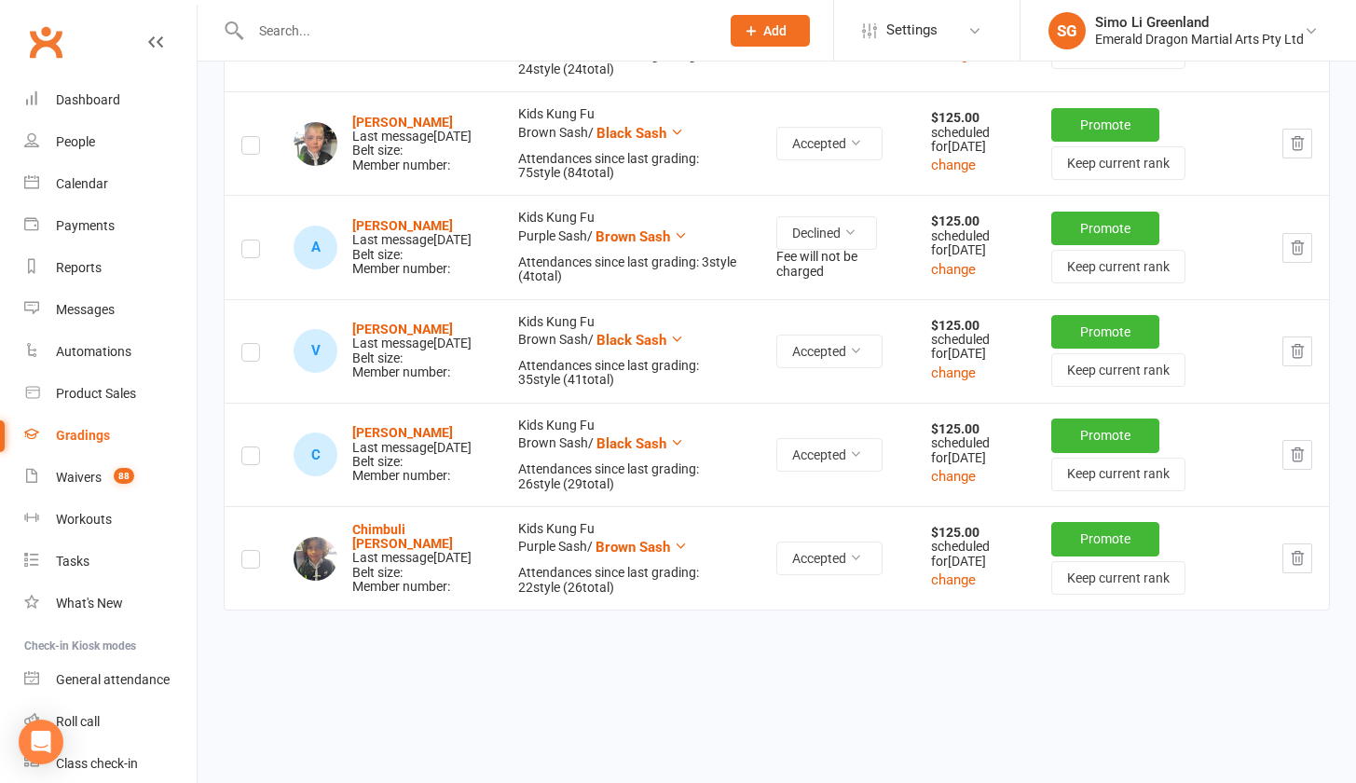
click at [328, 29] on input "text" at bounding box center [475, 31] width 461 height 26
type input "j"
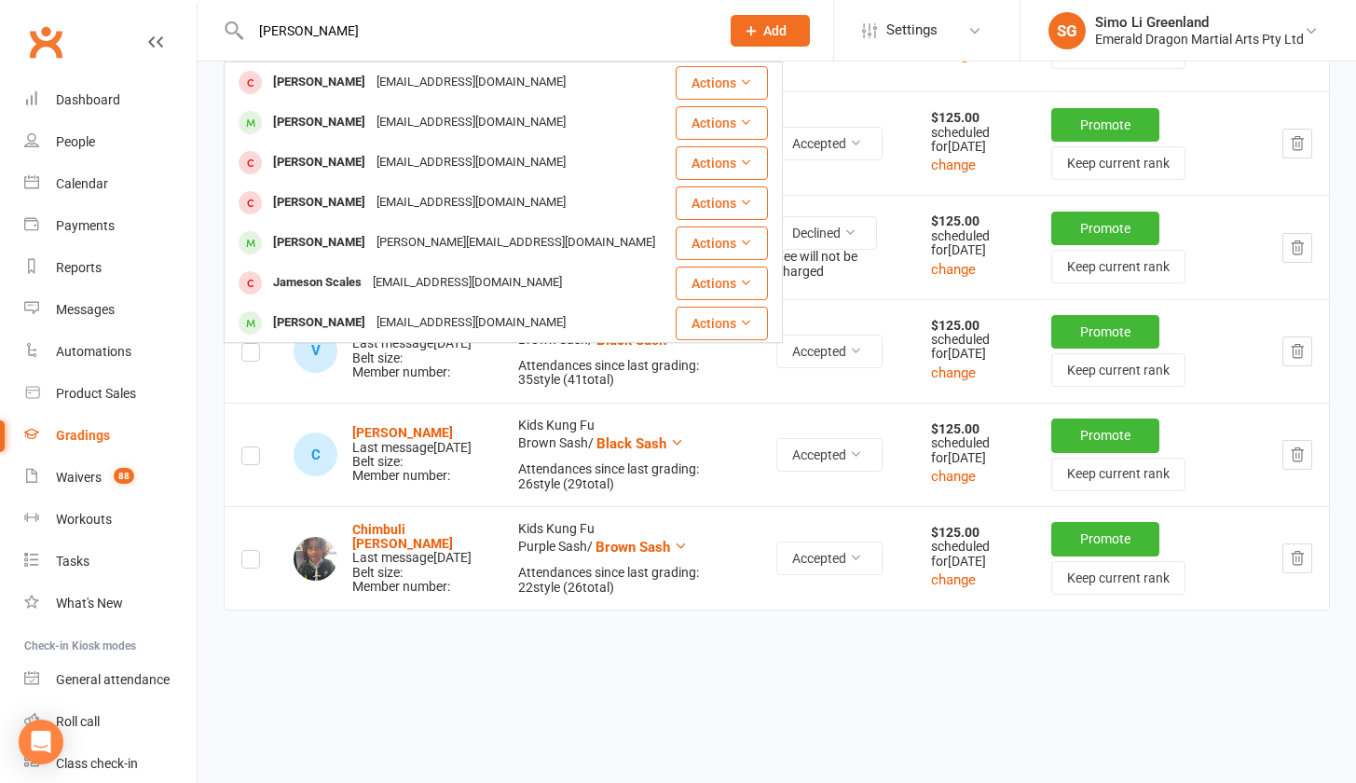
type input "James"
drag, startPoint x: 330, startPoint y: 29, endPoint x: 307, endPoint y: 323, distance: 295.3
click at [307, 323] on div "[PERSON_NAME]" at bounding box center [318, 322] width 103 height 27
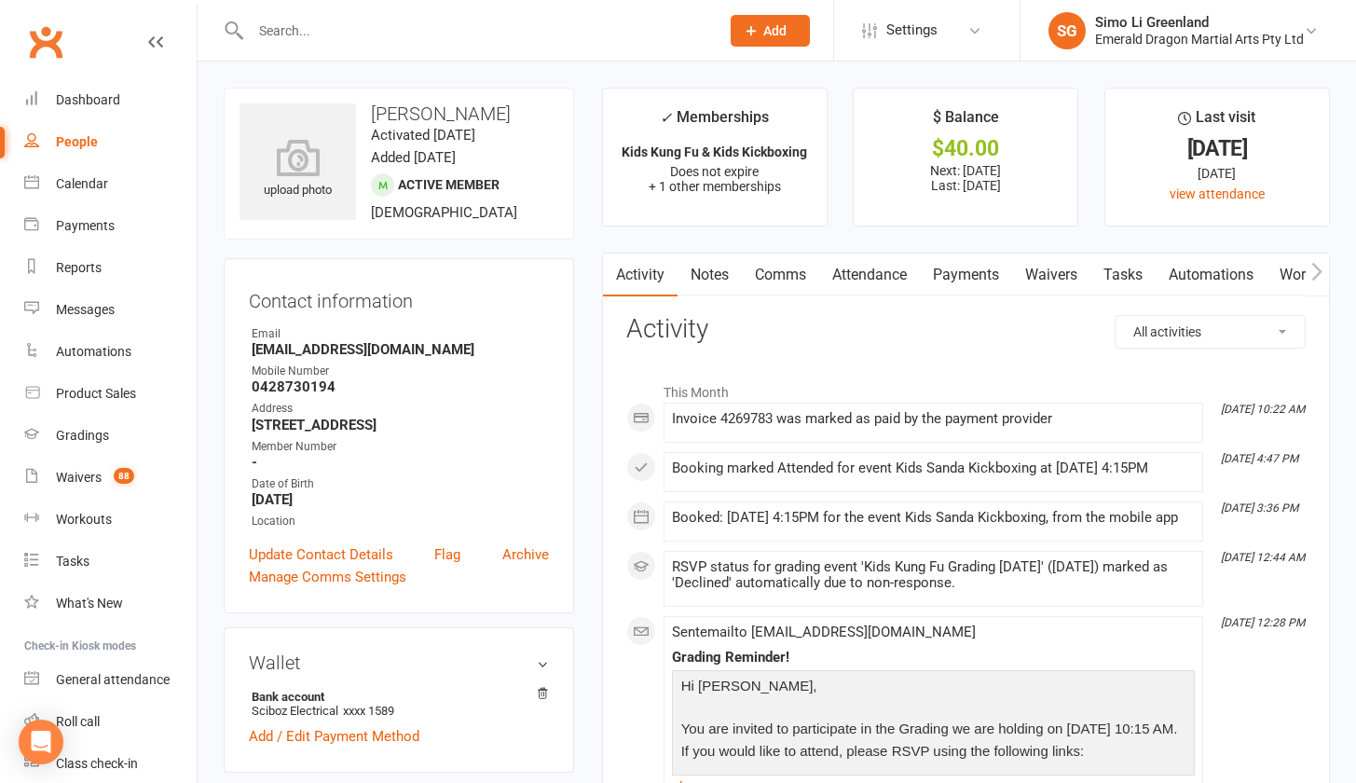
click at [875, 267] on link "Attendance" at bounding box center [869, 274] width 101 height 43
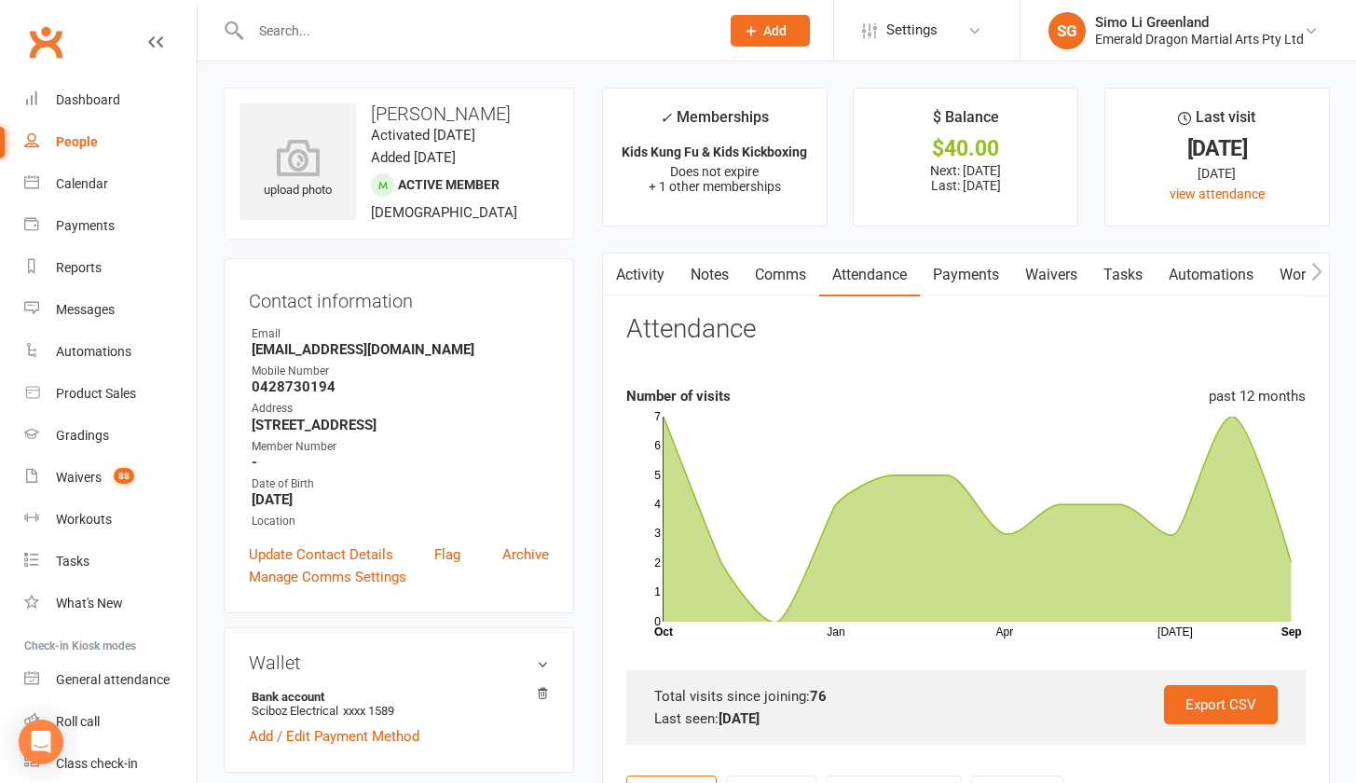
click at [964, 272] on link "Payments" at bounding box center [966, 274] width 92 height 43
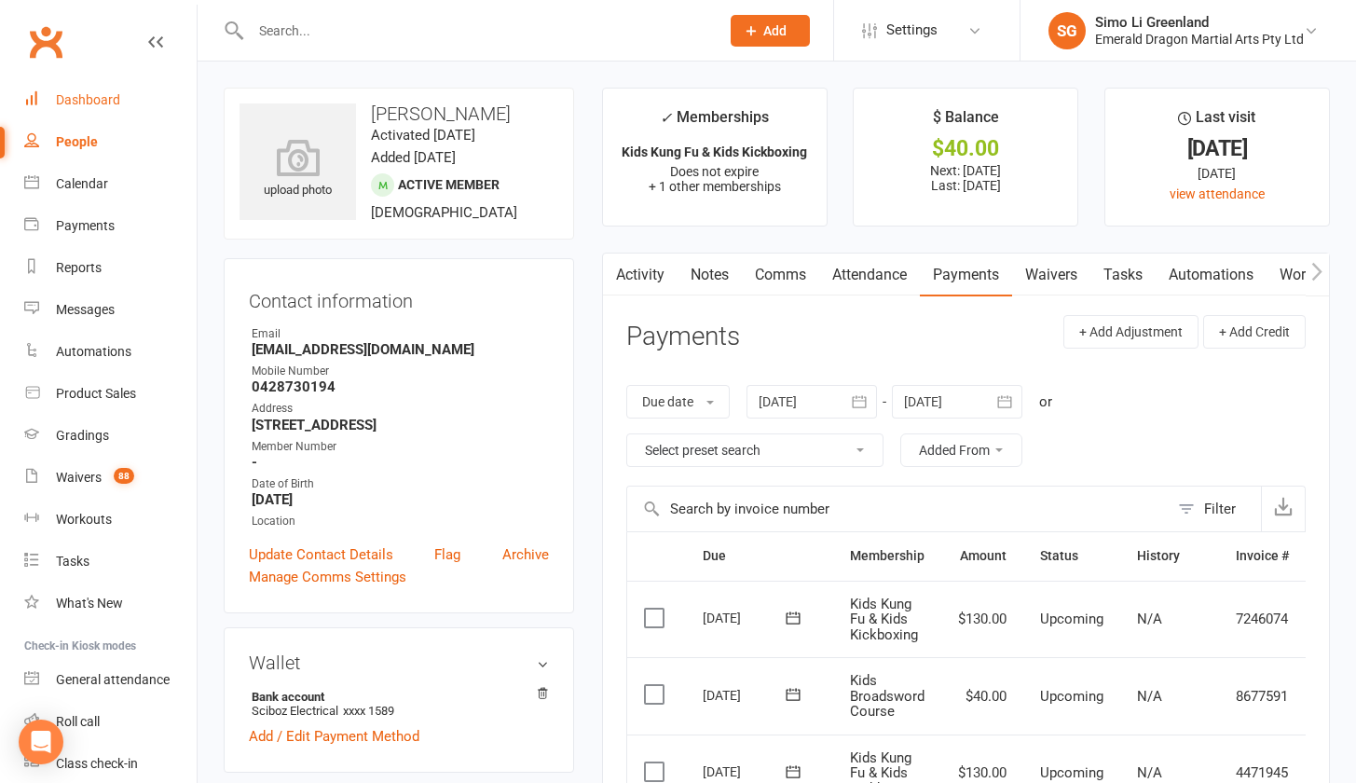
click at [85, 102] on div "Dashboard" at bounding box center [88, 99] width 64 height 15
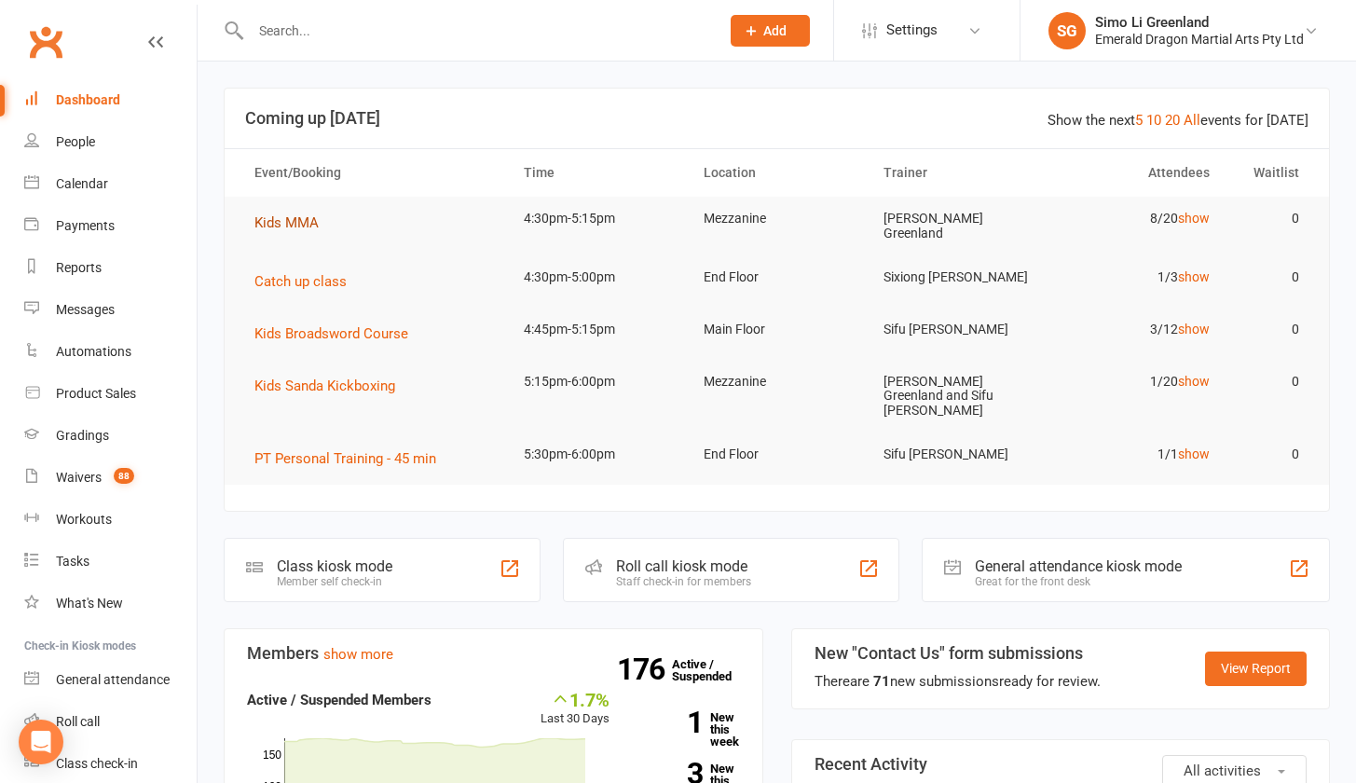
click at [316, 219] on span "Kids MMA" at bounding box center [286, 222] width 64 height 17
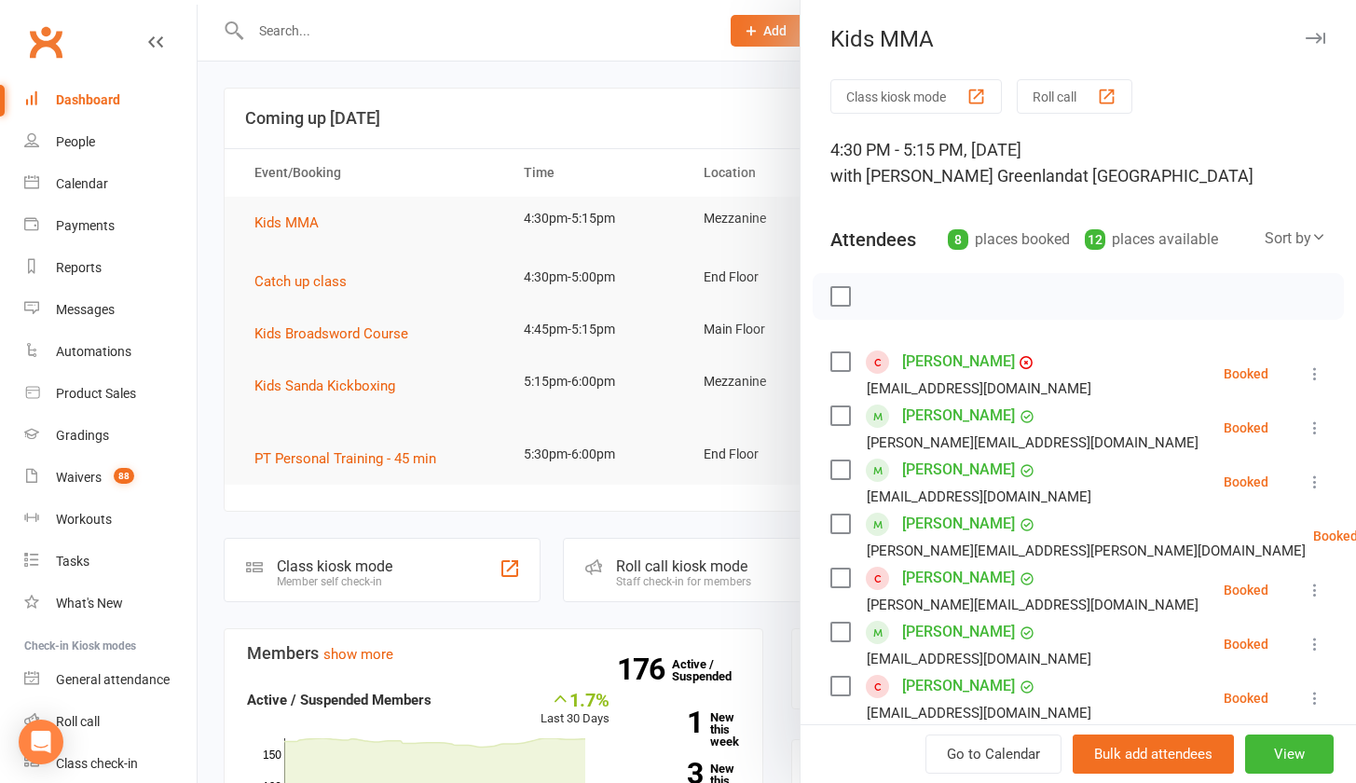
click at [919, 95] on button "Class kiosk mode" at bounding box center [915, 96] width 171 height 34
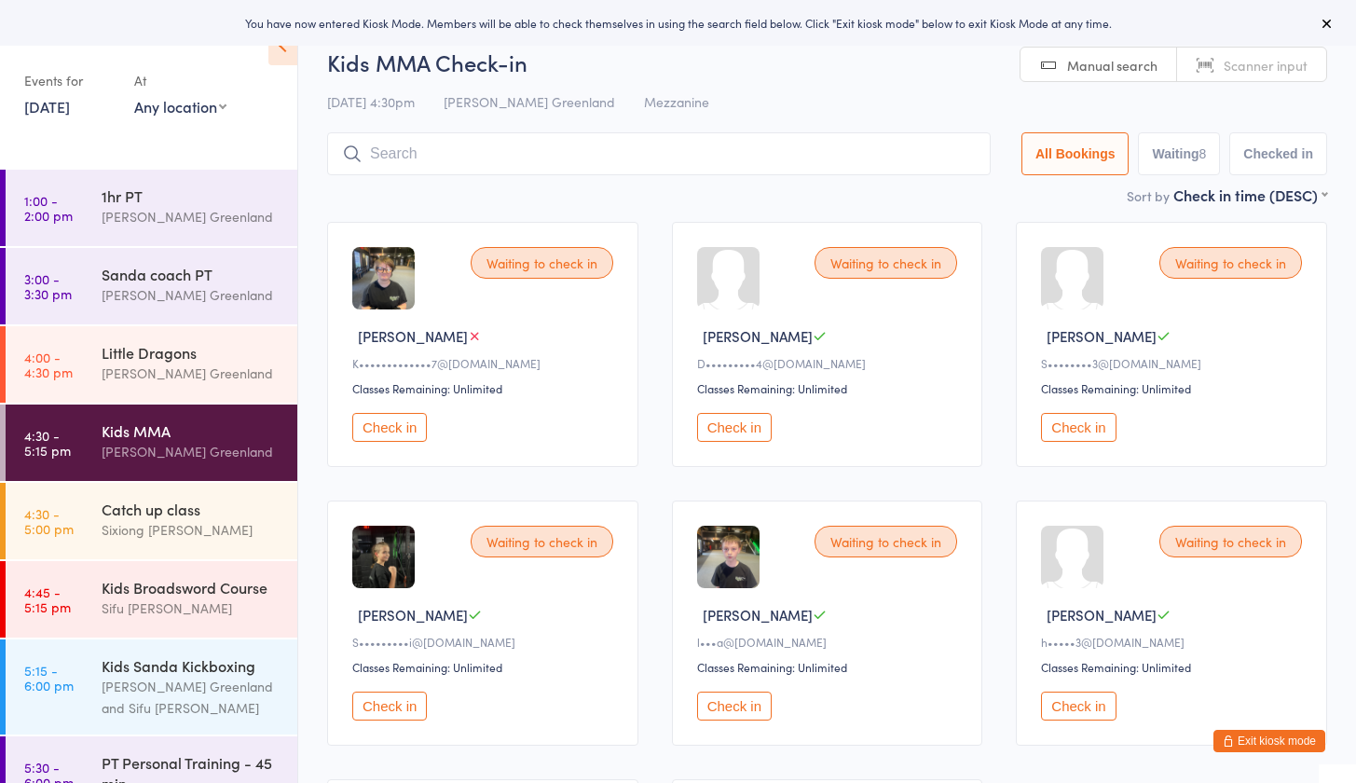
click at [1091, 425] on button "Check in" at bounding box center [1078, 427] width 75 height 29
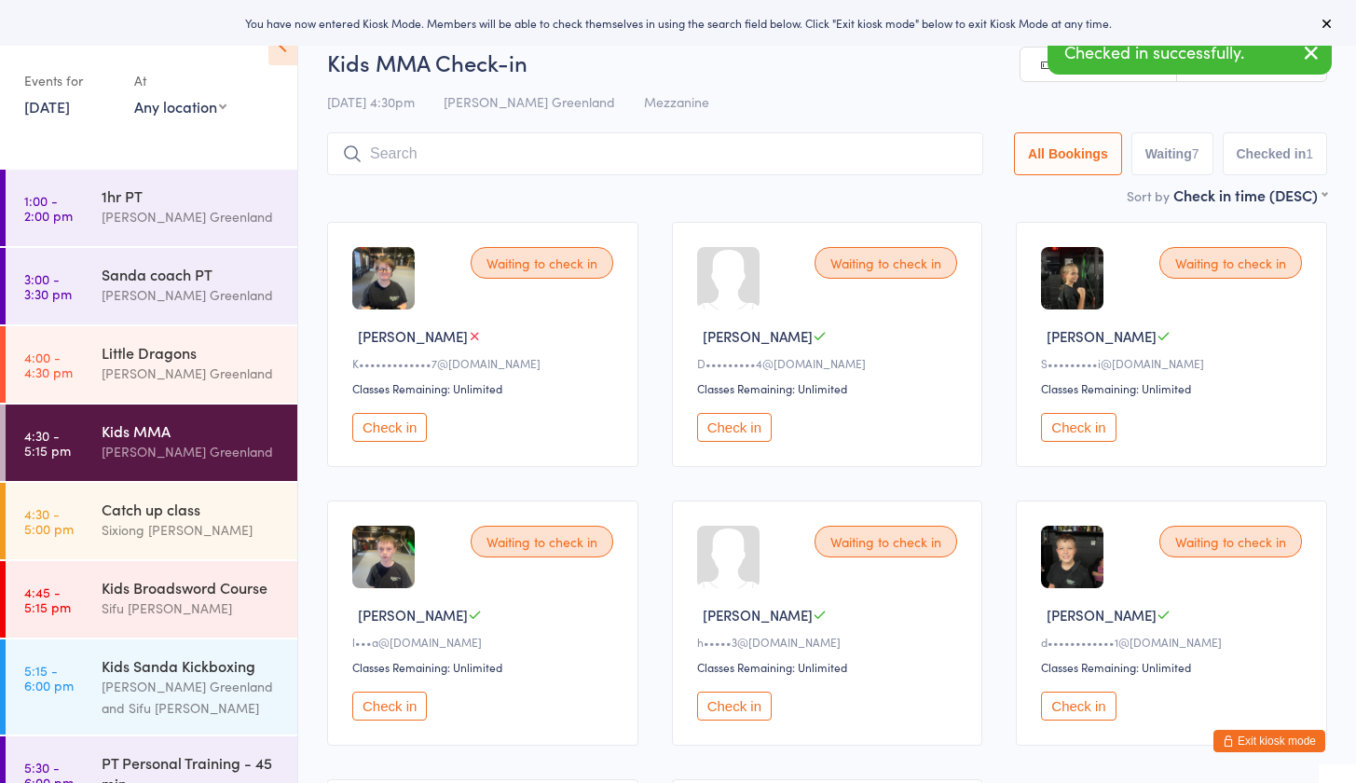
scroll to position [128, 0]
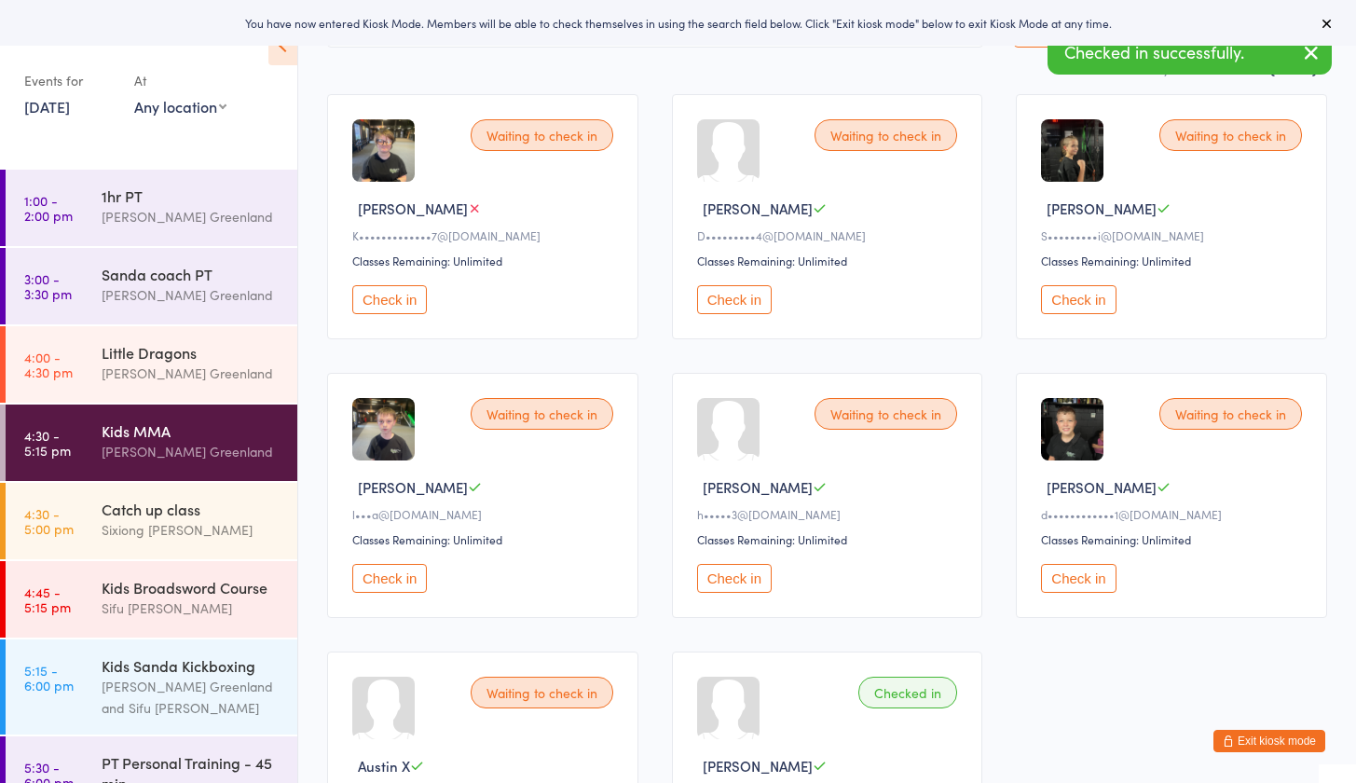
click at [740, 561] on div "Waiting to check in Joey S h•••••3@yahoo.com Classes Remaining: Unlimited Check…" at bounding box center [827, 495] width 311 height 245
click at [736, 588] on button "Check in" at bounding box center [734, 578] width 75 height 29
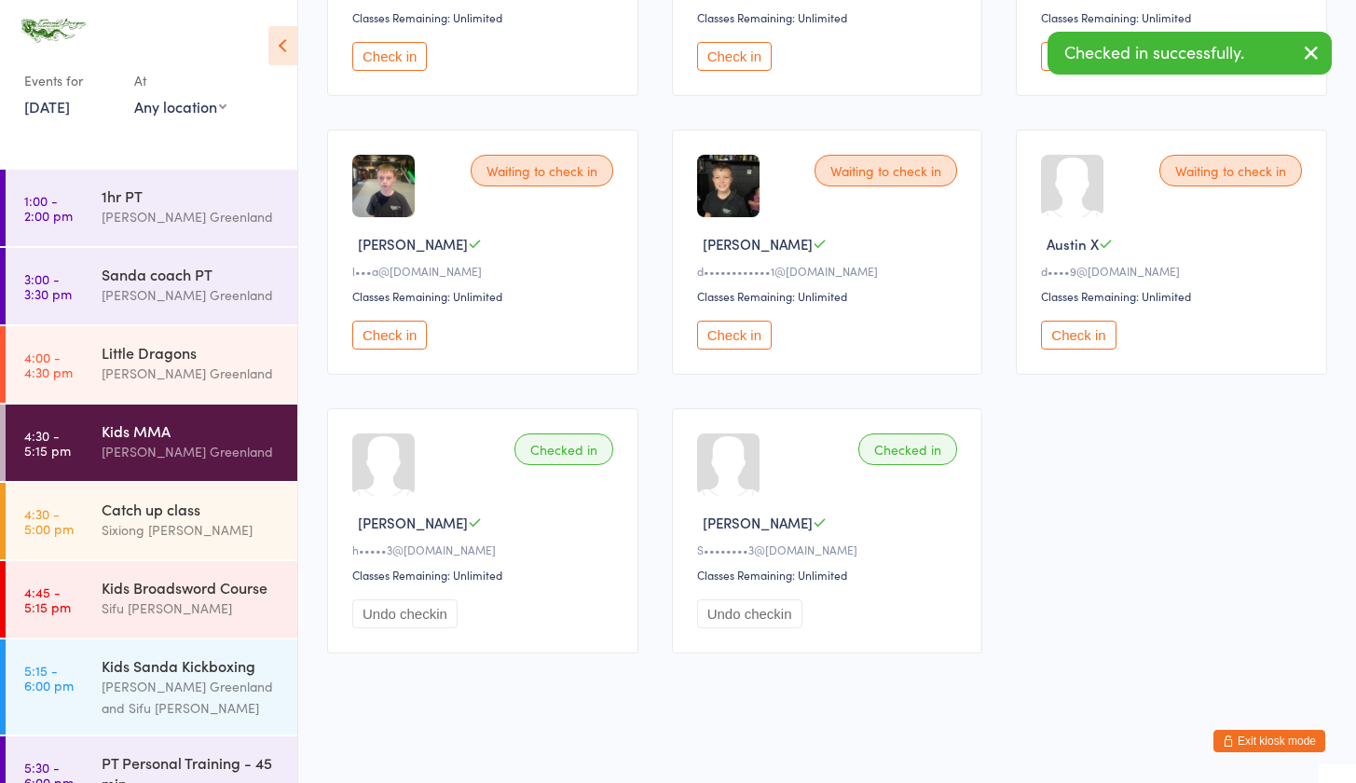
scroll to position [0, 0]
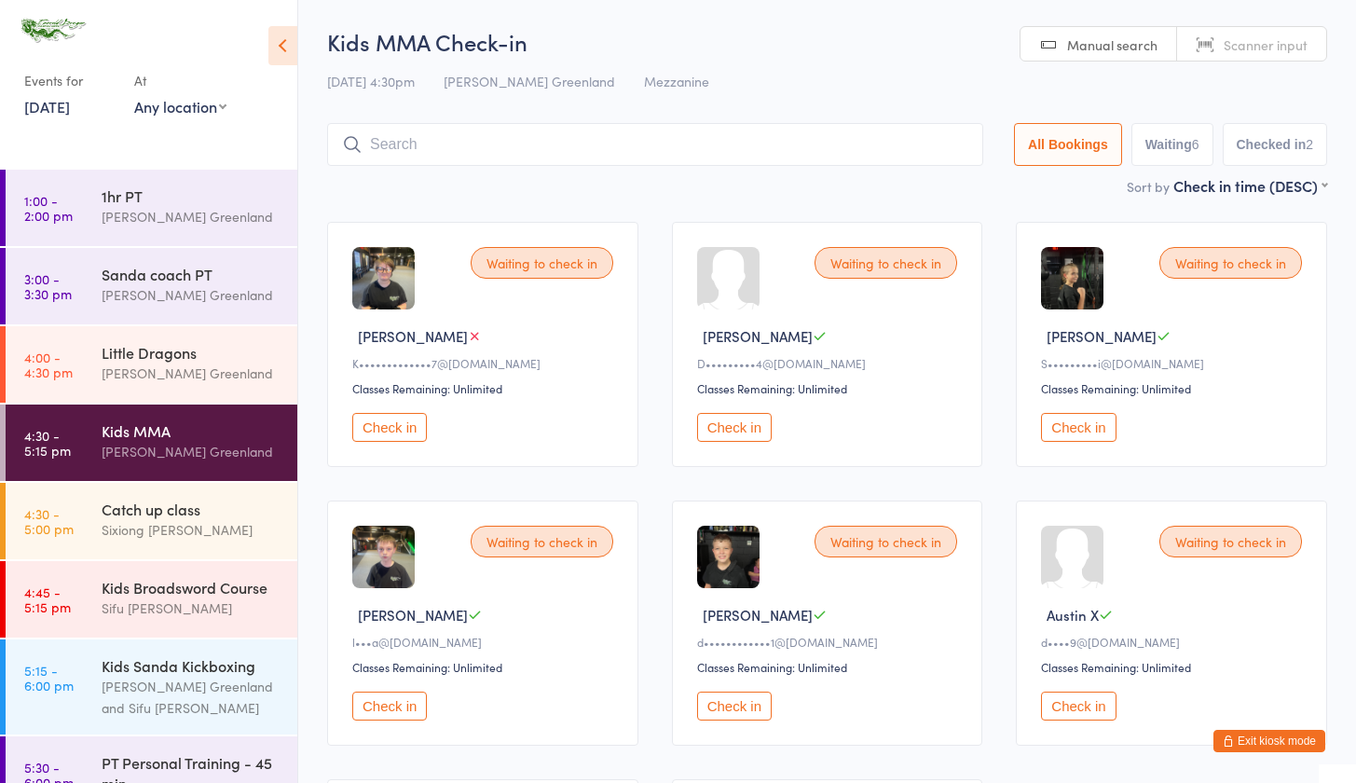
click at [451, 158] on input "search" at bounding box center [655, 144] width 656 height 43
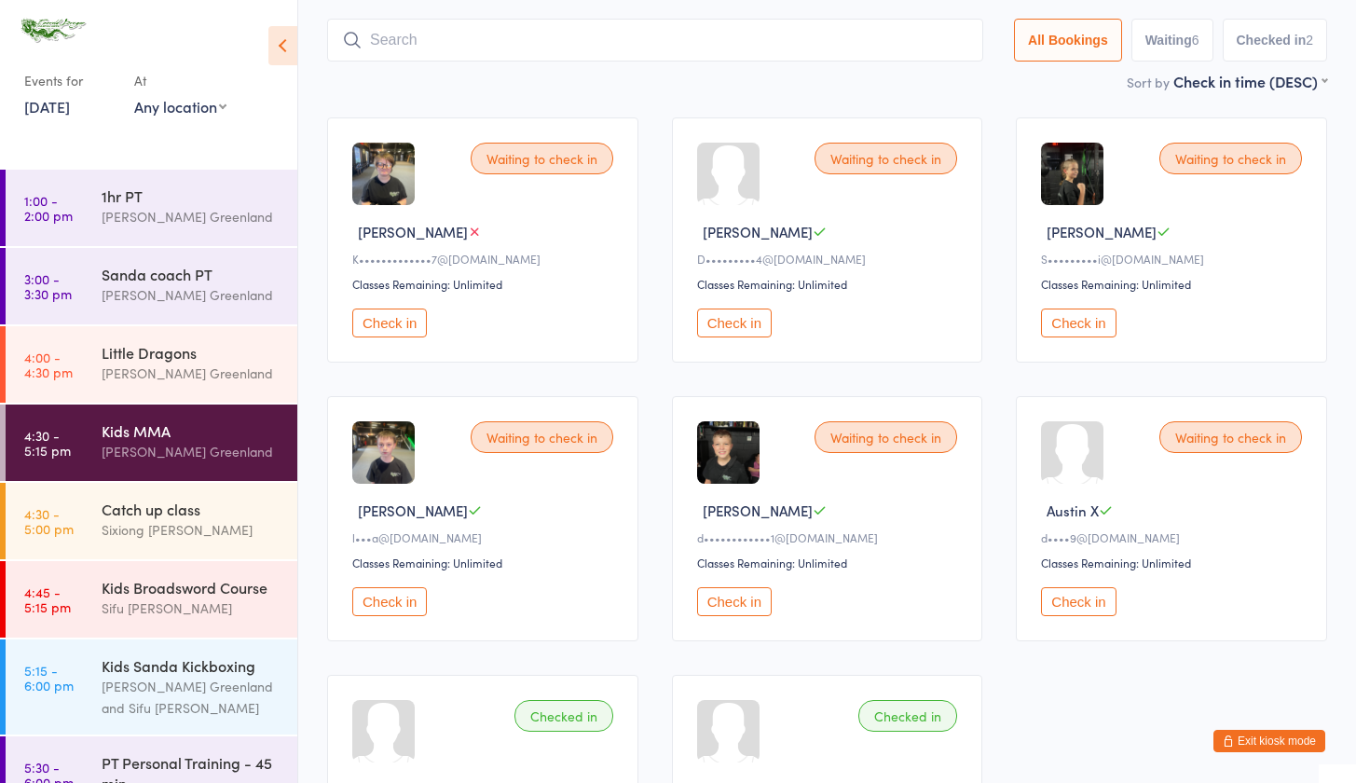
scroll to position [123, 0]
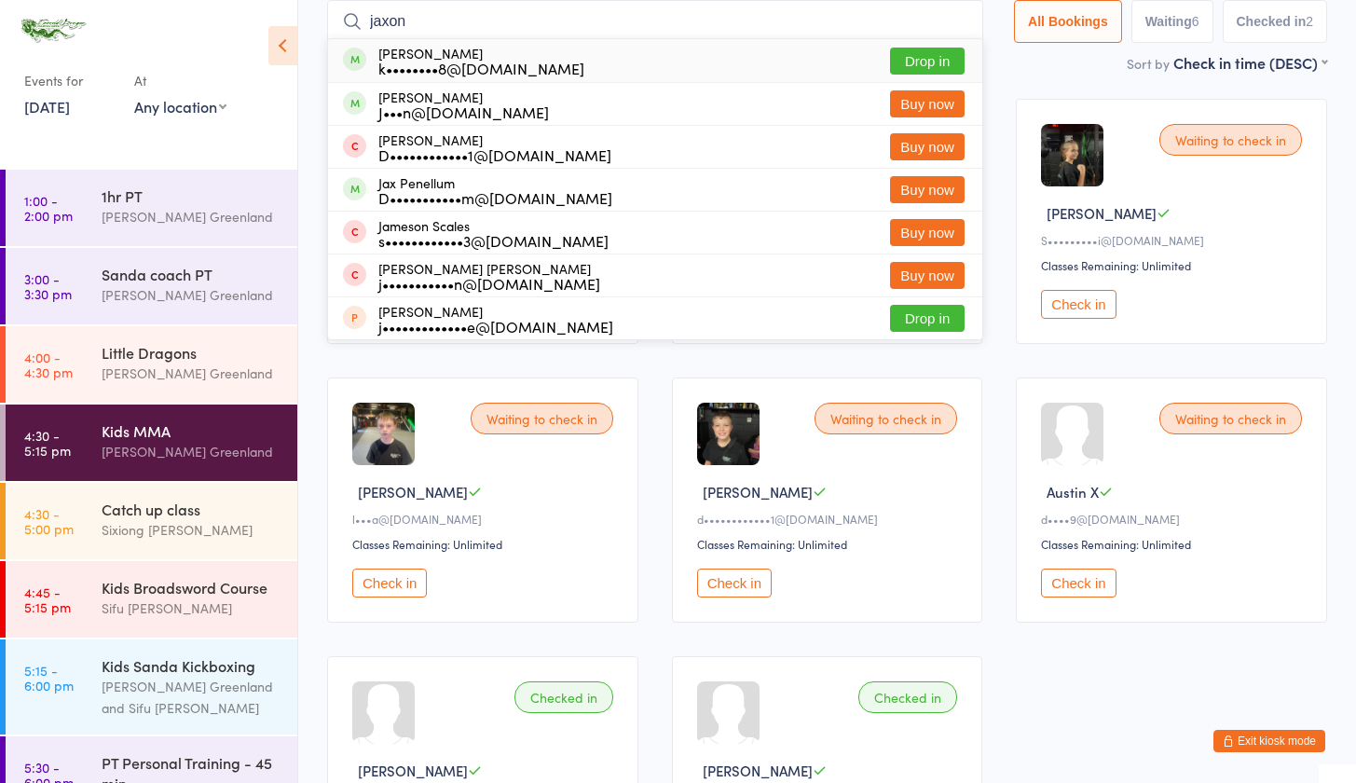
type input "Jaxon"
drag, startPoint x: 452, startPoint y: 157, endPoint x: 932, endPoint y: 61, distance: 489.5
click at [932, 61] on button "Drop in" at bounding box center [927, 61] width 75 height 27
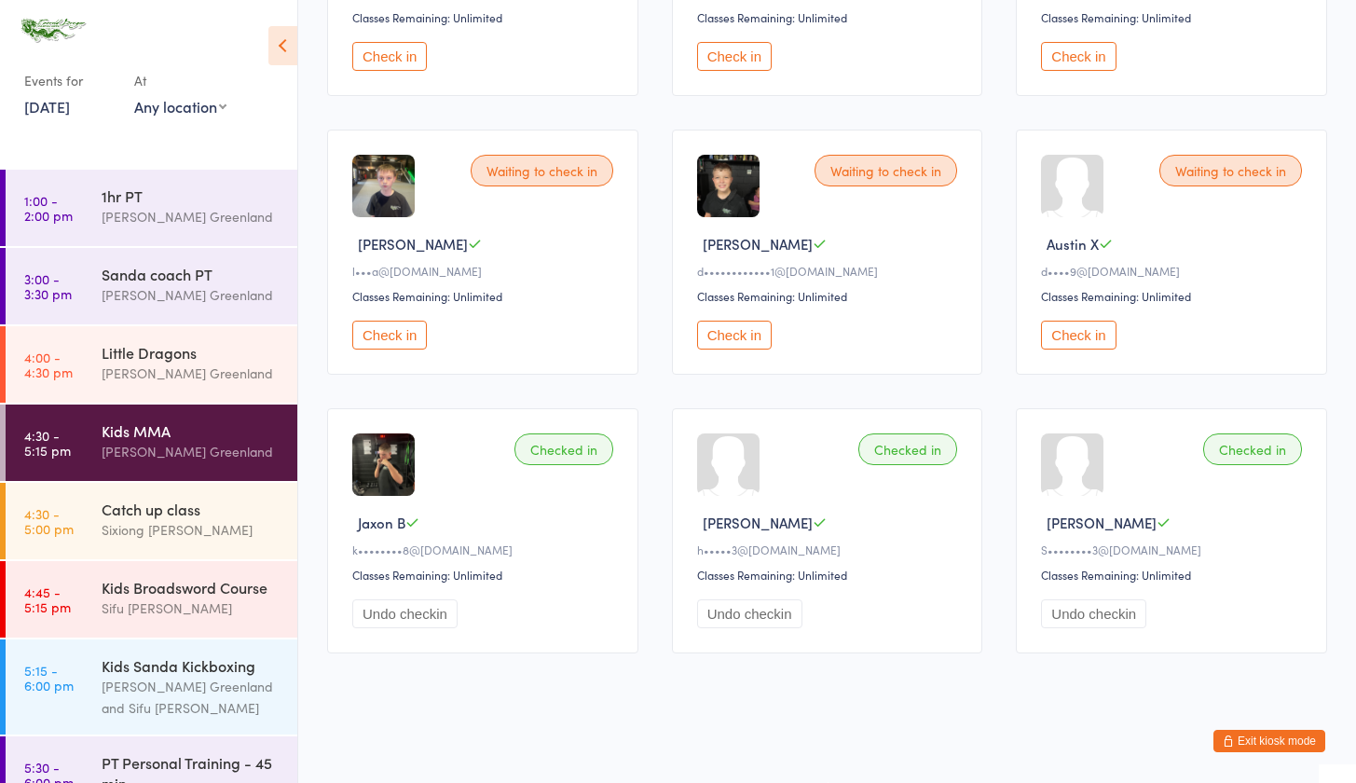
scroll to position [0, 0]
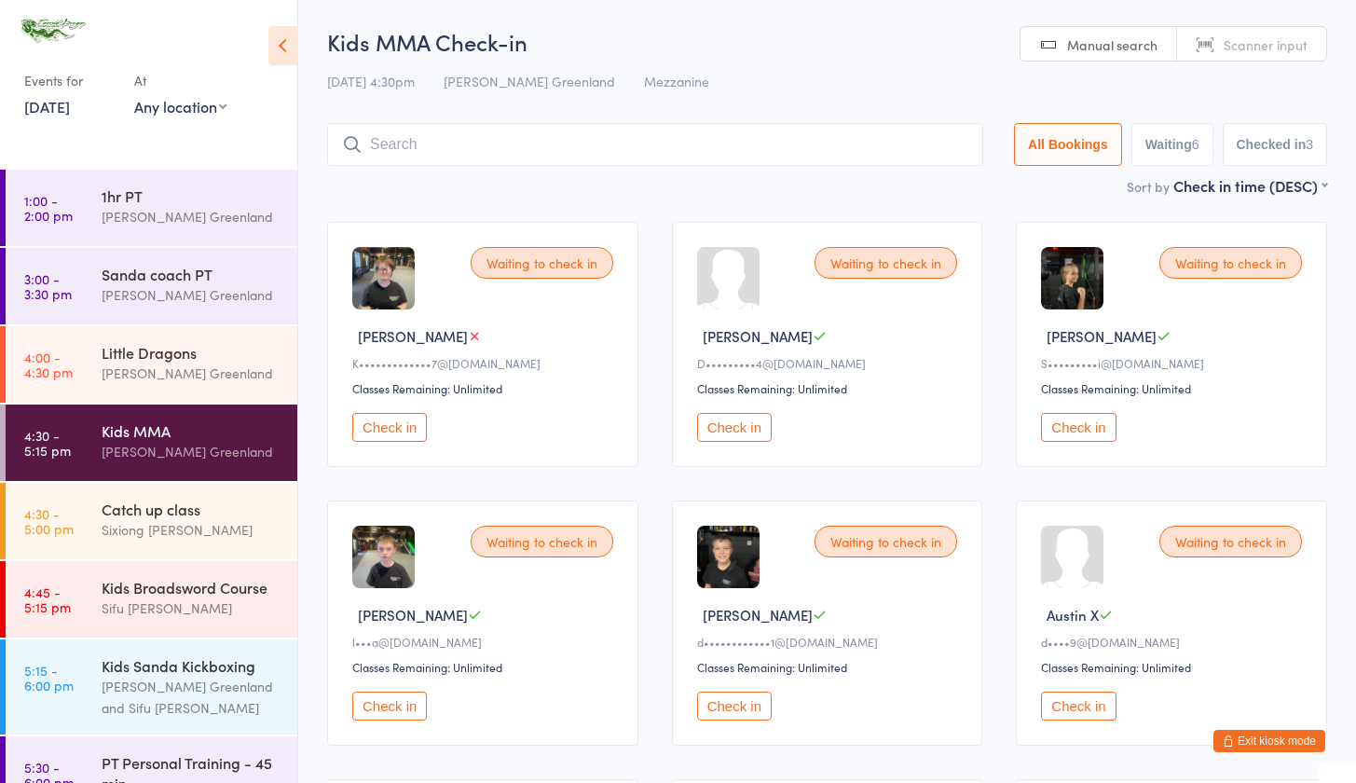
click at [735, 430] on button "Check in" at bounding box center [734, 427] width 75 height 29
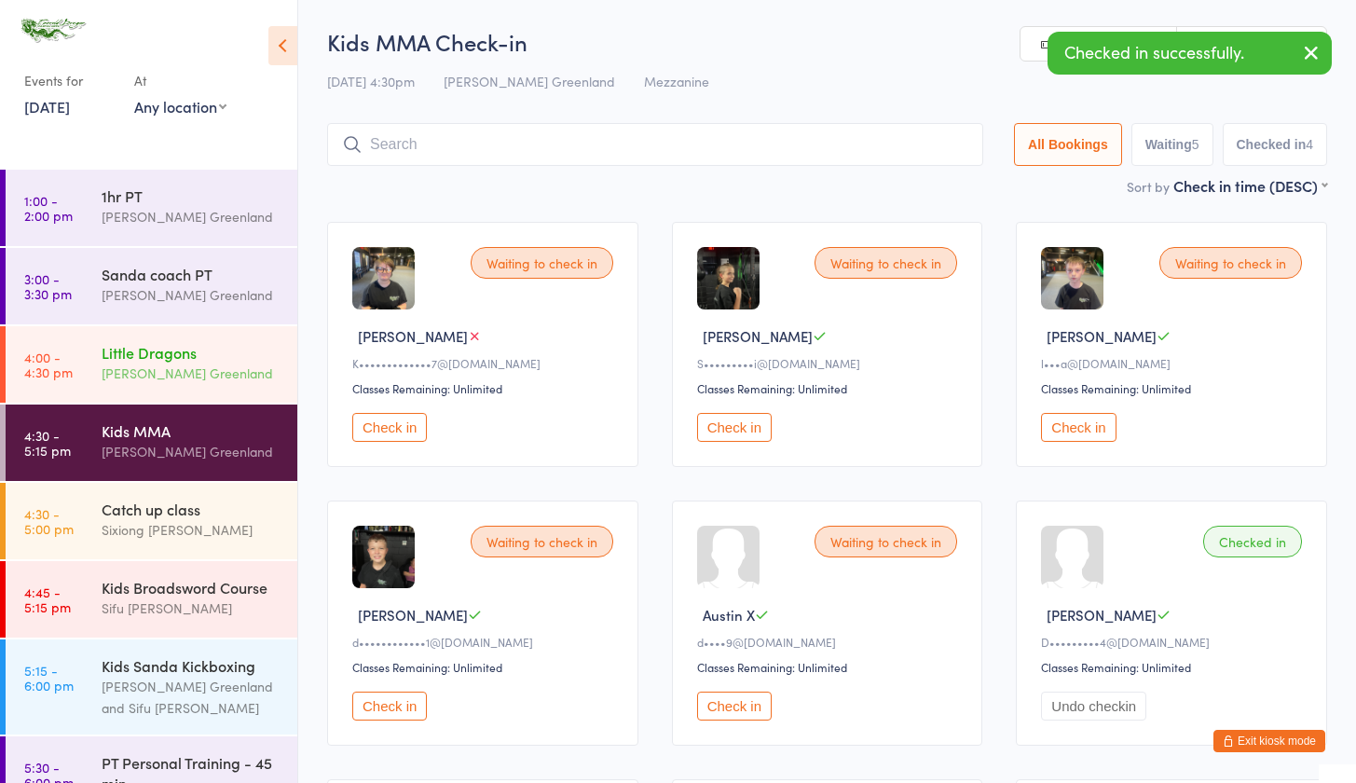
click at [93, 372] on link "4:00 - 4:30 pm Little Dragons Sifu Riley Greenland" at bounding box center [152, 364] width 292 height 76
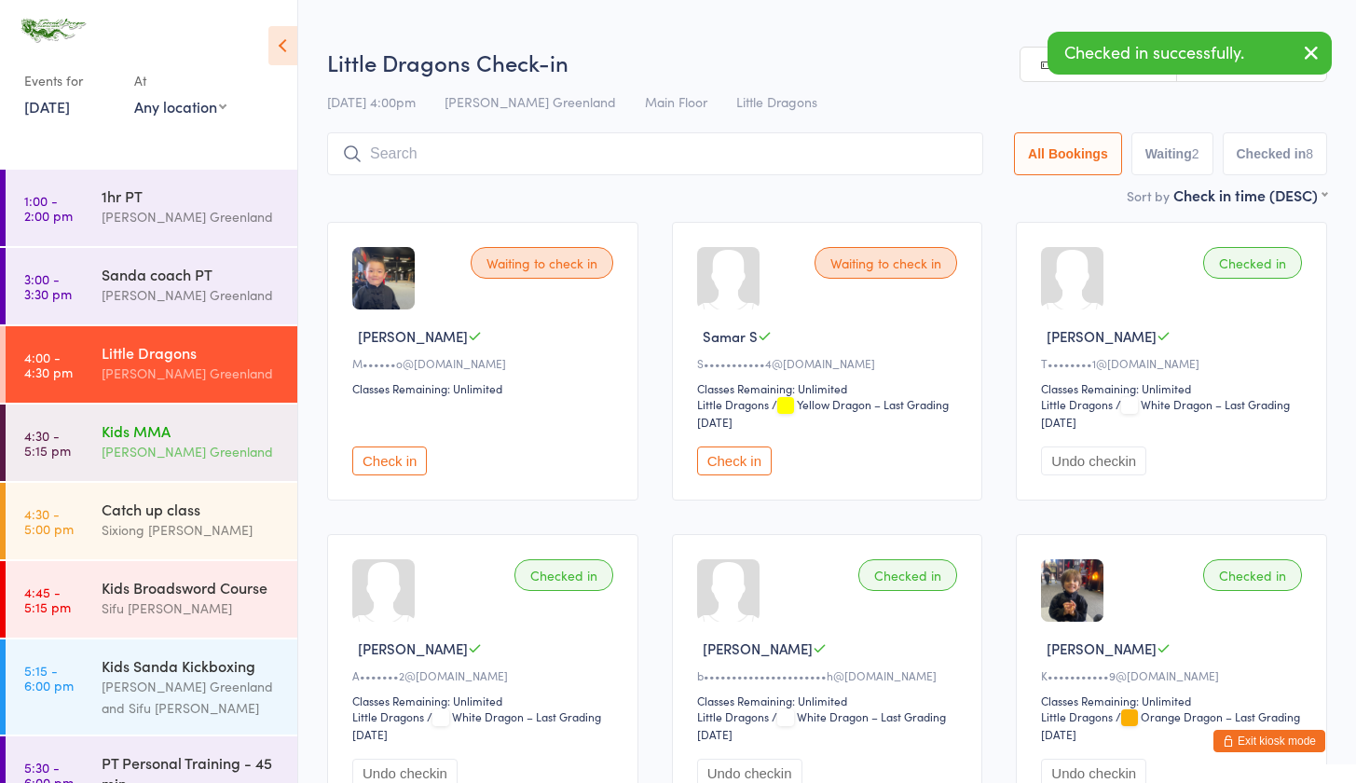
click at [141, 448] on div "[PERSON_NAME] Greenland" at bounding box center [192, 451] width 180 height 21
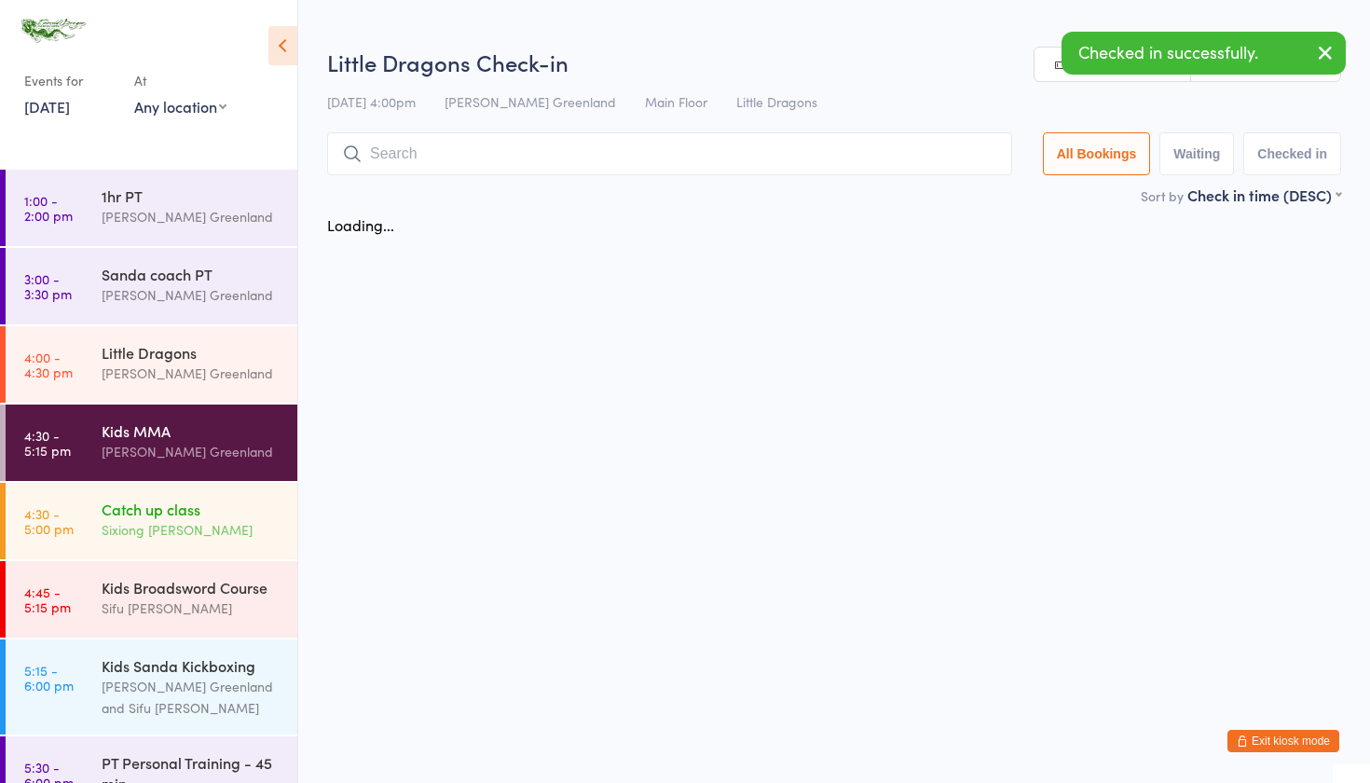
click at [149, 514] on div "Catch up class" at bounding box center [192, 508] width 180 height 20
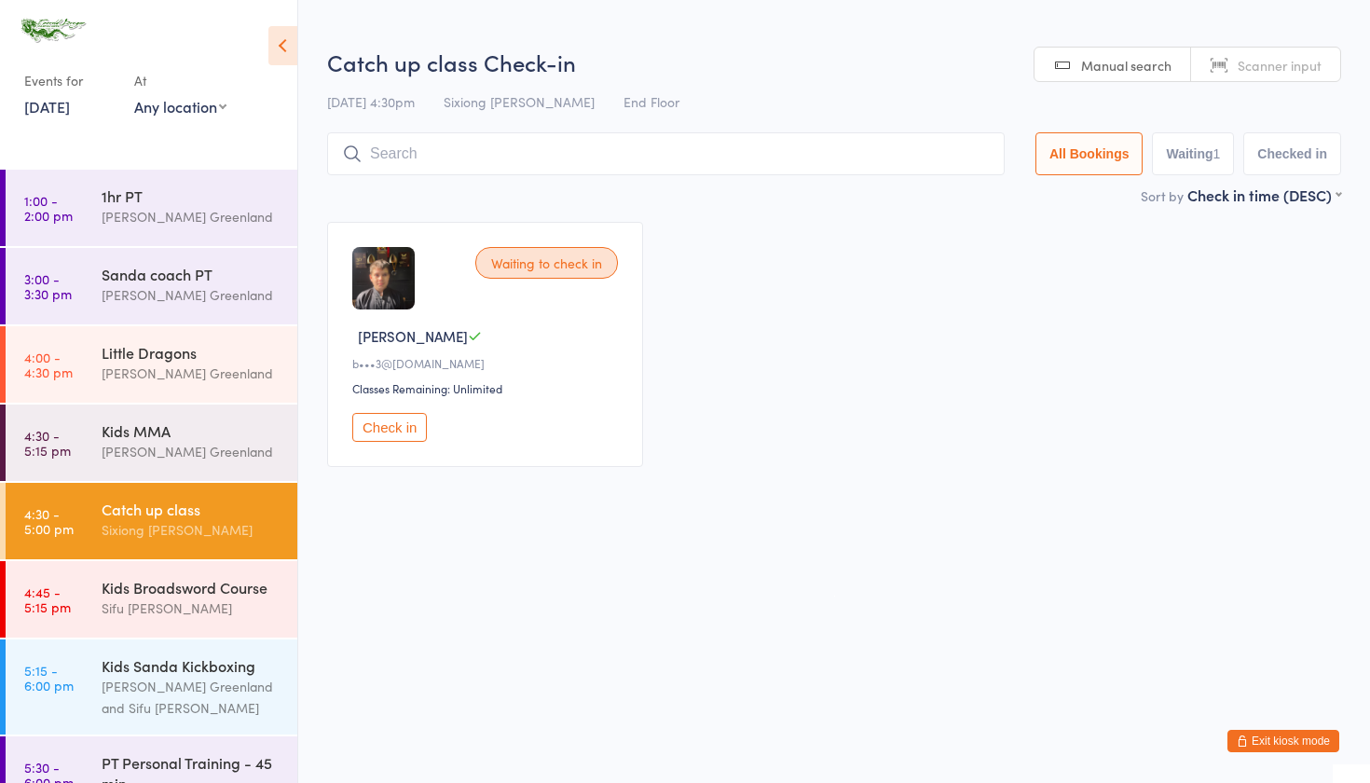
click at [389, 419] on button "Check in" at bounding box center [389, 427] width 75 height 29
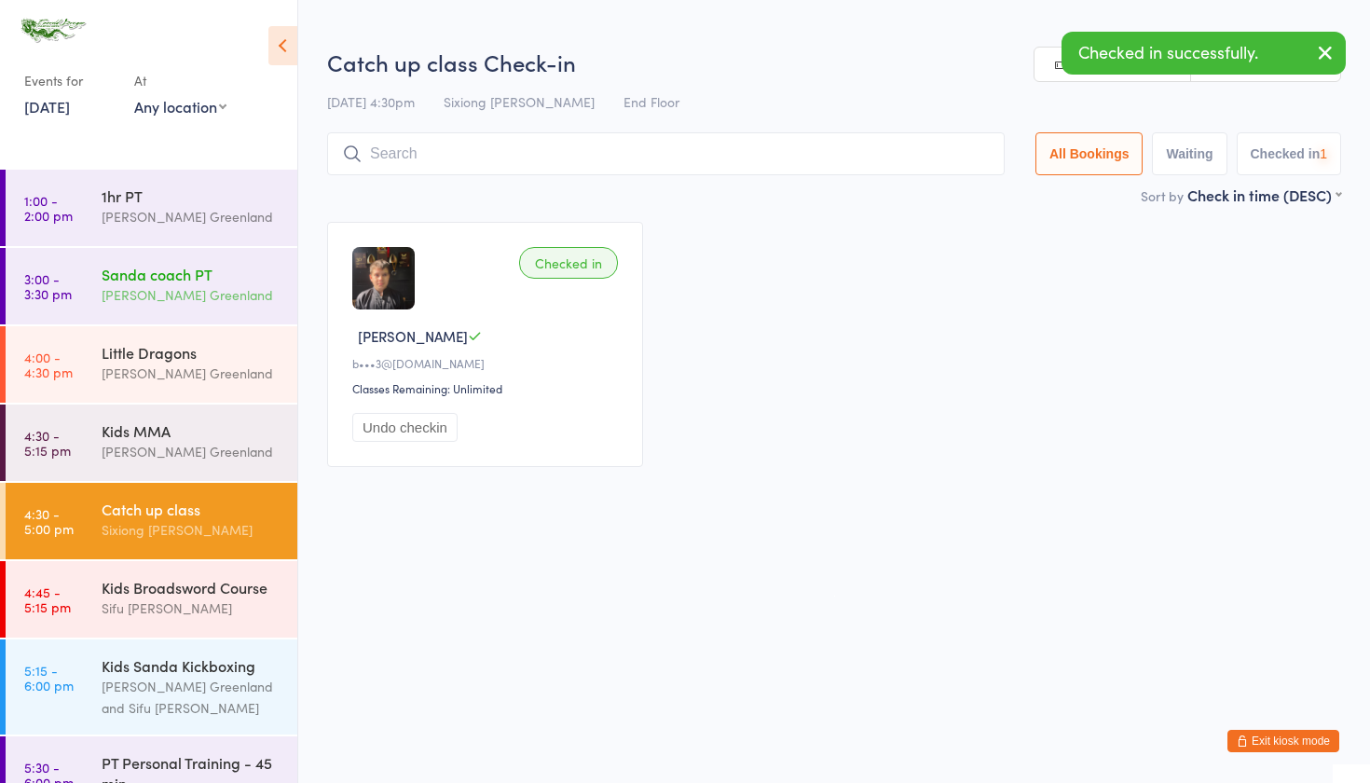
click at [102, 284] on div "[PERSON_NAME] Greenland" at bounding box center [192, 294] width 180 height 21
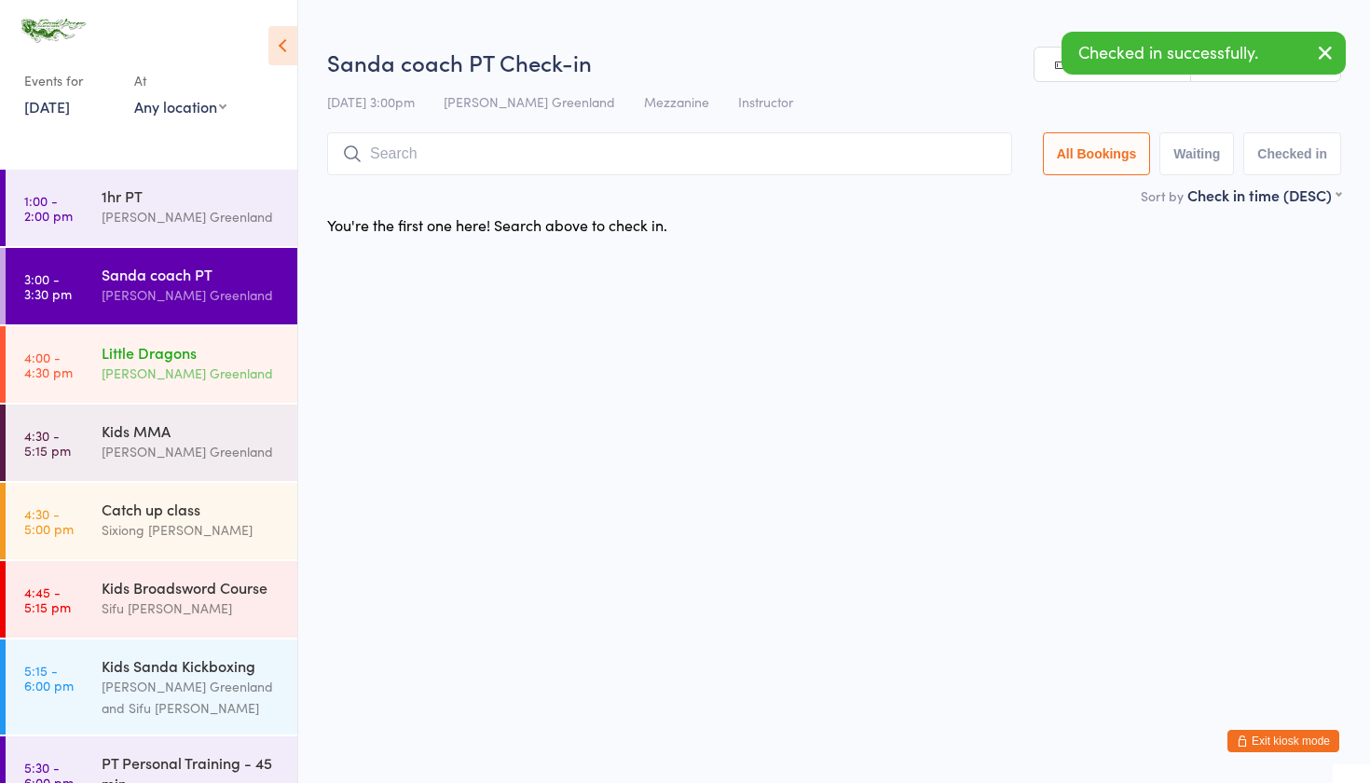
click at [175, 379] on div "[PERSON_NAME] Greenland" at bounding box center [192, 372] width 180 height 21
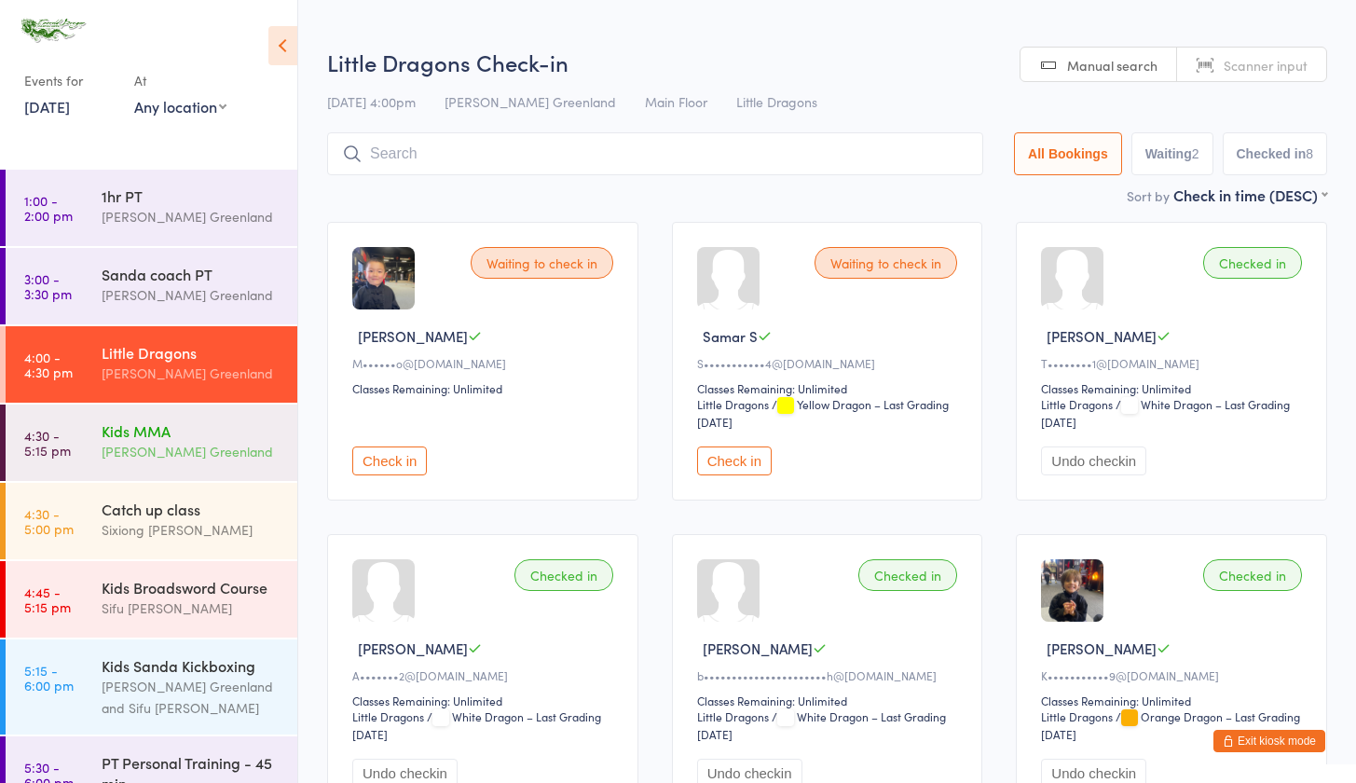
click at [188, 430] on div "Kids MMA" at bounding box center [192, 430] width 180 height 20
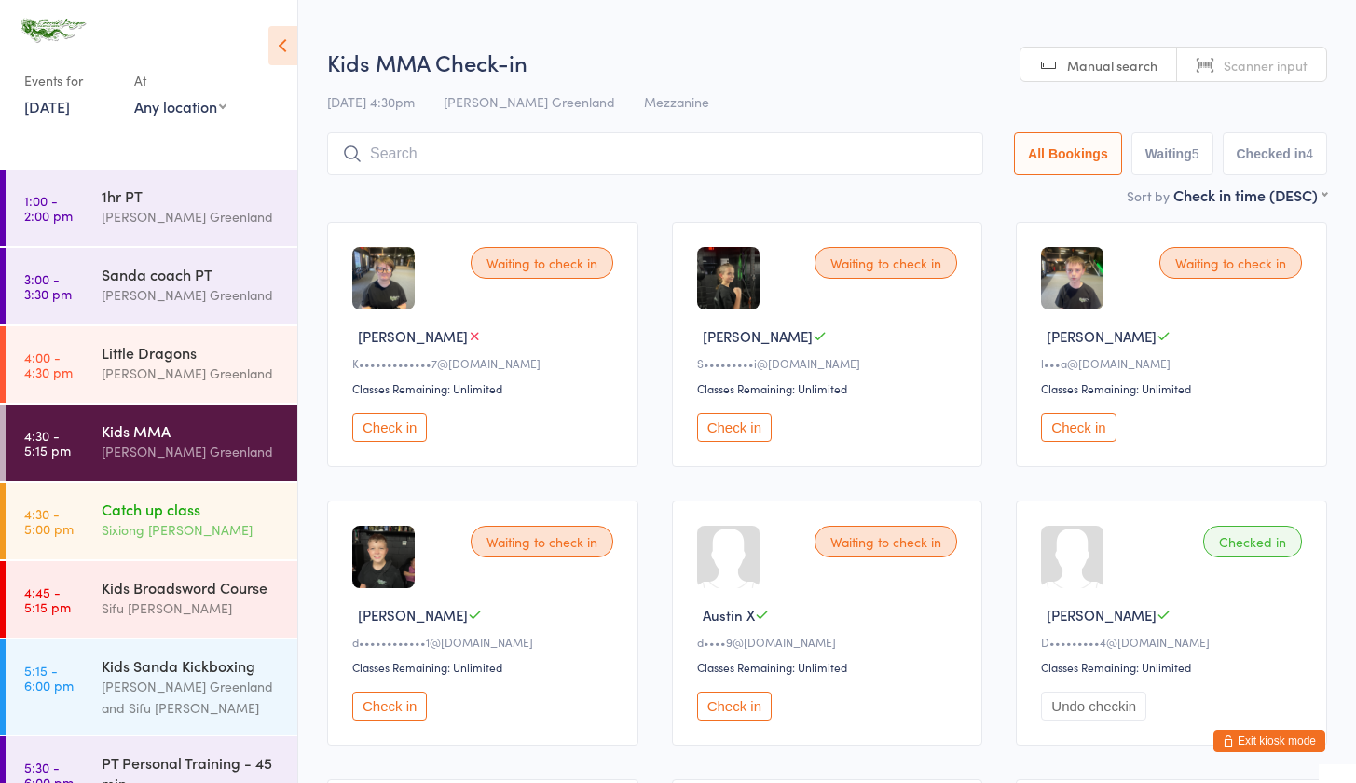
click at [194, 498] on div "Catch up class Sixiong Mathew Lambeth" at bounding box center [200, 520] width 196 height 74
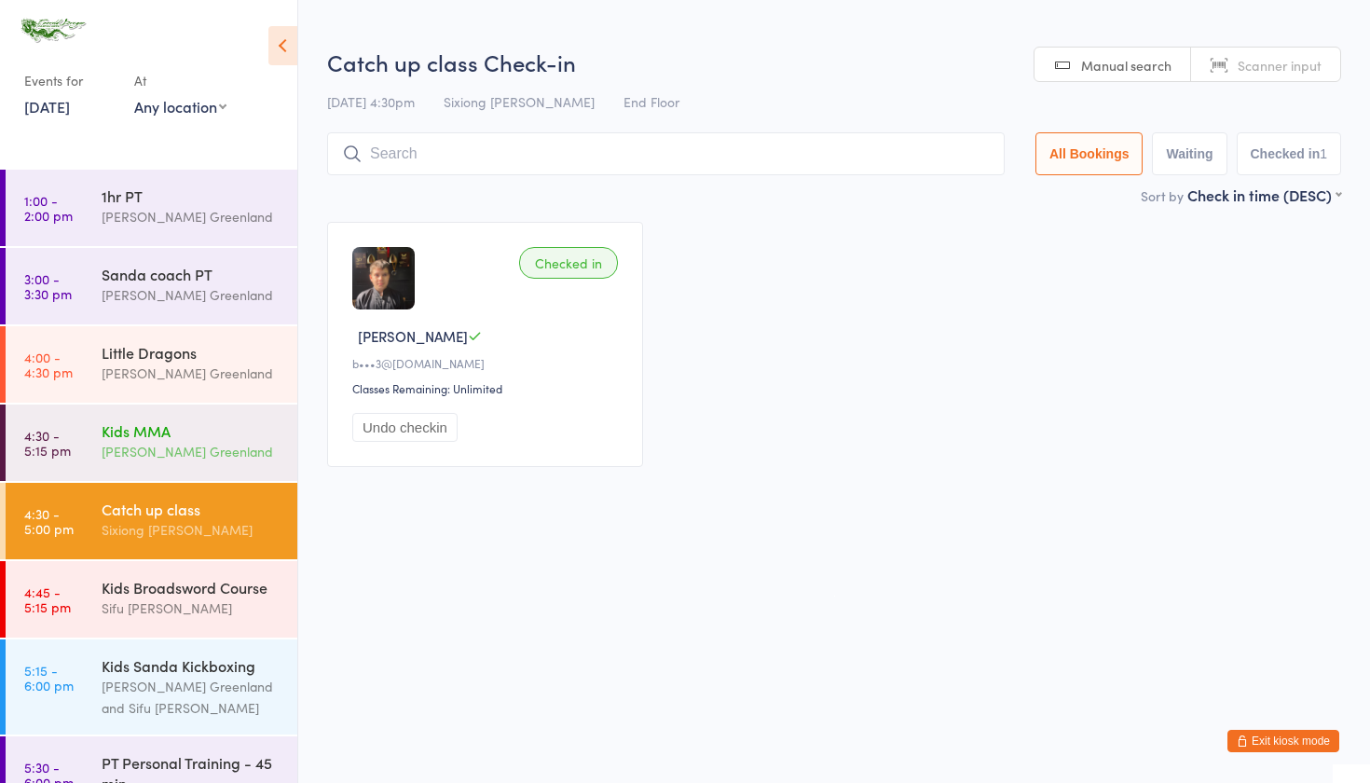
click at [170, 440] on div "Kids MMA" at bounding box center [192, 430] width 180 height 20
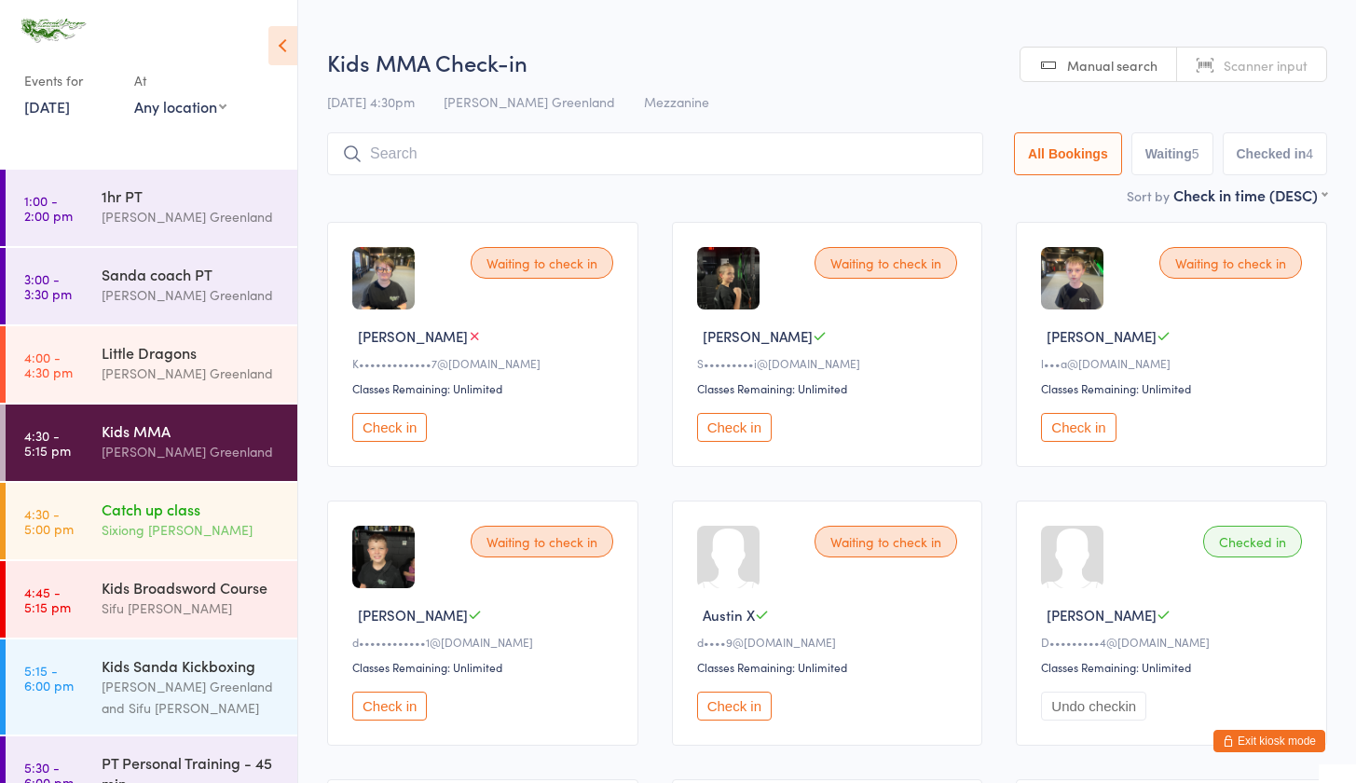
click at [159, 530] on div "Sixiong Mathew Lambeth" at bounding box center [192, 529] width 180 height 21
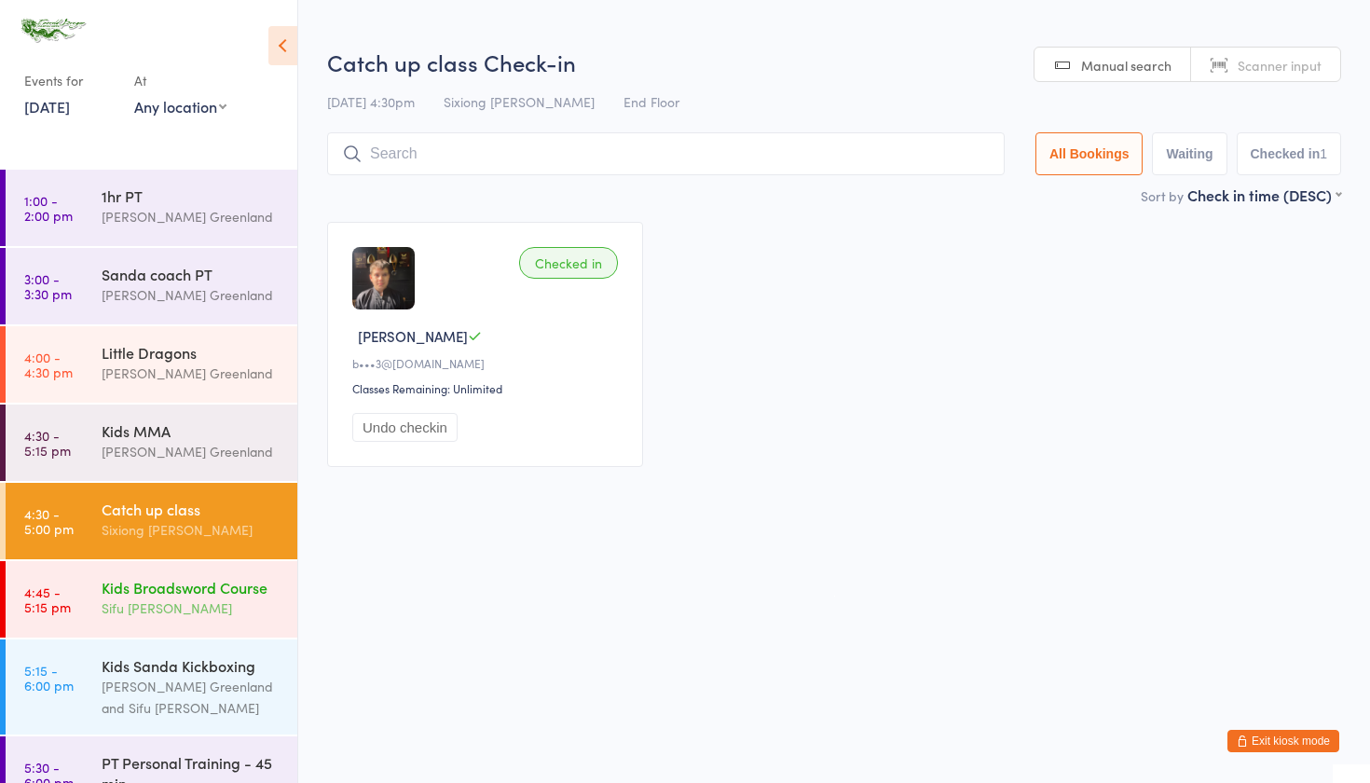
click at [158, 593] on div "Kids Broadsword Course" at bounding box center [192, 587] width 180 height 20
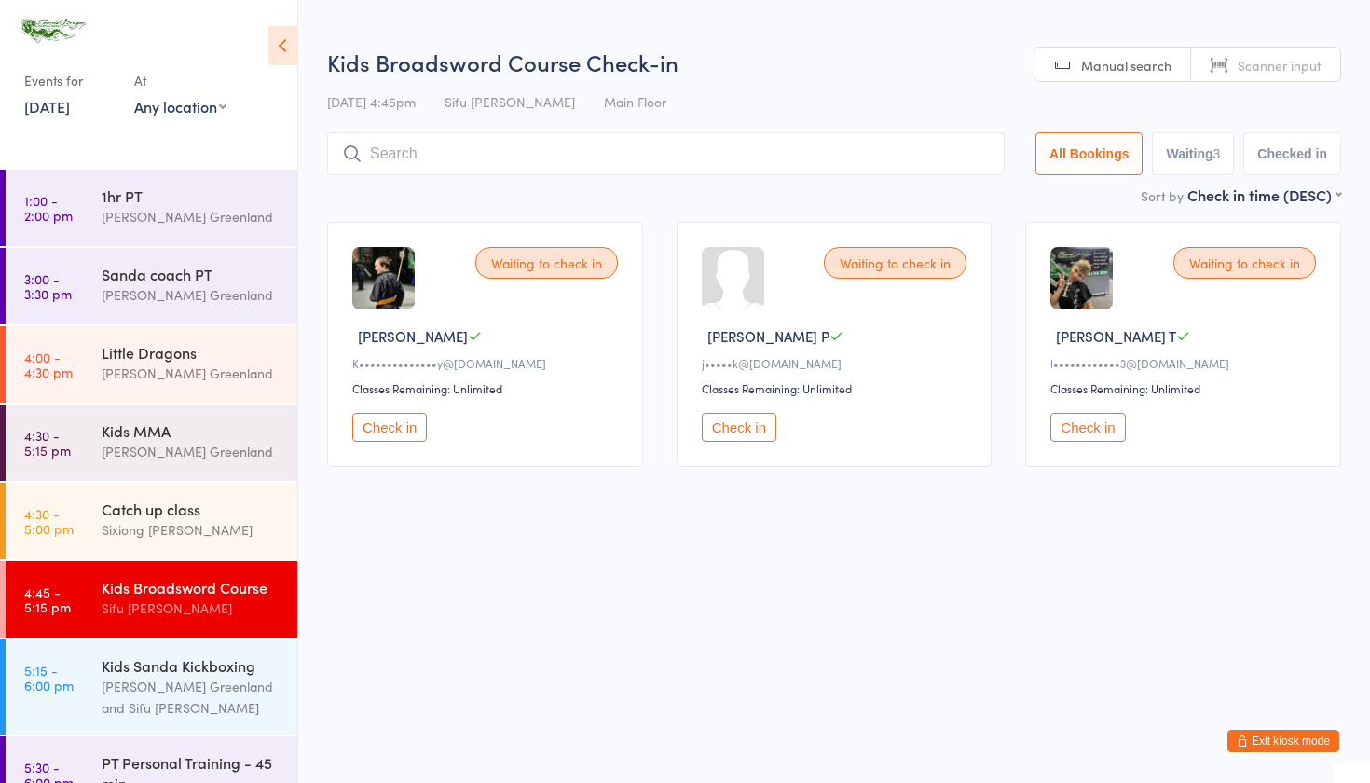
click at [383, 429] on button "Check in" at bounding box center [389, 427] width 75 height 29
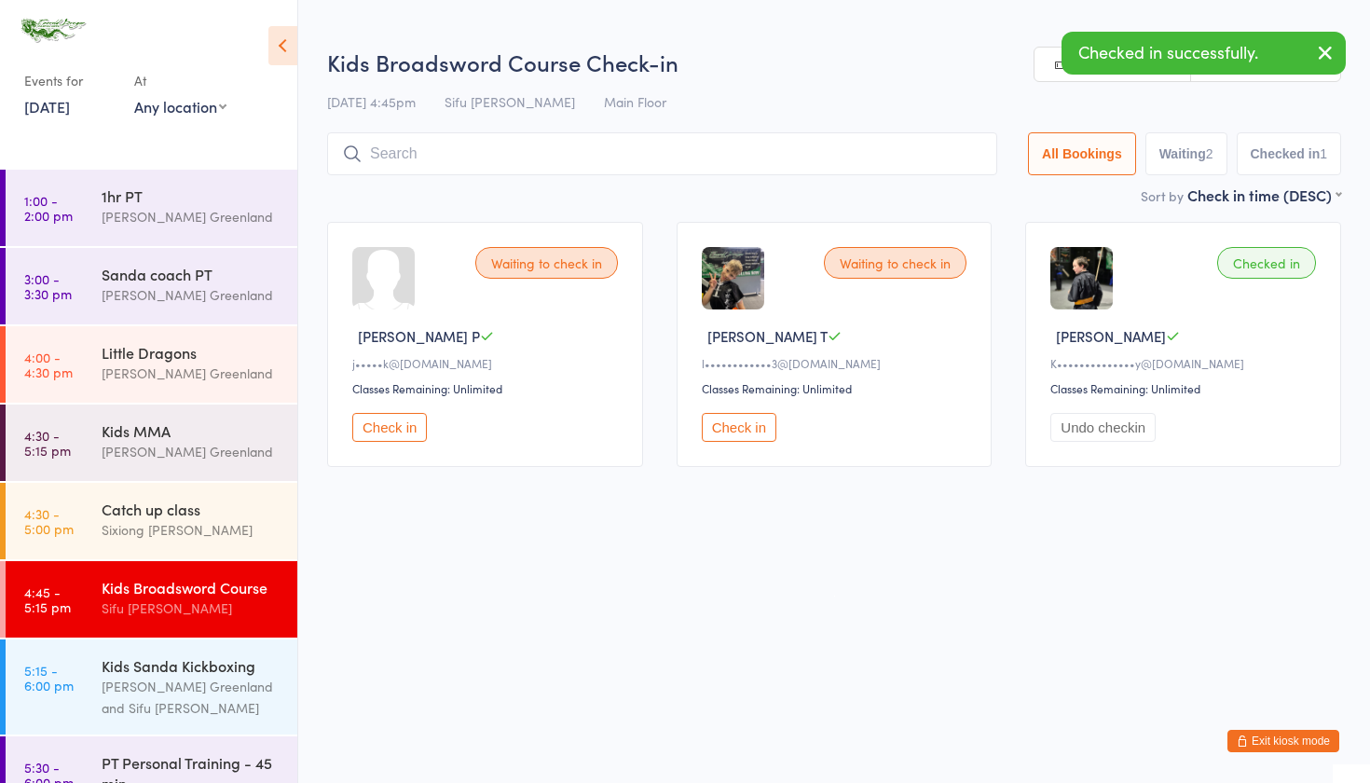
click at [728, 426] on button "Check in" at bounding box center [739, 427] width 75 height 29
click at [430, 152] on input "search" at bounding box center [662, 153] width 670 height 43
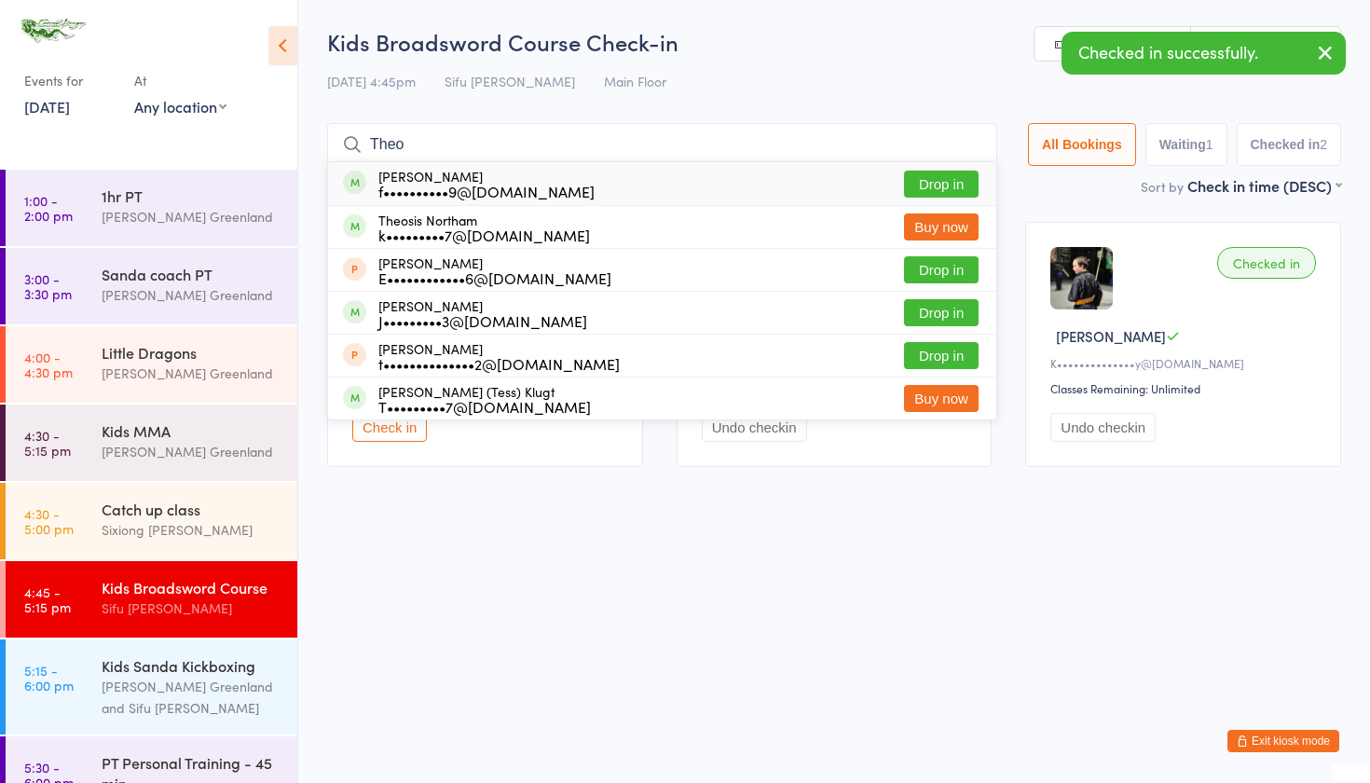
type input "Theo"
drag, startPoint x: 430, startPoint y: 152, endPoint x: 903, endPoint y: 183, distance: 474.3
click at [904, 183] on button "Drop in" at bounding box center [941, 183] width 75 height 27
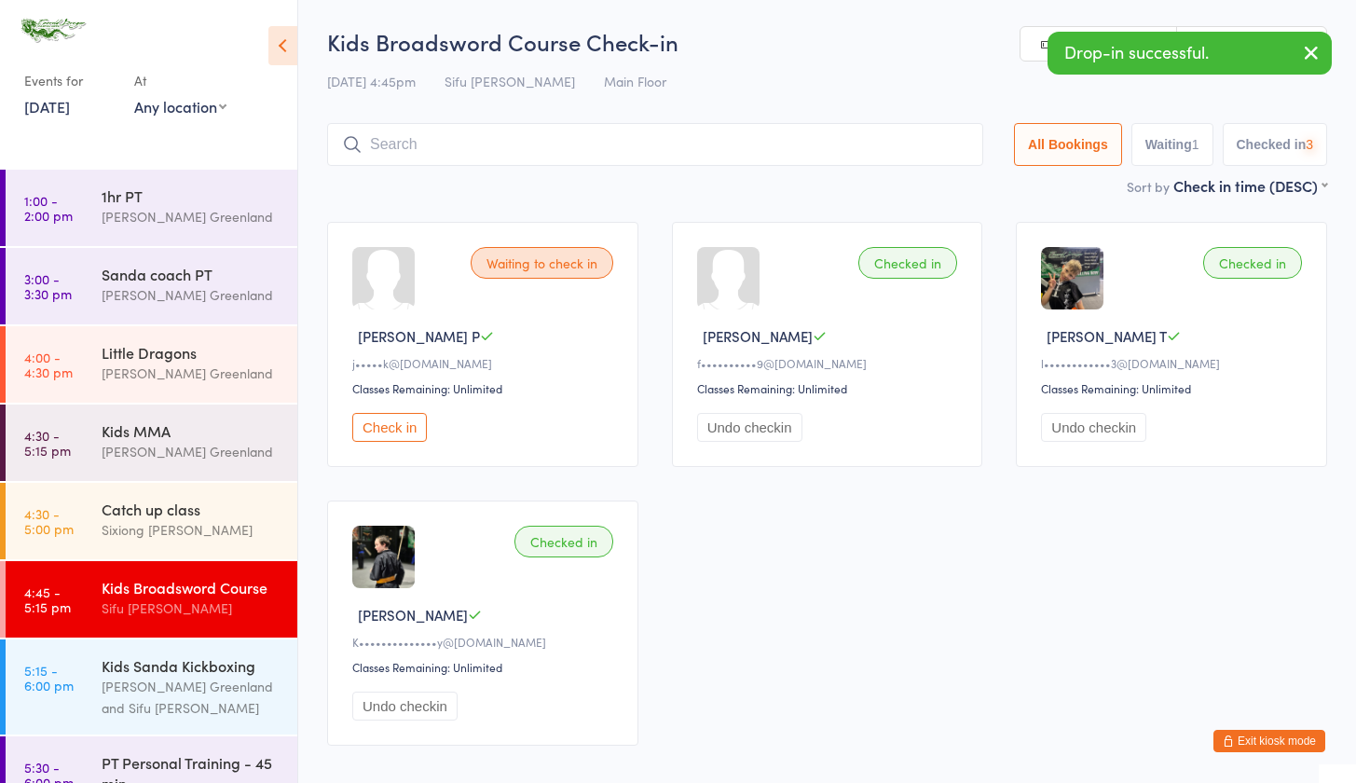
click at [560, 141] on input "search" at bounding box center [655, 144] width 656 height 43
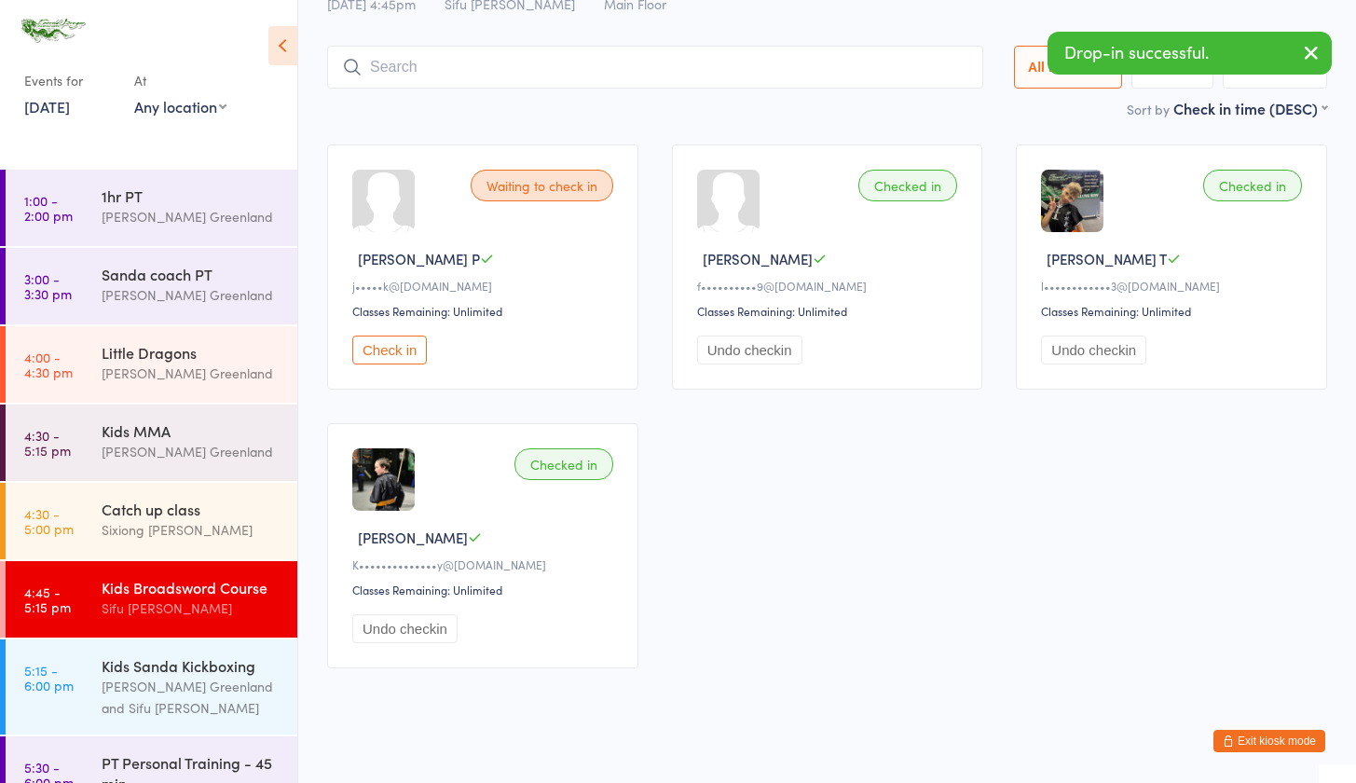
scroll to position [106, 0]
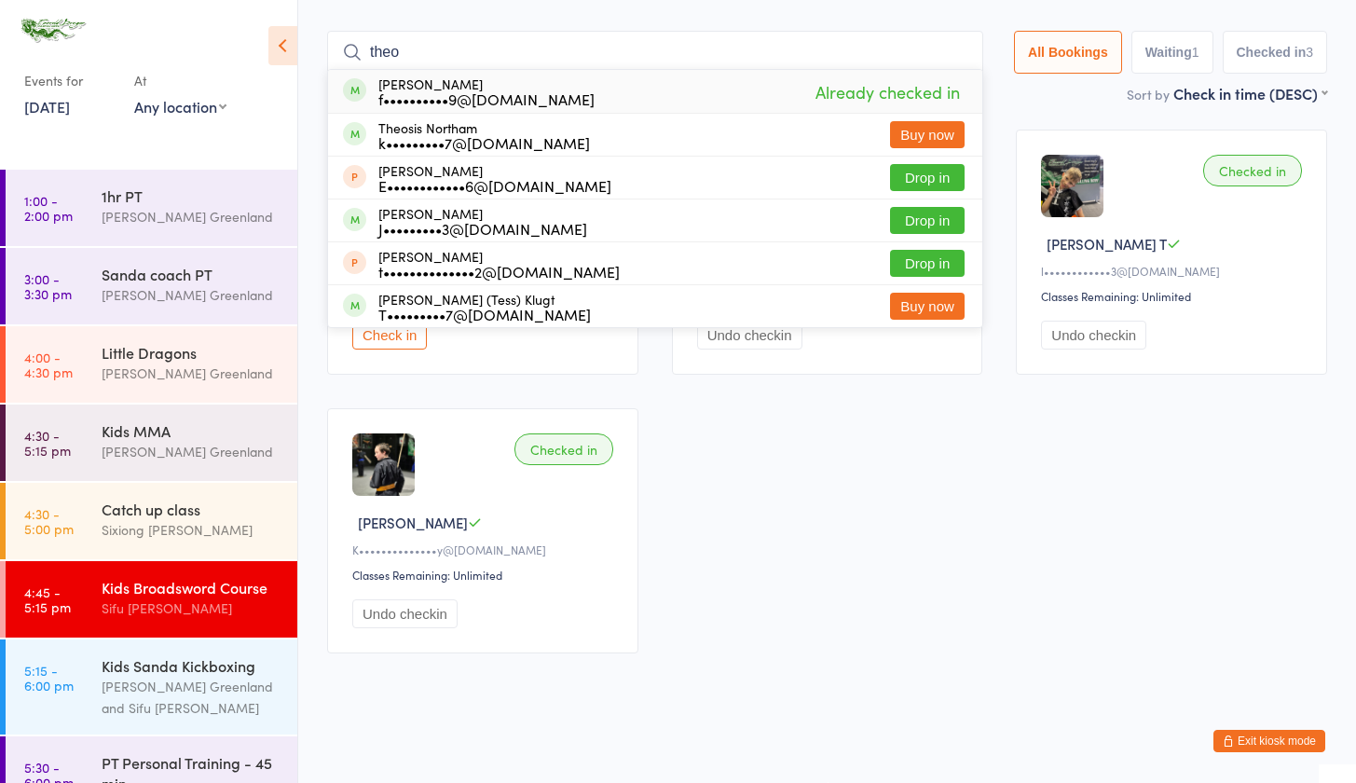
type input "Theo"
drag, startPoint x: 563, startPoint y: 142, endPoint x: 921, endPoint y: 213, distance: 365.8
click at [921, 213] on button "Drop in" at bounding box center [927, 220] width 75 height 27
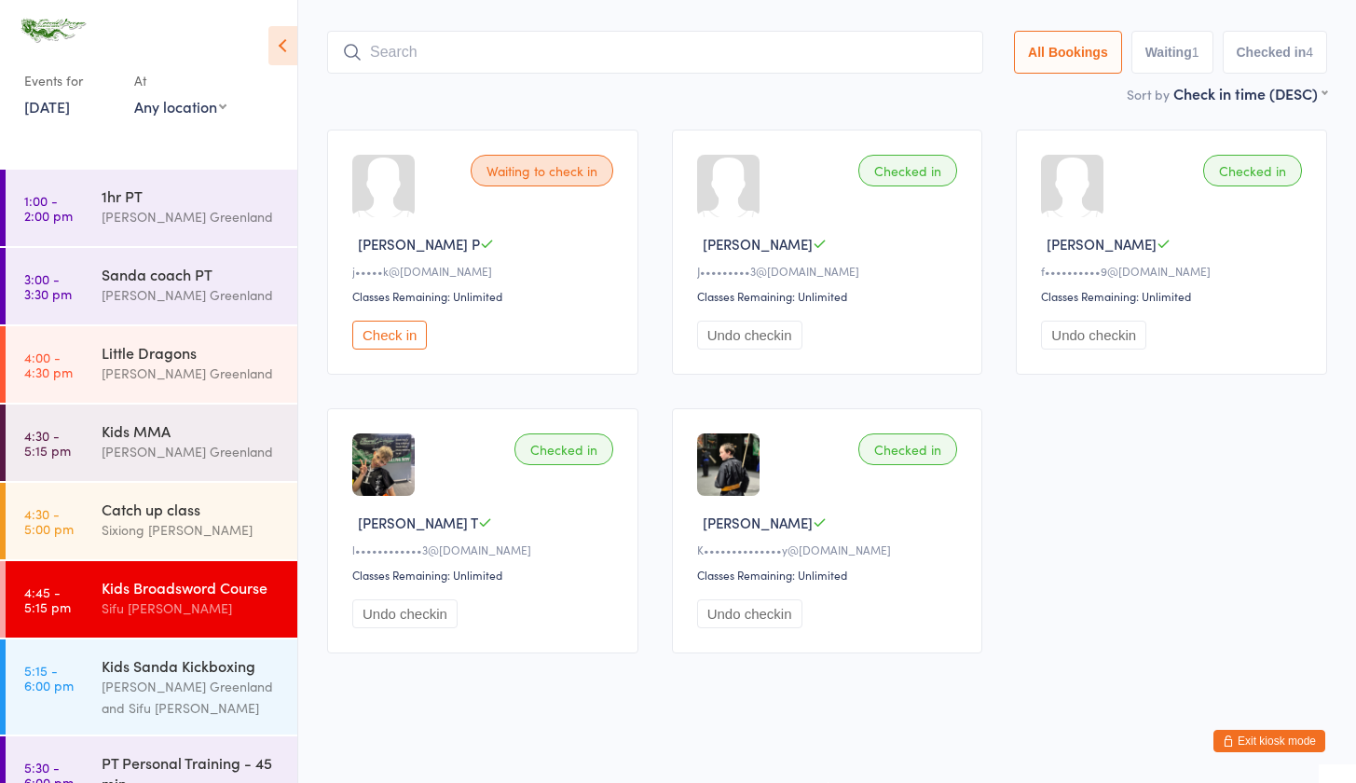
click at [417, 49] on input "search" at bounding box center [655, 52] width 656 height 43
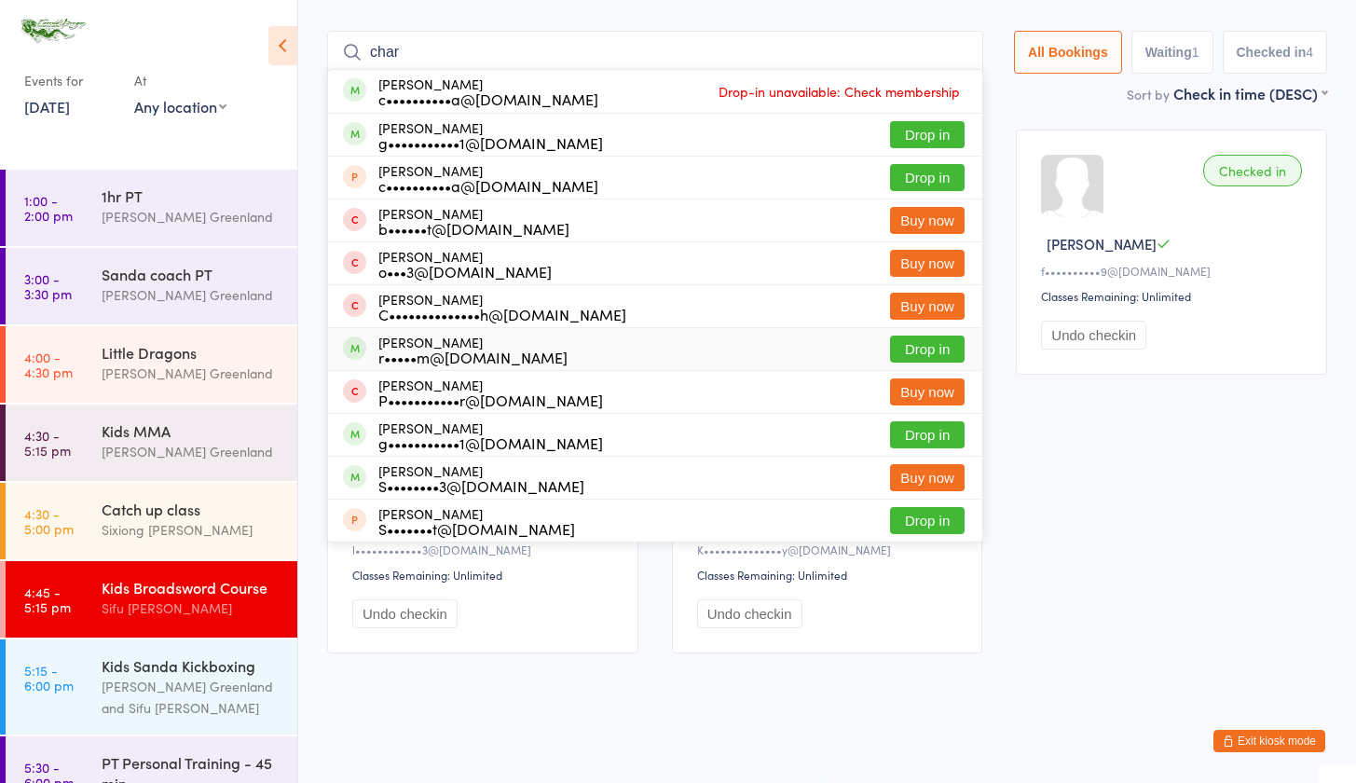
type input "char"
click at [904, 335] on button "Drop in" at bounding box center [927, 348] width 75 height 27
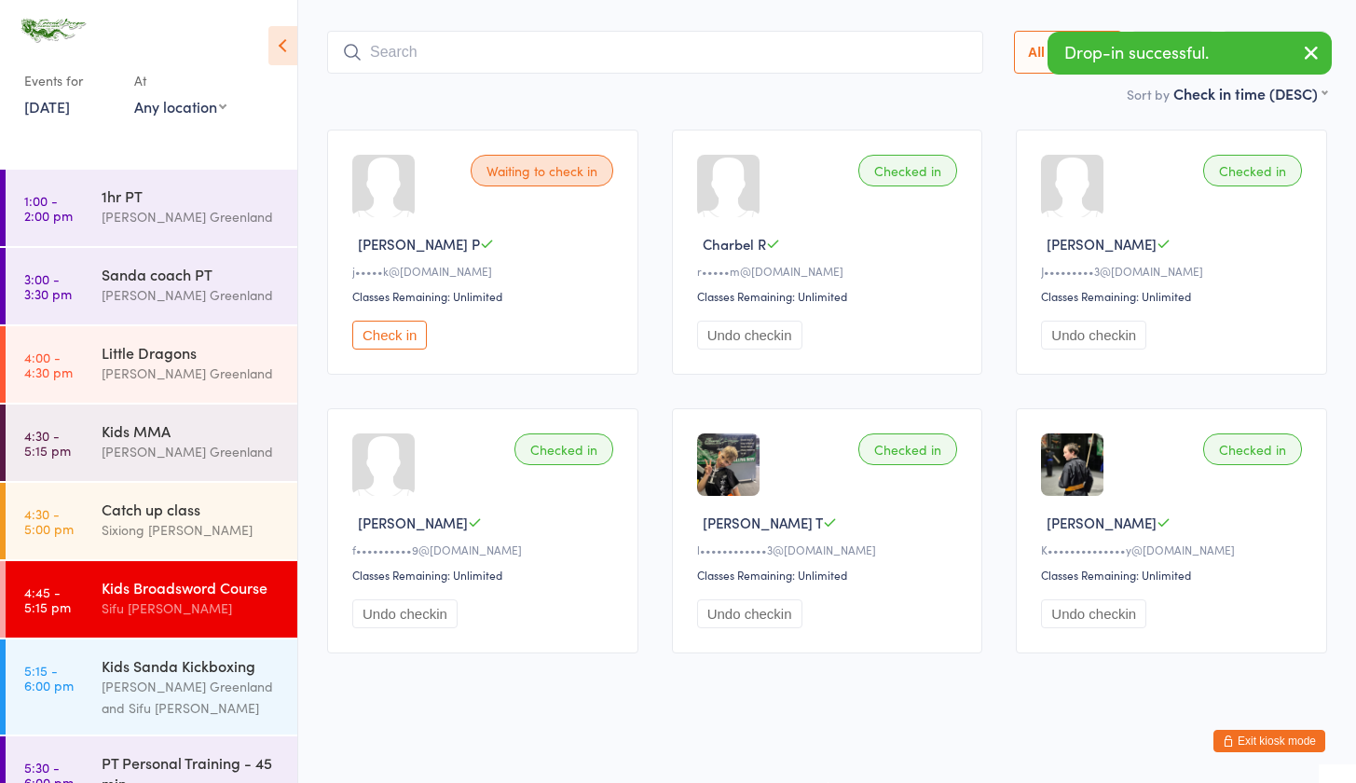
click at [430, 33] on input "search" at bounding box center [655, 52] width 656 height 43
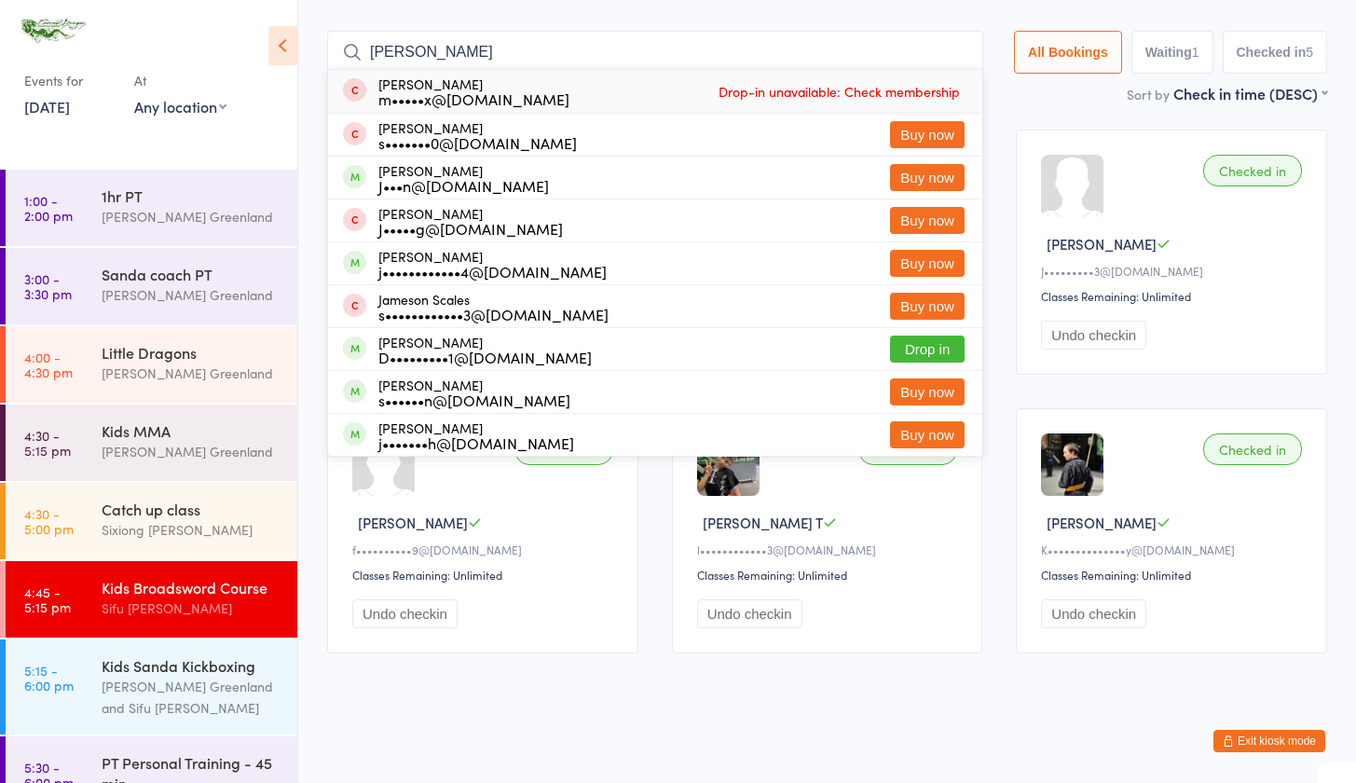
type input "James"
drag, startPoint x: 430, startPoint y: 33, endPoint x: 904, endPoint y: 340, distance: 564.4
click at [904, 340] on button "Drop in" at bounding box center [927, 348] width 75 height 27
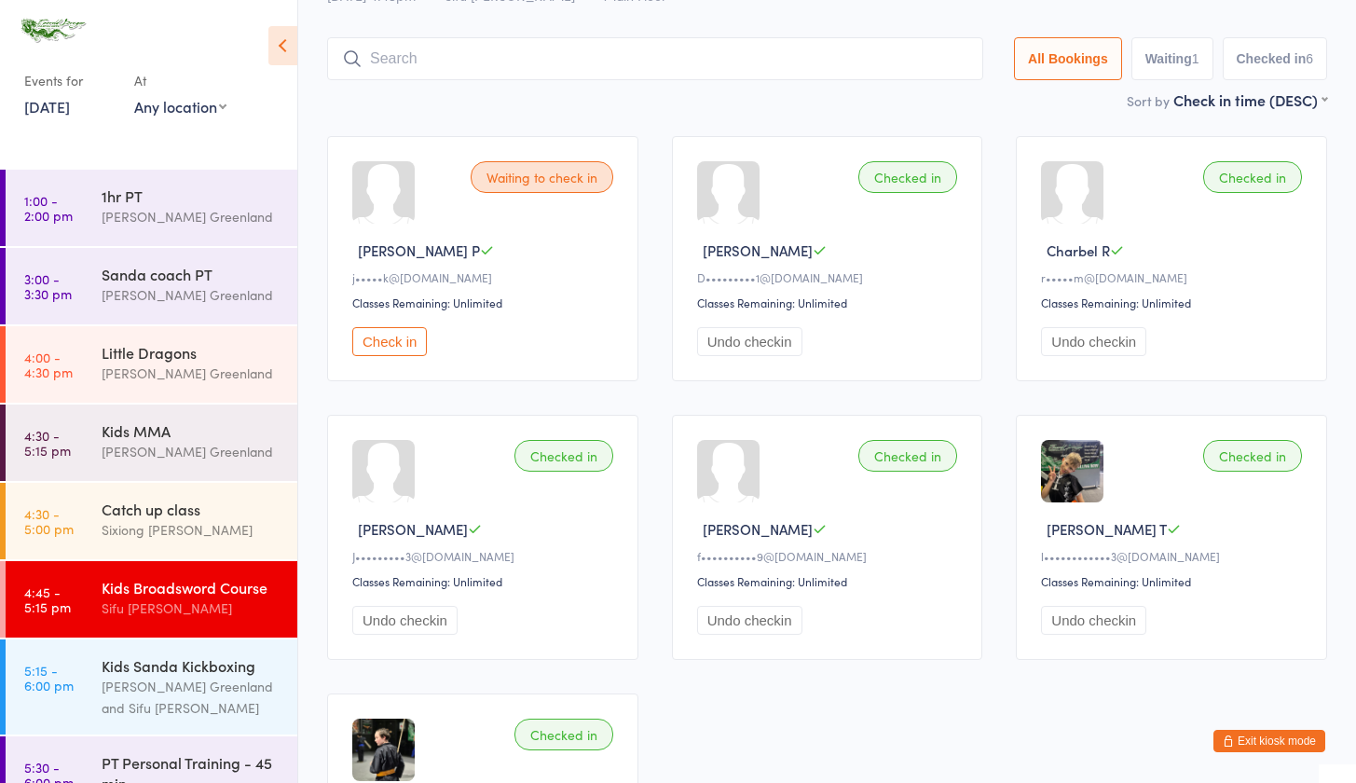
scroll to position [0, 0]
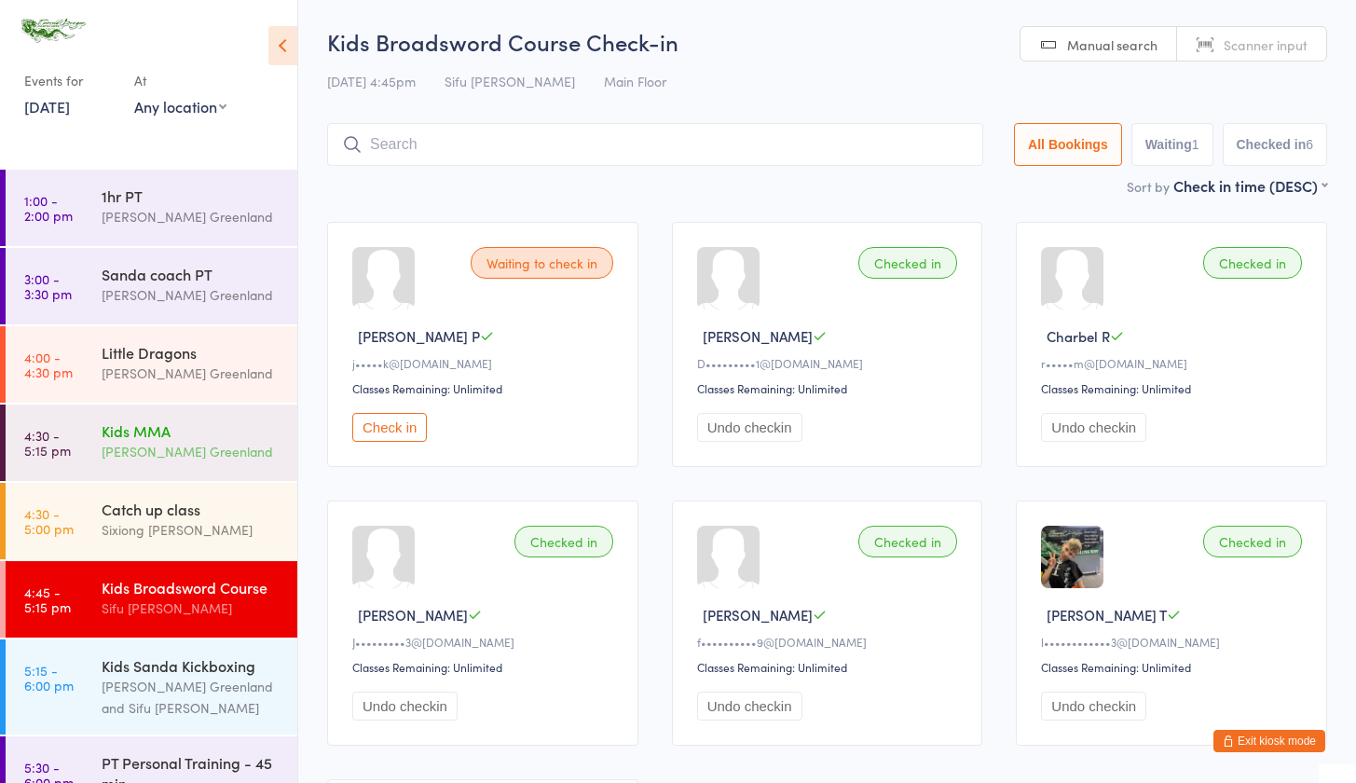
click at [143, 432] on div "Kids MMA" at bounding box center [192, 430] width 180 height 20
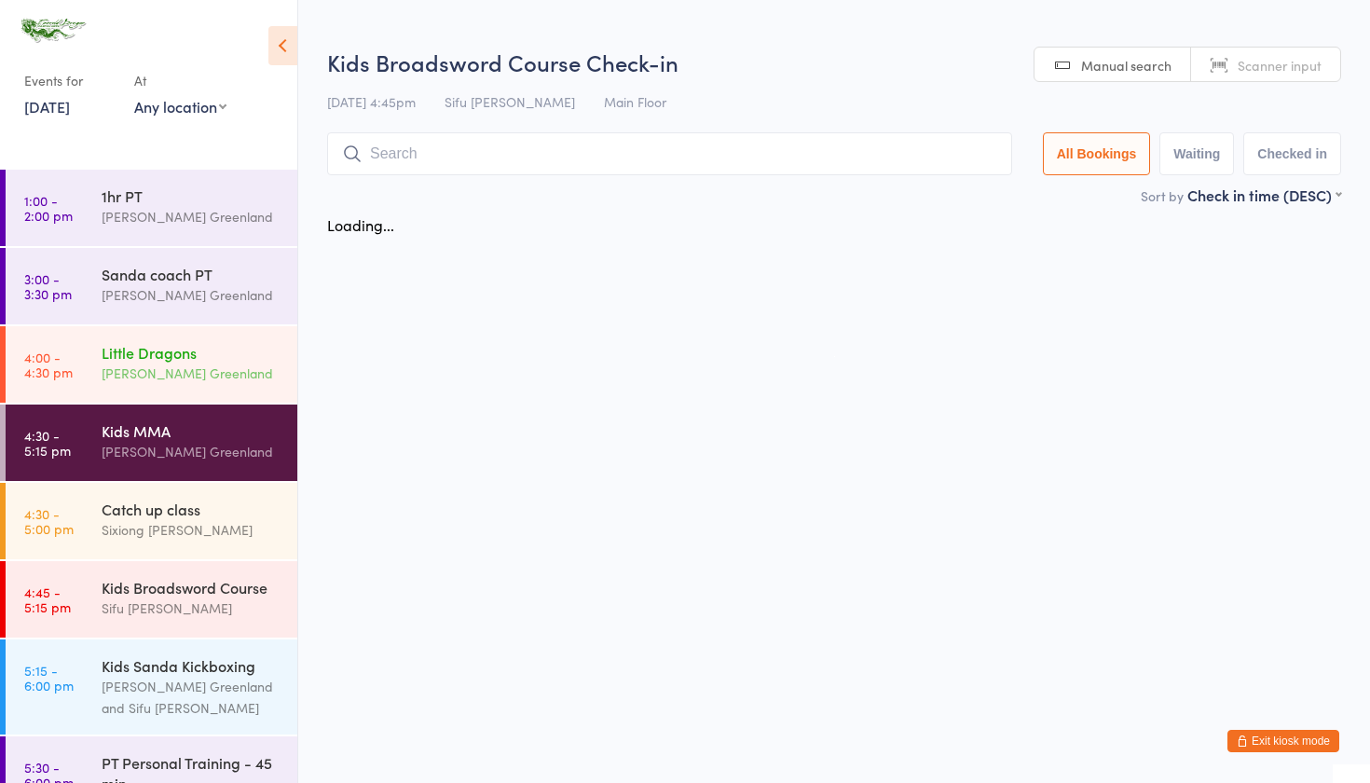
click at [181, 355] on div "Little Dragons" at bounding box center [192, 352] width 180 height 20
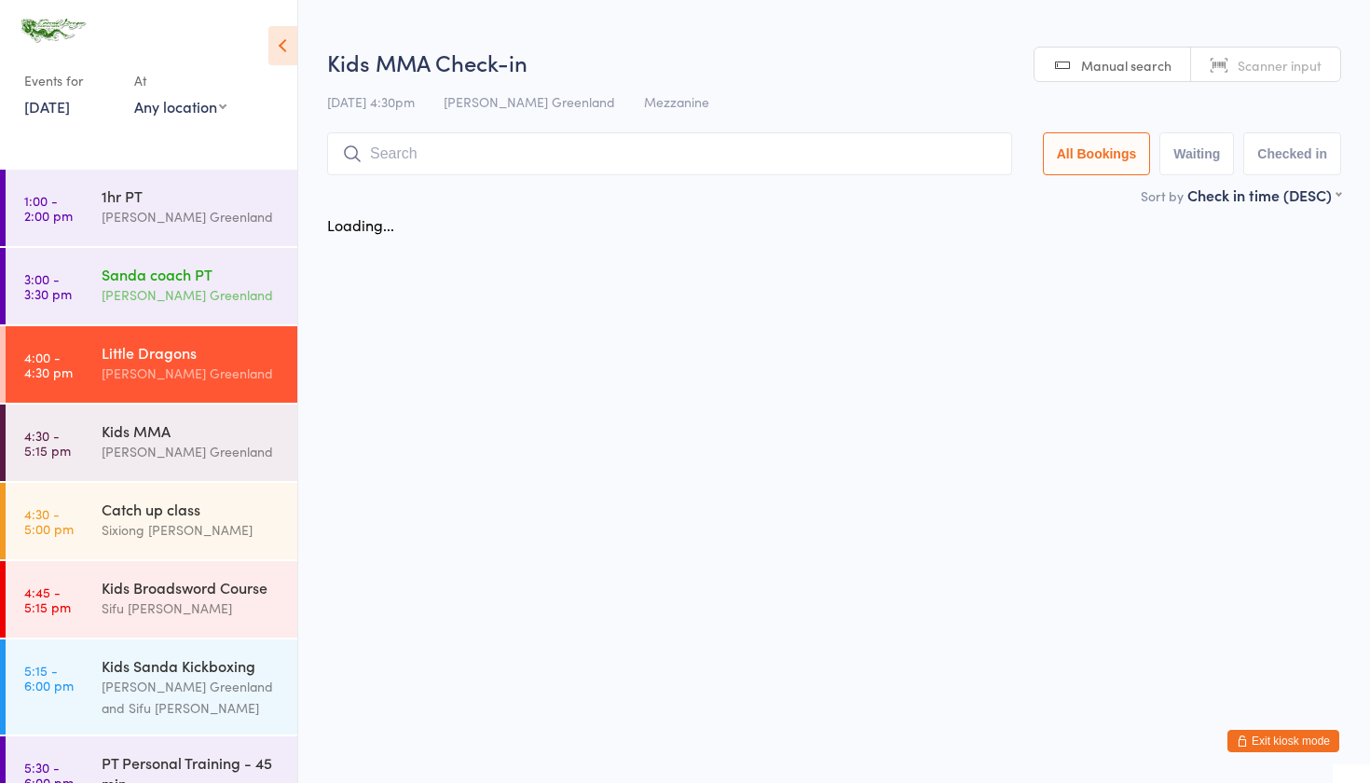
click at [190, 307] on div "Sanda coach PT Sifu Riley Greenland" at bounding box center [200, 285] width 196 height 74
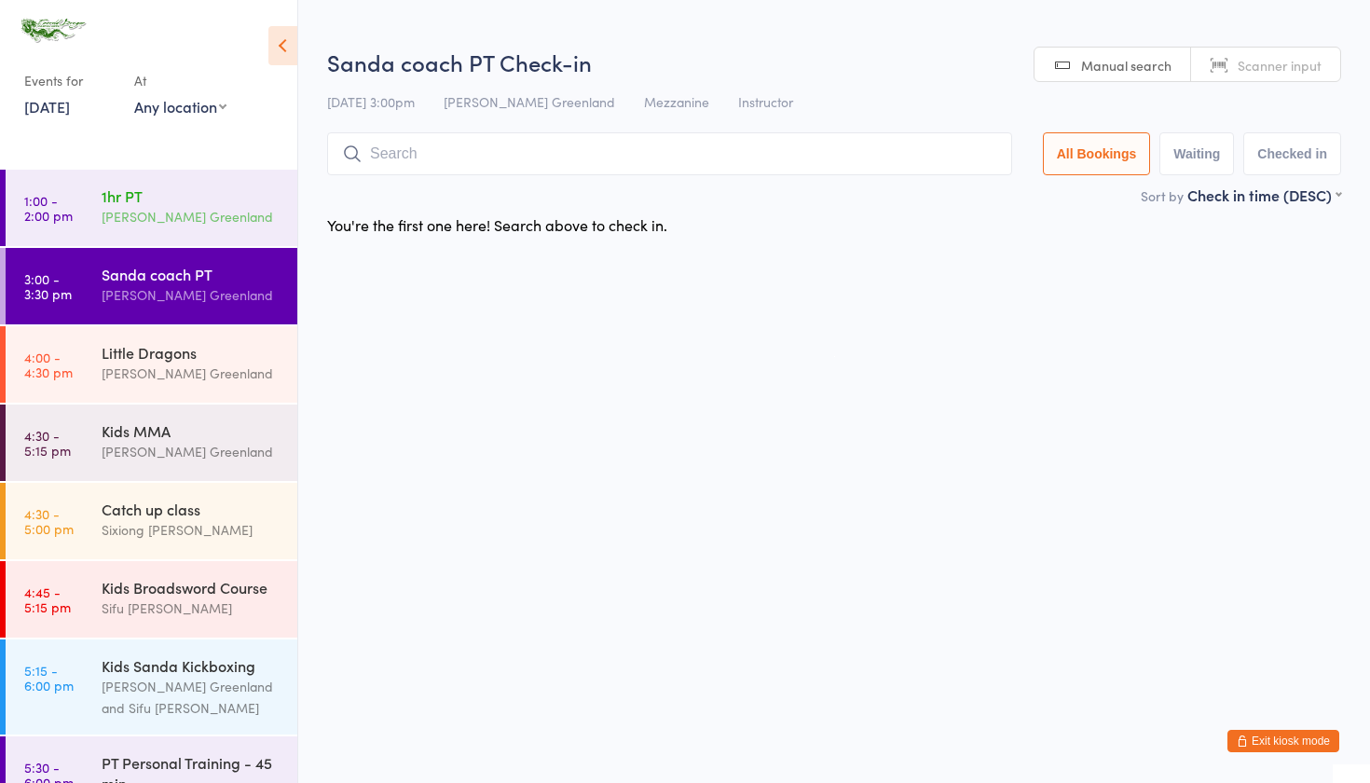
click at [171, 211] on div "[PERSON_NAME] Greenland" at bounding box center [192, 216] width 180 height 21
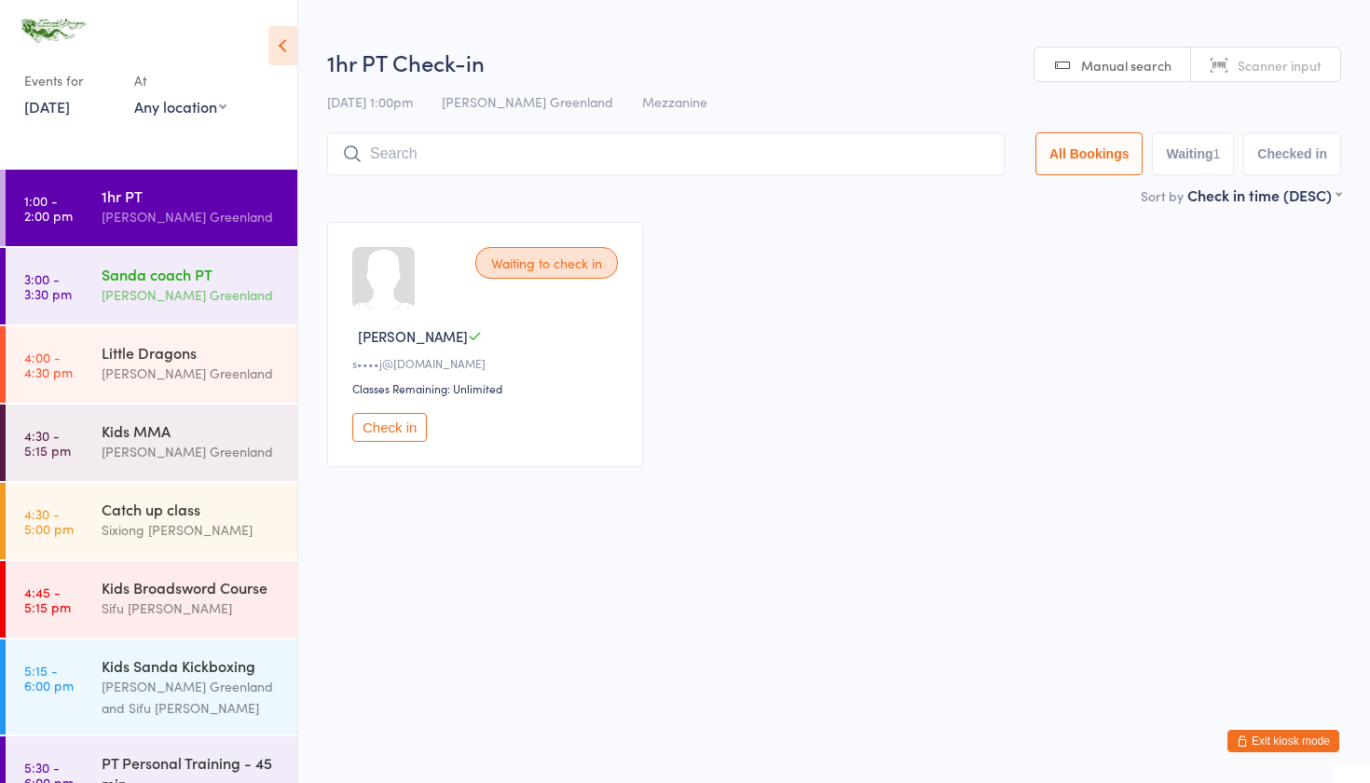
click at [182, 269] on div "Sanda coach PT" at bounding box center [192, 274] width 180 height 20
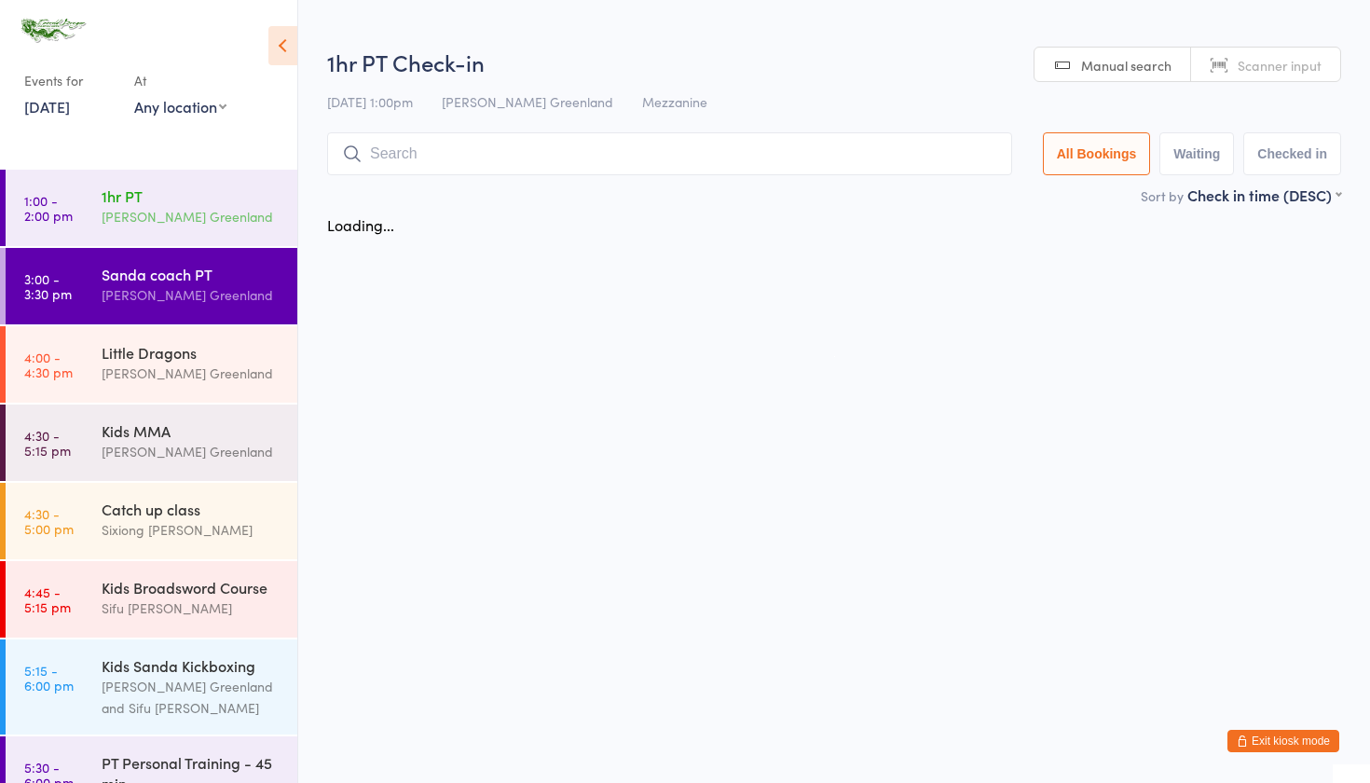
click at [185, 219] on div "[PERSON_NAME] Greenland" at bounding box center [192, 216] width 180 height 21
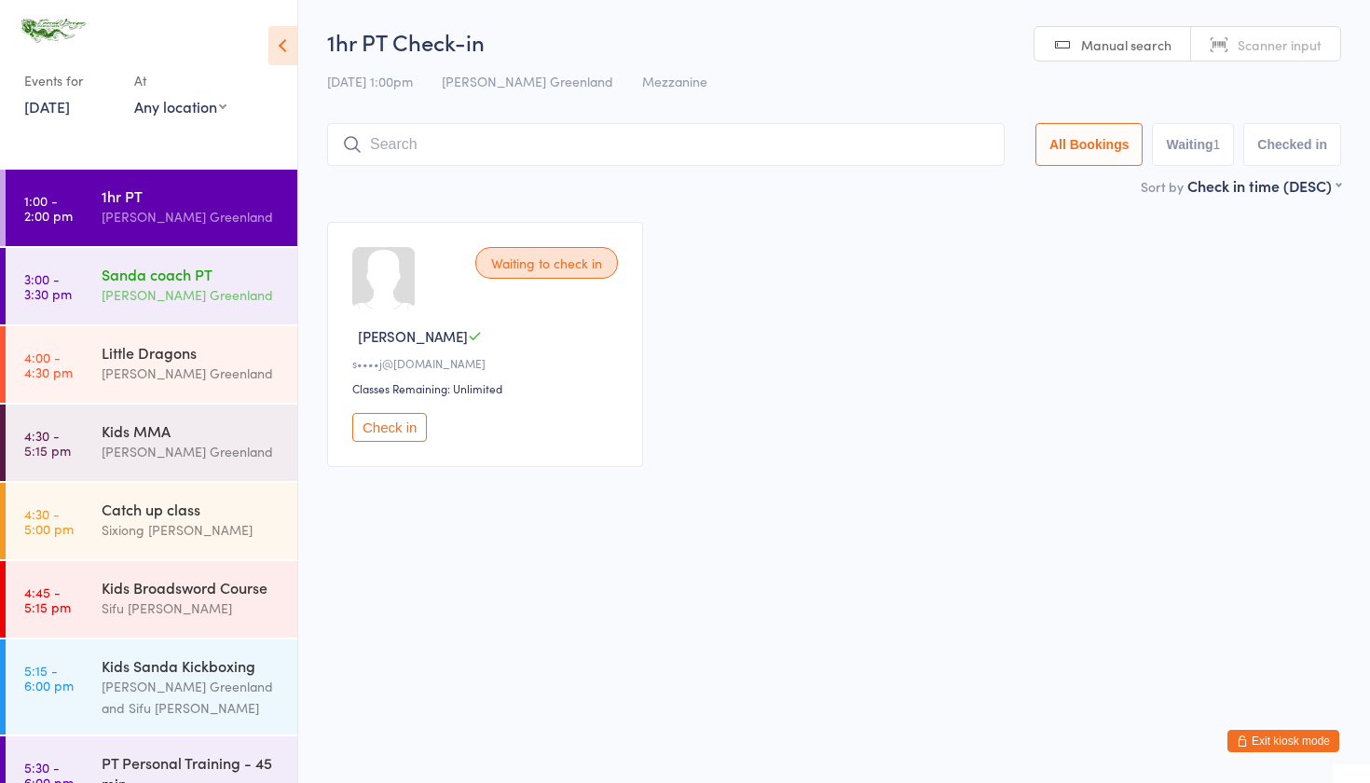
click at [192, 293] on div "[PERSON_NAME] Greenland" at bounding box center [192, 294] width 180 height 21
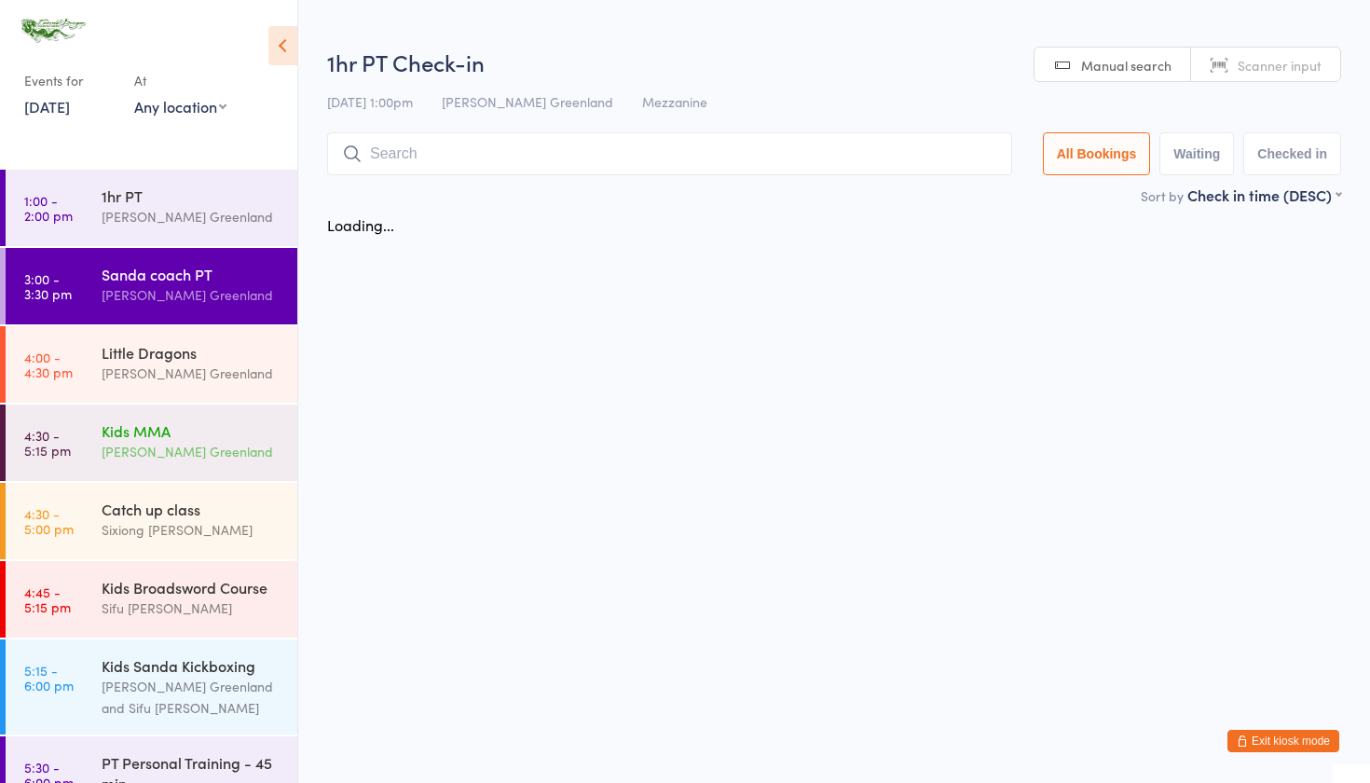
click at [161, 437] on div "Kids MMA" at bounding box center [192, 430] width 180 height 20
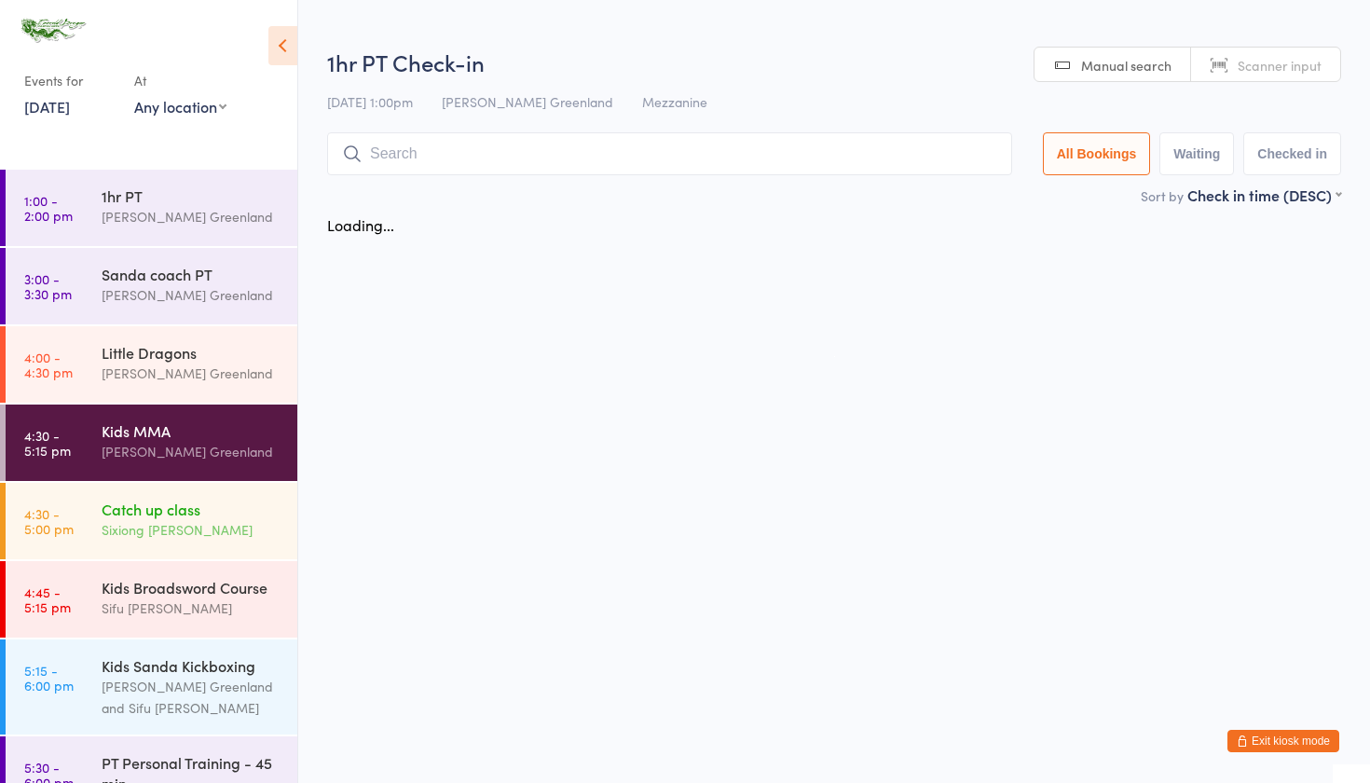
click at [171, 509] on div "Catch up class" at bounding box center [192, 508] width 180 height 20
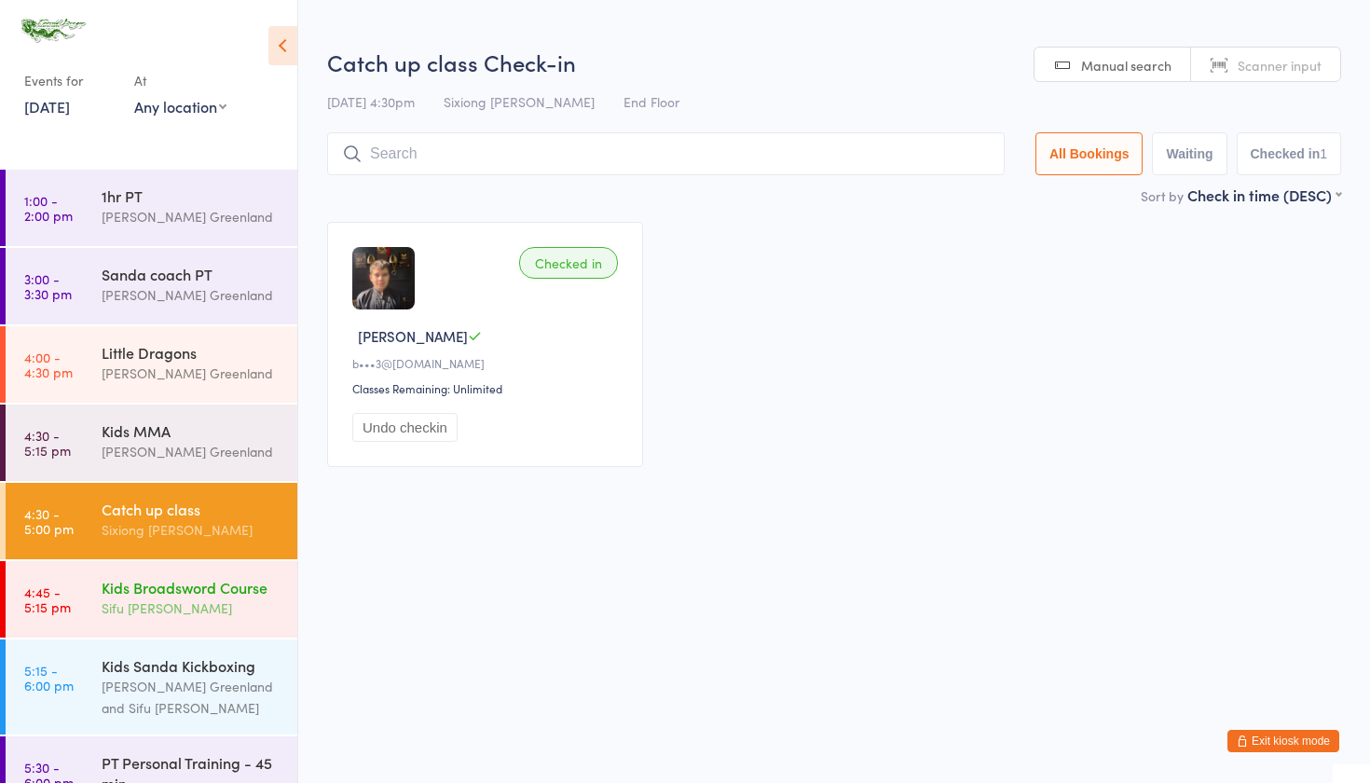
click at [190, 597] on div "Kids Broadsword Course" at bounding box center [192, 587] width 180 height 20
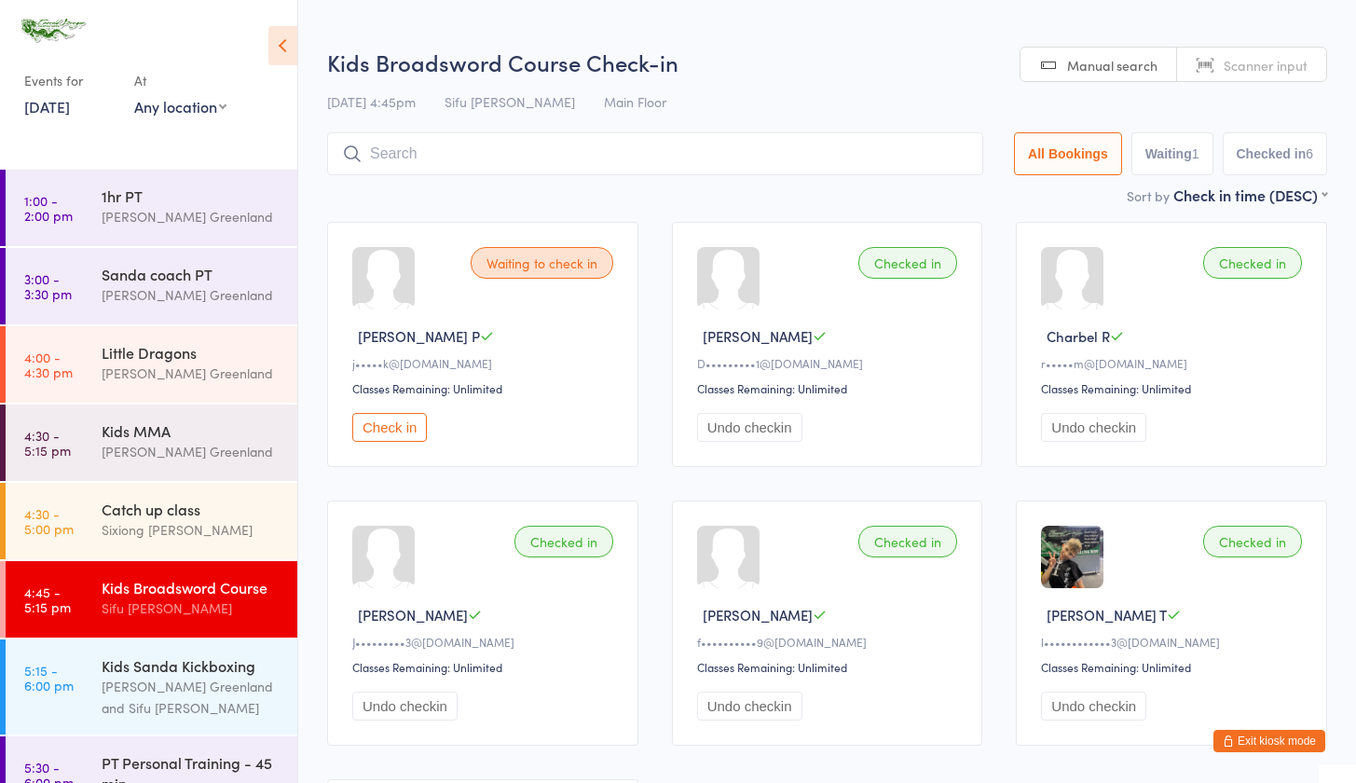
click at [403, 157] on input "search" at bounding box center [655, 153] width 656 height 43
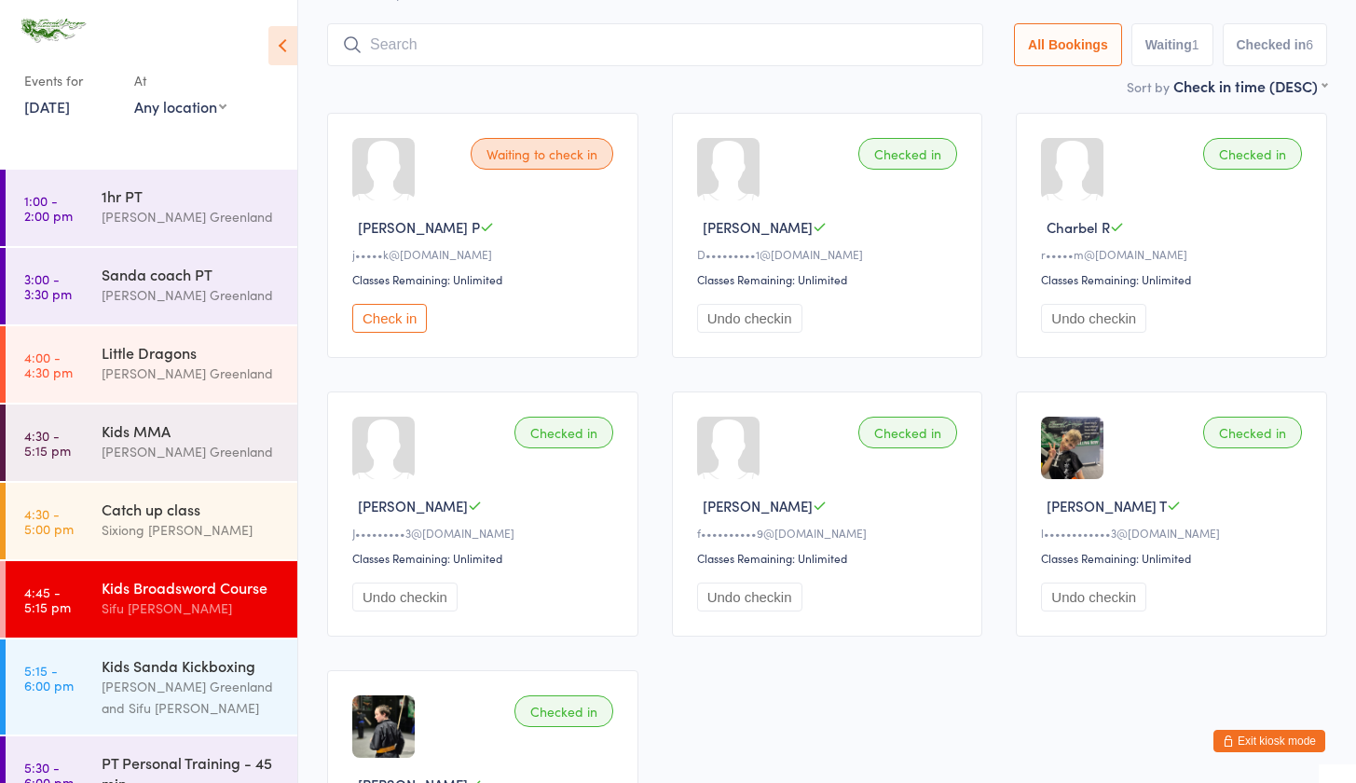
scroll to position [132, 0]
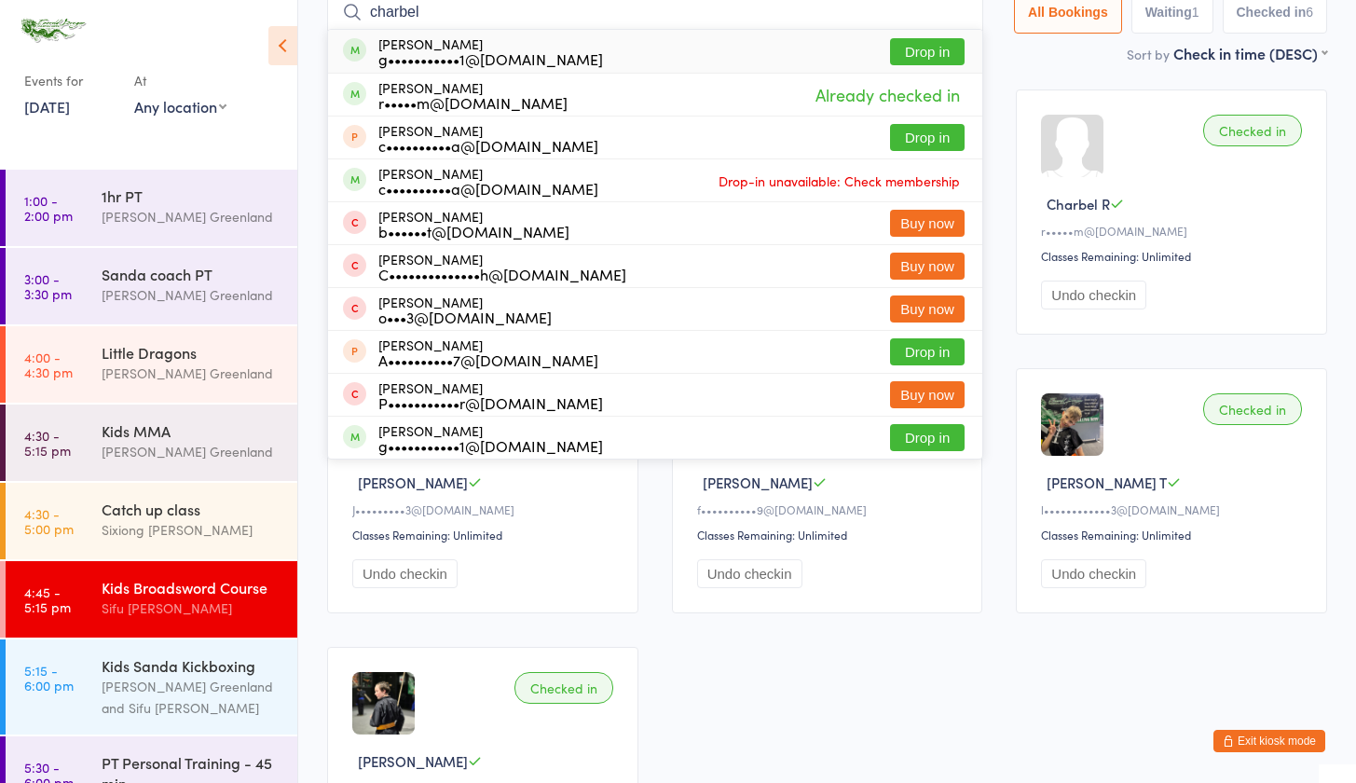
type input "charnel"
drag, startPoint x: 403, startPoint y: 157, endPoint x: 913, endPoint y: 49, distance: 521.0
click at [913, 49] on button "Drop in" at bounding box center [927, 51] width 75 height 27
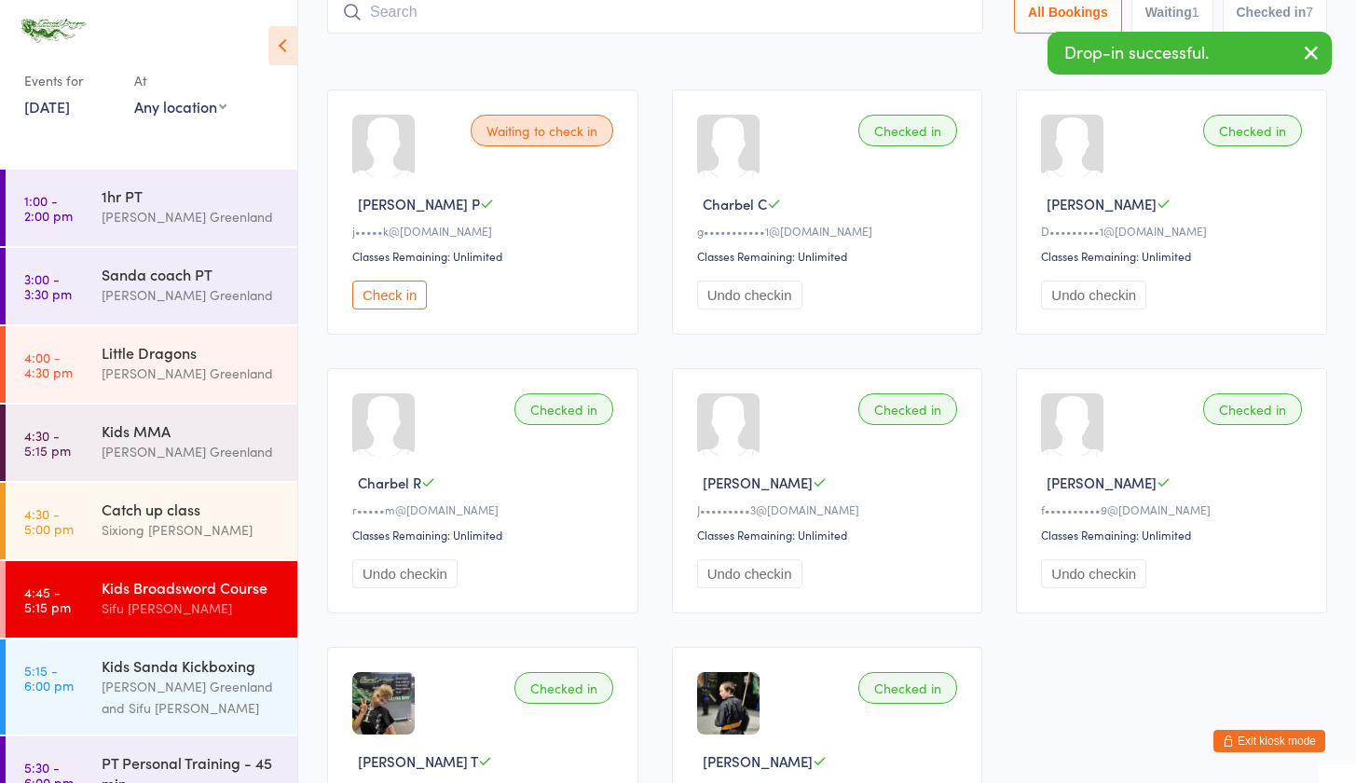
type input "c"
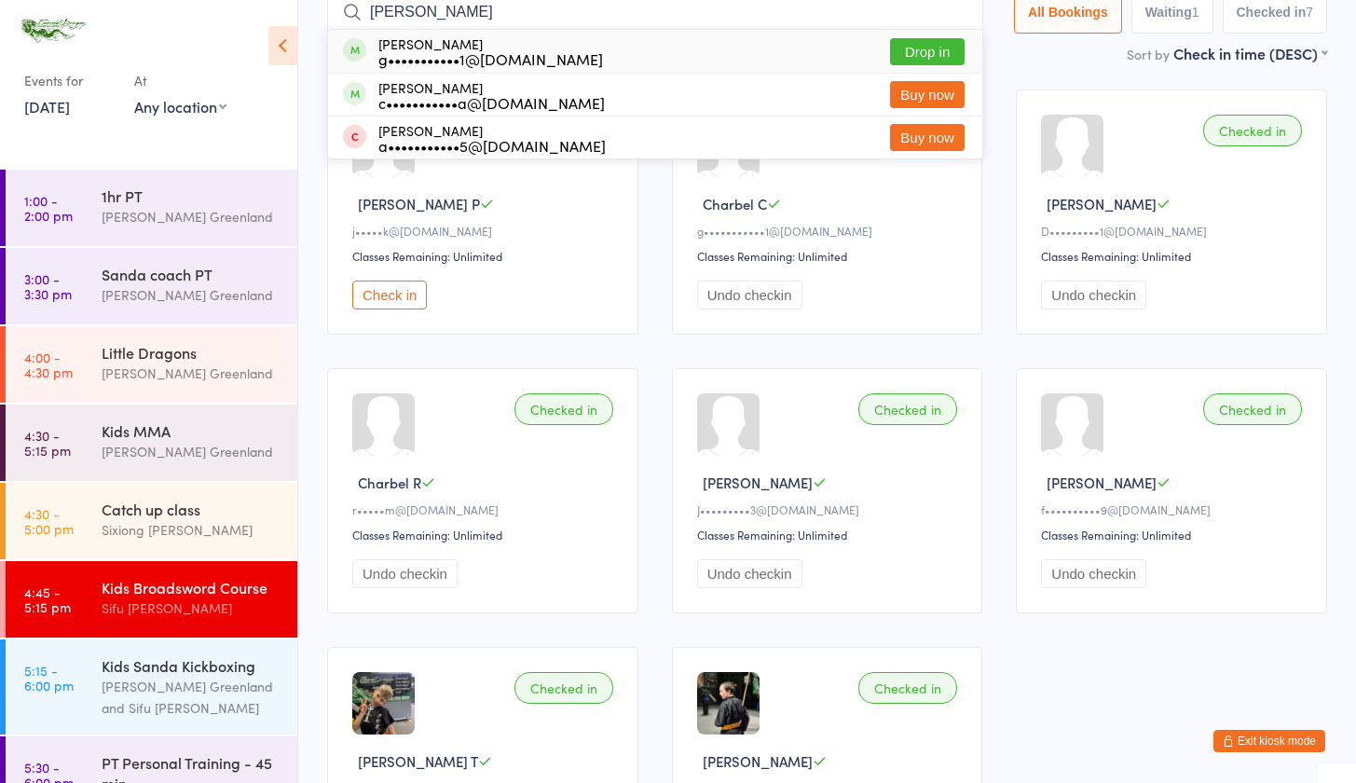
type input "Emil"
drag, startPoint x: 509, startPoint y: 20, endPoint x: 929, endPoint y: 51, distance: 421.4
click at [929, 51] on button "Drop in" at bounding box center [927, 51] width 75 height 27
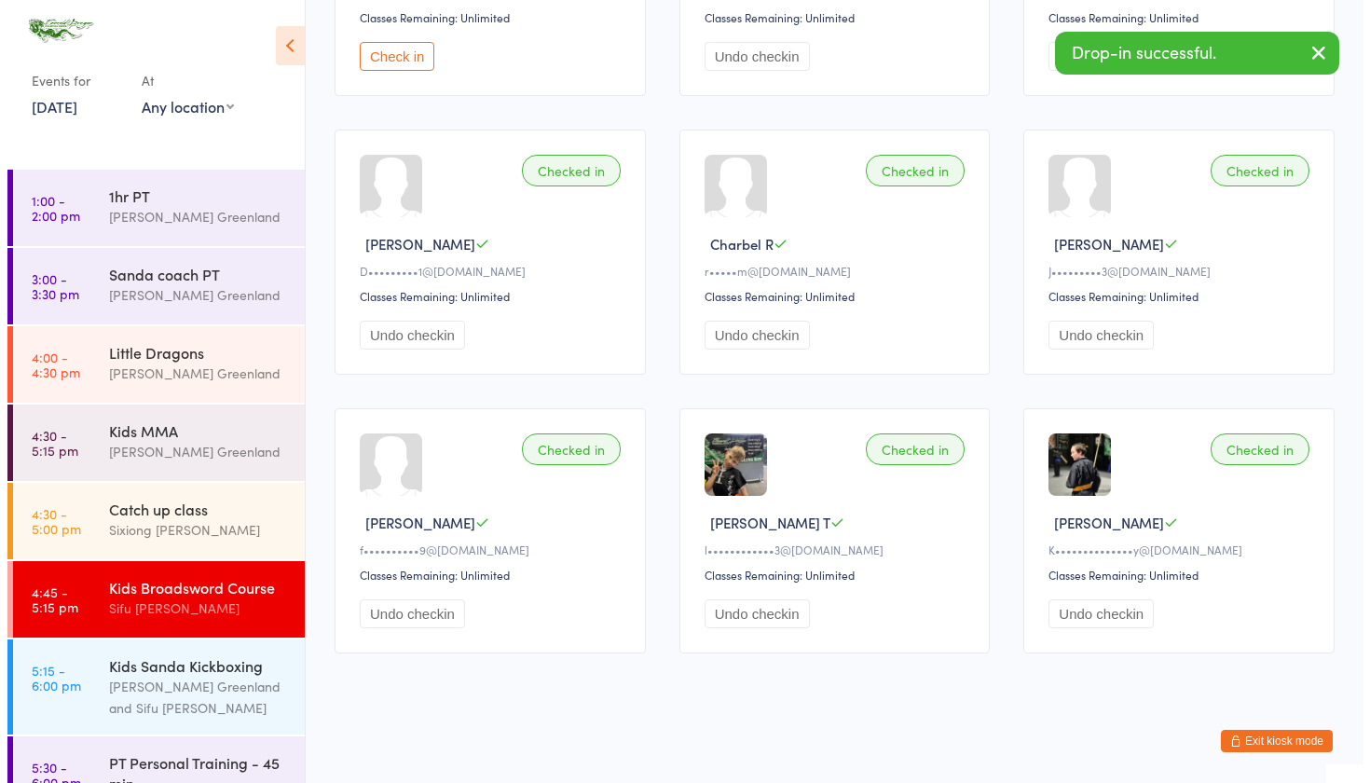
scroll to position [0, 0]
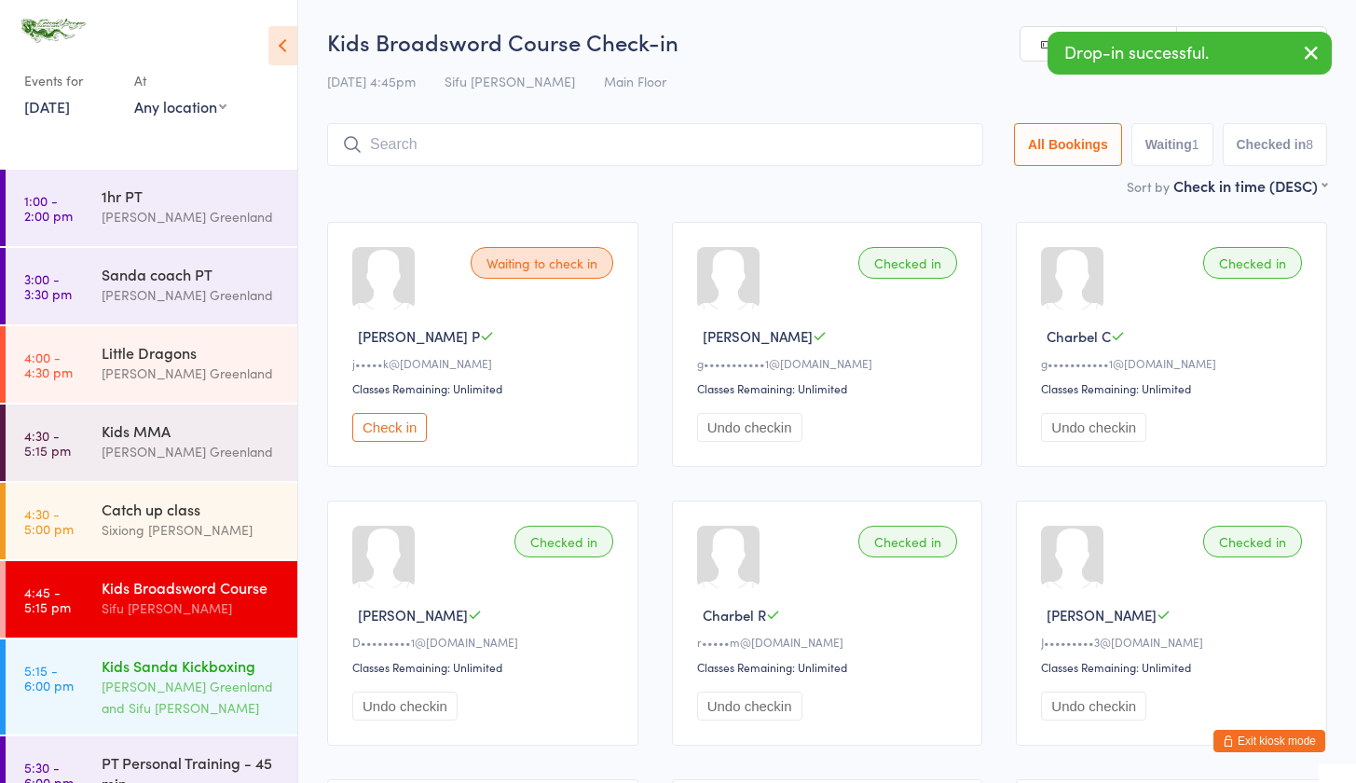
click at [92, 704] on link "5:15 - 6:00 pm Kids Sanda Kickboxing Sifu Riley Greenland and Sifu Jim Loo" at bounding box center [152, 686] width 292 height 95
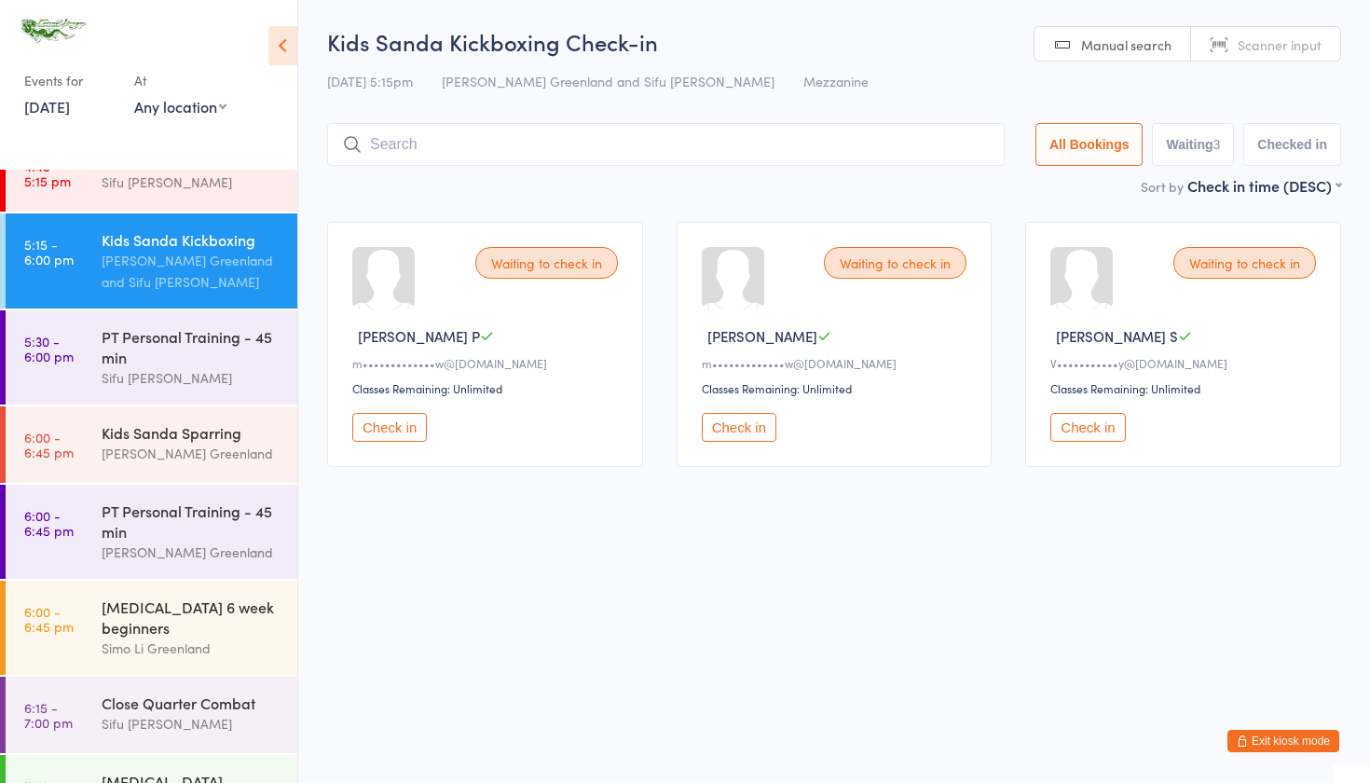
scroll to position [426, 0]
click at [167, 460] on div "[PERSON_NAME] Greenland" at bounding box center [192, 453] width 180 height 21
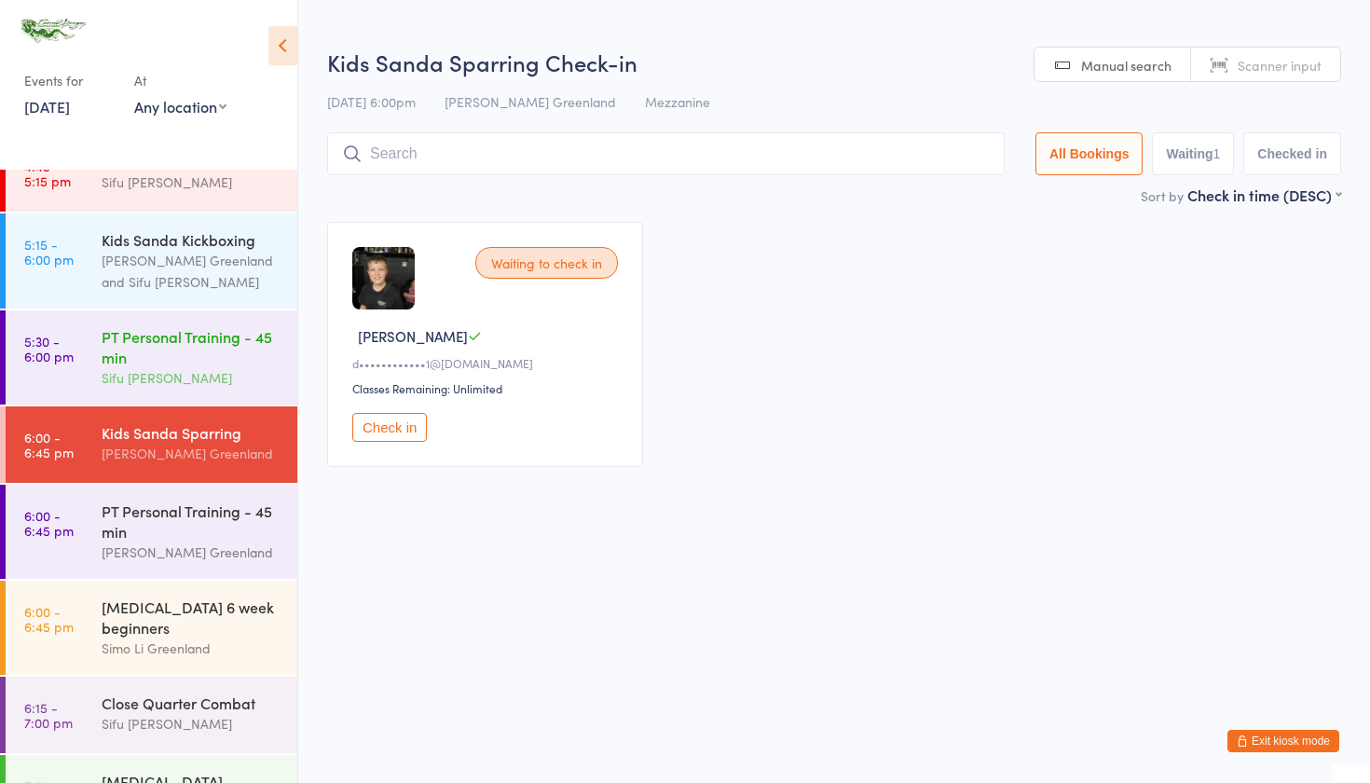
click at [151, 354] on div "PT Personal Training - 45 min" at bounding box center [192, 346] width 180 height 41
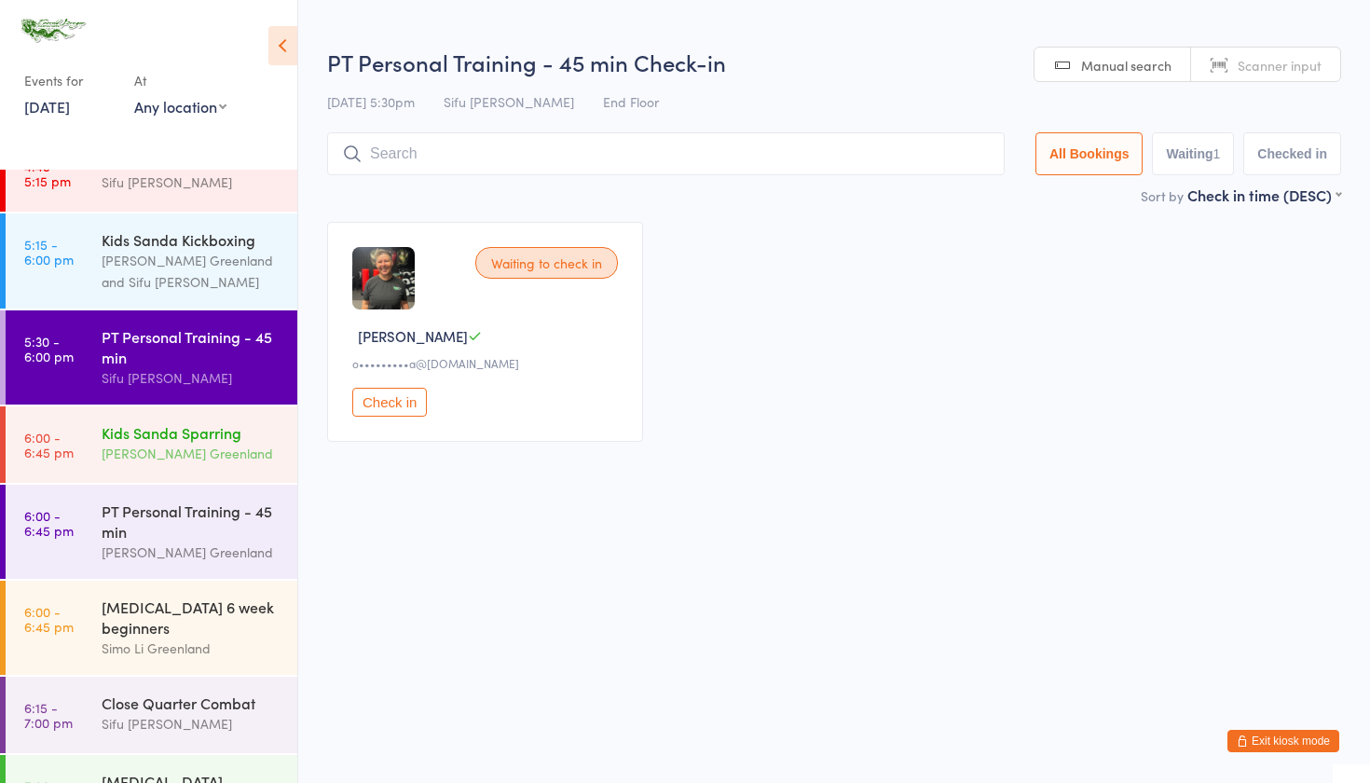
click at [174, 464] on div "[PERSON_NAME] Greenland" at bounding box center [192, 453] width 180 height 21
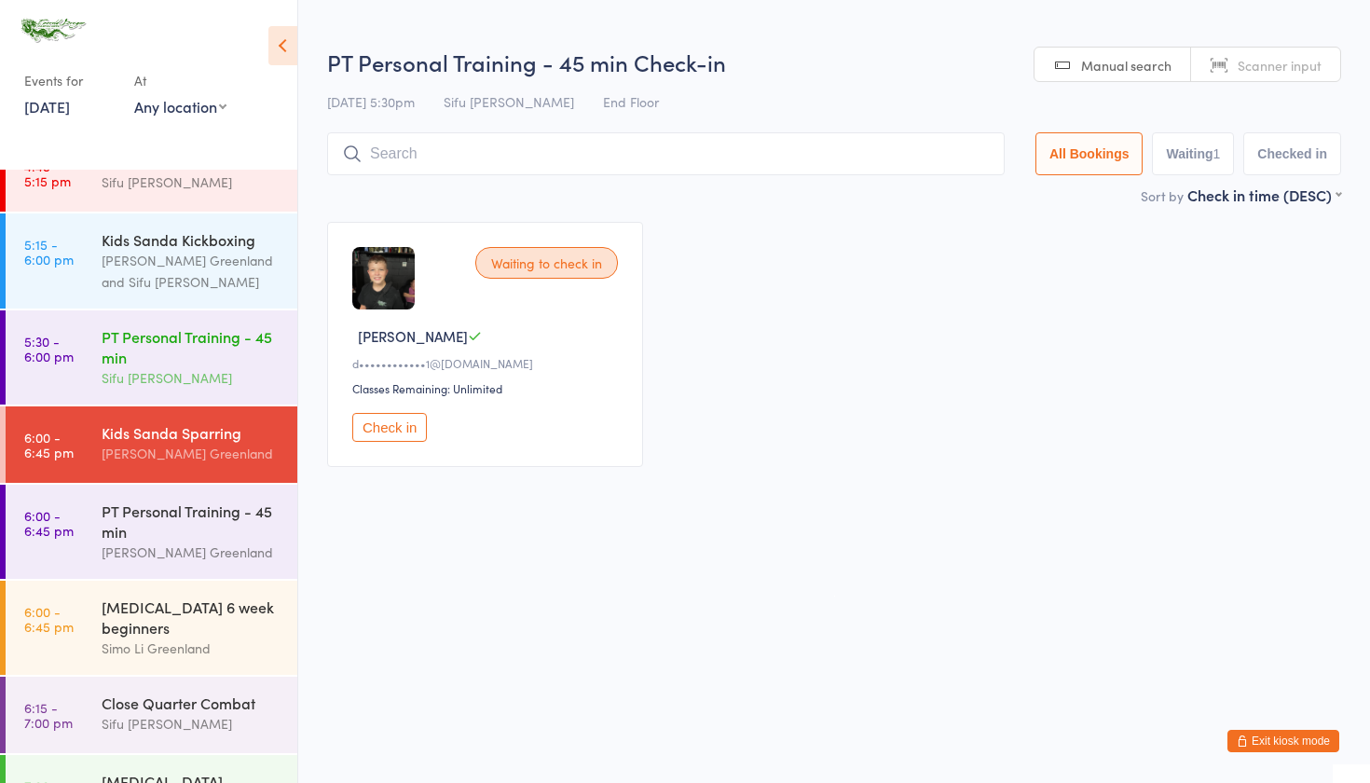
click at [194, 389] on div "Sifu [PERSON_NAME]" at bounding box center [192, 377] width 180 height 21
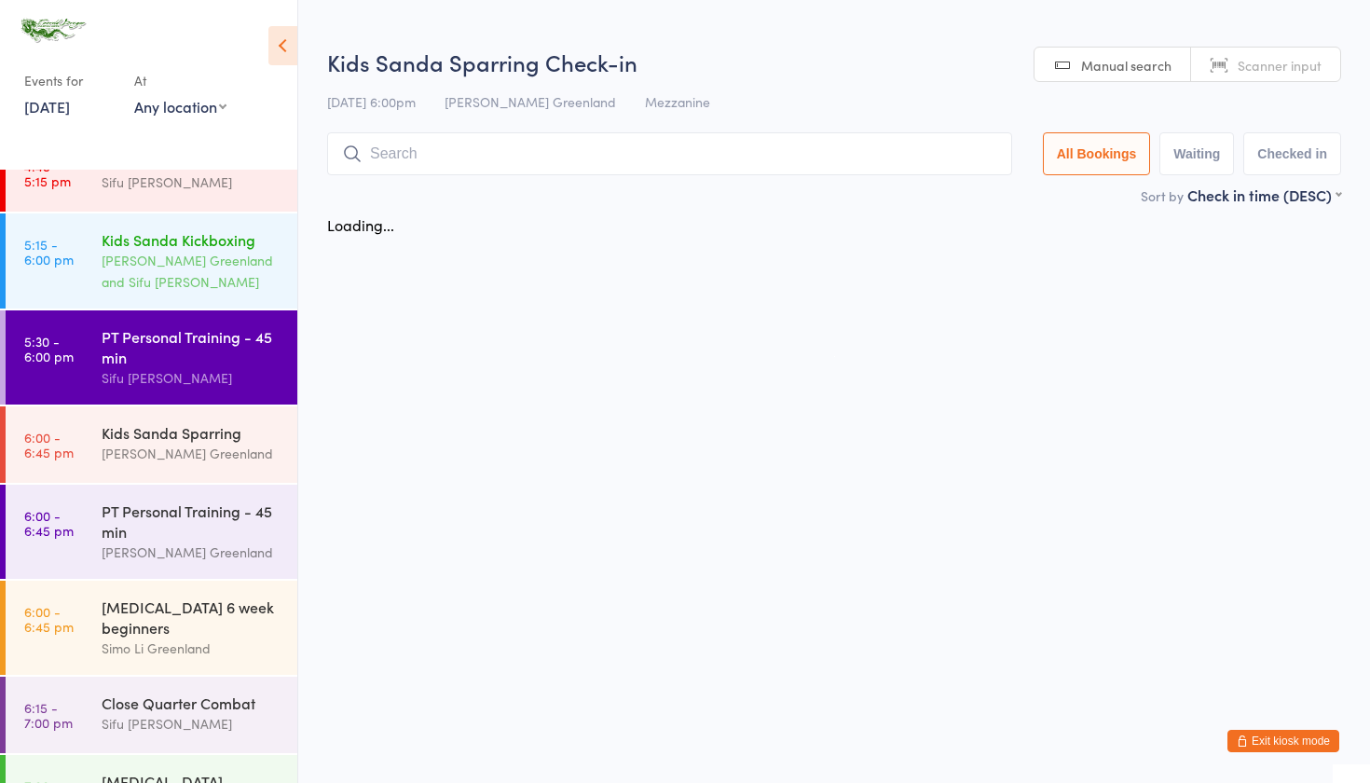
click at [176, 293] on div "[PERSON_NAME] Greenland and Sifu [PERSON_NAME]" at bounding box center [192, 271] width 180 height 43
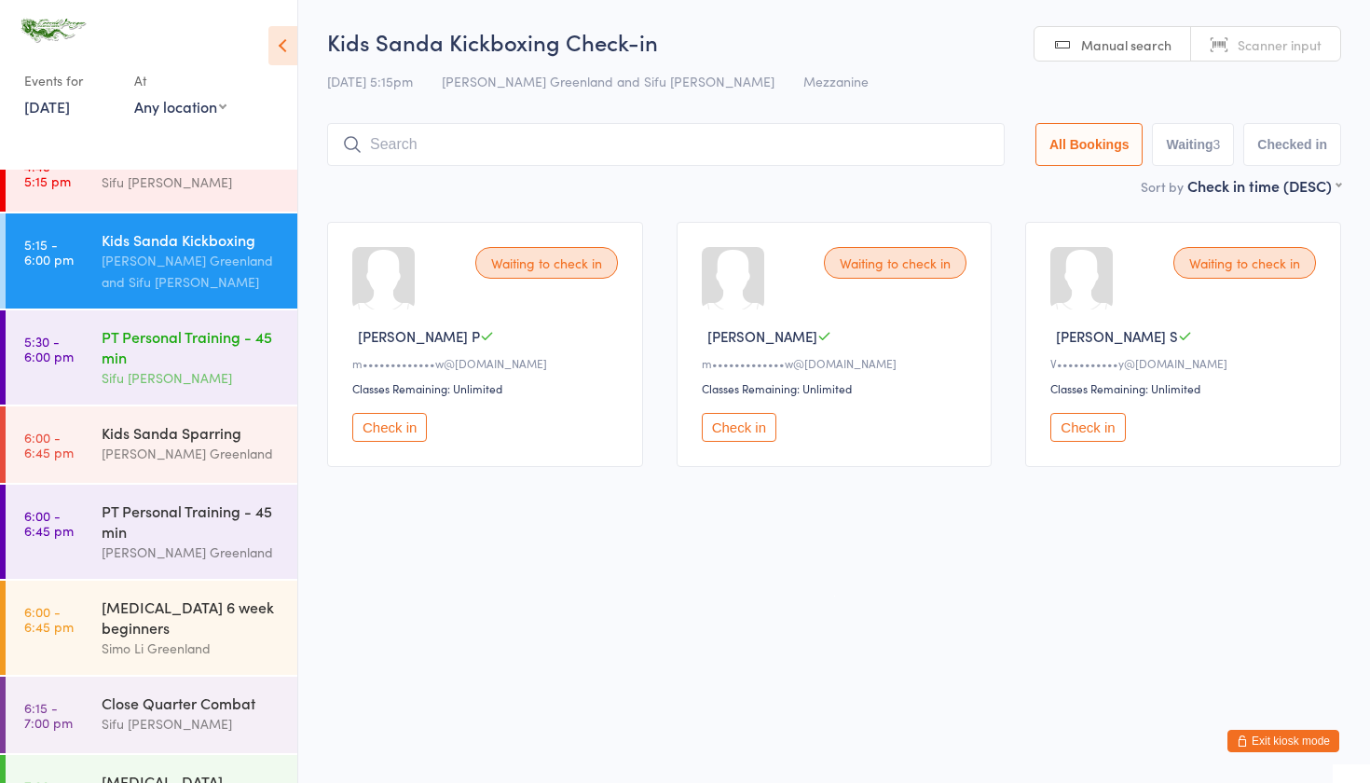
click at [156, 385] on div "Sifu [PERSON_NAME]" at bounding box center [192, 377] width 180 height 21
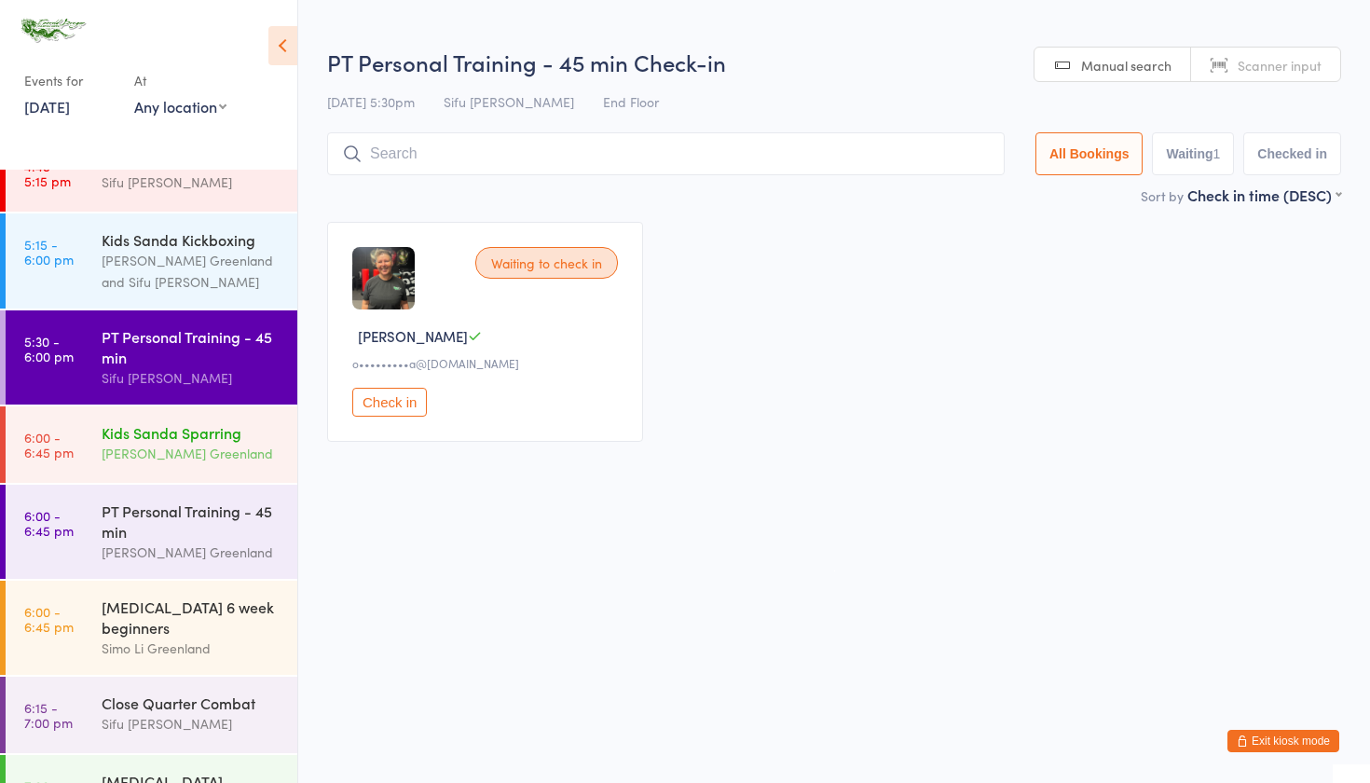
click at [154, 483] on link "6:00 - 6:45 pm Kids Sanda Sparring Sifu Riley Greenland" at bounding box center [152, 444] width 292 height 76
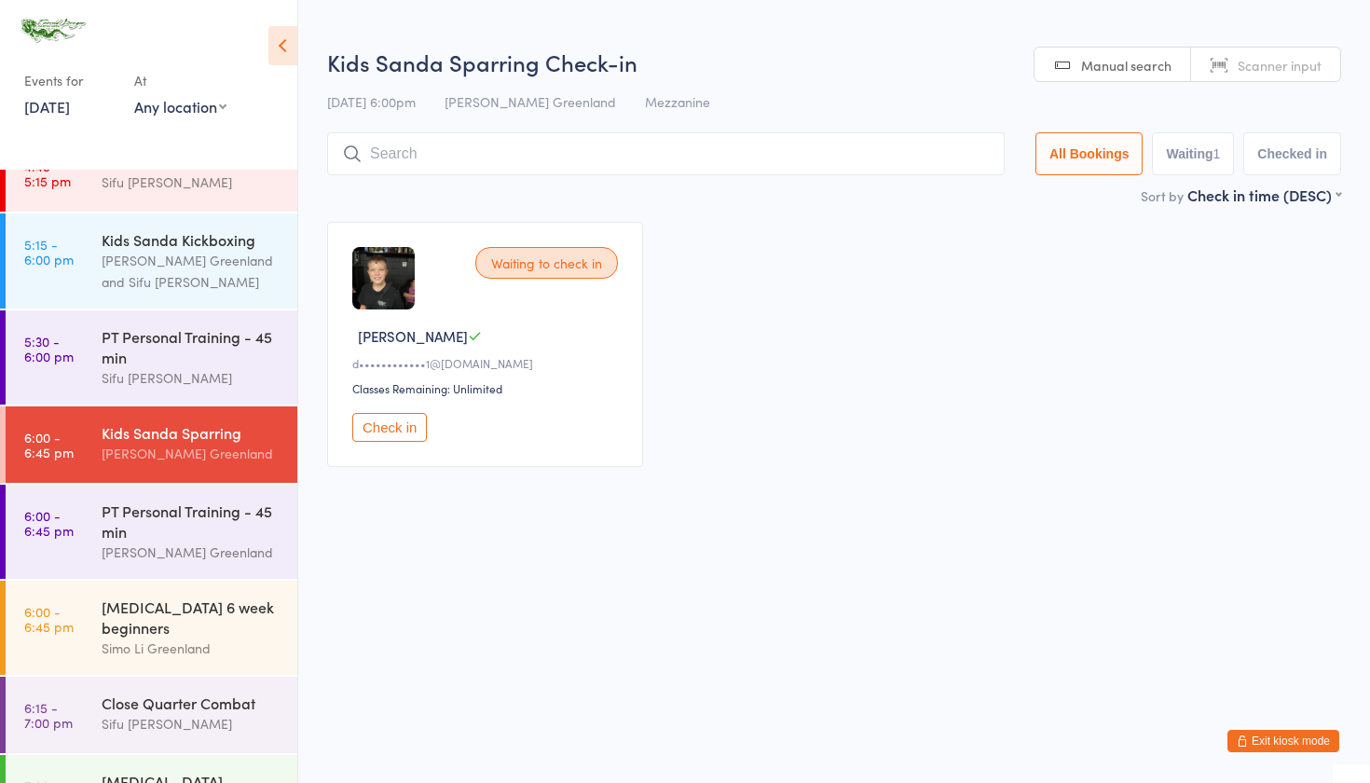
click at [399, 156] on input "search" at bounding box center [665, 153] width 677 height 43
click at [111, 559] on div "[PERSON_NAME] Greenland" at bounding box center [192, 551] width 180 height 21
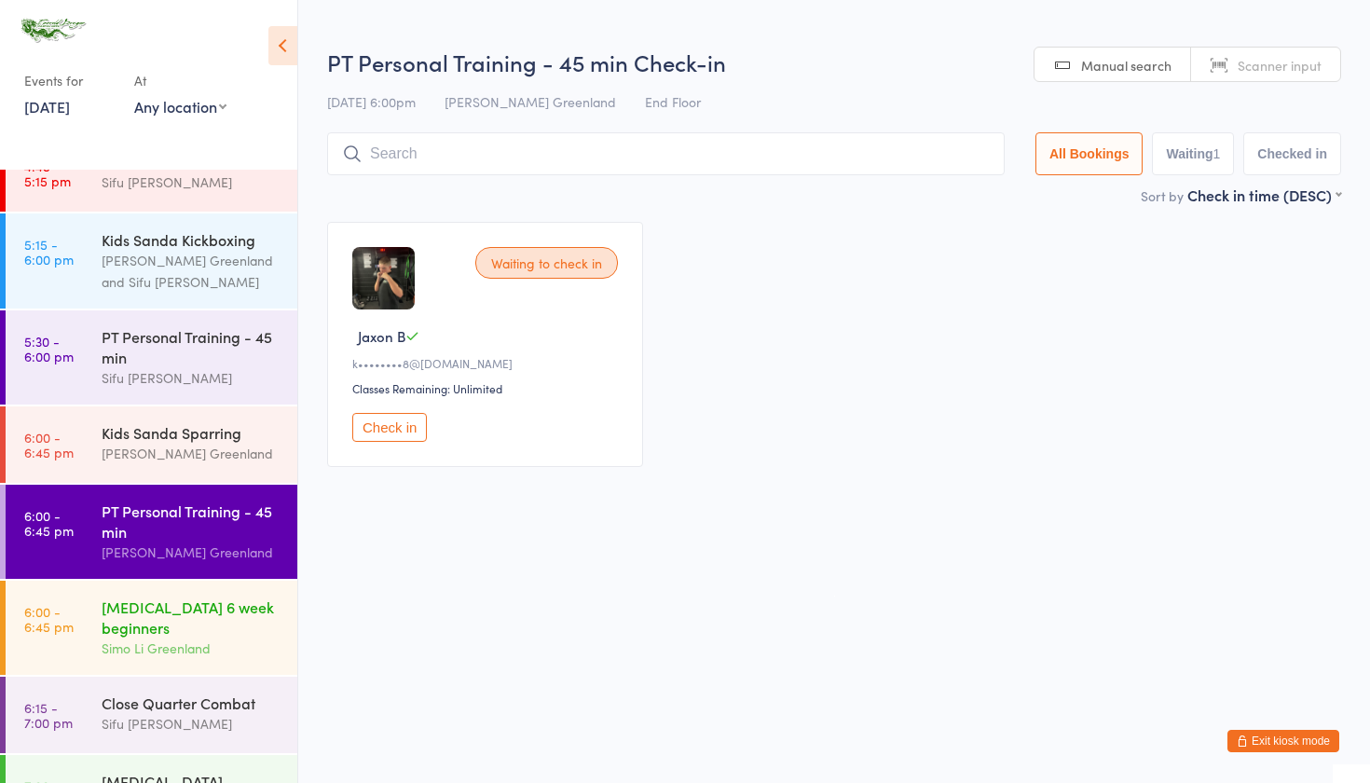
click at [143, 619] on div "[MEDICAL_DATA] 6 week beginners" at bounding box center [192, 616] width 180 height 41
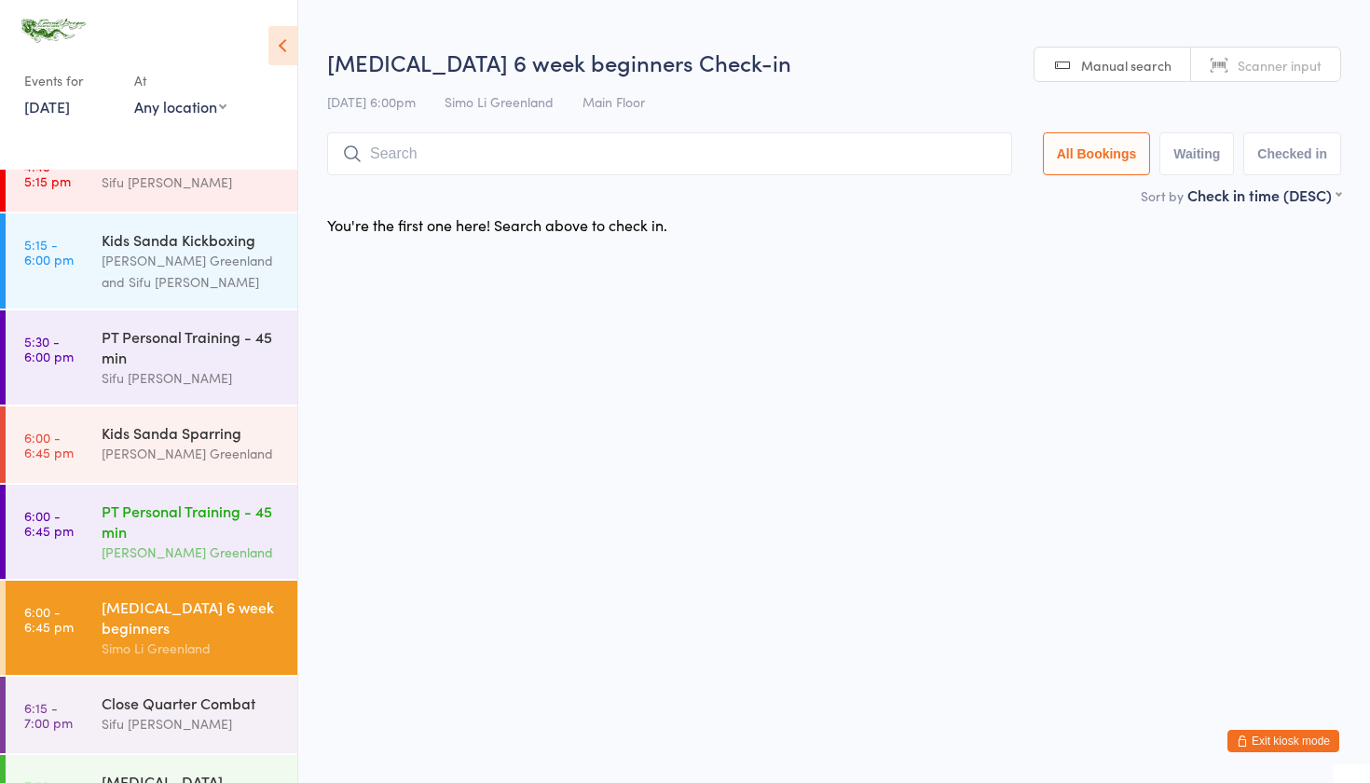
scroll to position [512, 0]
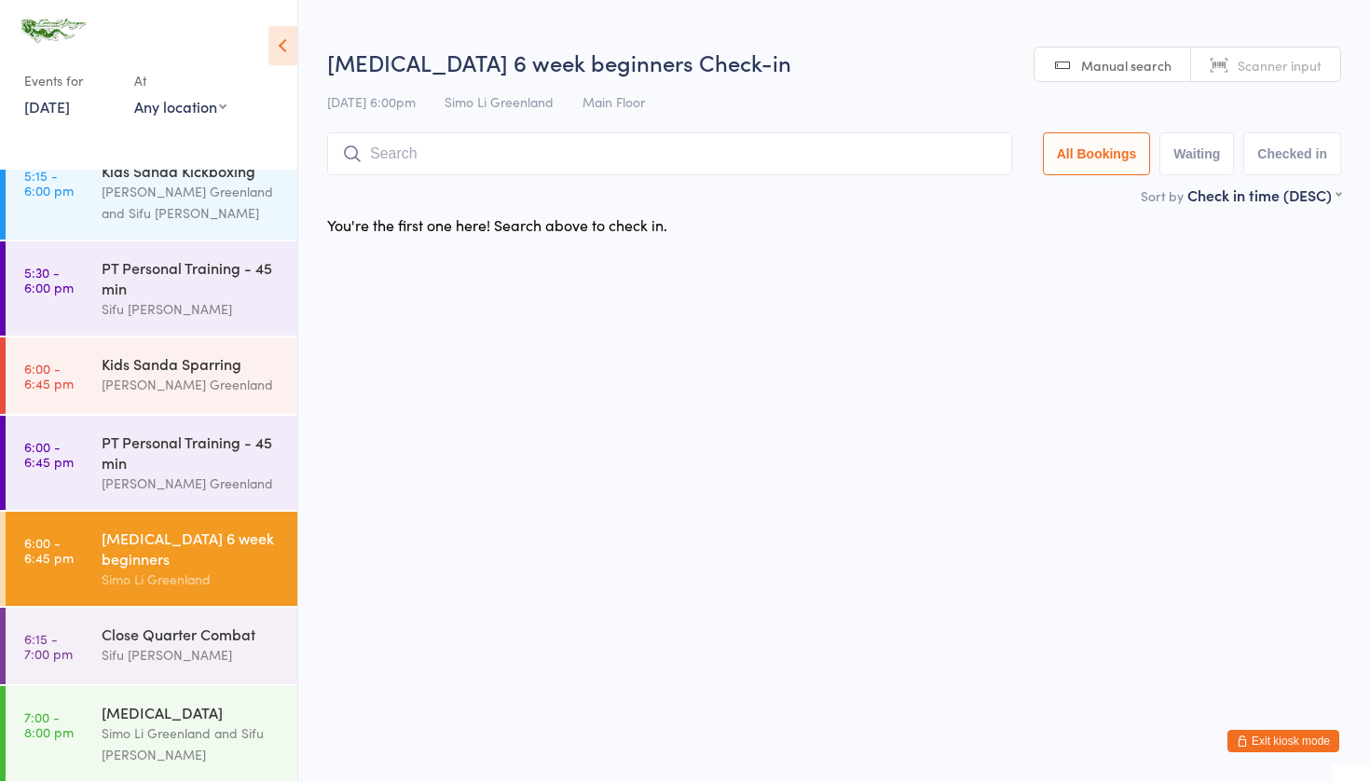
click at [372, 155] on input "search" at bounding box center [669, 153] width 685 height 43
click at [135, 656] on div "Sifu [PERSON_NAME]" at bounding box center [192, 654] width 180 height 21
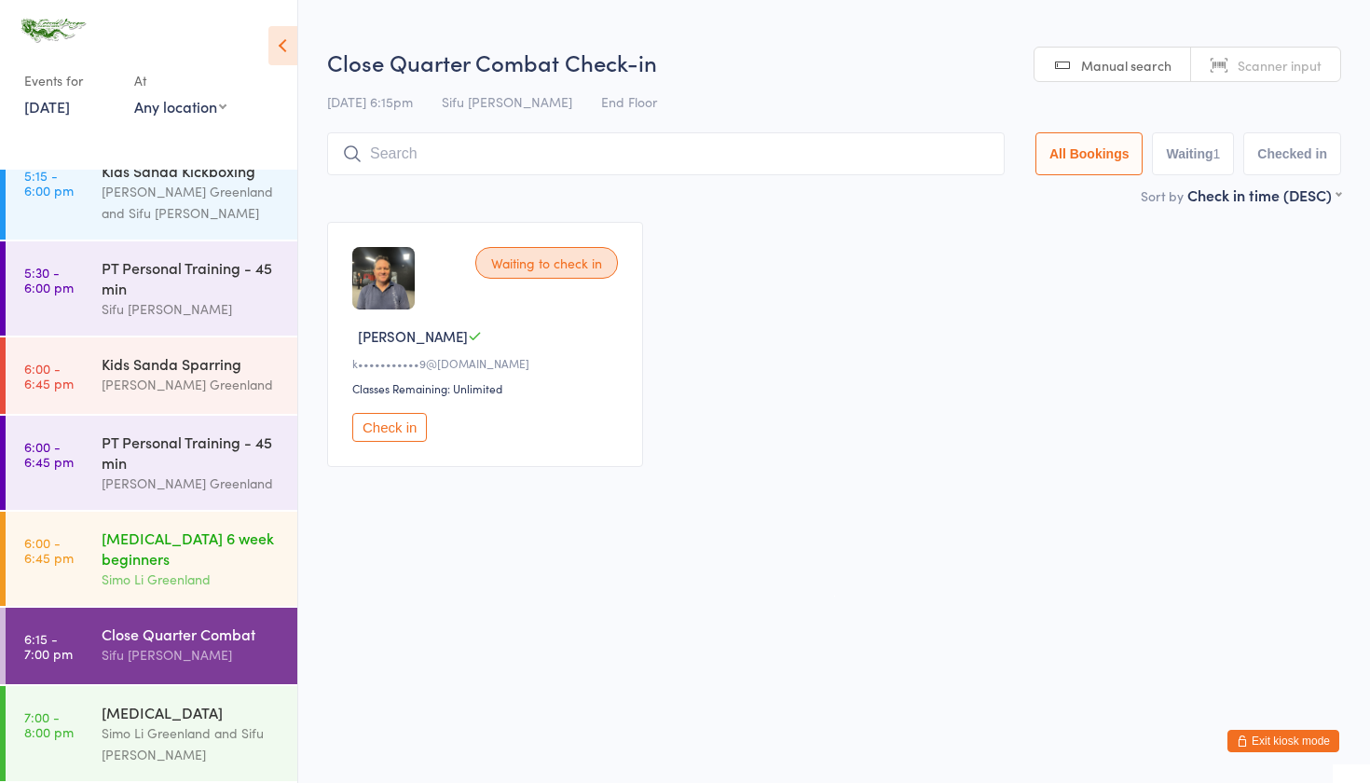
click at [160, 561] on div "[MEDICAL_DATA] 6 week beginners" at bounding box center [192, 547] width 180 height 41
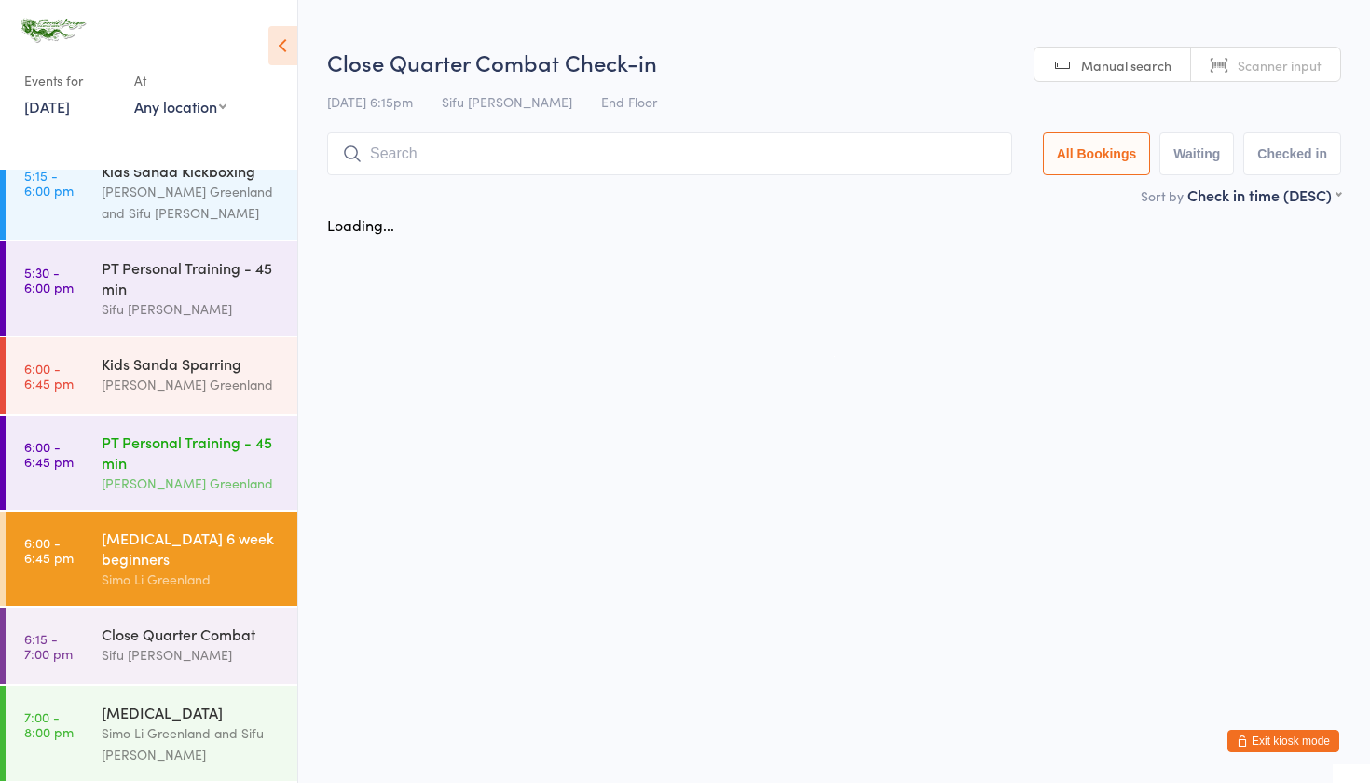
click at [162, 468] on div "PT Personal Training - 45 min" at bounding box center [192, 451] width 180 height 41
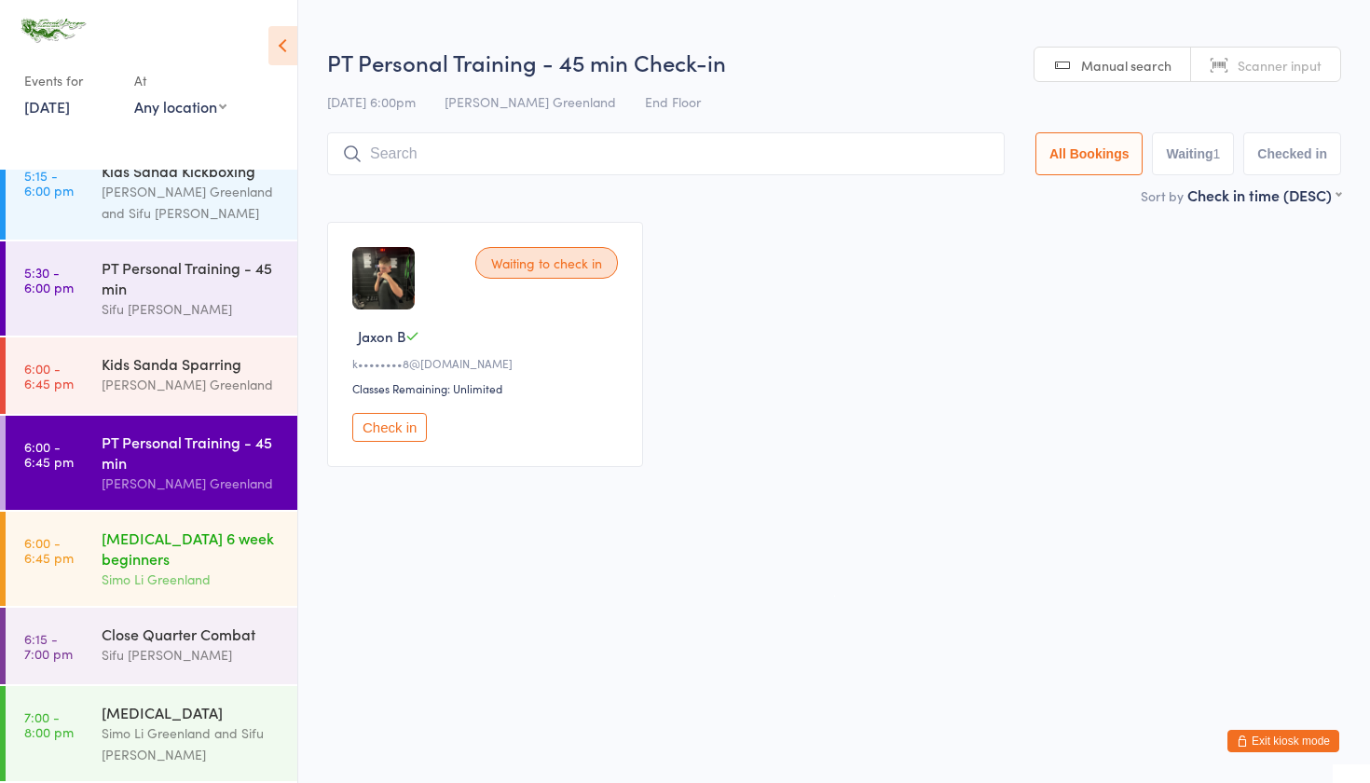
click at [179, 586] on div "Simo Li Greenland" at bounding box center [192, 578] width 180 height 21
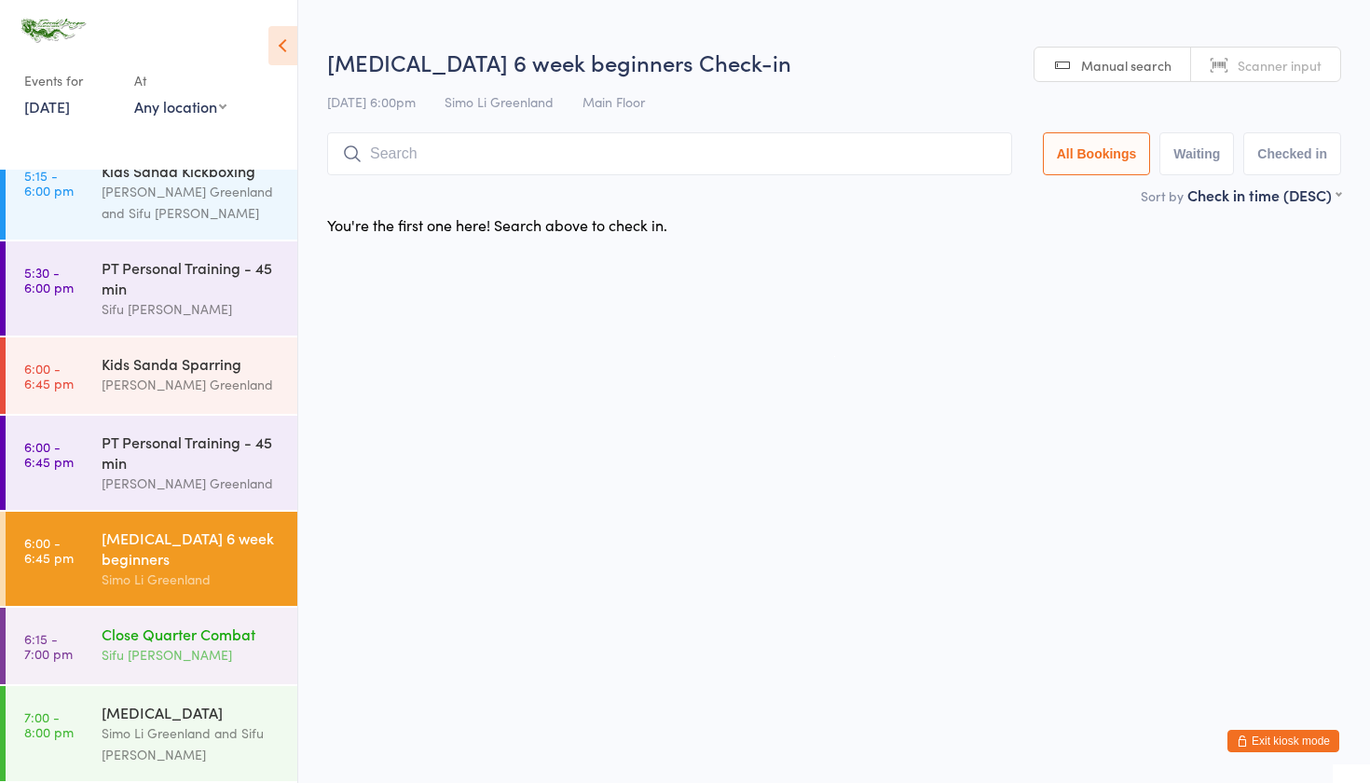
click at [206, 631] on div "Close Quarter Combat" at bounding box center [192, 633] width 180 height 20
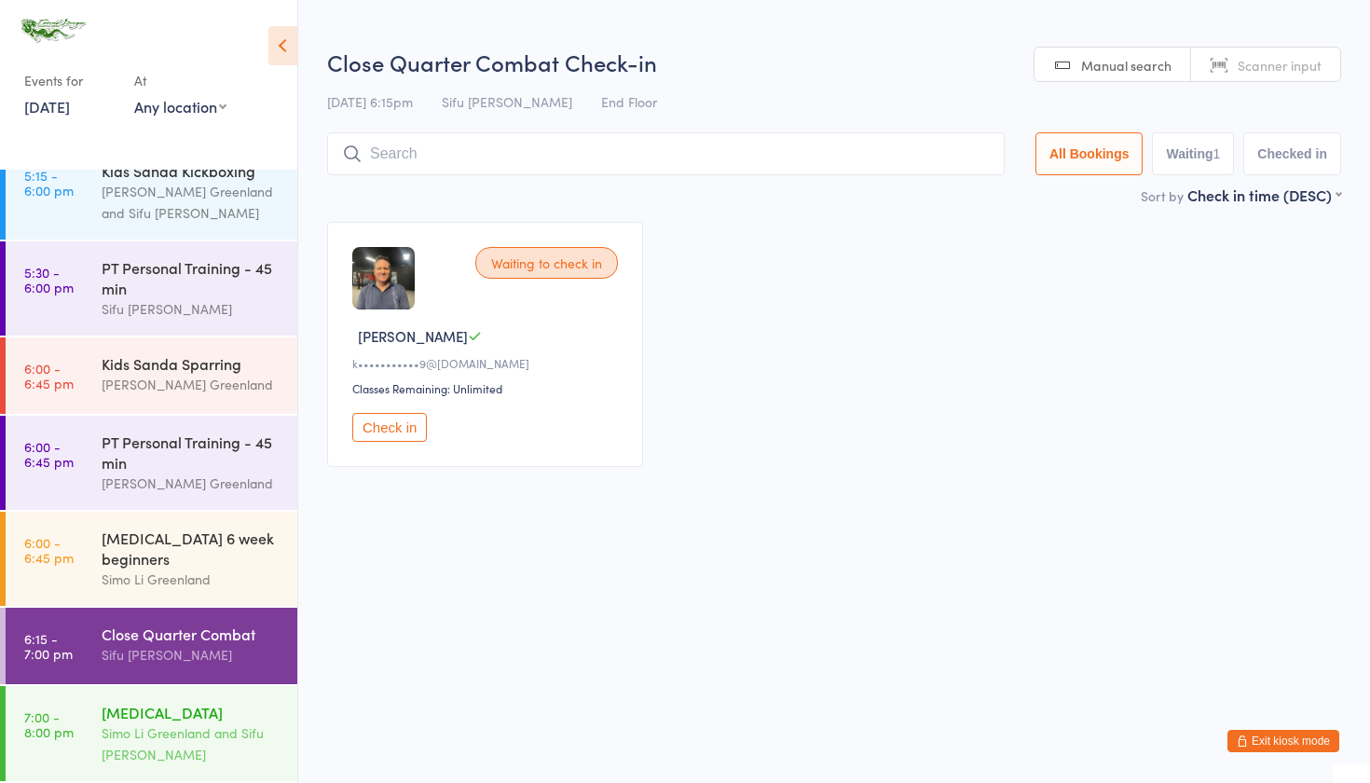
click at [136, 740] on div "Simo Li Greenland and Sifu David Greenland" at bounding box center [192, 743] width 180 height 43
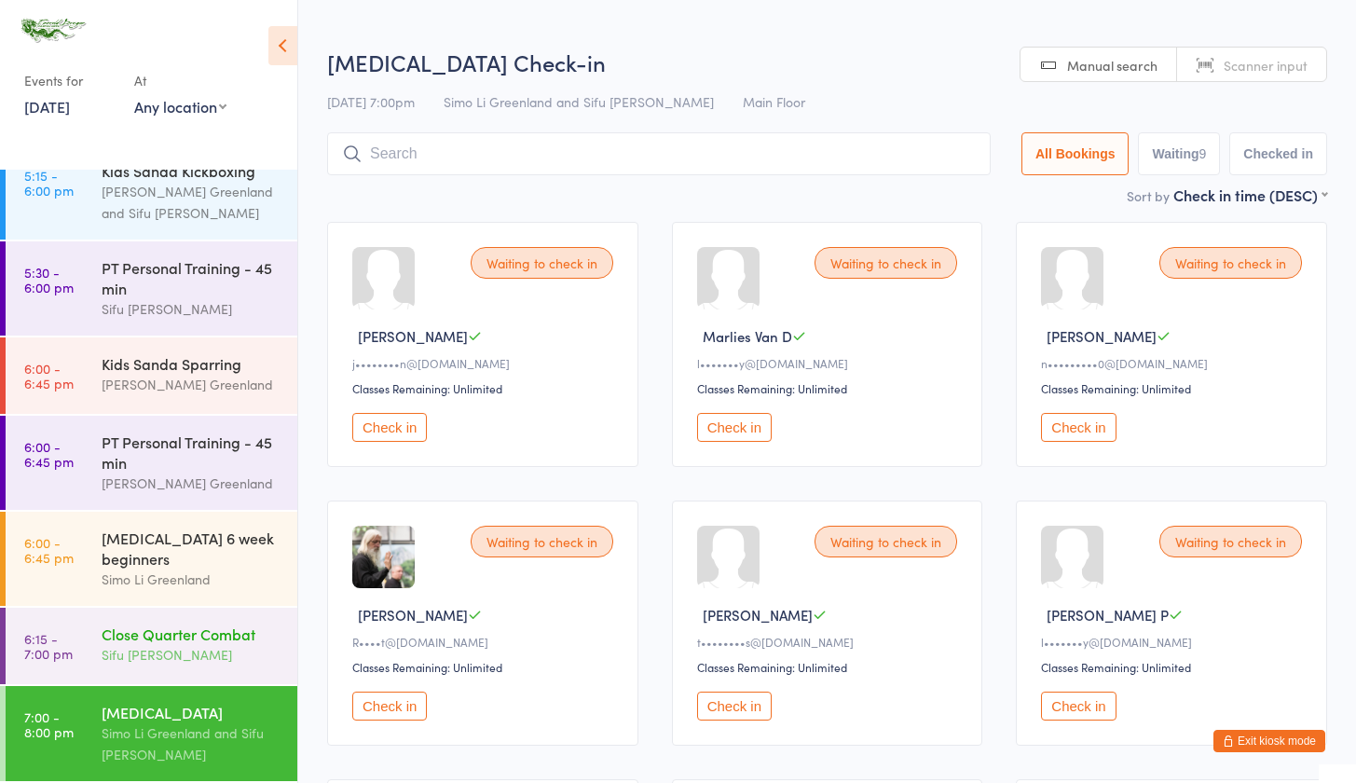
click at [156, 680] on div "Close Quarter Combat Sifu David Greenland" at bounding box center [200, 644] width 196 height 74
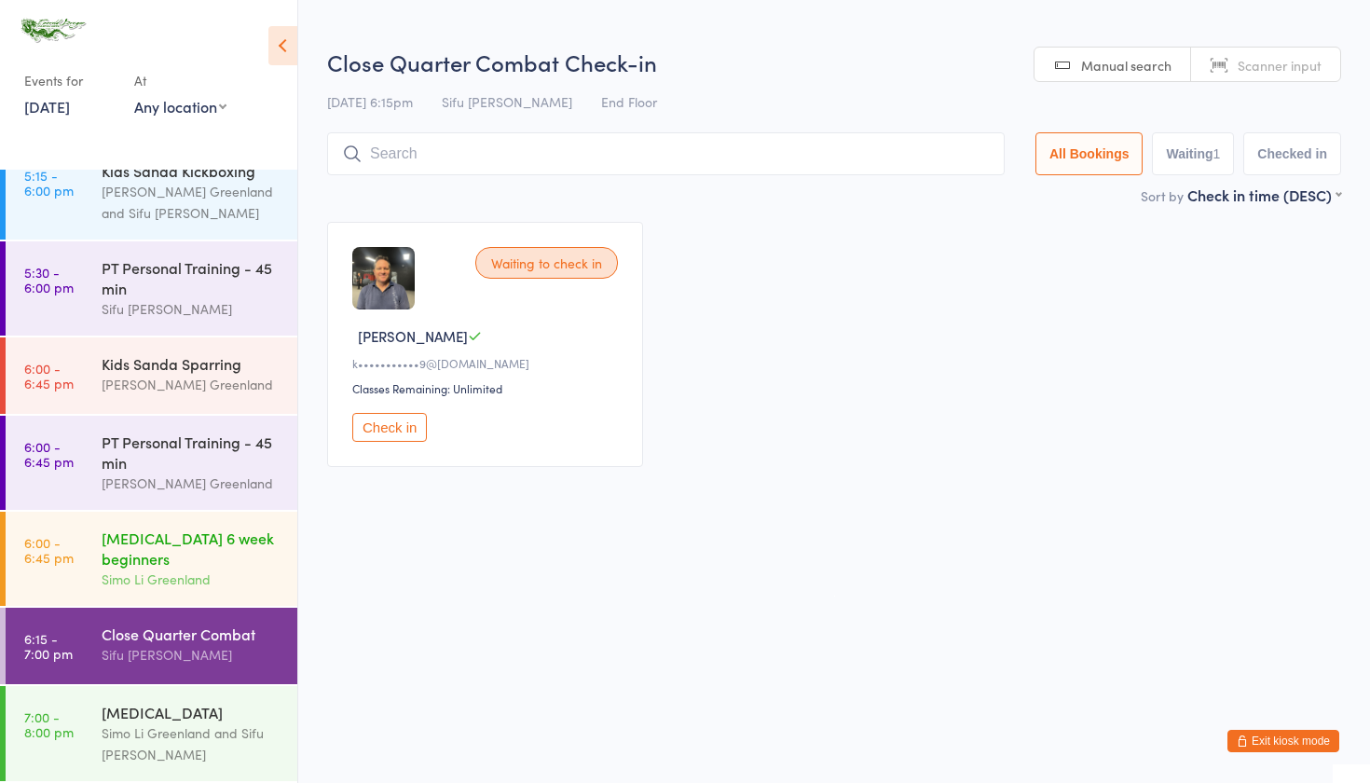
click at [159, 566] on div "[MEDICAL_DATA] 6 week beginners" at bounding box center [192, 547] width 180 height 41
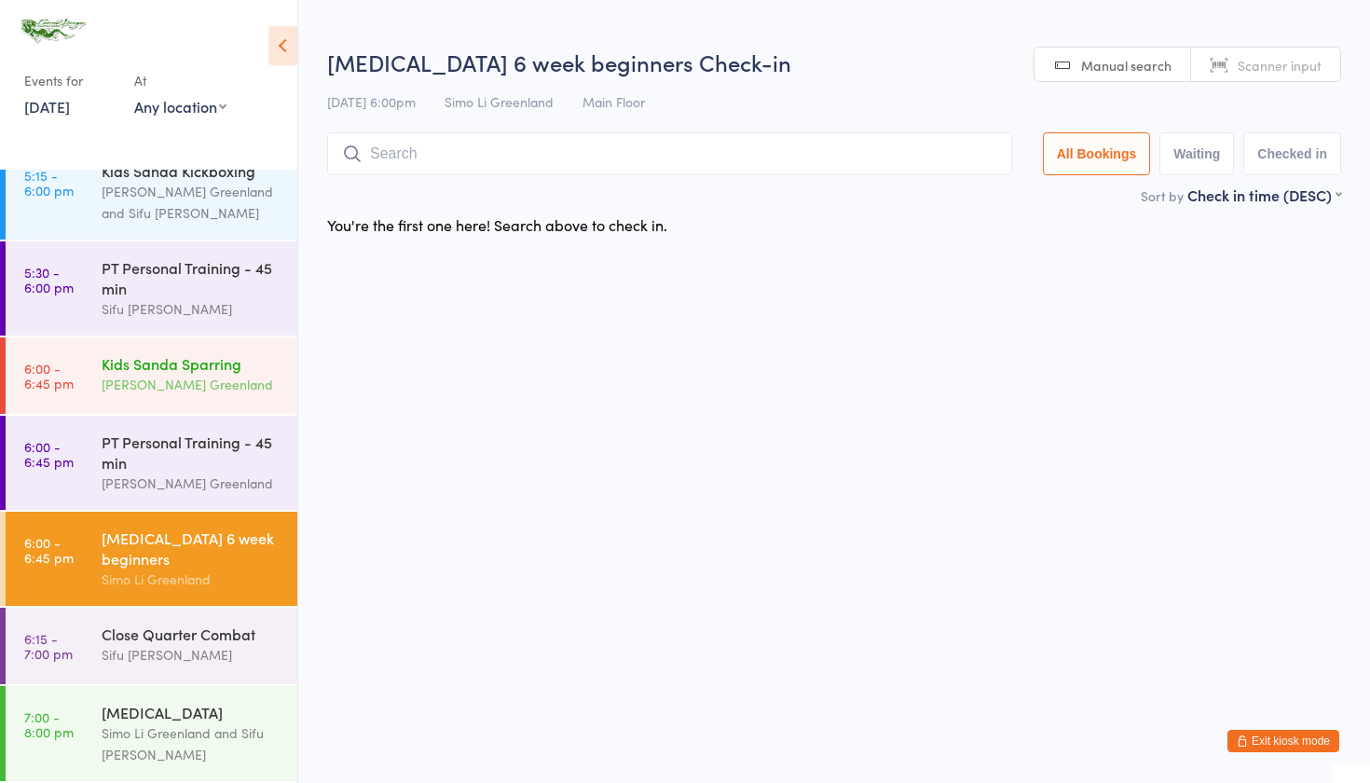
click at [177, 377] on div "[PERSON_NAME] Greenland" at bounding box center [192, 384] width 180 height 21
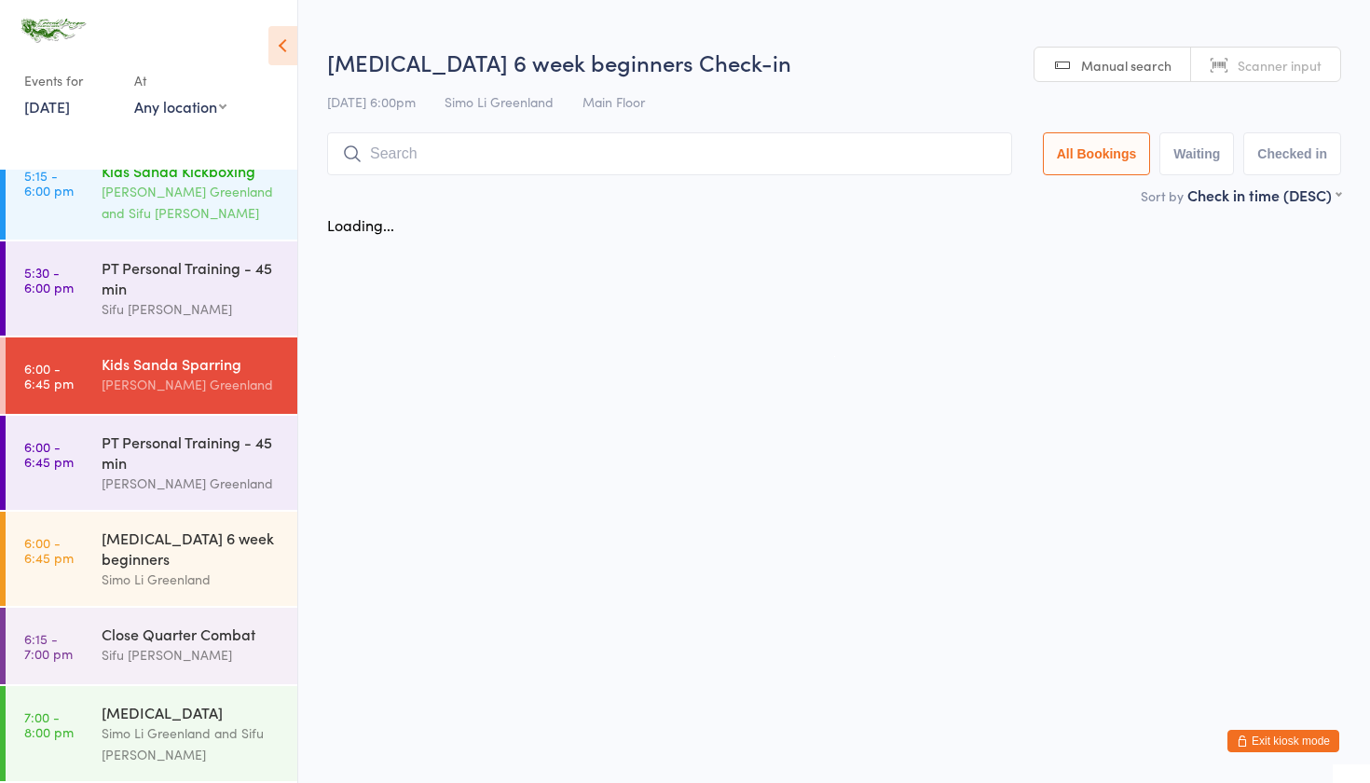
click at [186, 188] on div "[PERSON_NAME] Greenland and Sifu [PERSON_NAME]" at bounding box center [192, 202] width 180 height 43
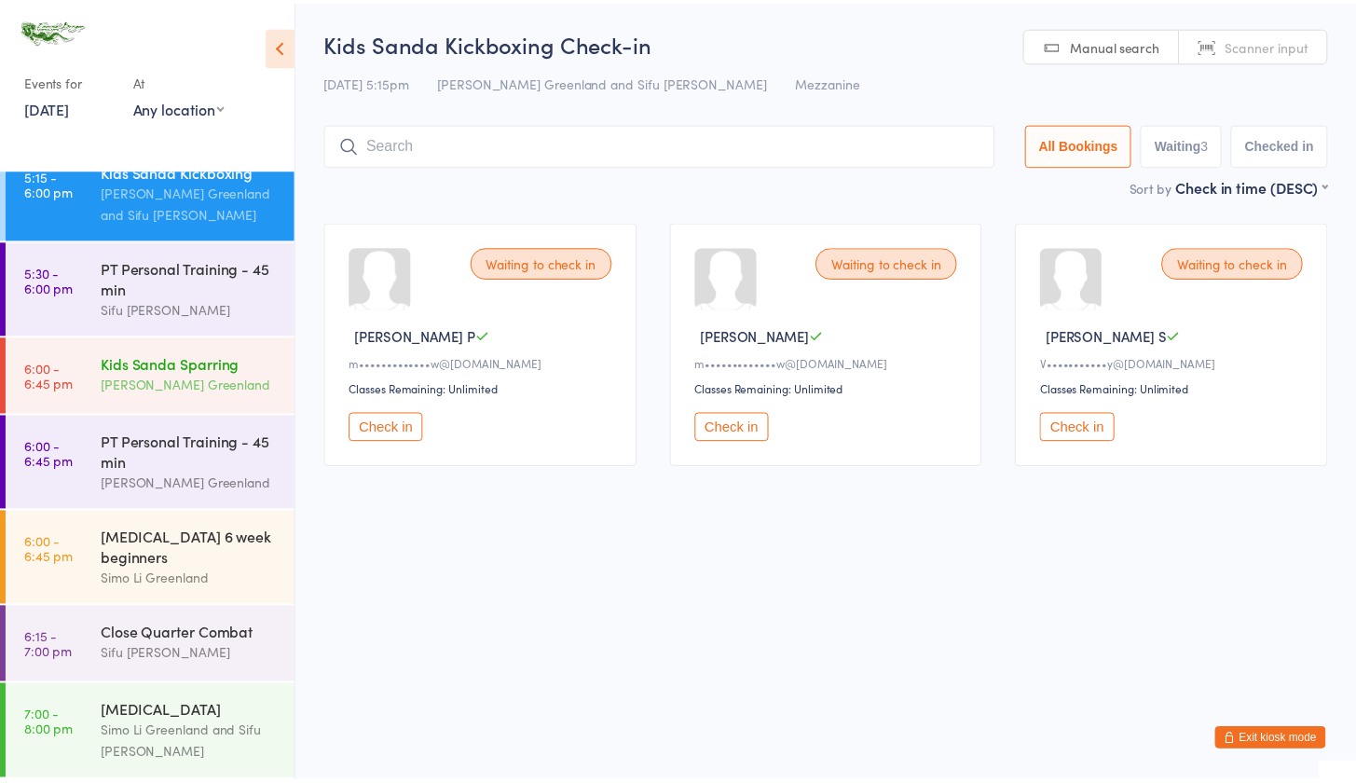
scroll to position [145, 0]
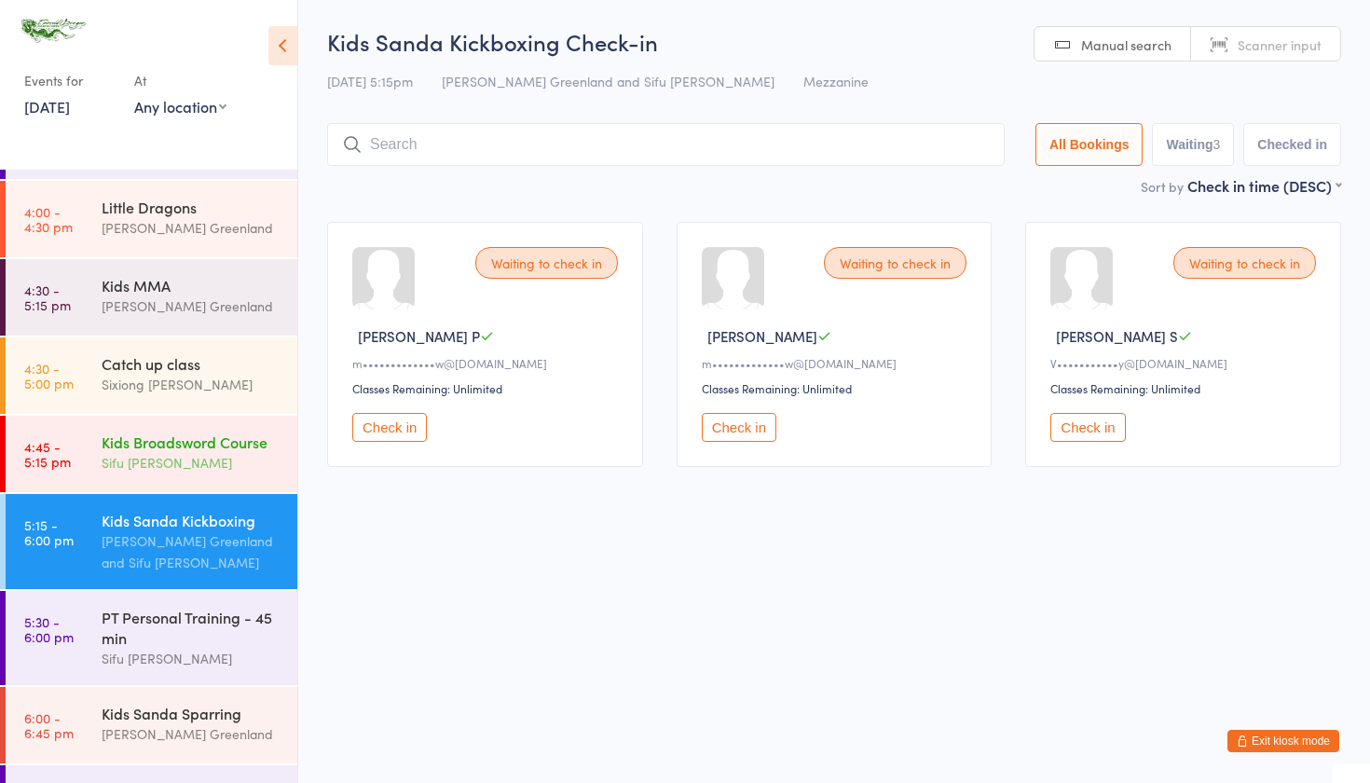
click at [181, 452] on div "Kids Broadsword Course" at bounding box center [192, 441] width 180 height 20
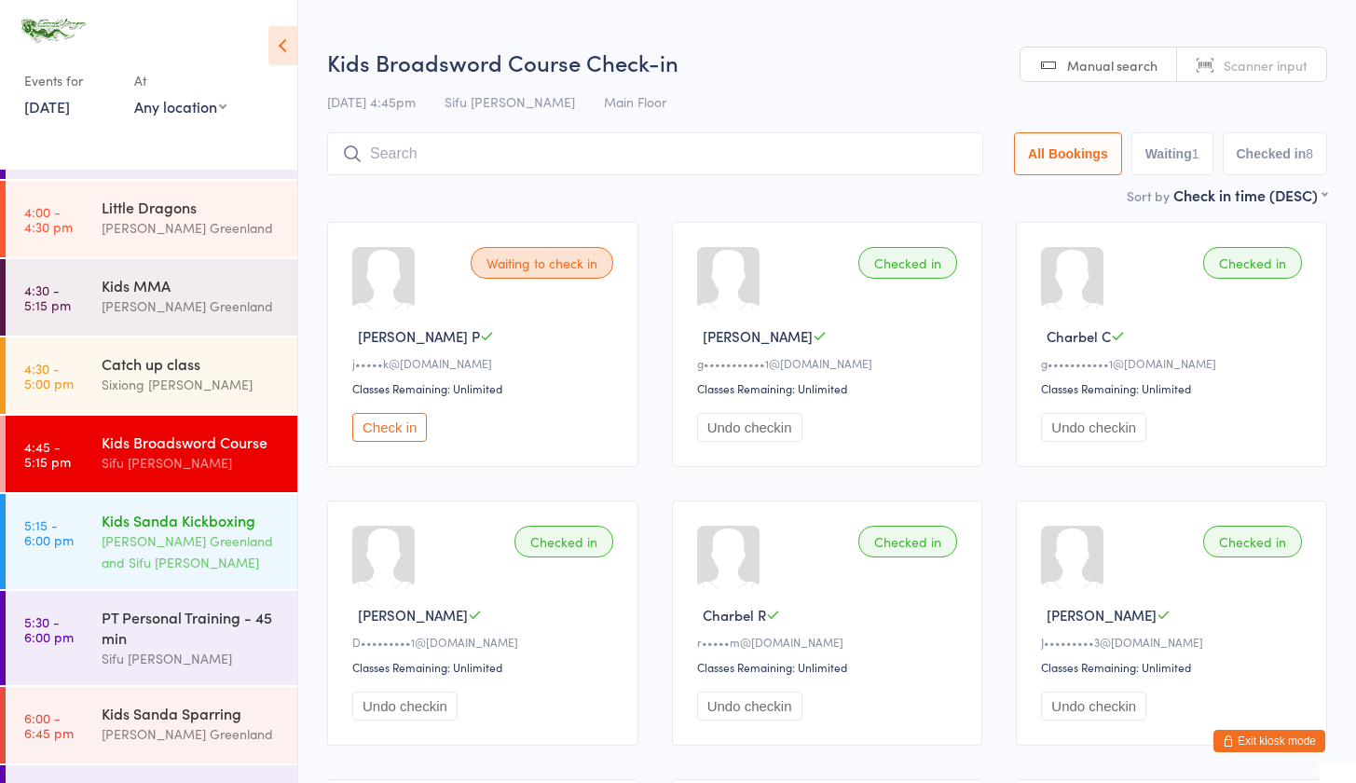
click at [145, 530] on div "Kids Sanda Kickboxing" at bounding box center [192, 520] width 180 height 20
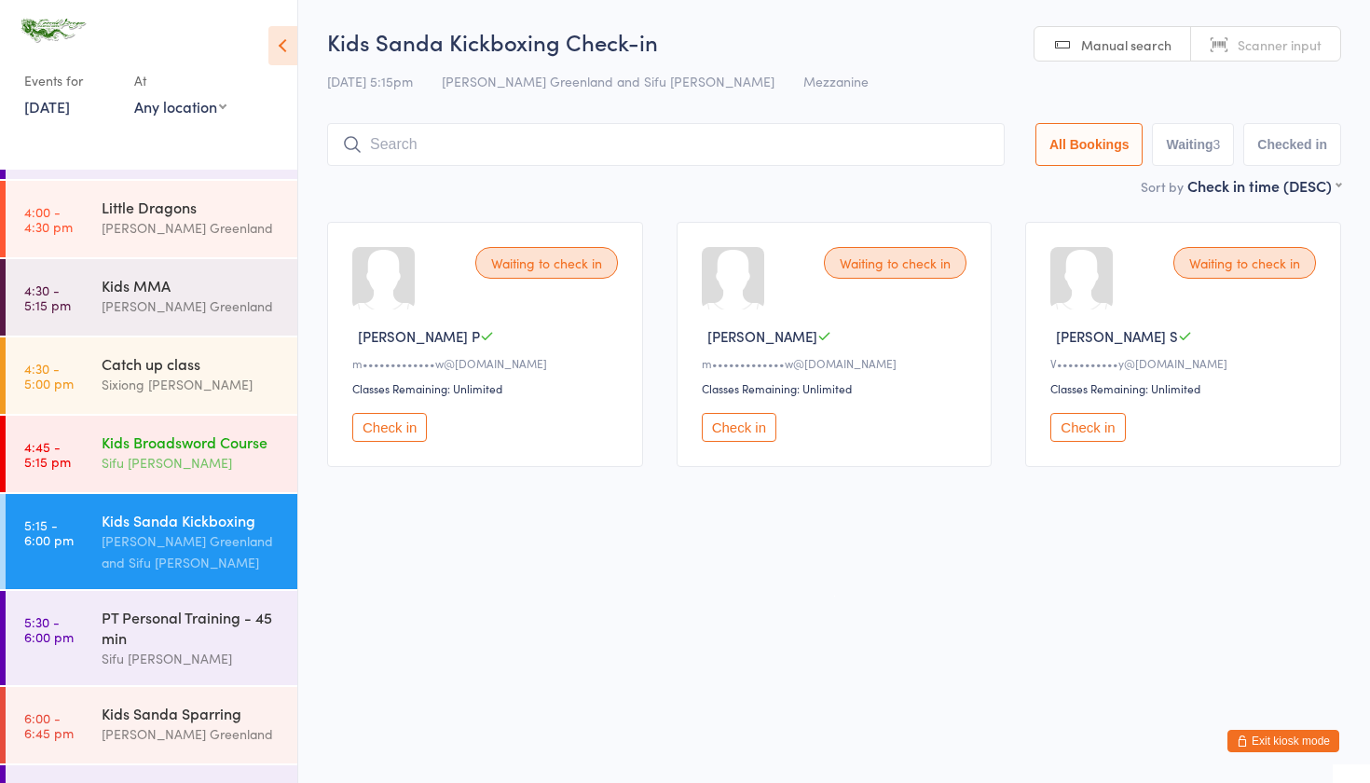
click at [140, 438] on div "Kids Broadsword Course" at bounding box center [192, 441] width 180 height 20
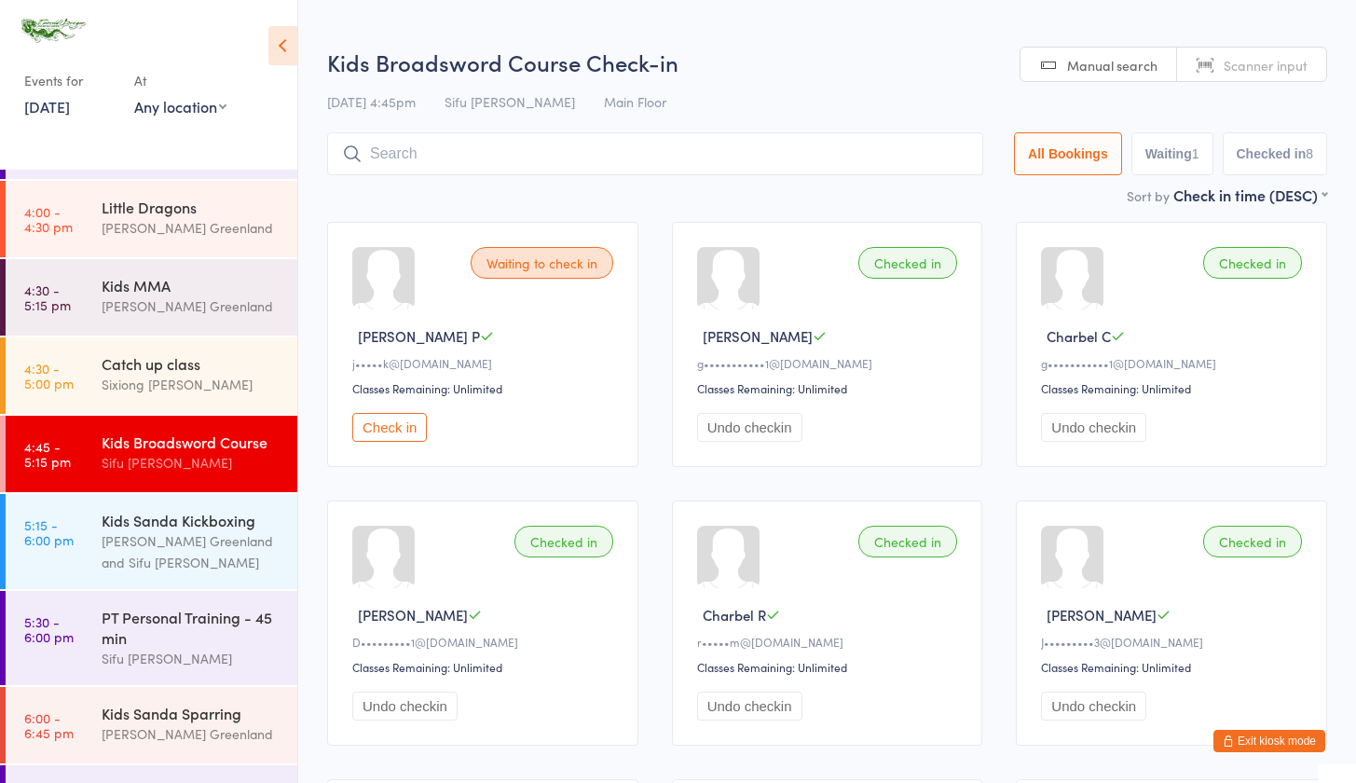
click at [393, 143] on input "search" at bounding box center [655, 153] width 656 height 43
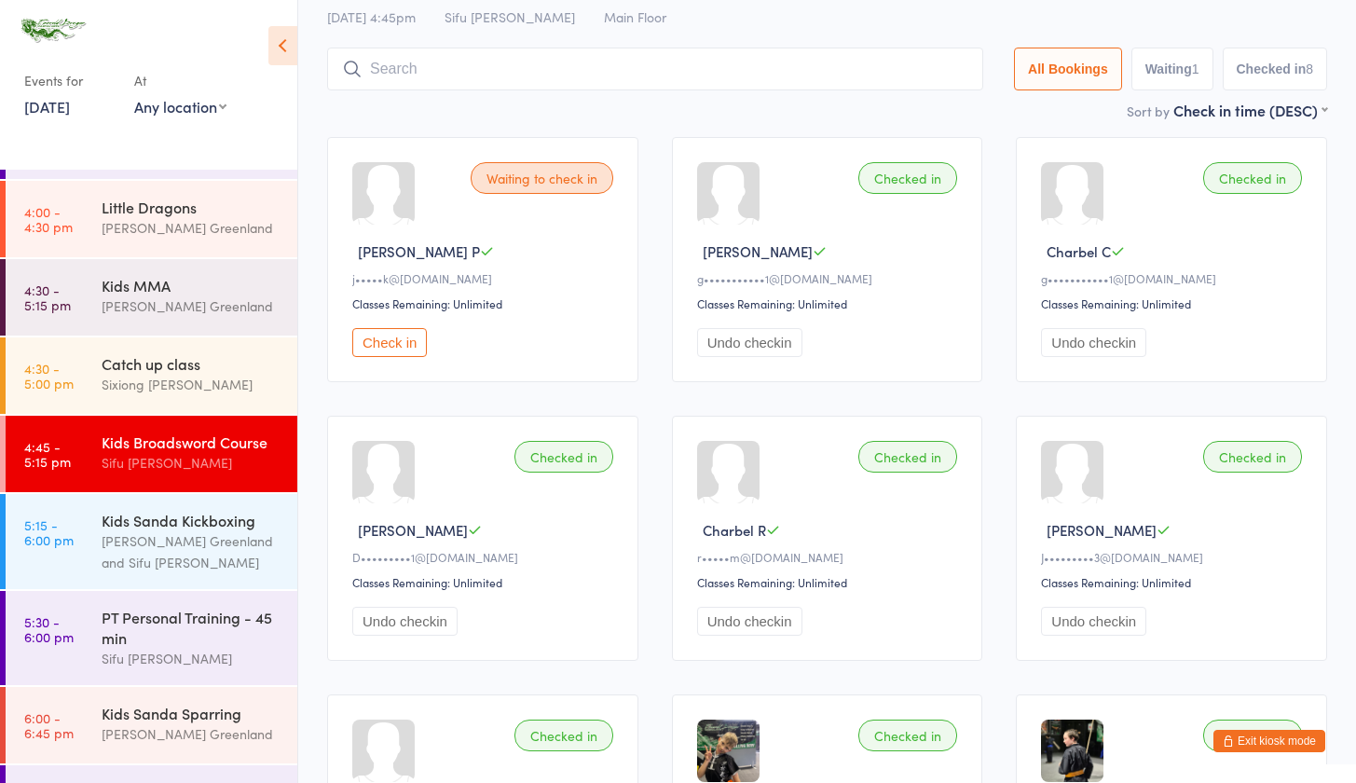
scroll to position [132, 0]
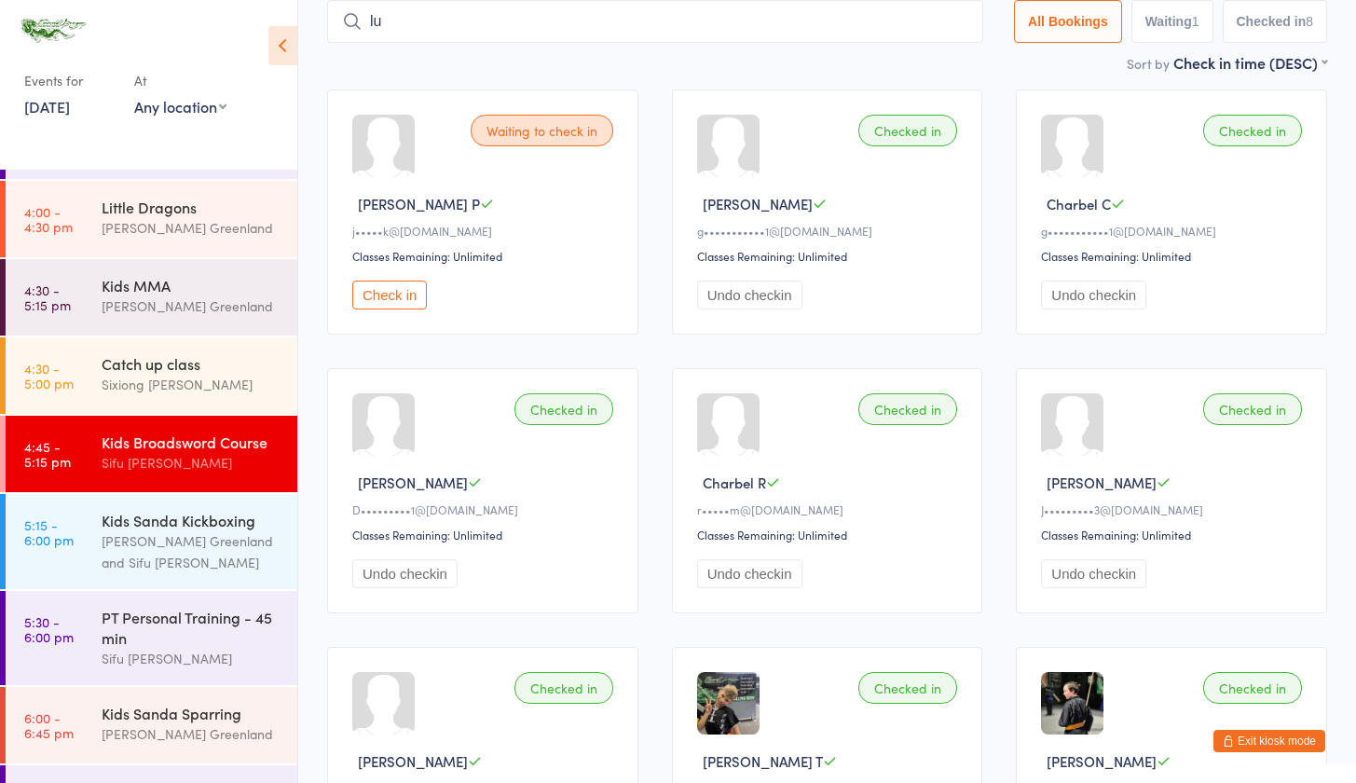
type input "l"
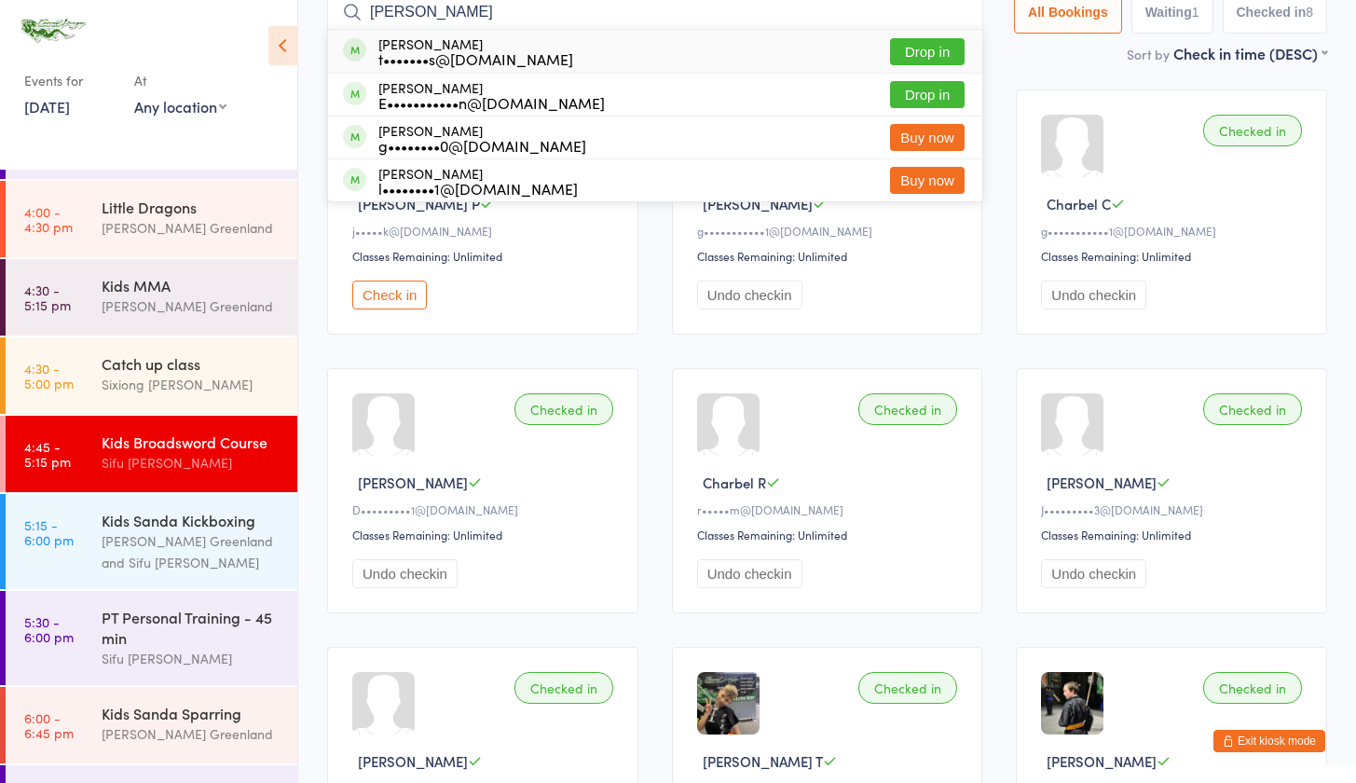
type input "Lucas"
click at [936, 48] on button "Drop in" at bounding box center [927, 51] width 75 height 27
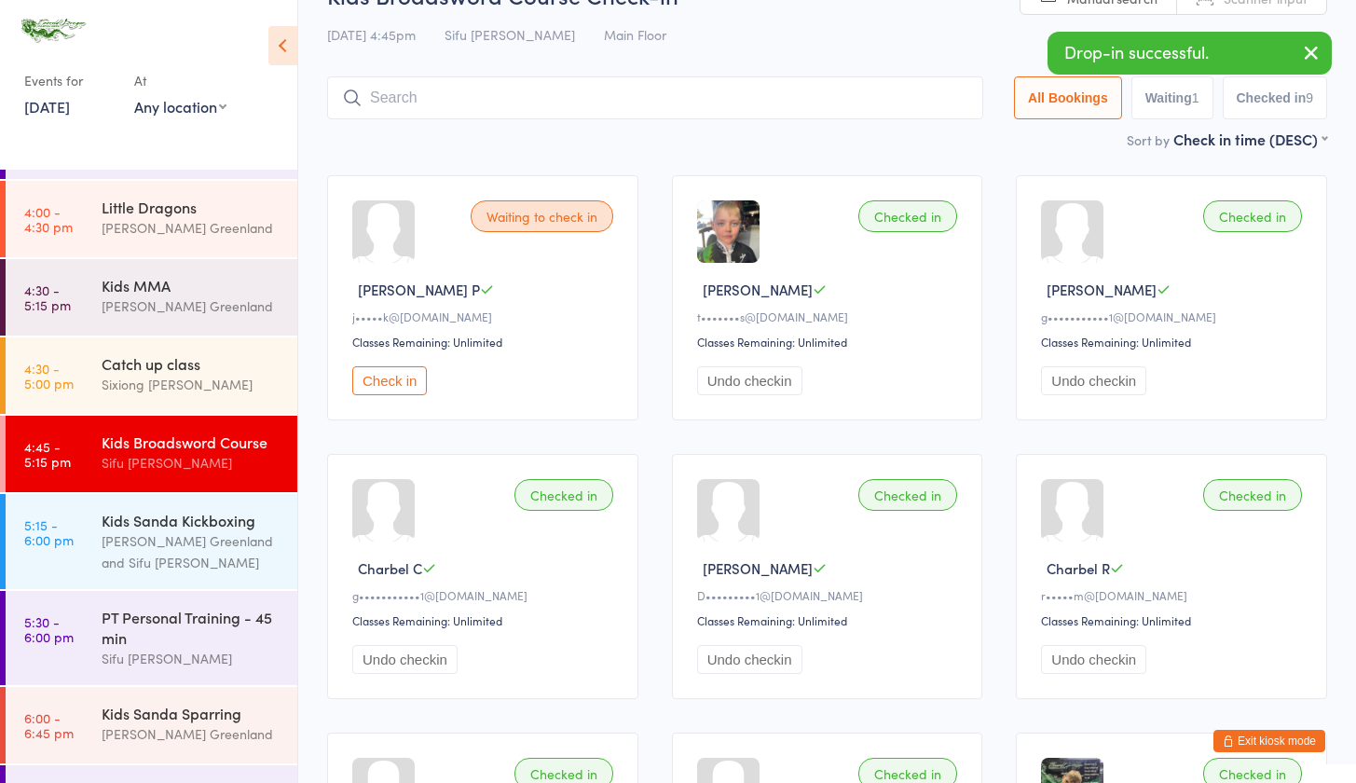
scroll to position [0, 0]
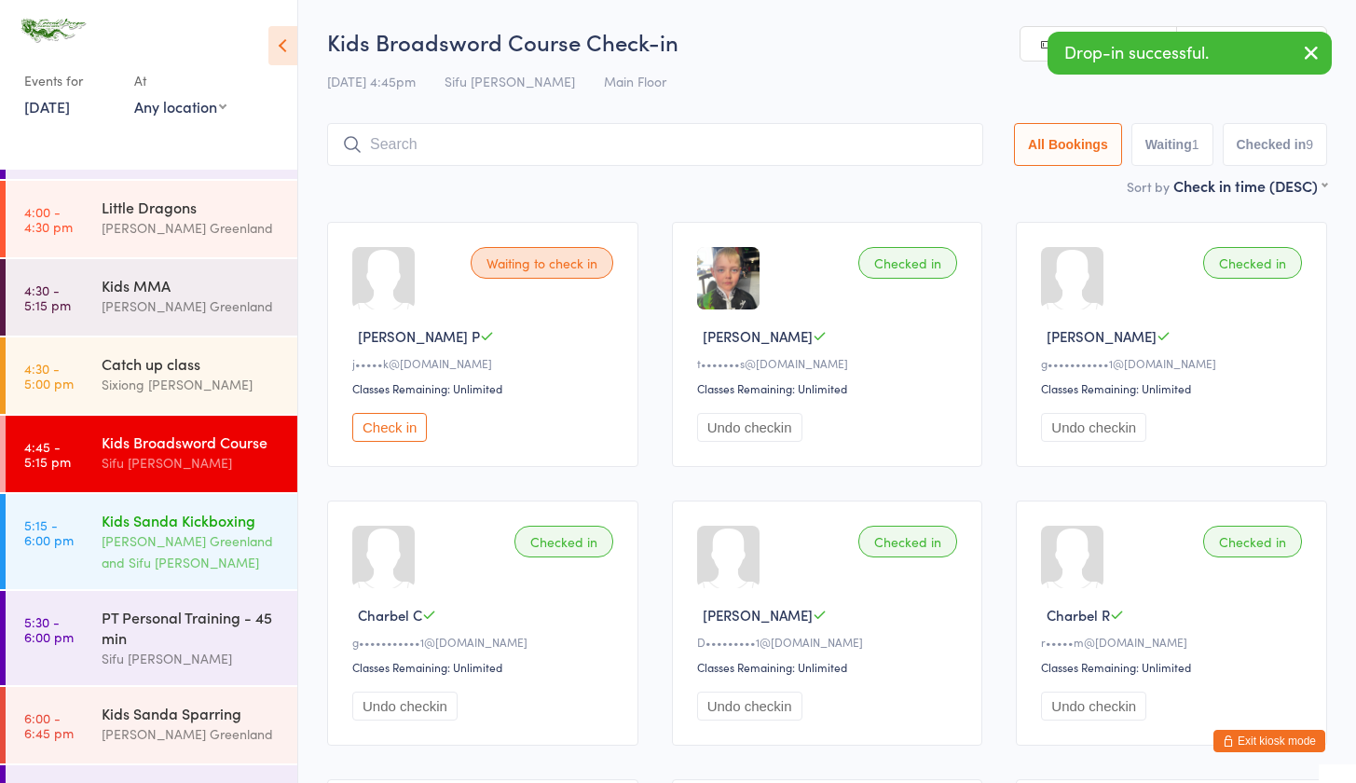
click at [193, 560] on div "[PERSON_NAME] Greenland and Sifu [PERSON_NAME]" at bounding box center [192, 551] width 180 height 43
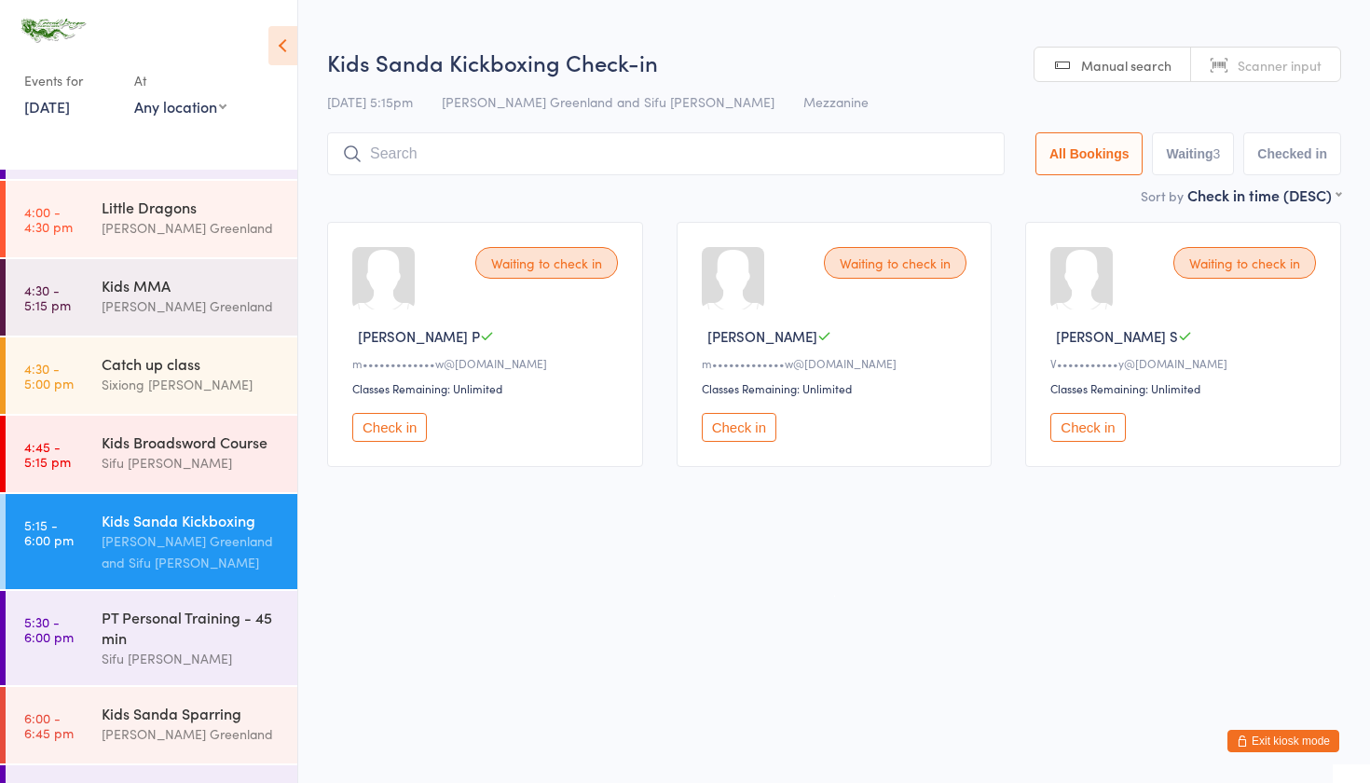
click at [402, 145] on input "search" at bounding box center [665, 153] width 677 height 43
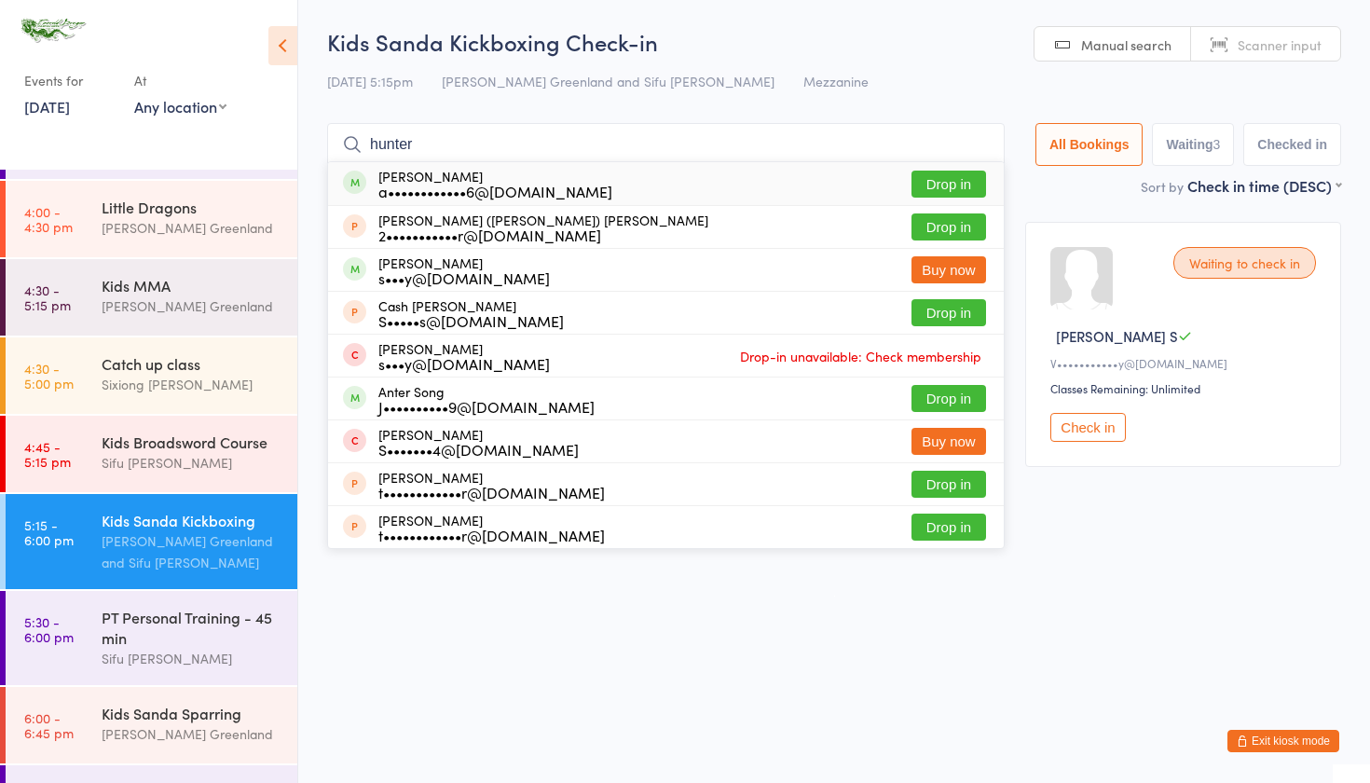
type input "hunter"
click at [944, 178] on button "Drop in" at bounding box center [948, 183] width 75 height 27
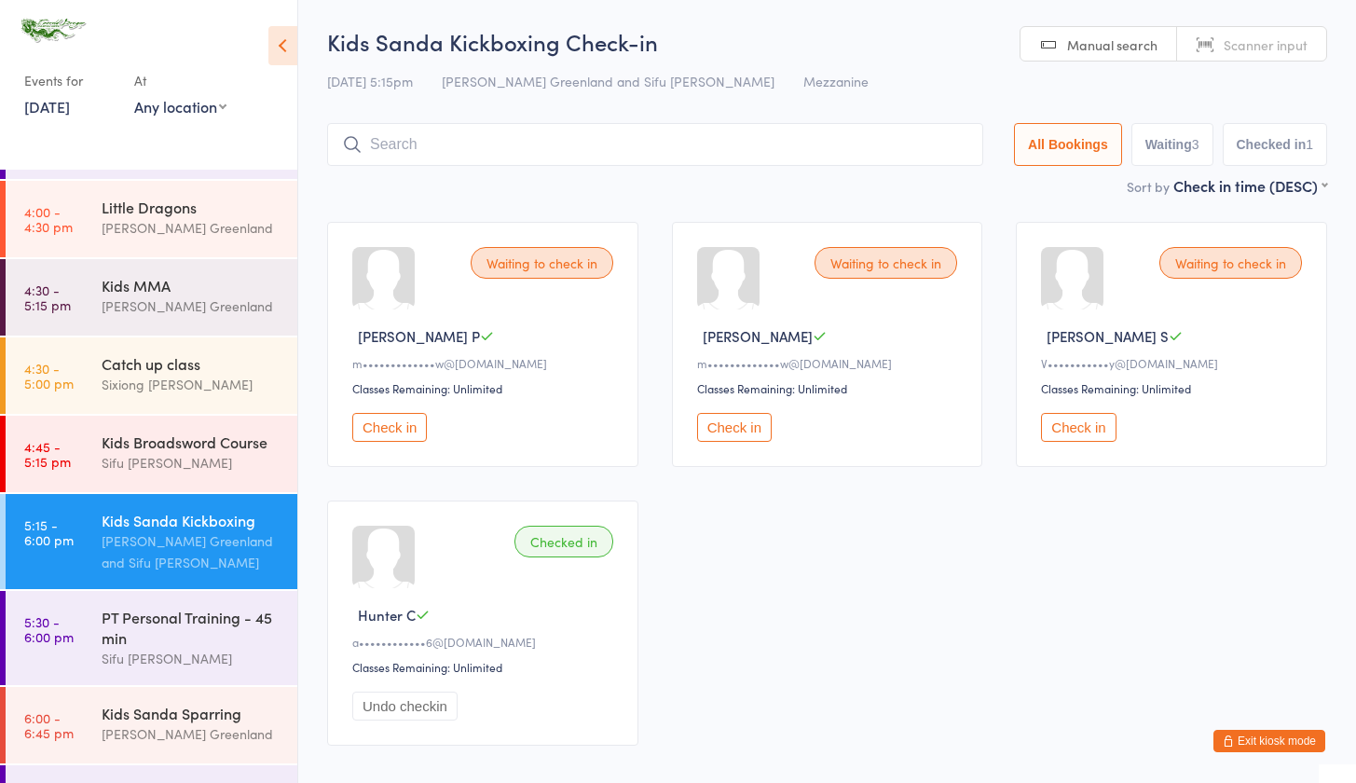
click at [430, 145] on input "search" at bounding box center [655, 144] width 656 height 43
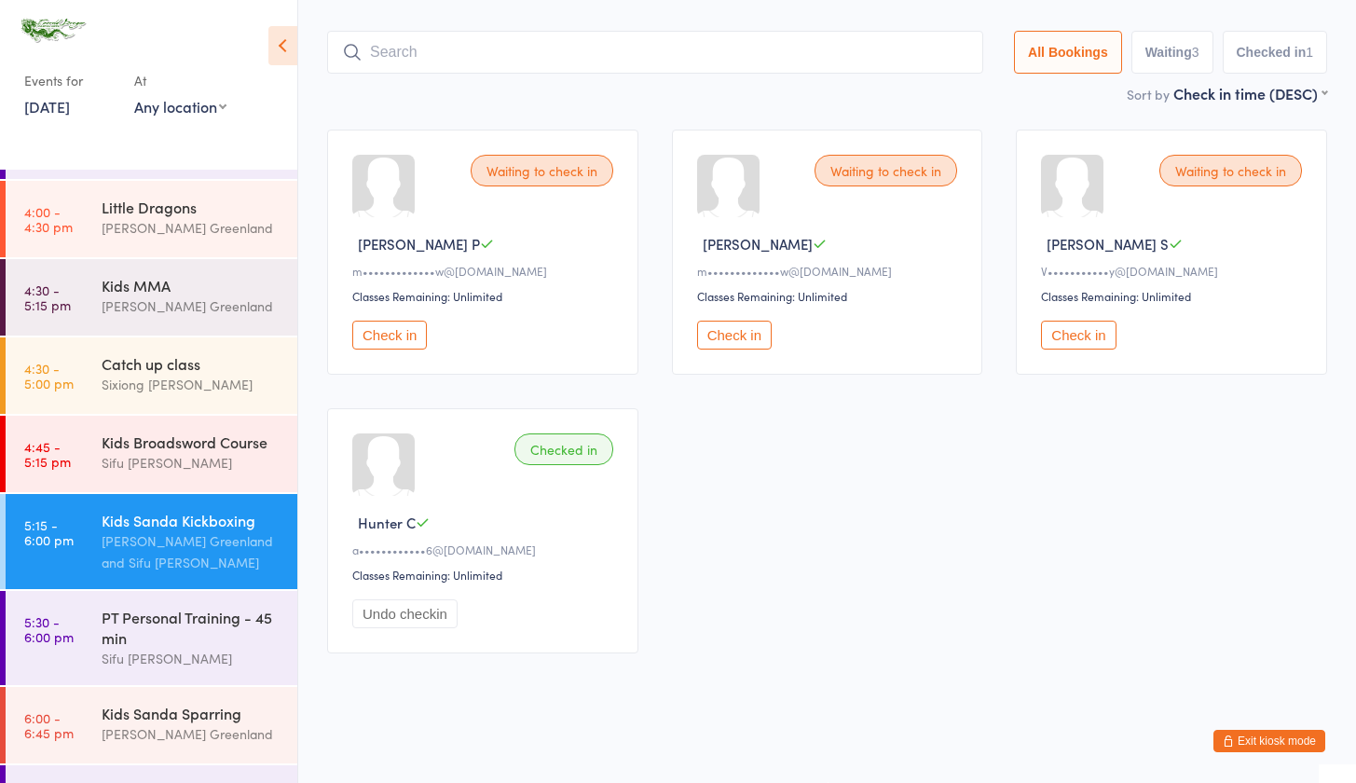
scroll to position [106, 0]
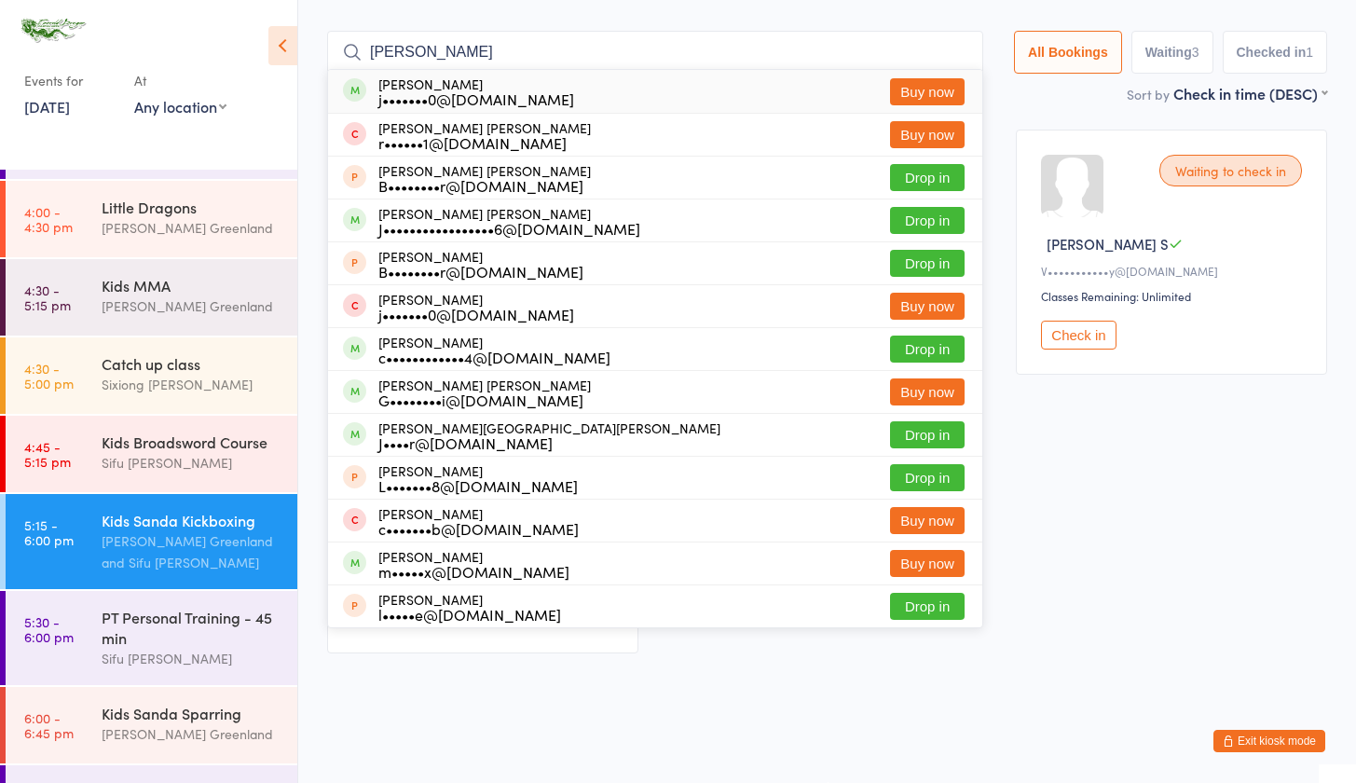
type input "Cooper"
drag, startPoint x: 430, startPoint y: 145, endPoint x: 930, endPoint y: 421, distance: 571.3
click at [930, 421] on button "Drop in" at bounding box center [927, 434] width 75 height 27
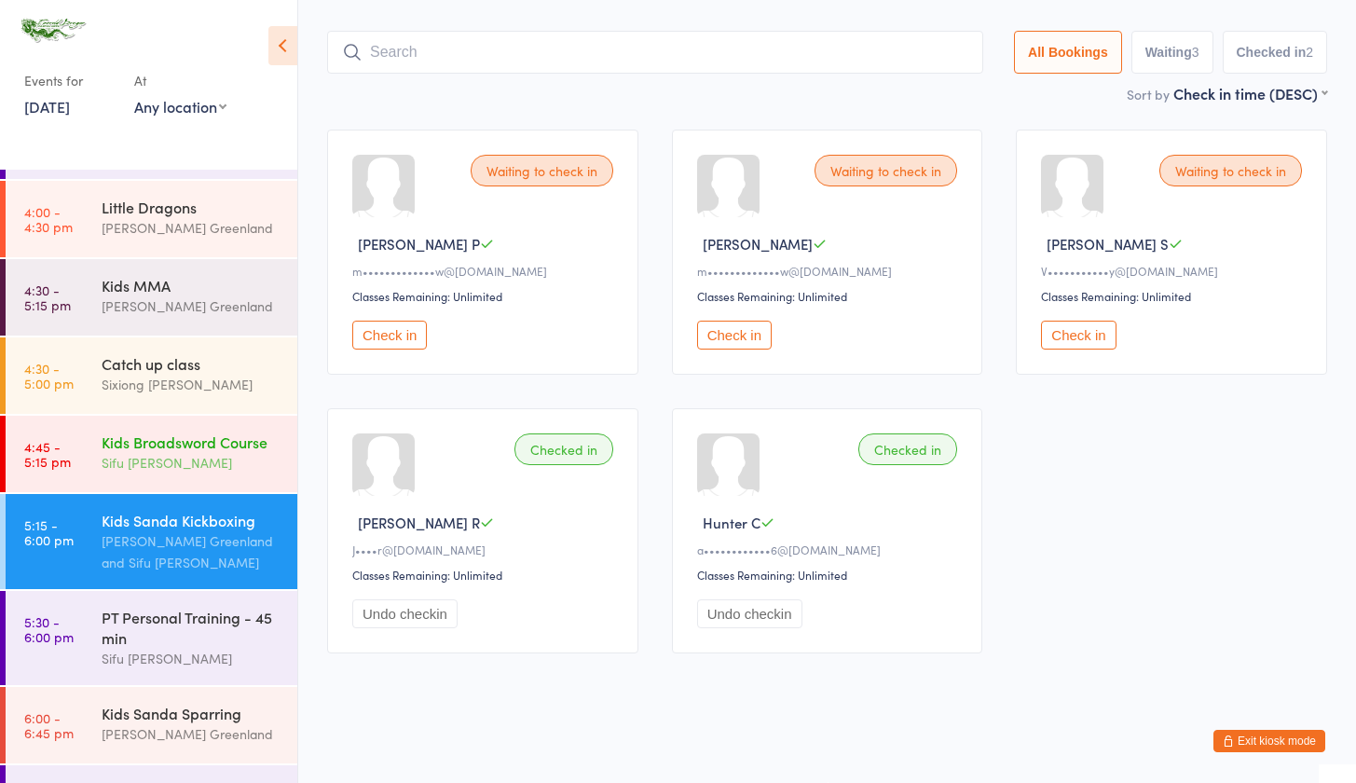
click at [159, 452] on div "Kids Broadsword Course" at bounding box center [192, 441] width 180 height 20
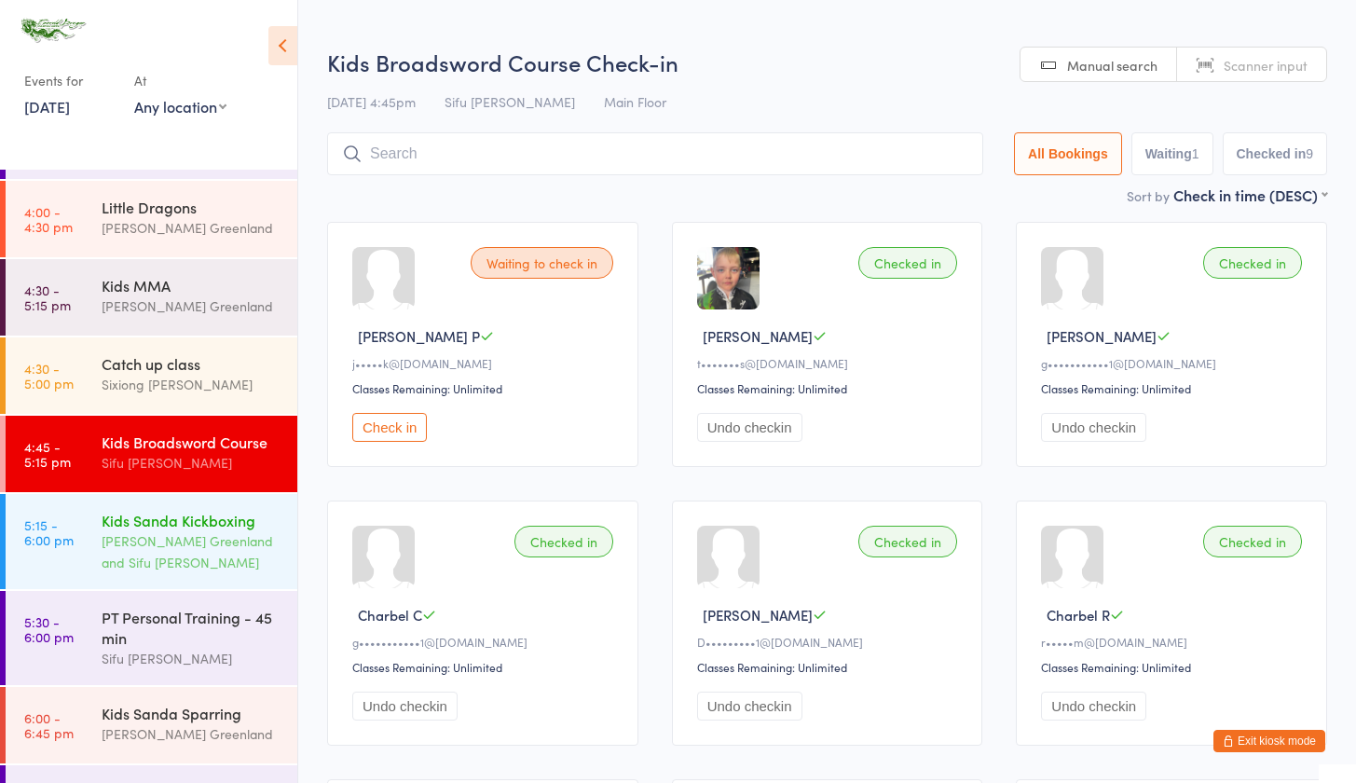
click at [162, 562] on div "[PERSON_NAME] Greenland and Sifu [PERSON_NAME]" at bounding box center [192, 551] width 180 height 43
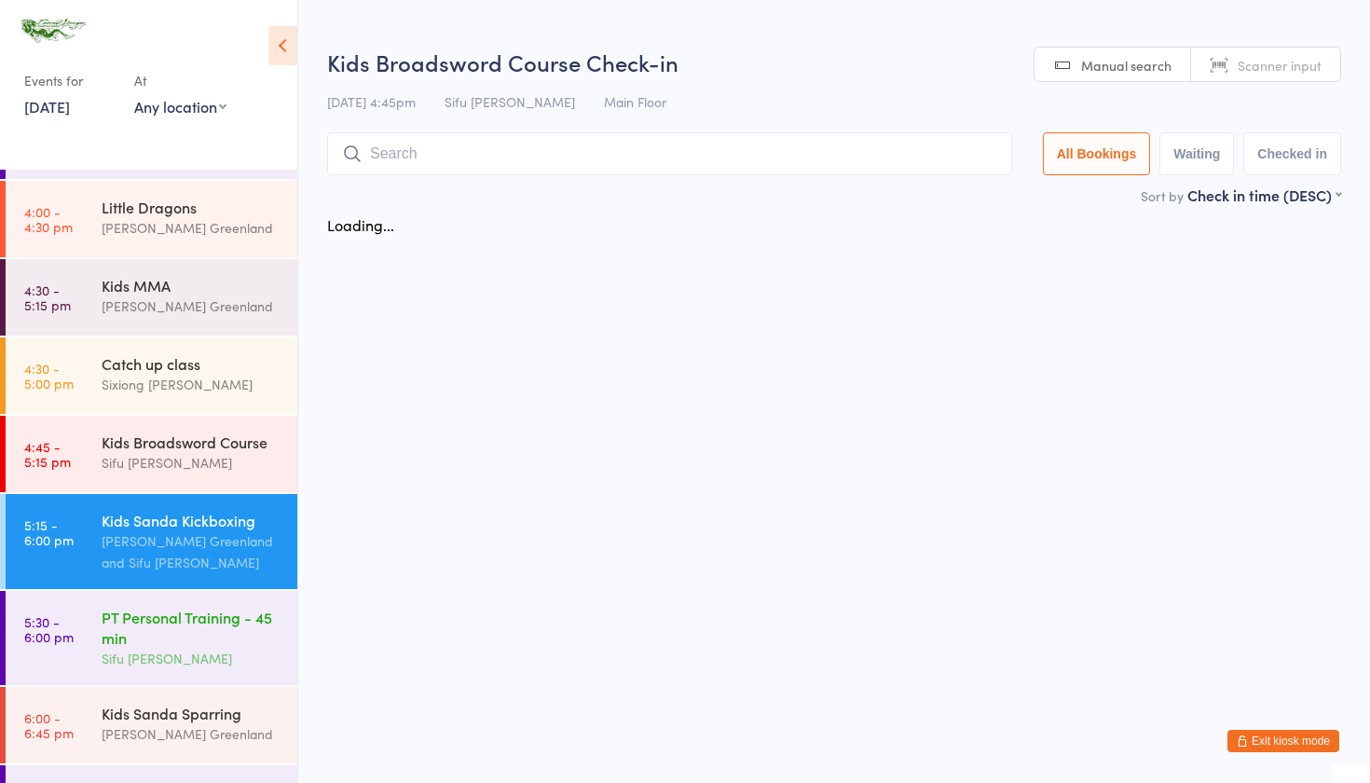
click at [187, 648] on div "PT Personal Training - 45 min" at bounding box center [192, 627] width 180 height 41
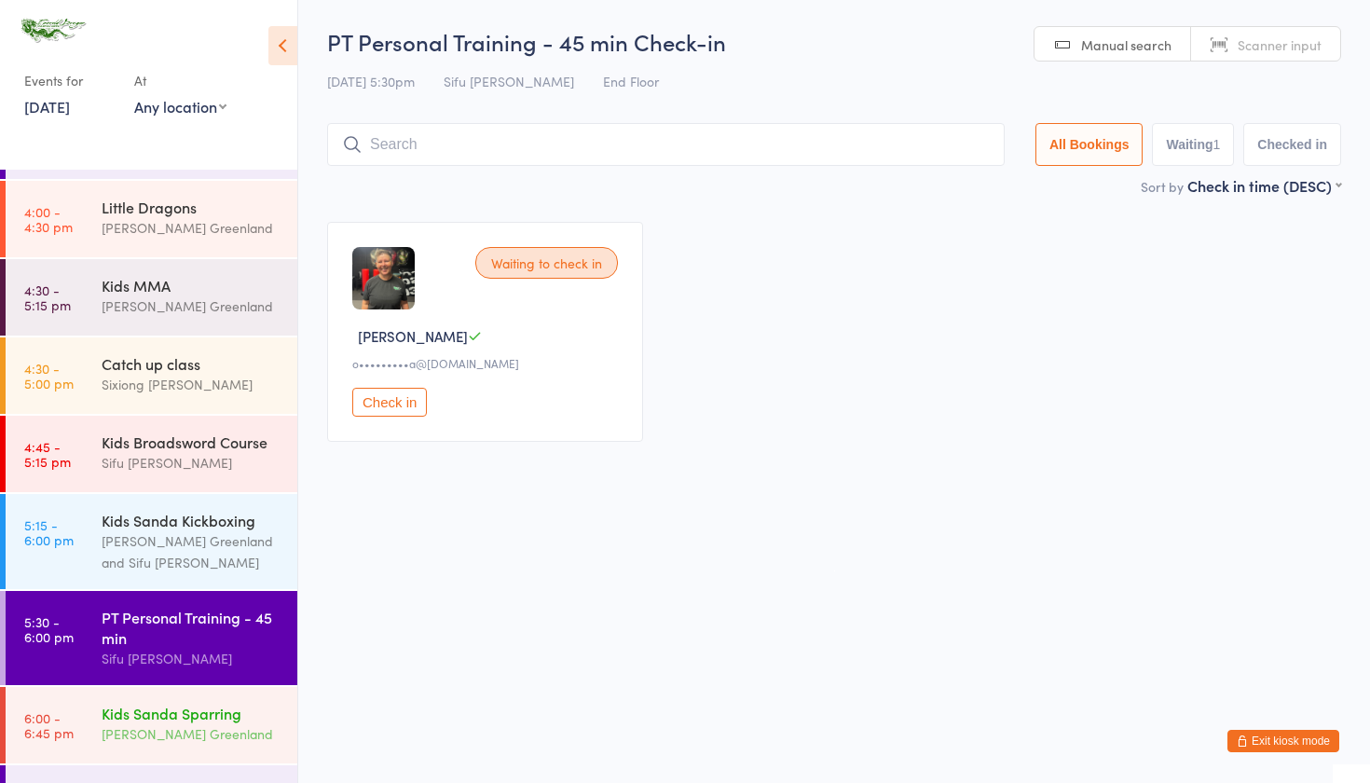
click at [143, 744] on div "[PERSON_NAME] Greenland" at bounding box center [192, 733] width 180 height 21
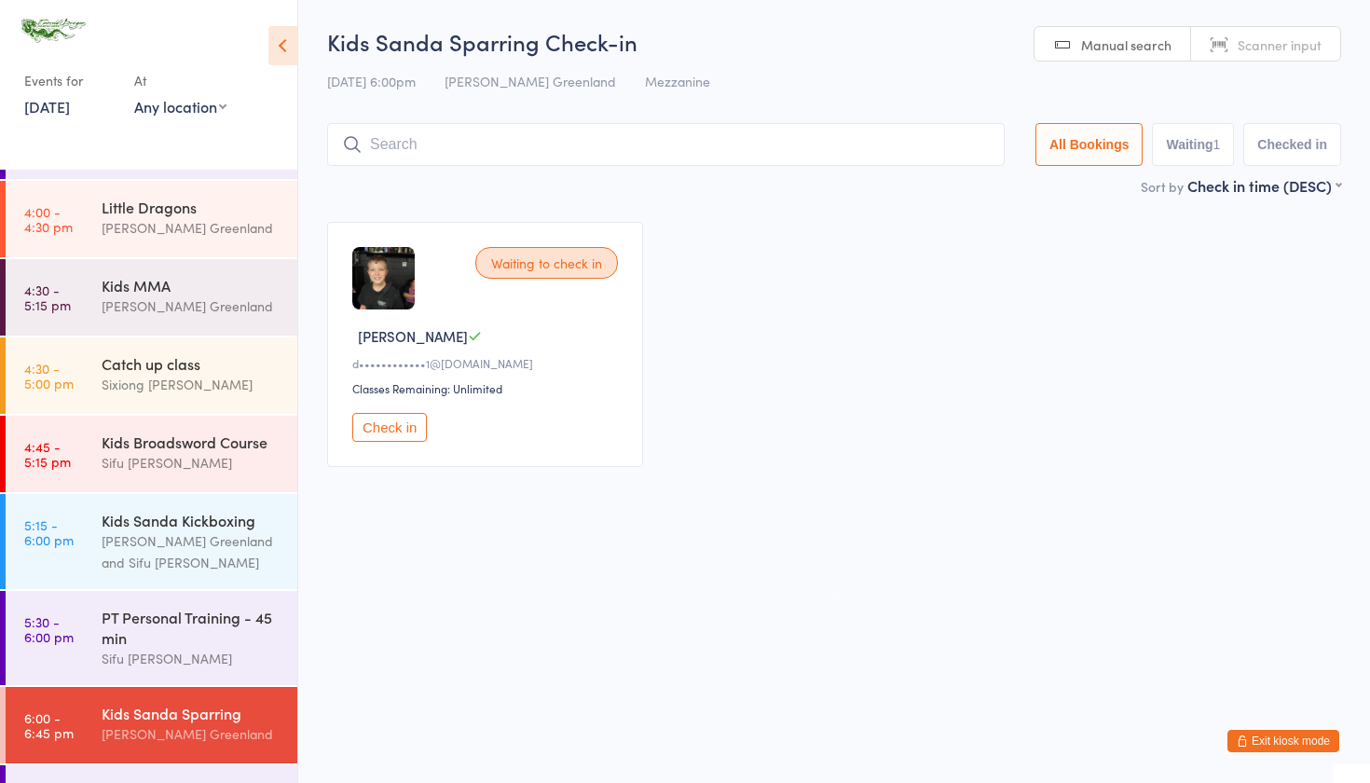
click at [1268, 741] on button "Exit kiosk mode" at bounding box center [1283, 741] width 112 height 22
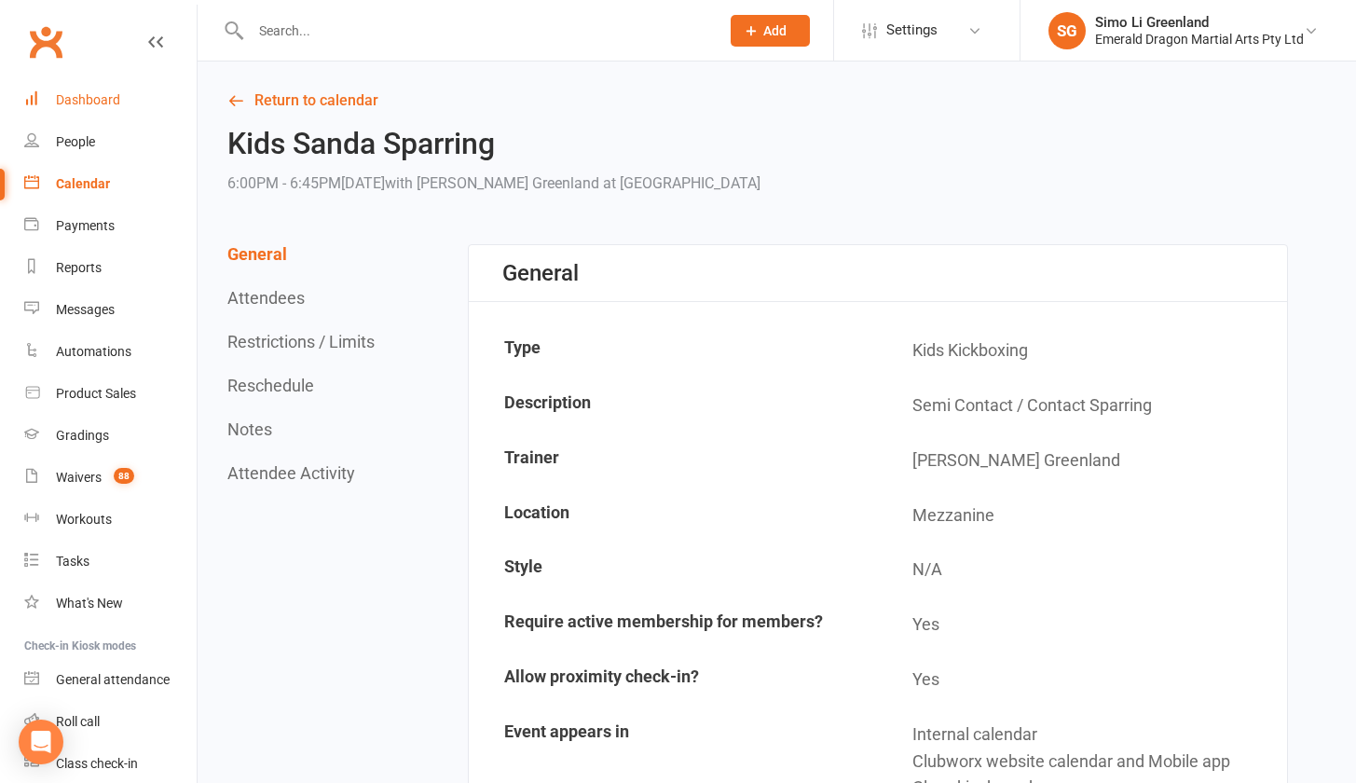
click at [71, 89] on link "Dashboard" at bounding box center [110, 100] width 172 height 42
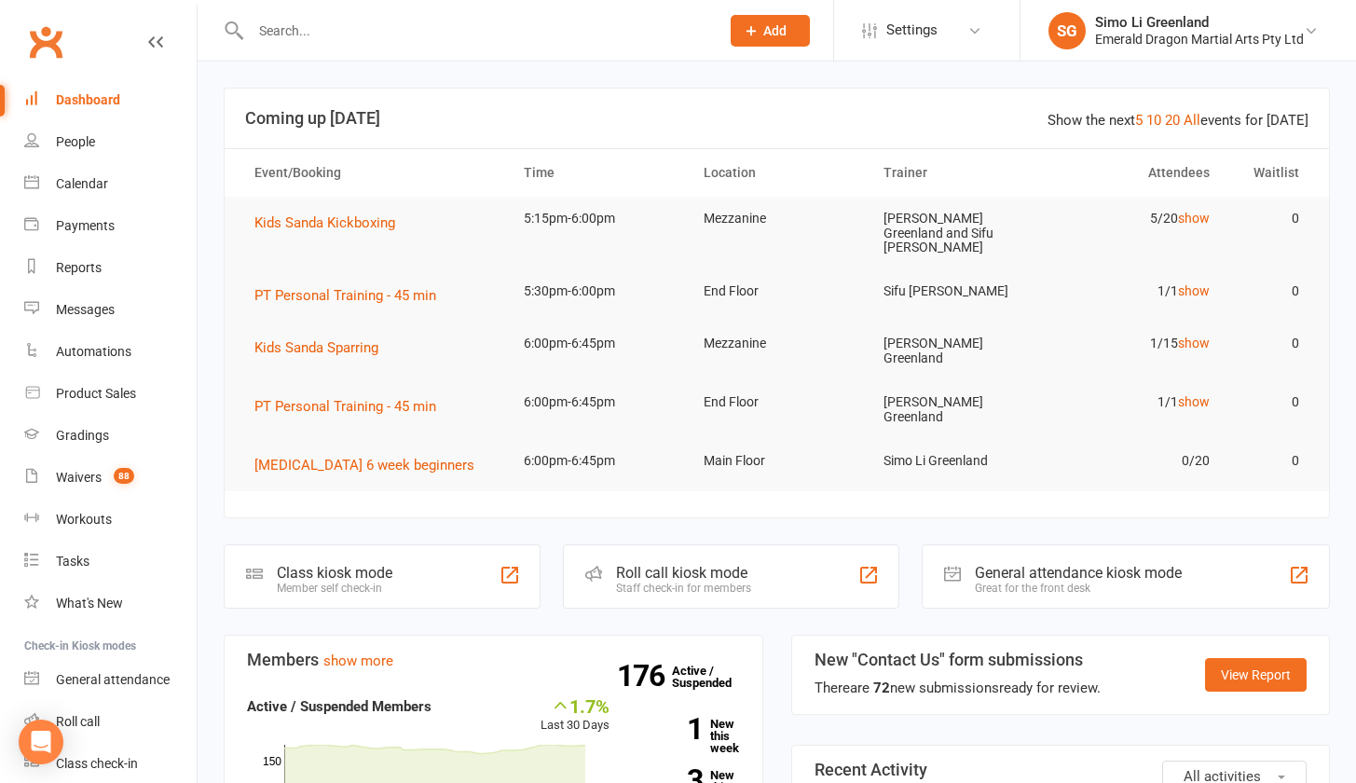
click at [282, 39] on input "text" at bounding box center [475, 31] width 461 height 26
click at [334, 35] on input "text" at bounding box center [475, 31] width 461 height 26
type input "huXTON"
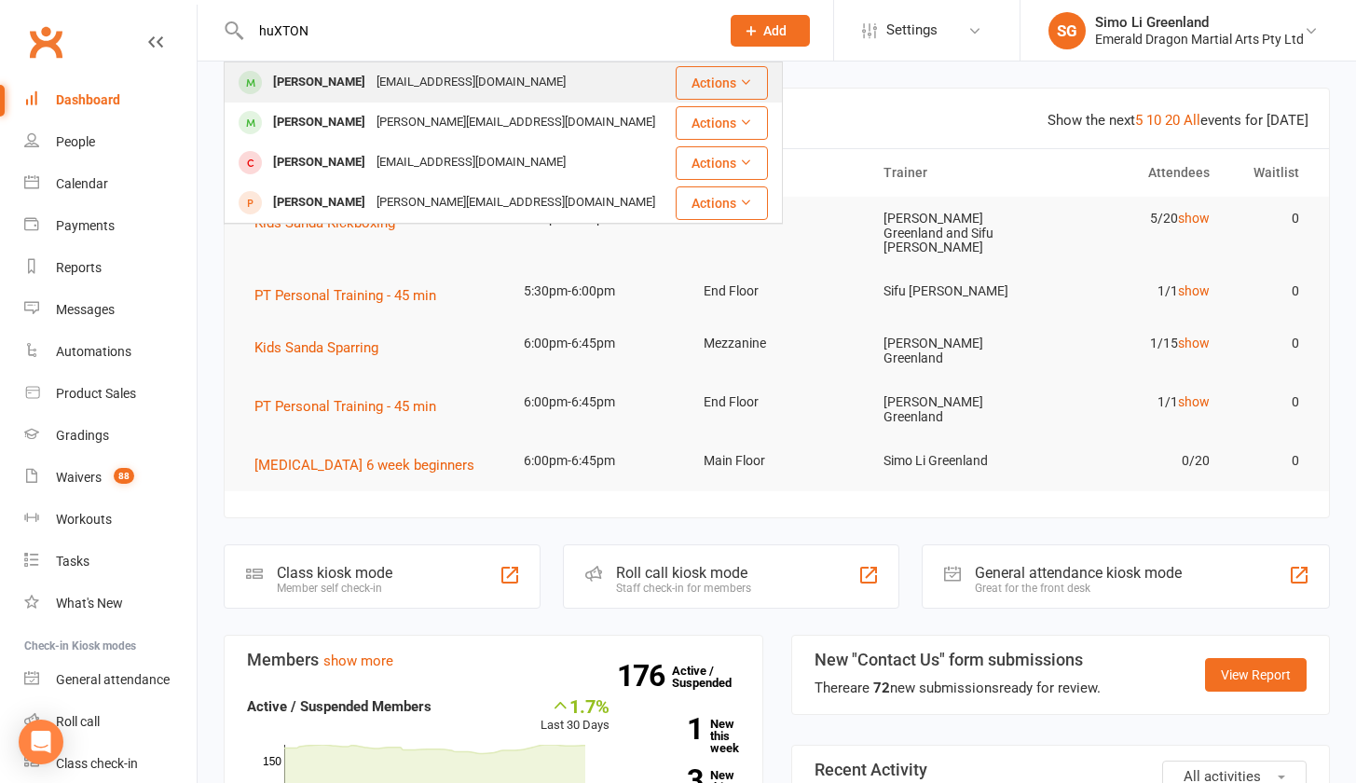
click at [343, 75] on div "[PERSON_NAME]" at bounding box center [318, 82] width 103 height 27
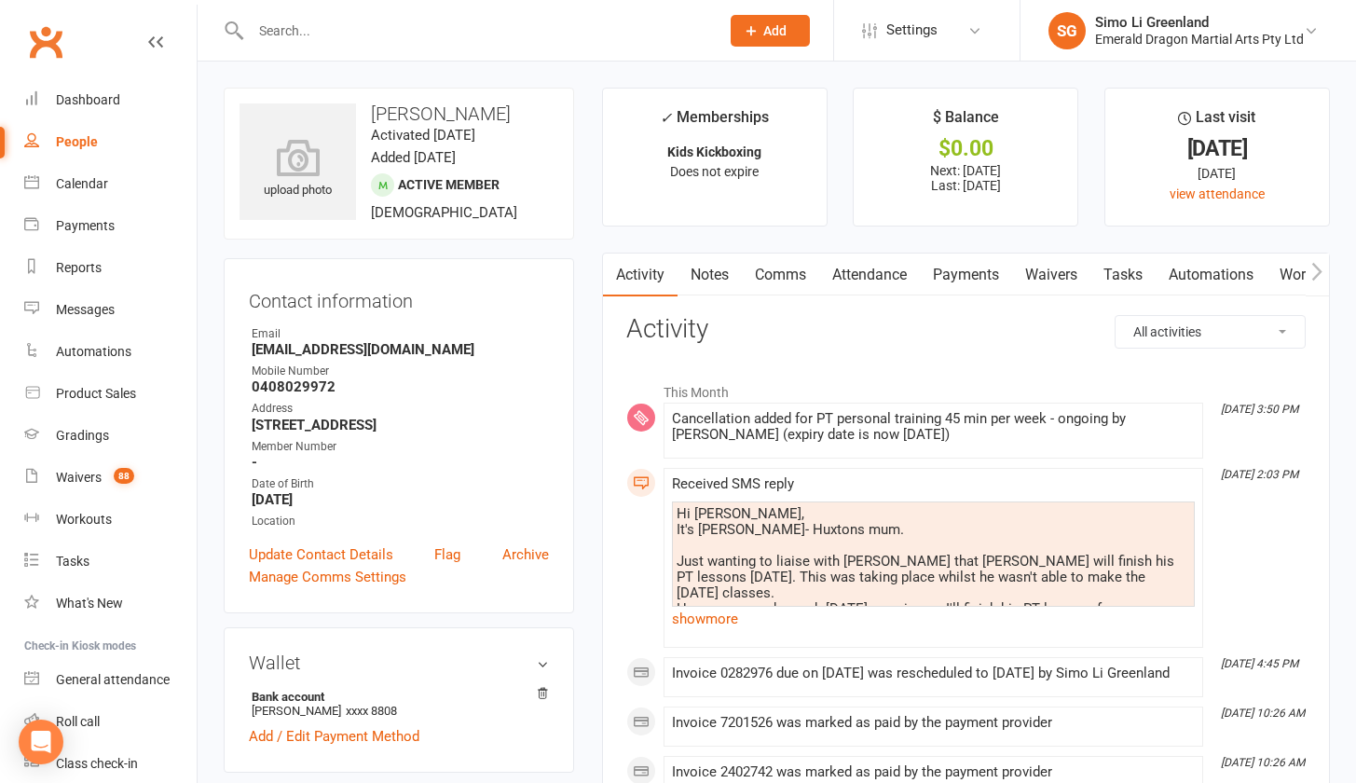
click at [969, 273] on link "Payments" at bounding box center [966, 274] width 92 height 43
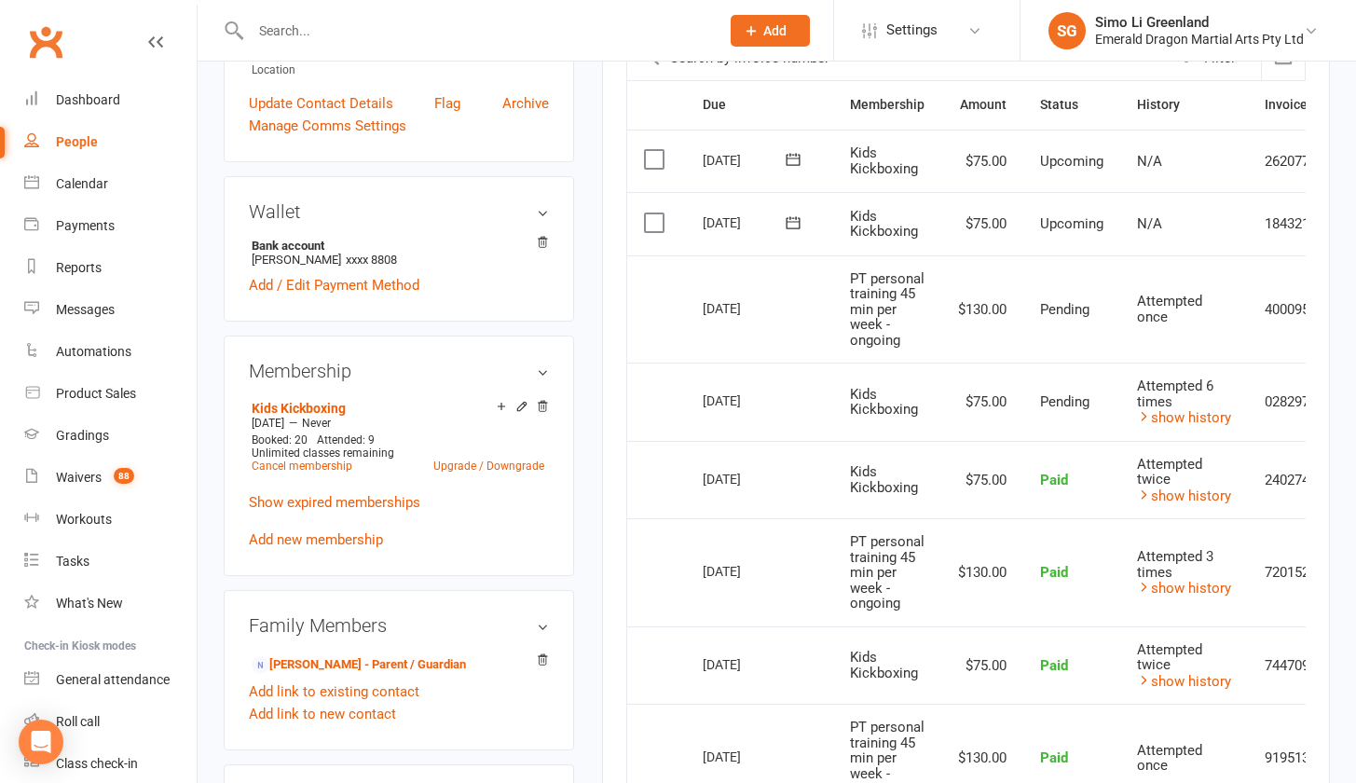
scroll to position [417, 0]
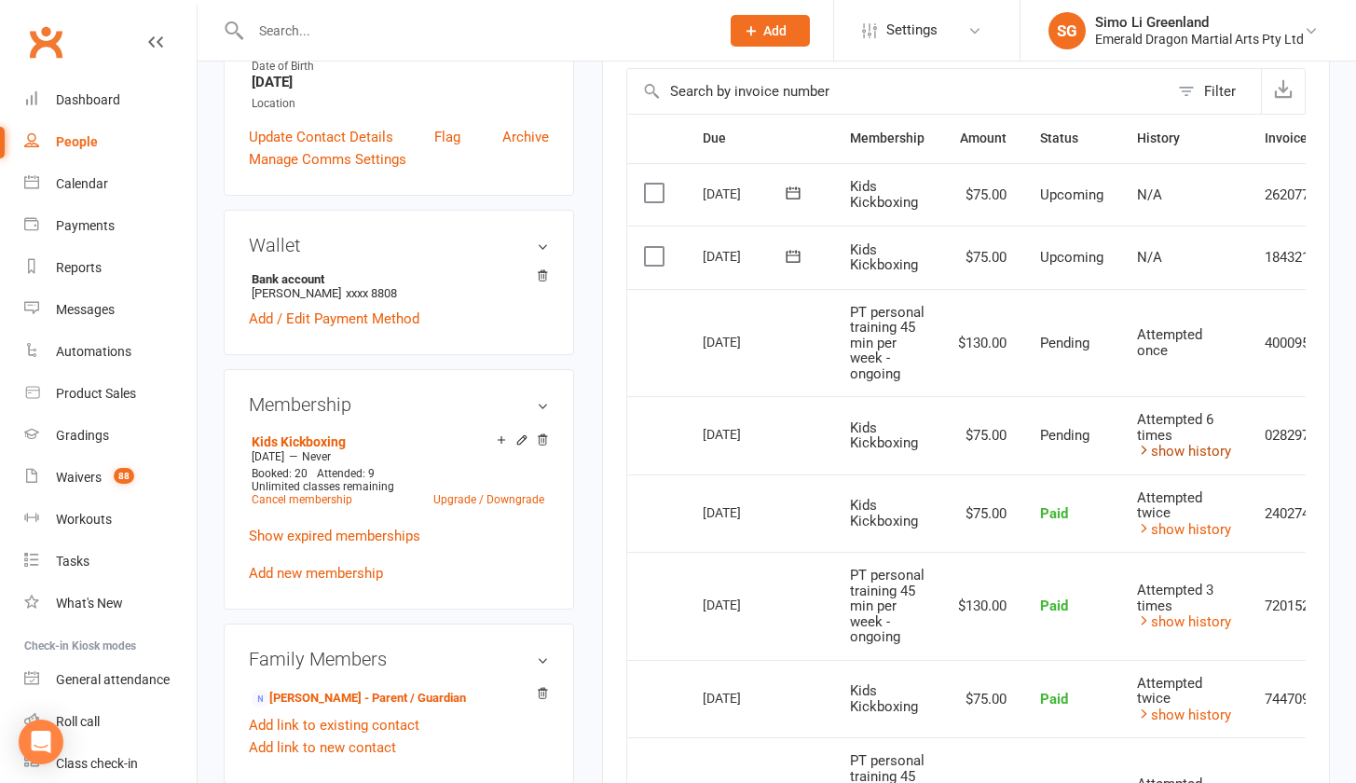
click at [1189, 459] on link "show history" at bounding box center [1184, 451] width 94 height 17
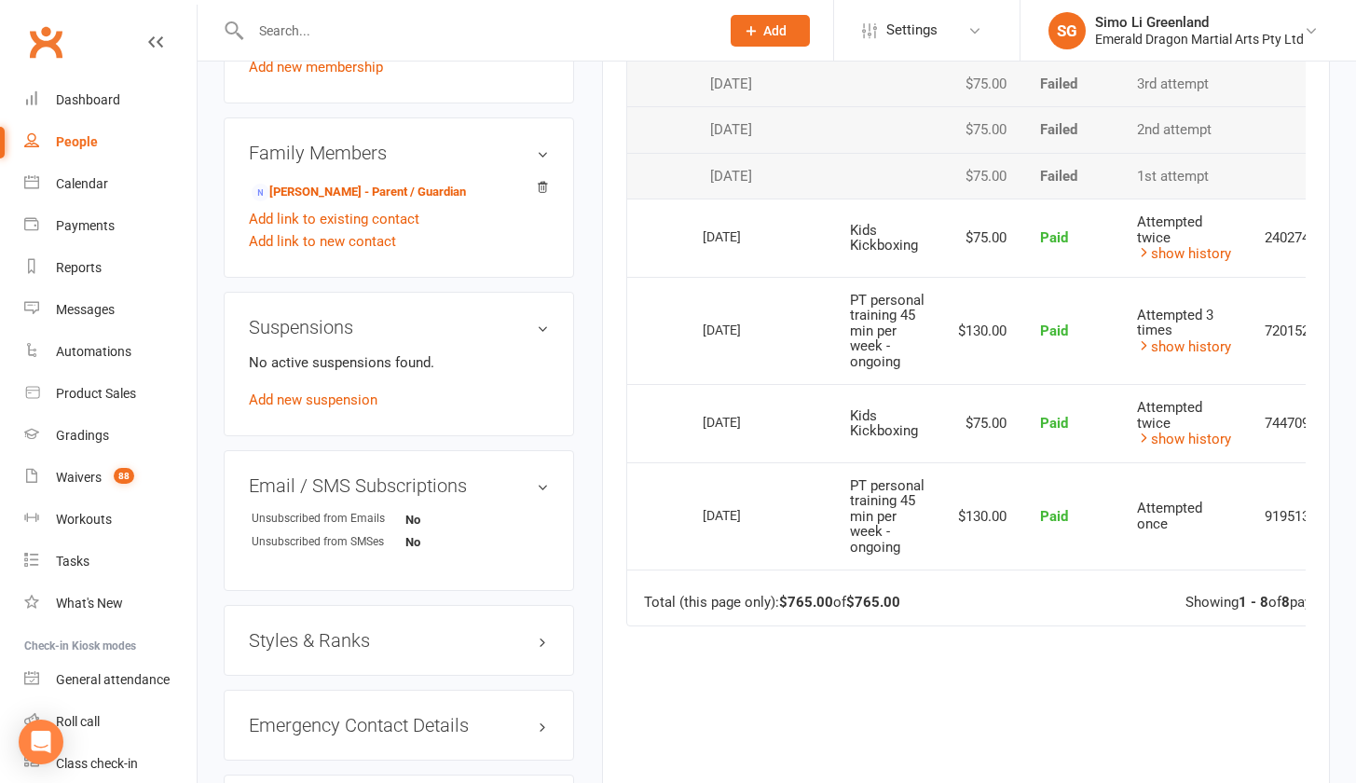
scroll to position [0, 0]
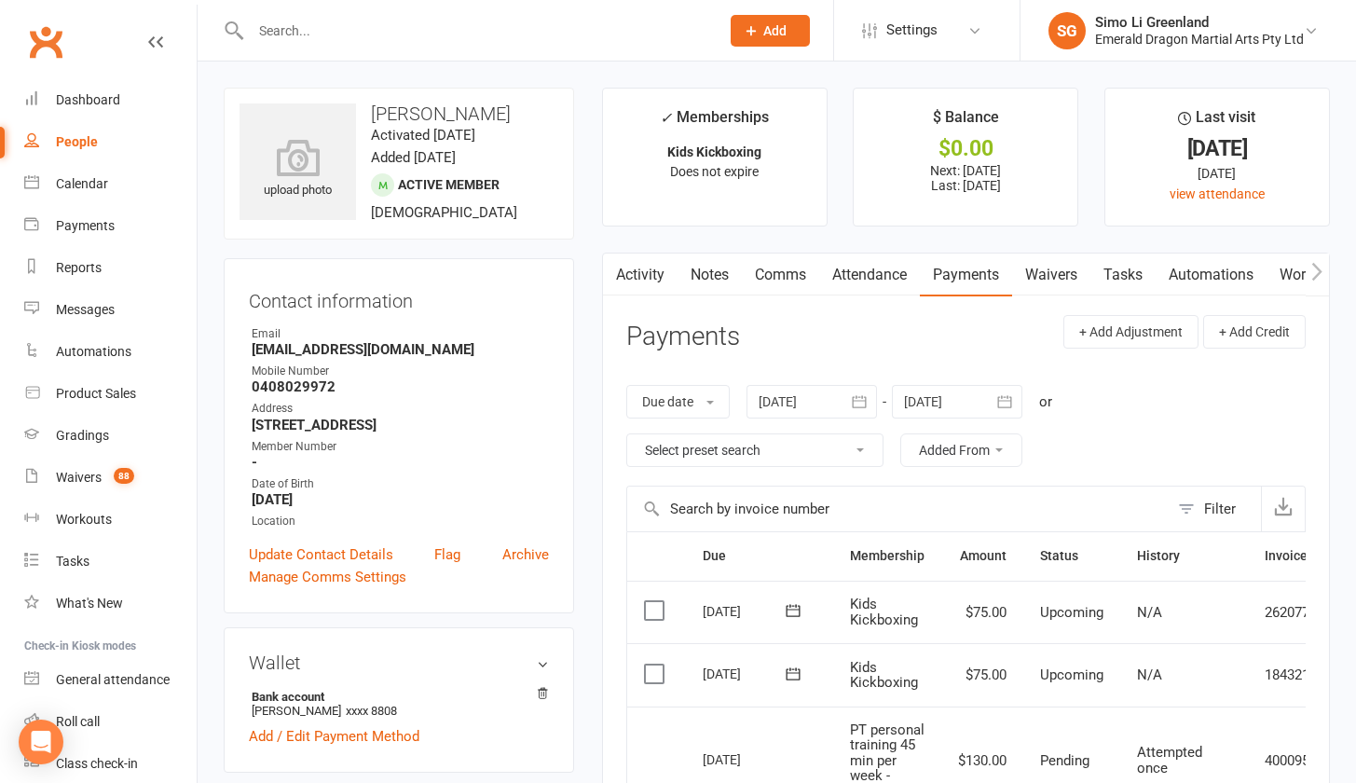
click at [797, 608] on icon at bounding box center [793, 610] width 19 height 19
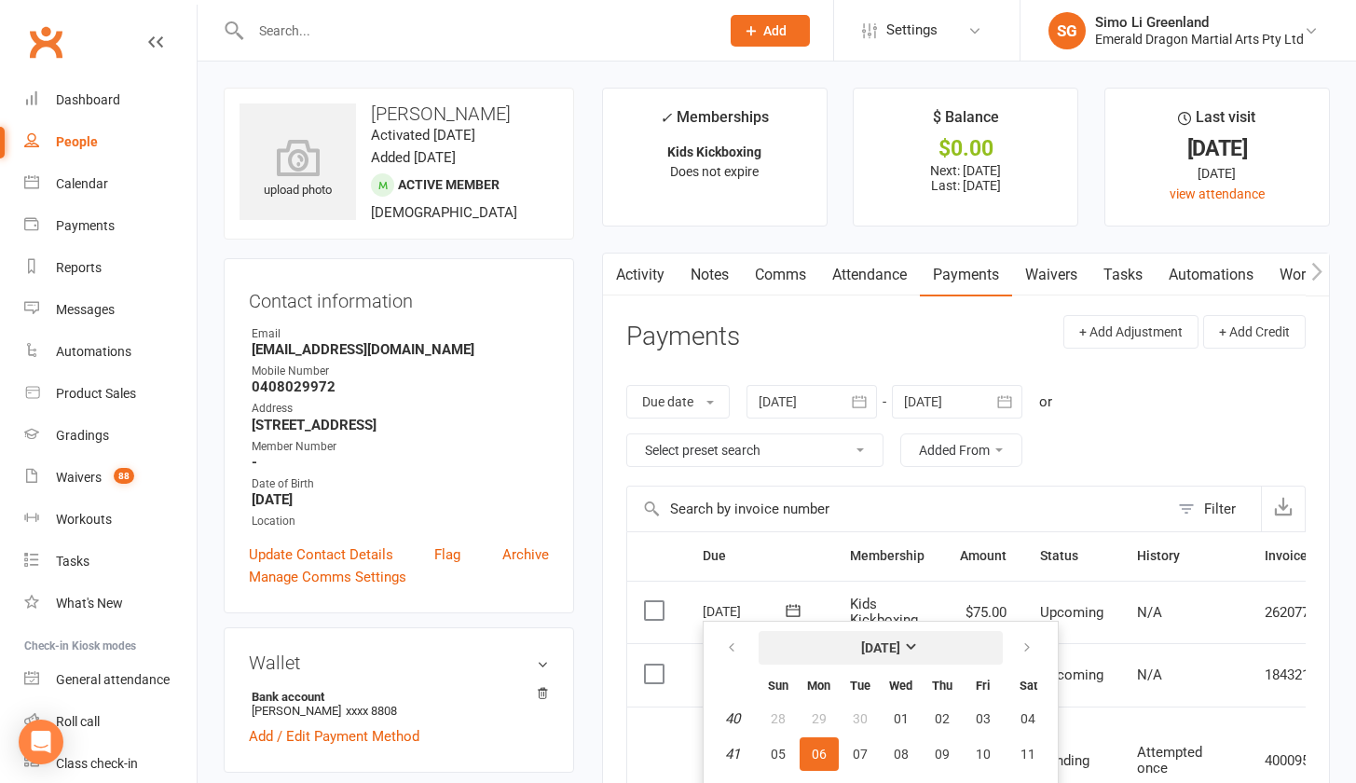
scroll to position [143, 0]
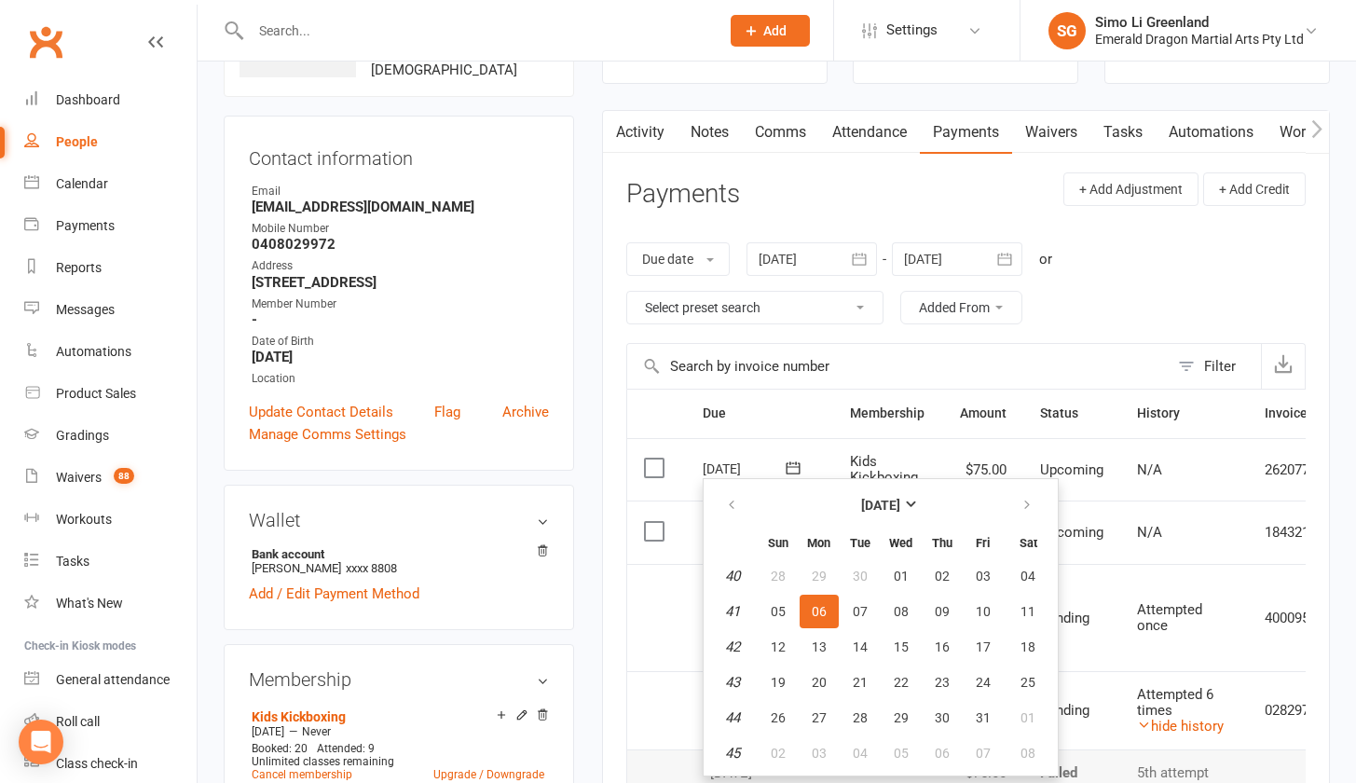
click at [832, 459] on td "[DATE] [DATE]" at bounding box center [759, 469] width 147 height 63
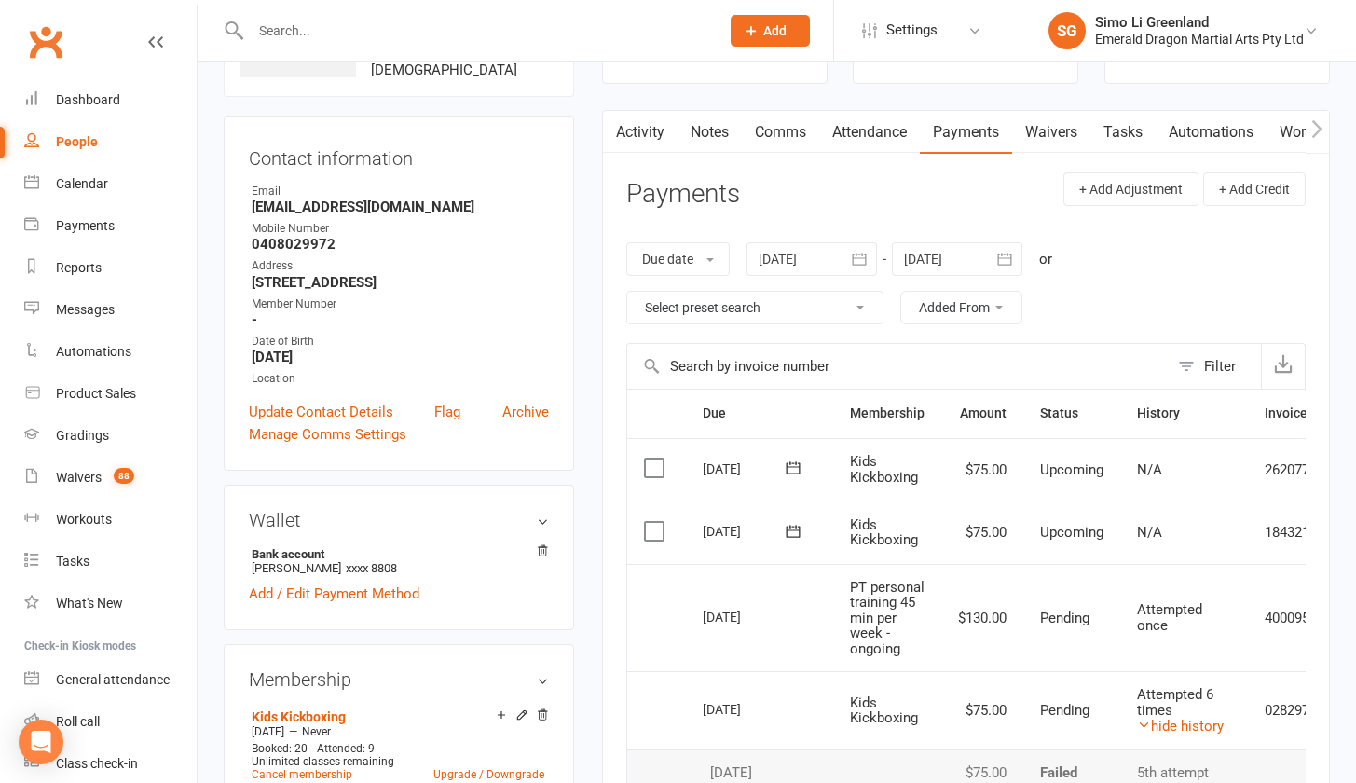
click at [791, 526] on icon at bounding box center [792, 531] width 14 height 12
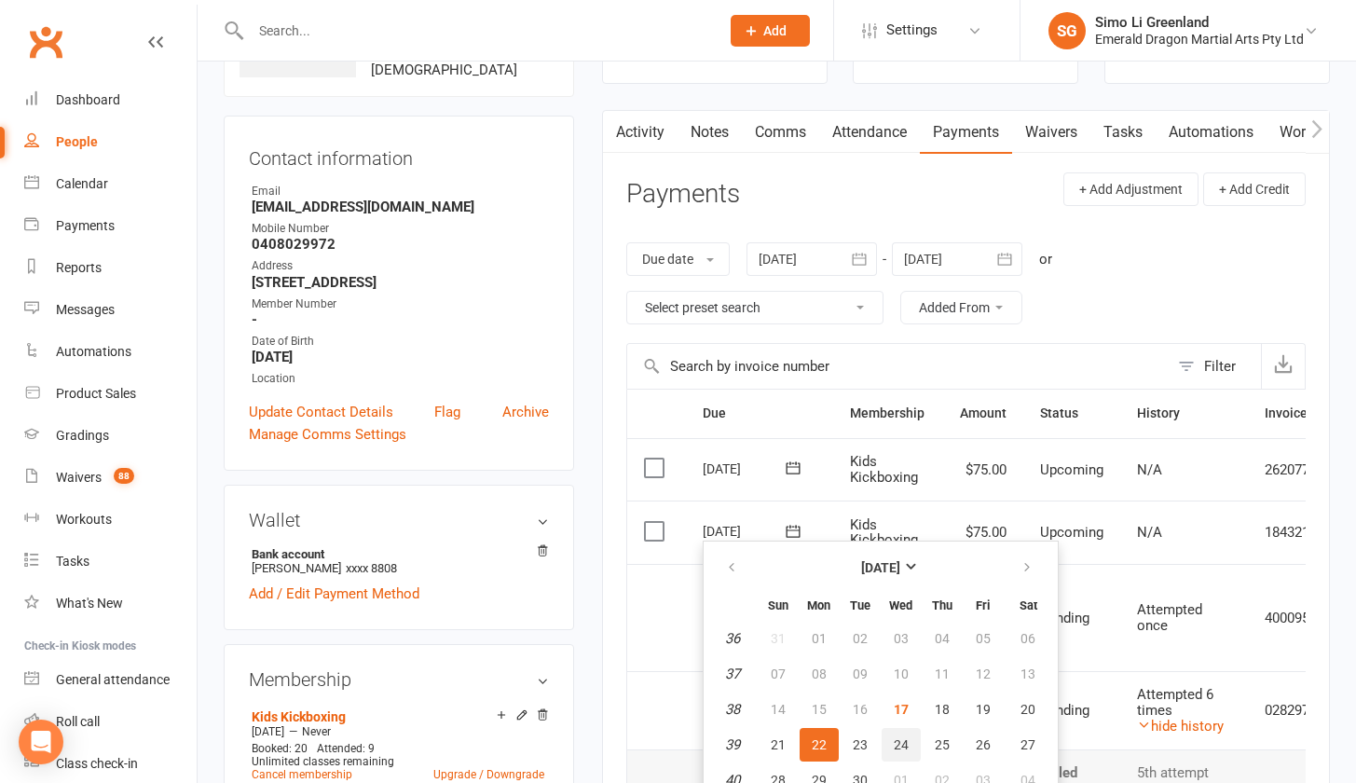
drag, startPoint x: 906, startPoint y: 737, endPoint x: 810, endPoint y: 744, distance: 96.3
click at [810, 744] on tr "39 21 22 23 24 25 26 27" at bounding box center [880, 745] width 343 height 34
click at [824, 505] on td "[DATE] [DATE]" at bounding box center [759, 531] width 147 height 63
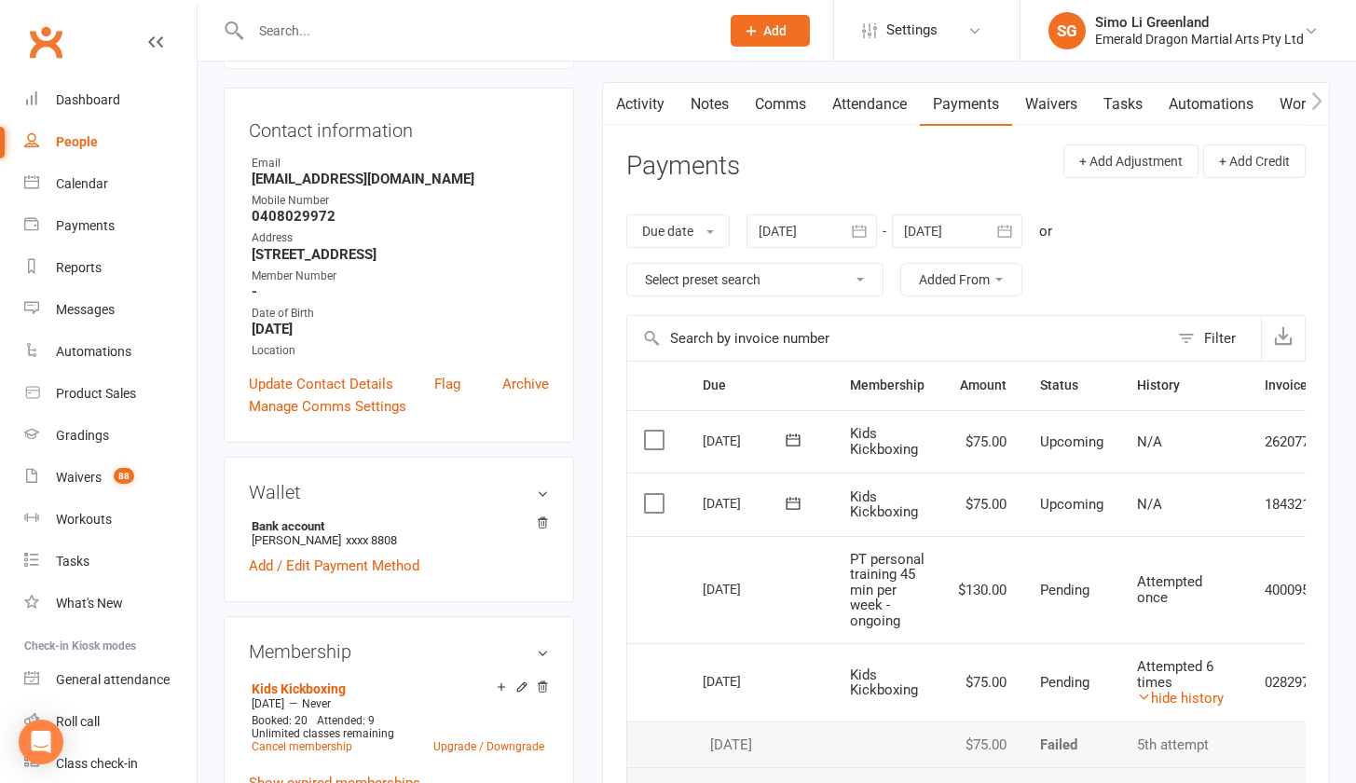
scroll to position [205, 0]
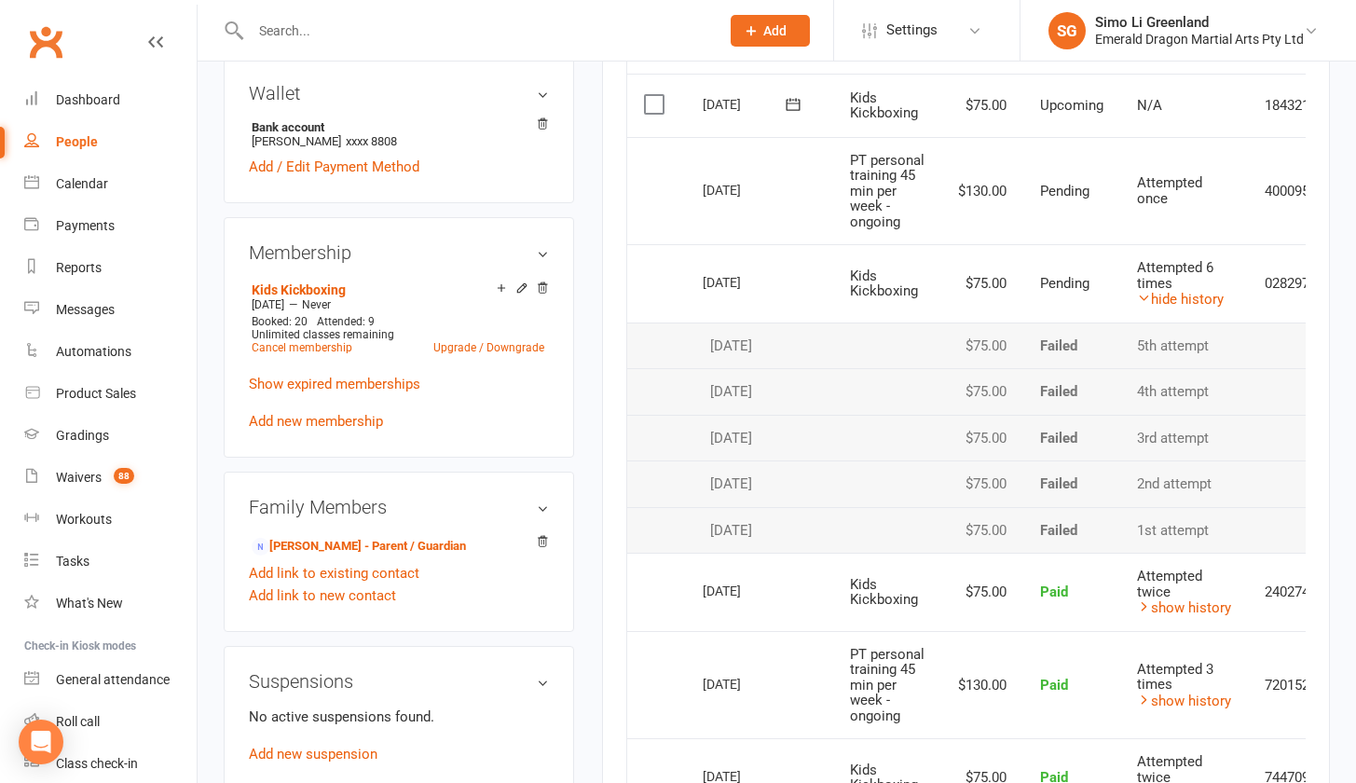
scroll to position [389, 0]
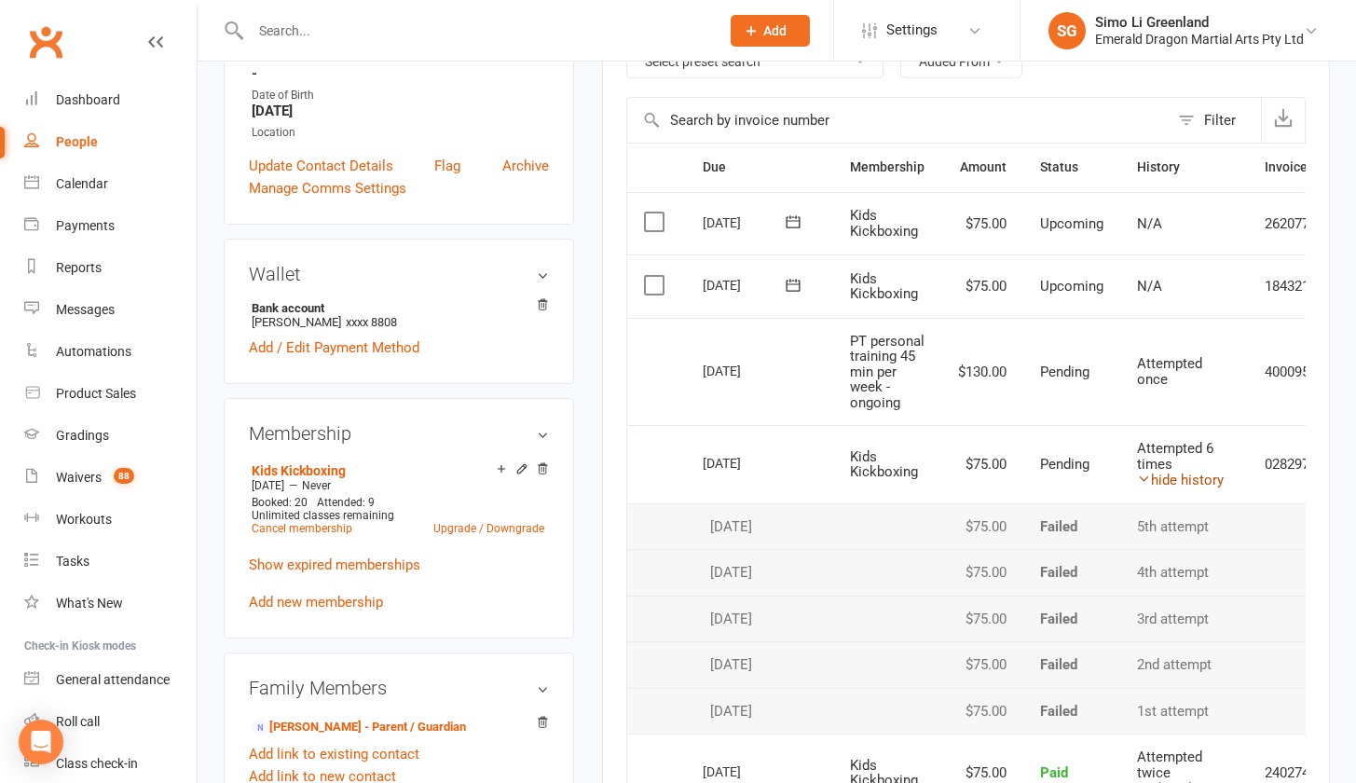
click at [1188, 487] on link "hide history" at bounding box center [1180, 479] width 87 height 17
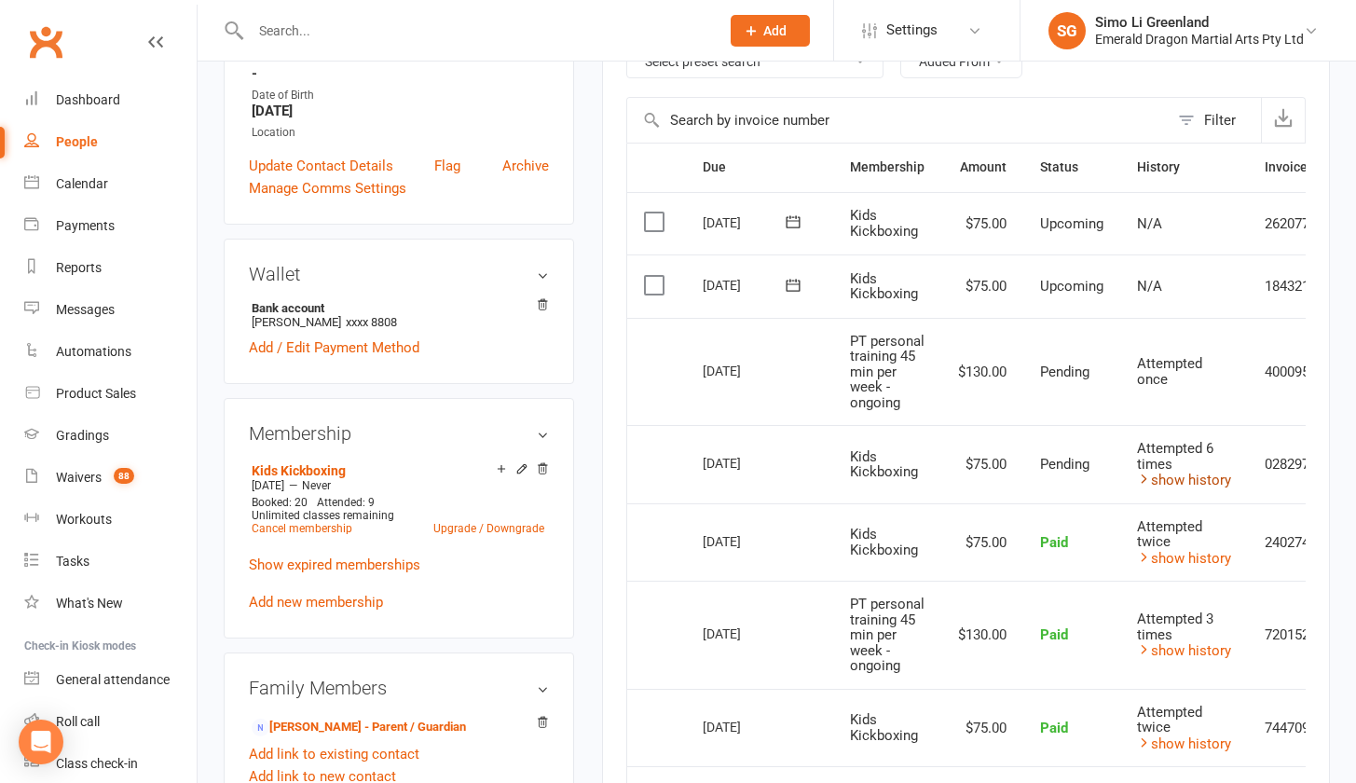
click at [1186, 486] on link "show history" at bounding box center [1184, 479] width 94 height 17
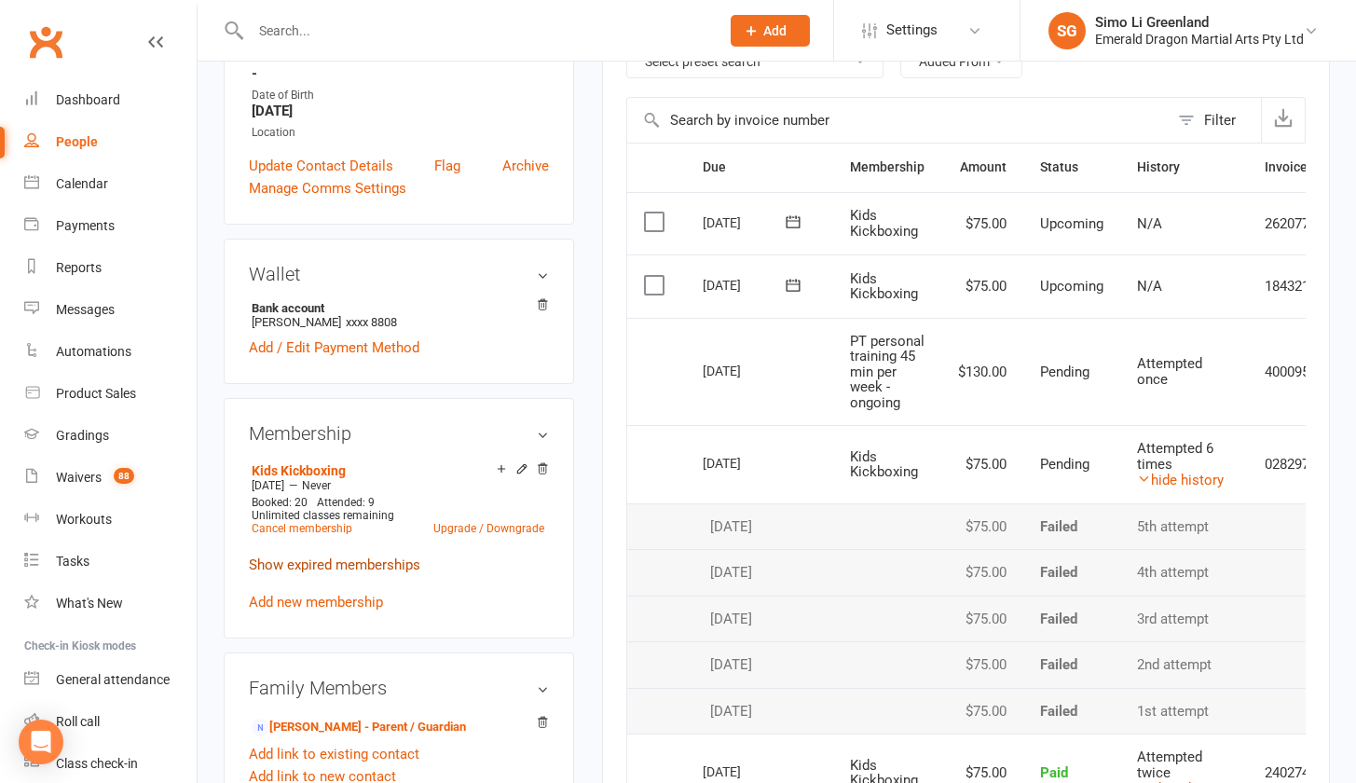
click at [301, 568] on link "Show expired memberships" at bounding box center [334, 564] width 171 height 17
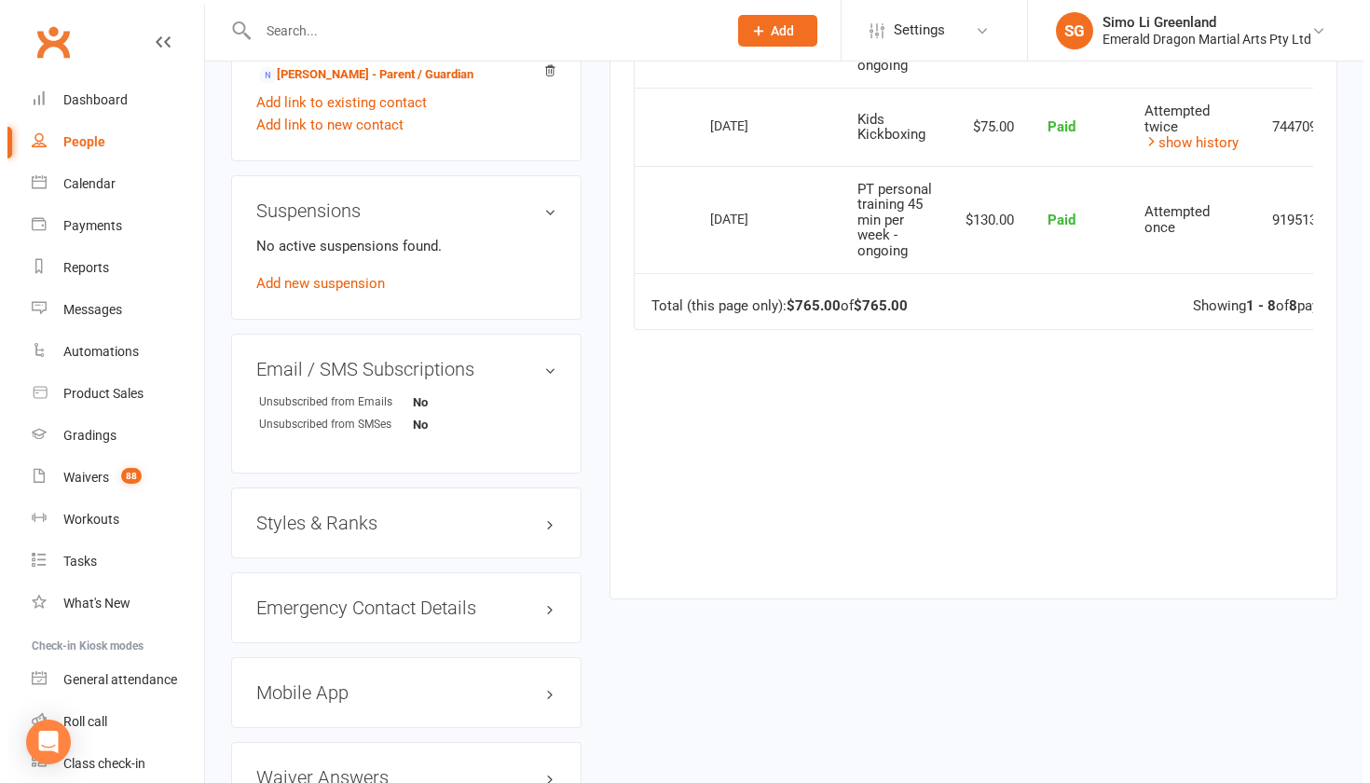
scroll to position [0, 0]
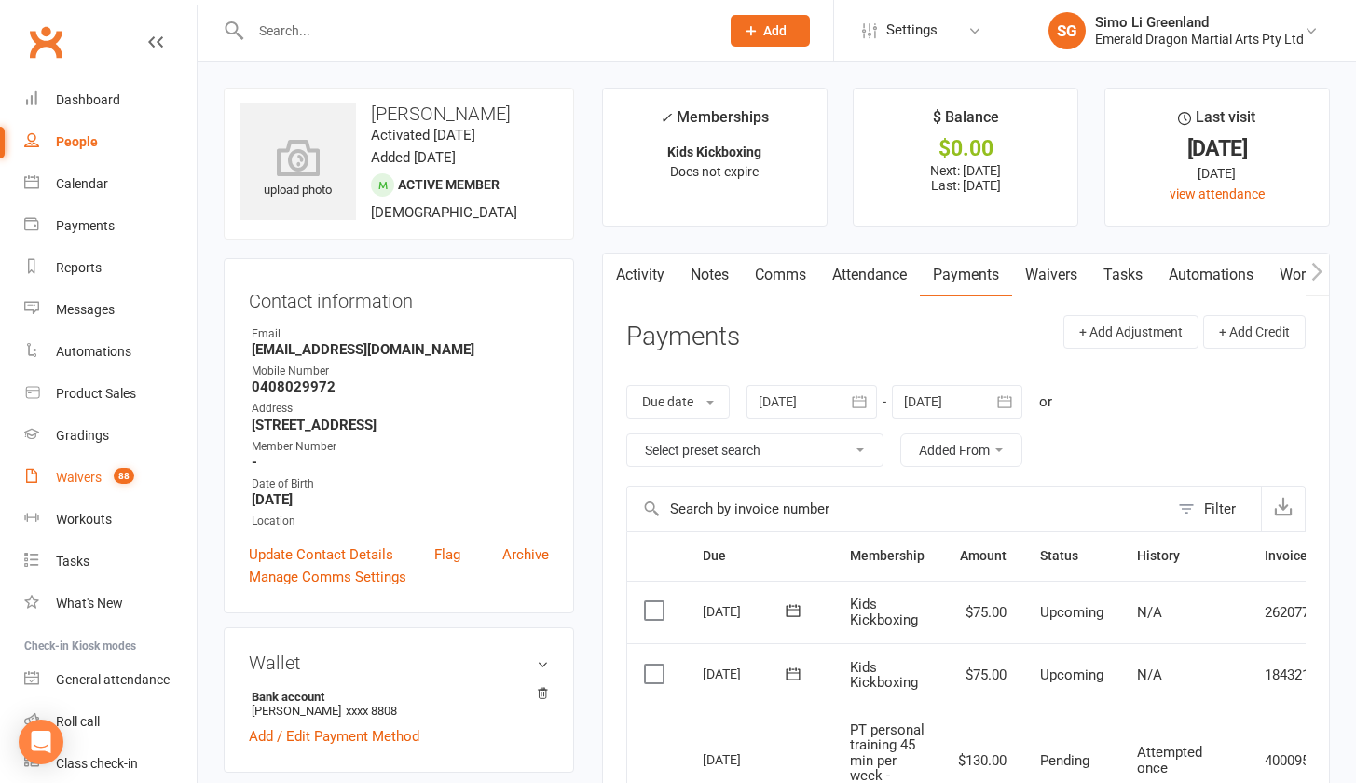
click at [82, 477] on div "Waivers" at bounding box center [79, 477] width 46 height 15
